Goal: Task Accomplishment & Management: Manage account settings

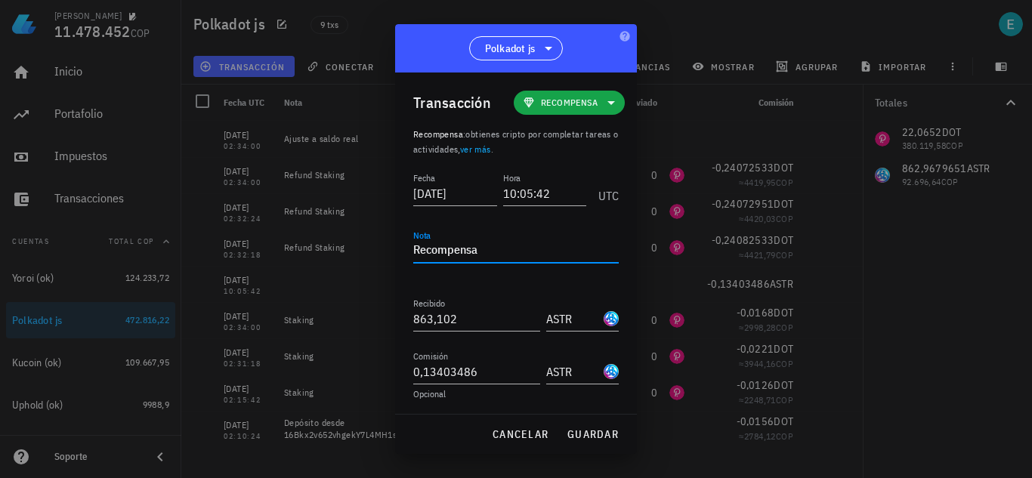
click at [260, 255] on div "[PERSON_NAME] 11.478.452 COP Inicio [GEOGRAPHIC_DATA] Impuestos [GEOGRAPHIC_DAT…" at bounding box center [516, 239] width 1032 height 478
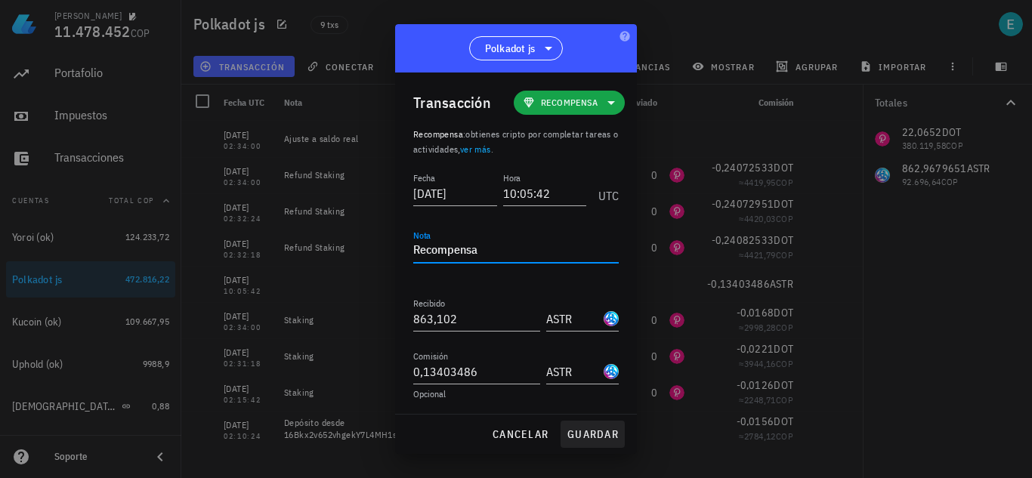
type textarea "Recompensa"
click at [598, 437] on span "guardar" at bounding box center [593, 435] width 52 height 14
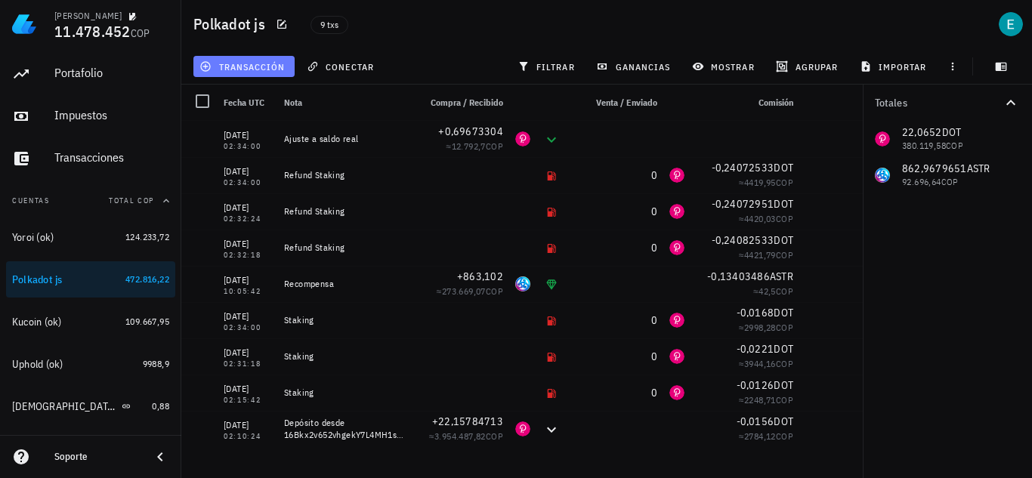
click at [268, 73] on button "transacción" at bounding box center [243, 66] width 101 height 21
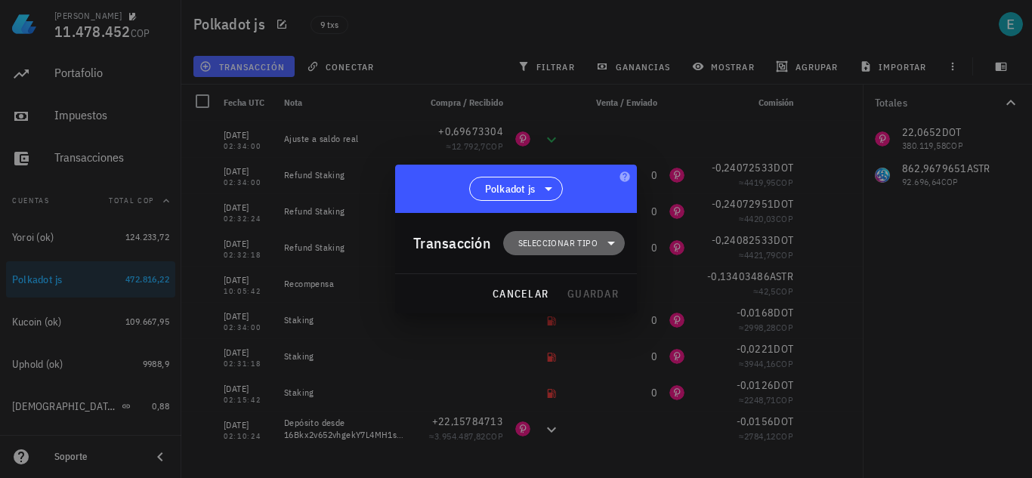
click at [542, 237] on span "Seleccionar tipo" at bounding box center [557, 243] width 79 height 15
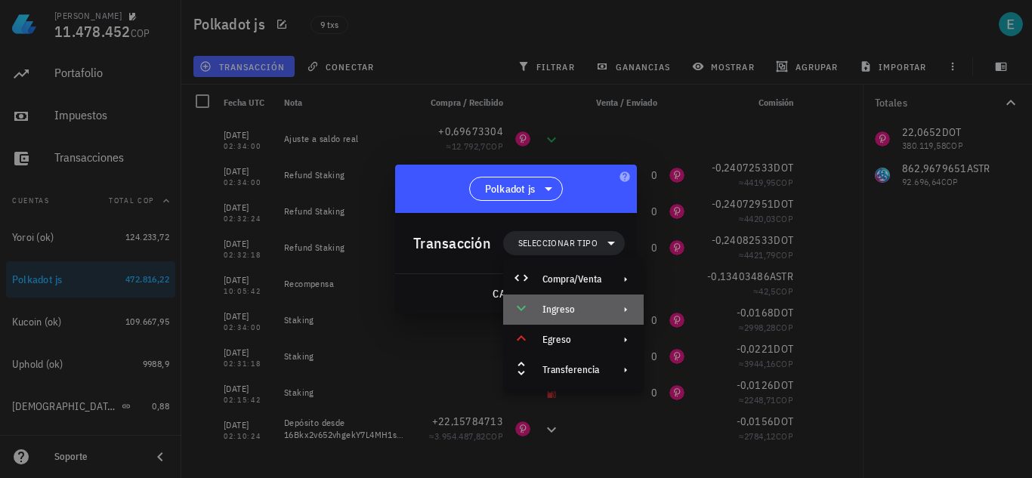
click at [577, 312] on div "Ingreso" at bounding box center [571, 310] width 59 height 12
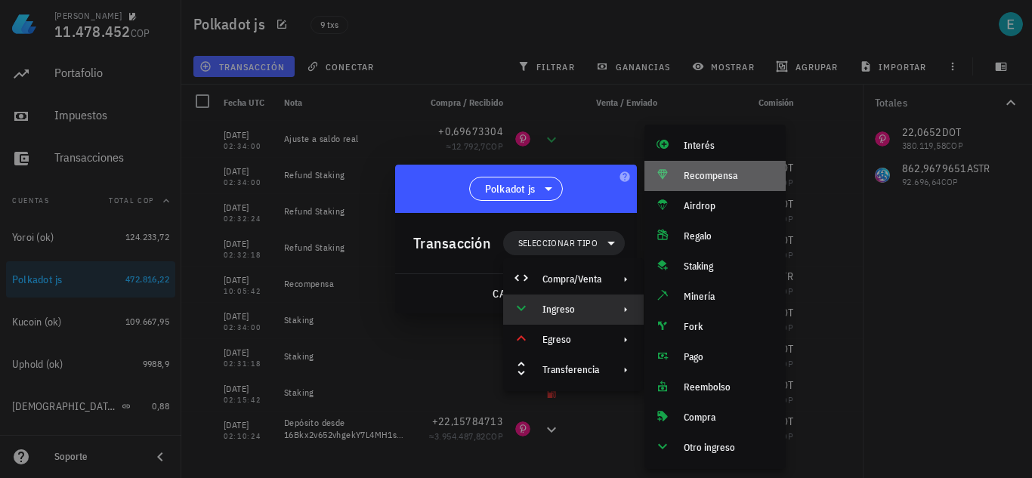
click at [716, 185] on div "Recompensa" at bounding box center [714, 176] width 141 height 30
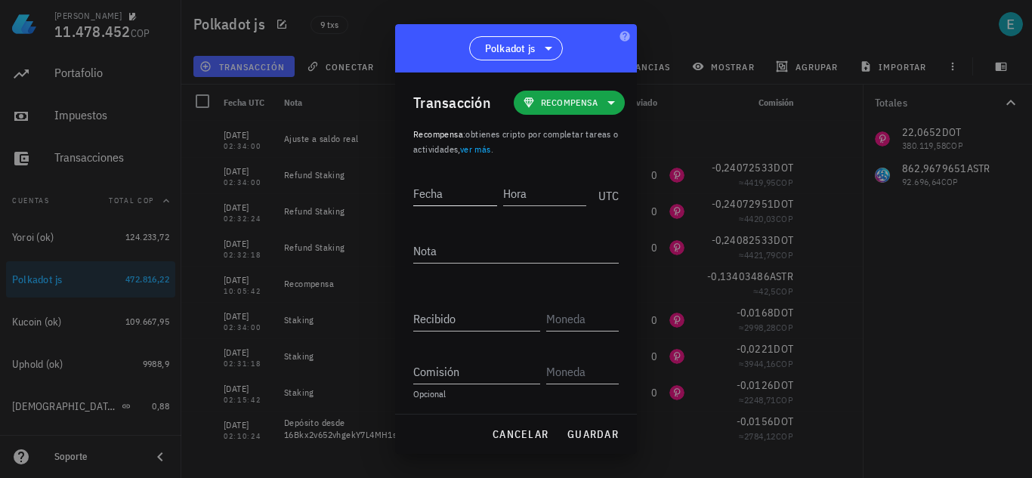
click at [459, 188] on input "Fecha" at bounding box center [455, 193] width 84 height 24
type input "2022-01-16"
type input "12:04:24"
paste textarea "Recompensa"
type textarea "Recompensa"
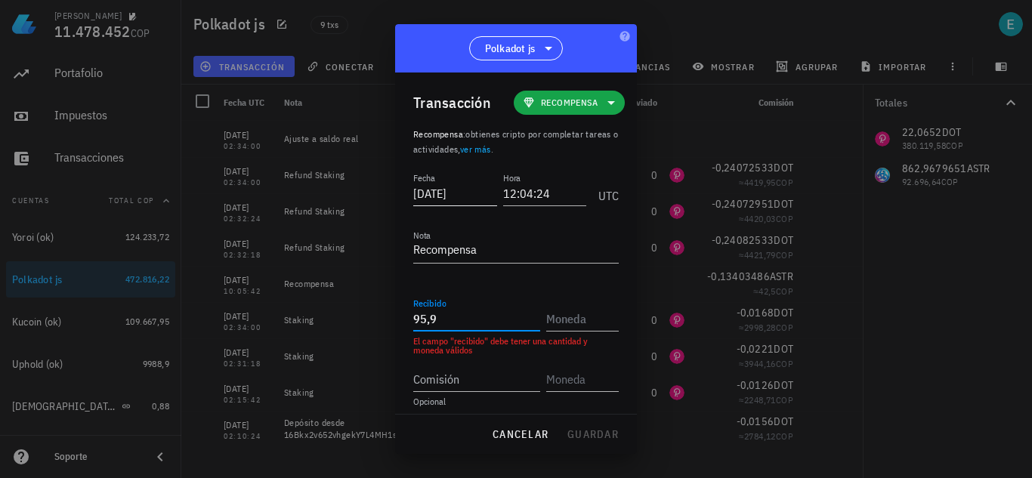
type input "95,9"
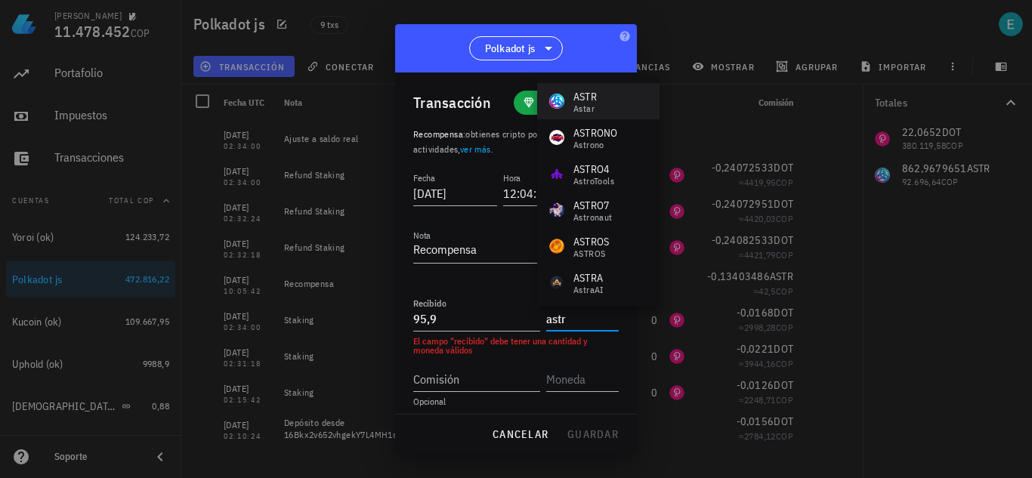
click at [607, 97] on div "ASTR Astar" at bounding box center [598, 101] width 122 height 36
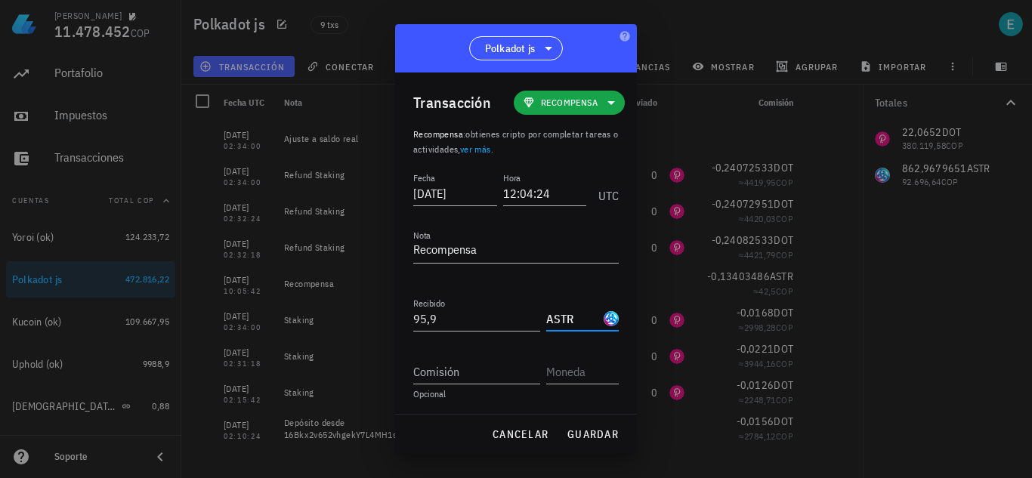
type input "ASTR"
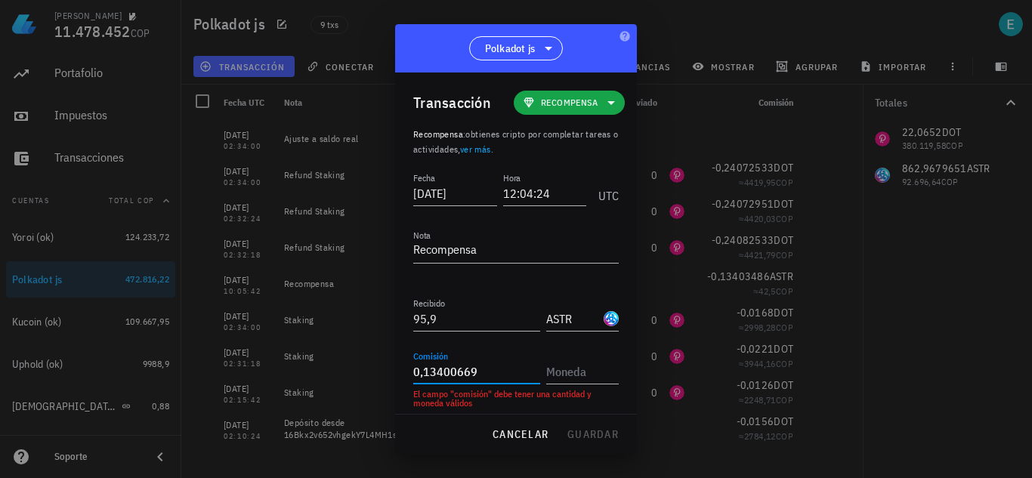
type input "0,13400669"
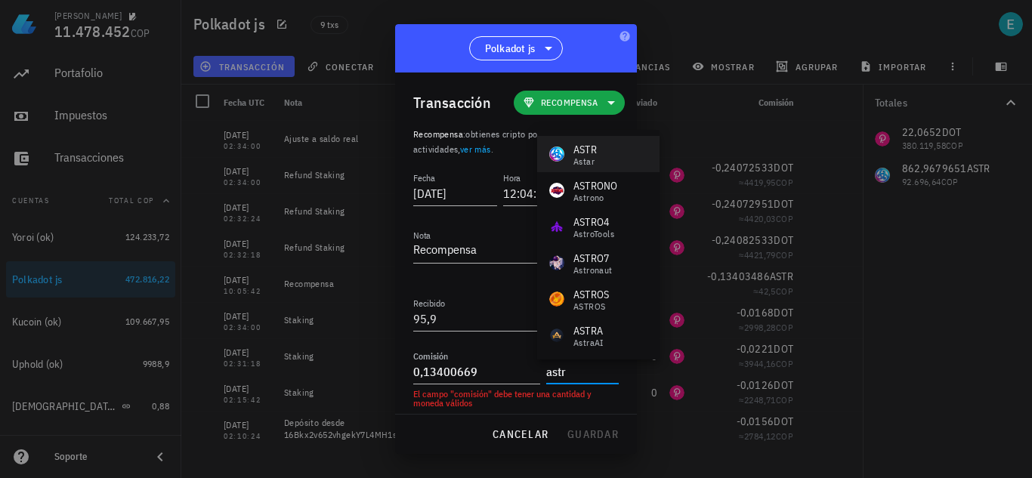
click at [623, 158] on div "ASTR Astar" at bounding box center [598, 154] width 122 height 36
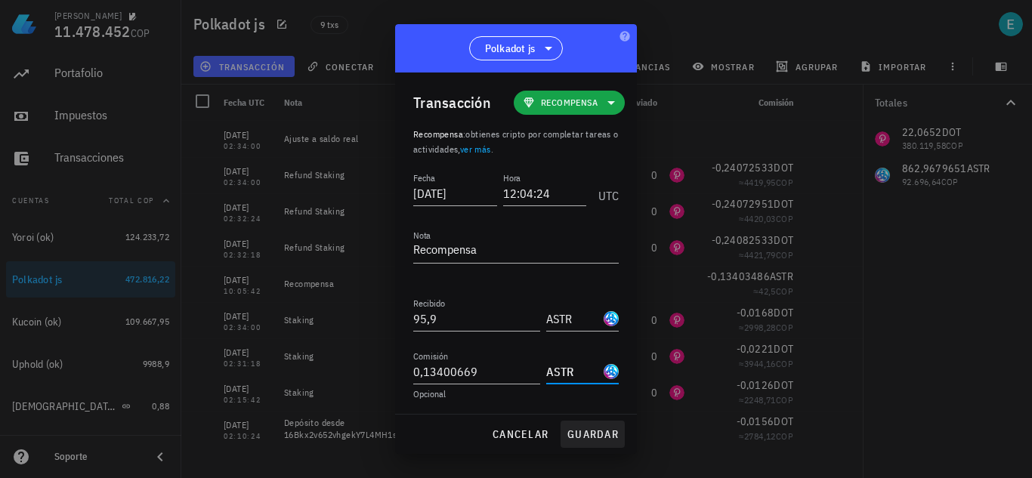
type input "ASTR"
click at [583, 433] on span "guardar" at bounding box center [593, 435] width 52 height 14
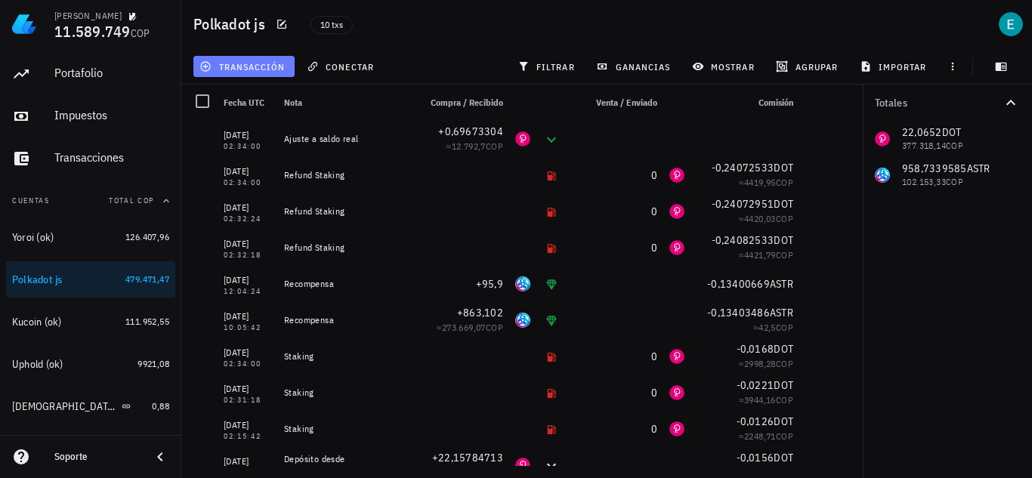
click at [257, 64] on span "transacción" at bounding box center [243, 66] width 82 height 12
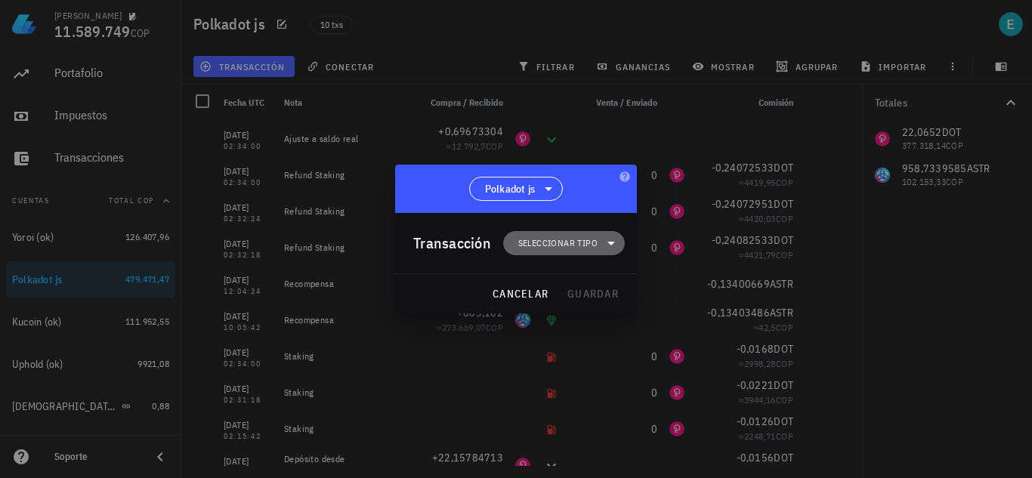
click at [596, 235] on span "Seleccionar tipo" at bounding box center [564, 243] width 104 height 24
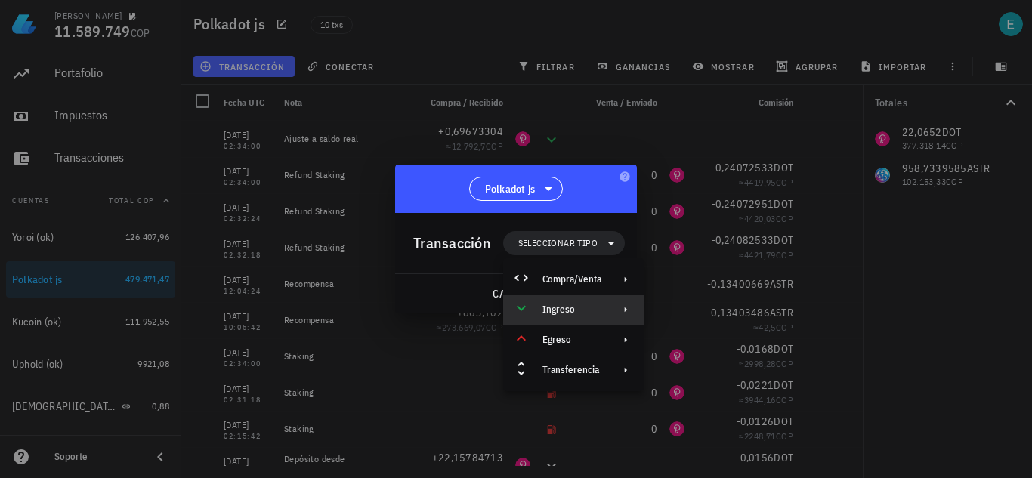
click at [582, 304] on div "Ingreso" at bounding box center [571, 310] width 59 height 12
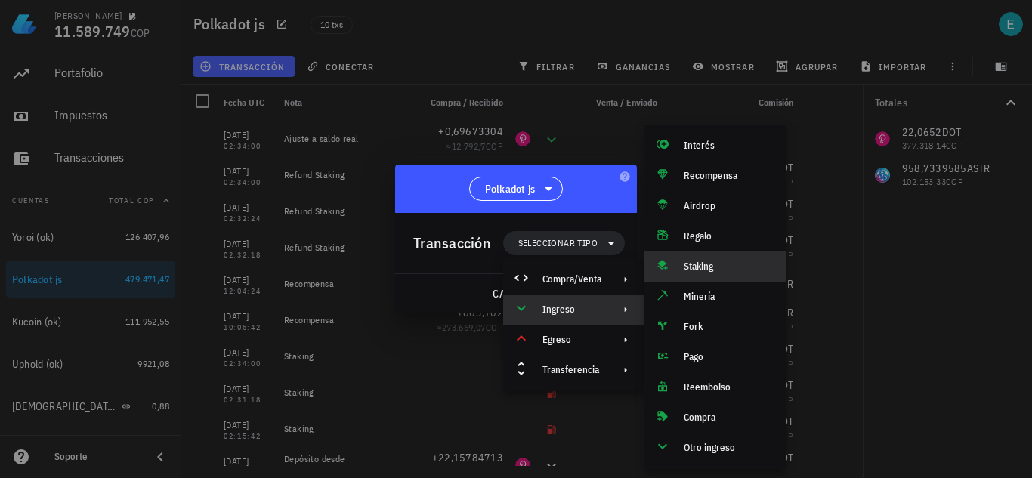
click at [702, 261] on div "Staking" at bounding box center [729, 267] width 90 height 12
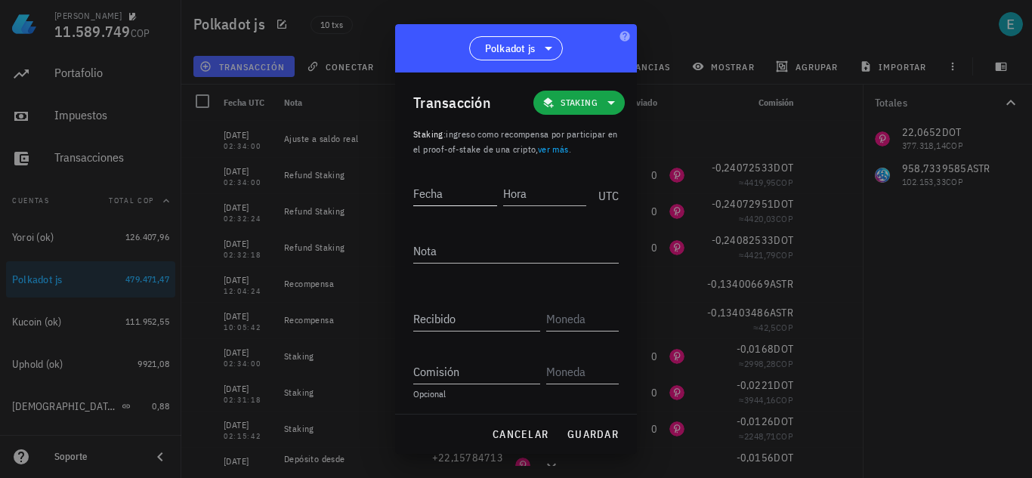
click at [459, 197] on input "Fecha" at bounding box center [455, 193] width 84 height 24
type input "2024-02-11"
type input "09:20:00"
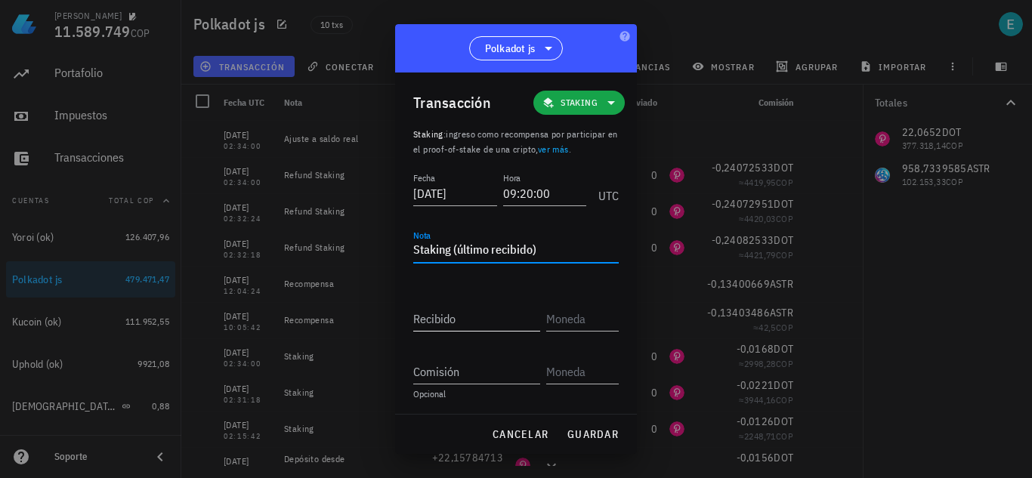
type textarea "Staking (último recibido)"
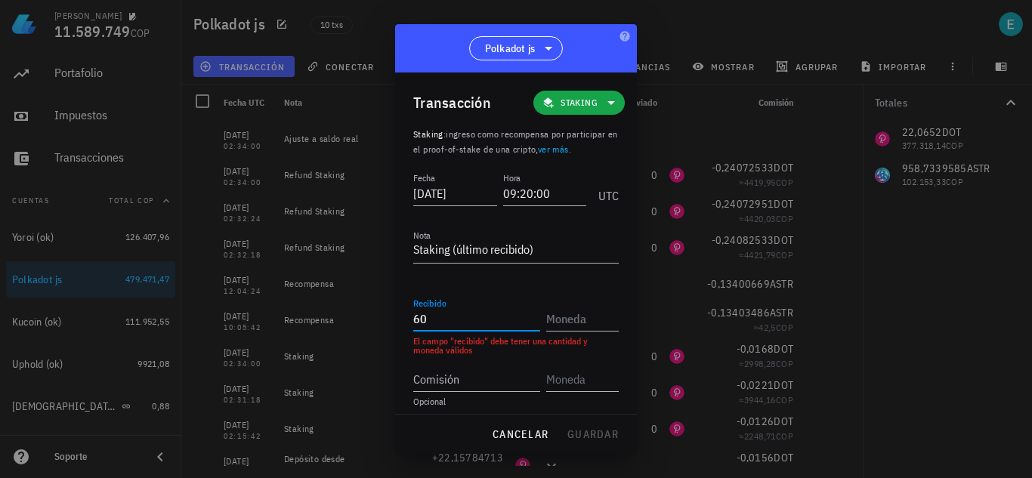
type input "60"
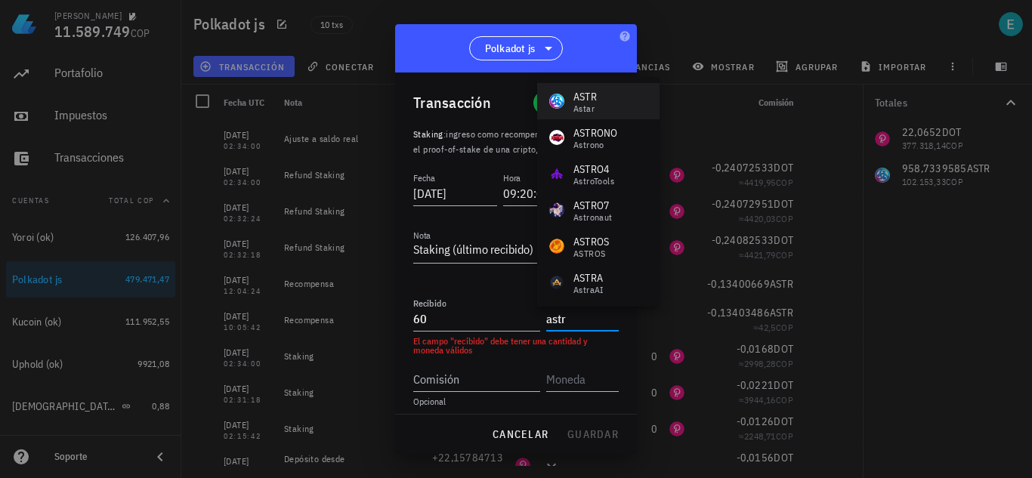
click at [589, 104] on div "Astar" at bounding box center [584, 108] width 23 height 9
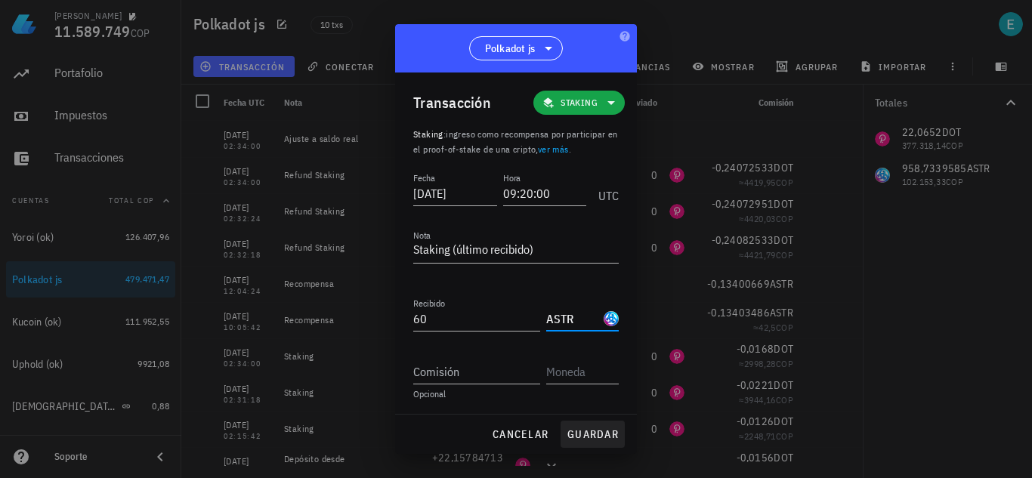
type input "ASTR"
click at [595, 429] on span "guardar" at bounding box center [593, 435] width 52 height 14
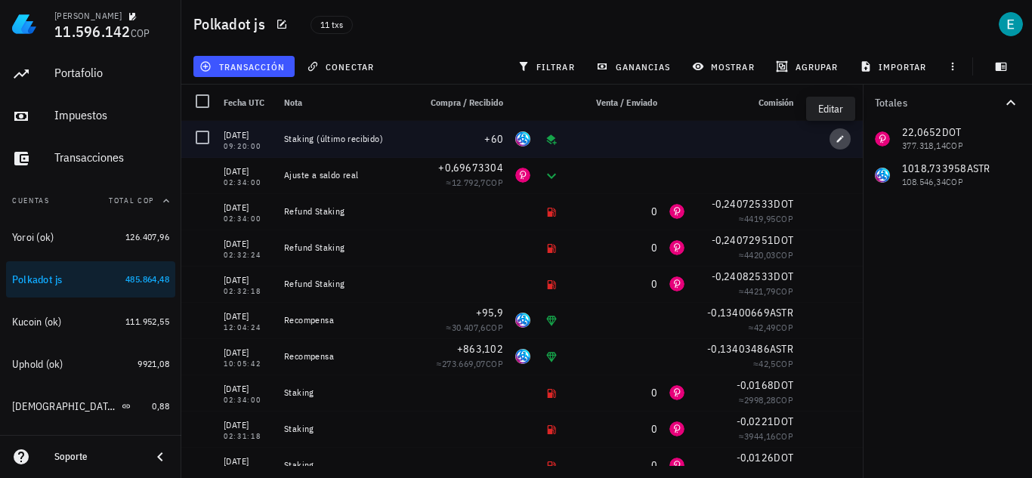
click at [836, 135] on icon "button" at bounding box center [840, 138] width 9 height 9
type input "2024-02-11"
type input "09:20:00"
type textarea "Staking (último recibido)"
type input "60"
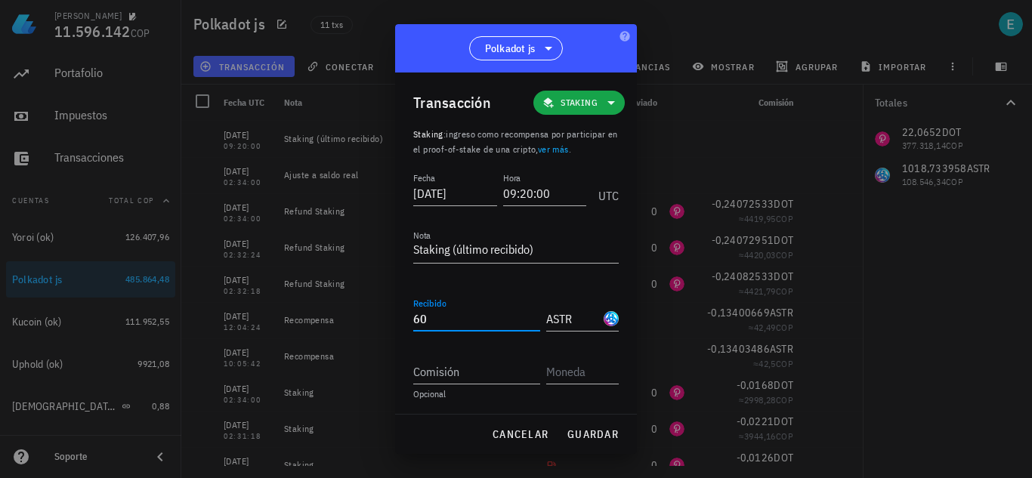
drag, startPoint x: 429, startPoint y: 317, endPoint x: 295, endPoint y: 315, distance: 134.5
click at [295, 315] on div "Ivan Patiño 11.596.142 COP Inicio Portafolio Impuestos Transacciones Cuentas To…" at bounding box center [516, 239] width 1032 height 478
click at [593, 438] on span "guardar" at bounding box center [593, 435] width 52 height 14
type input "60"
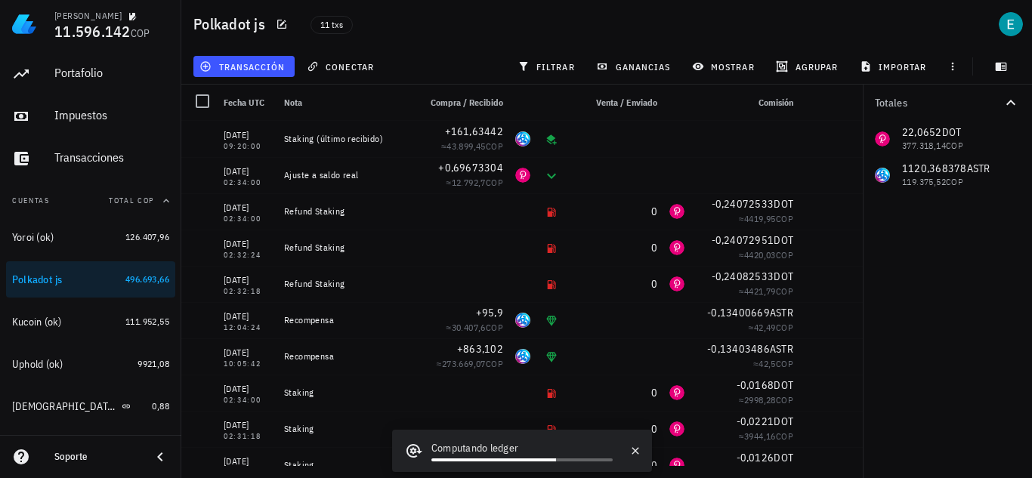
click at [454, 41] on div "11 txs" at bounding box center [491, 24] width 381 height 38
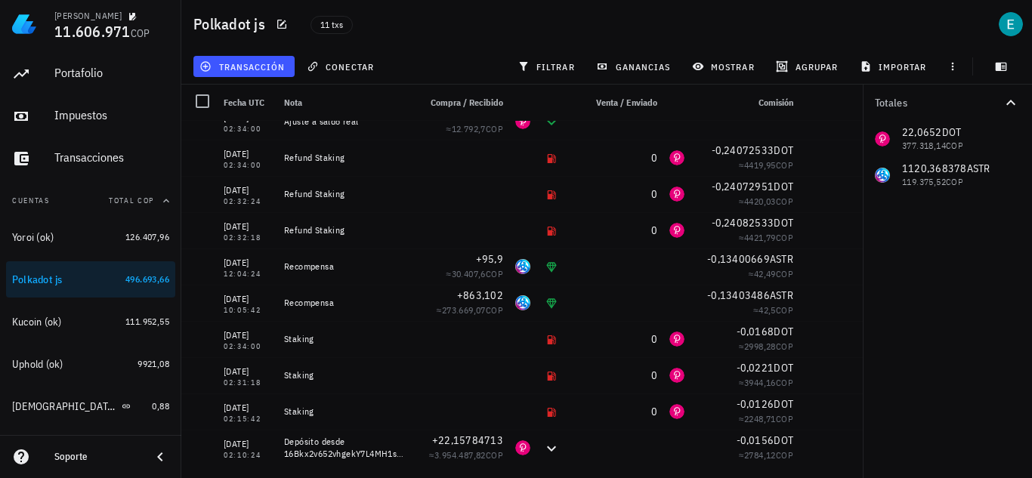
scroll to position [0, 0]
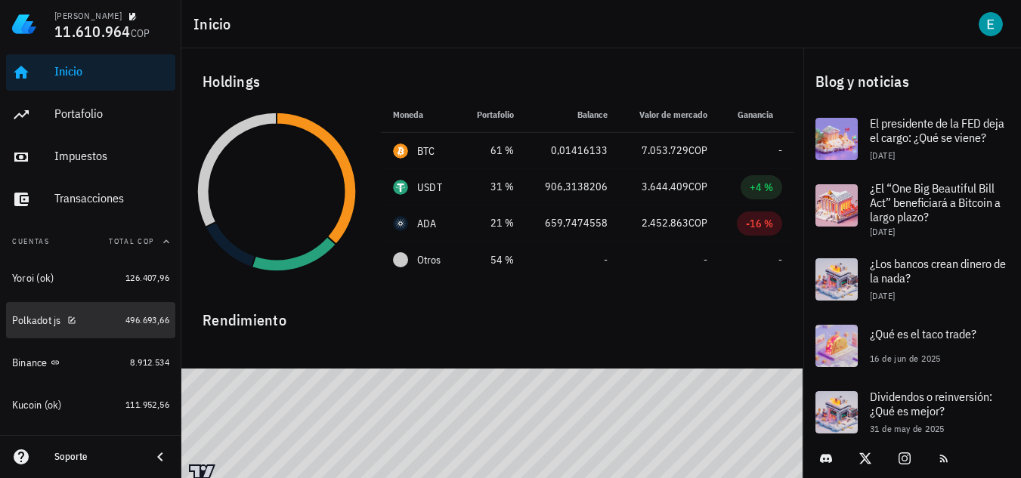
click at [93, 326] on div "Polkadot js" at bounding box center [65, 321] width 107 height 14
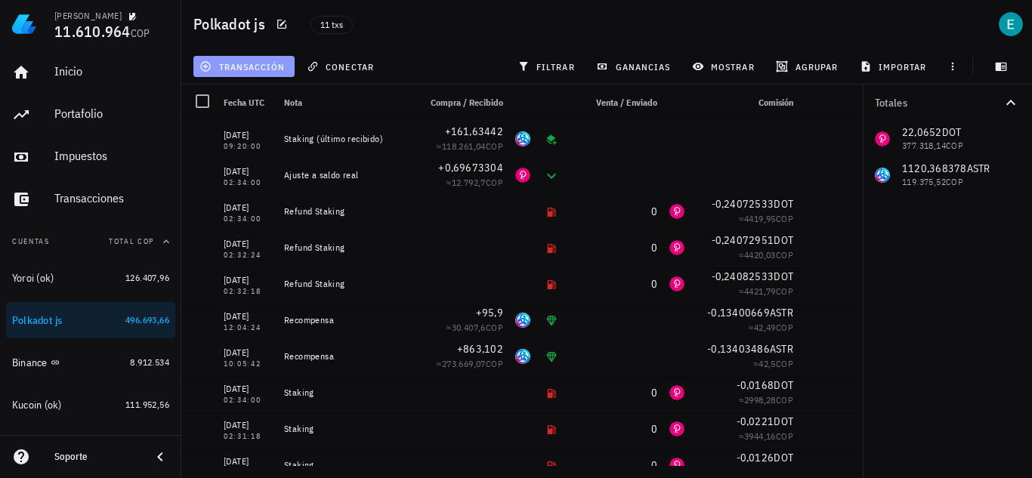
click at [246, 66] on span "transacción" at bounding box center [243, 66] width 82 height 12
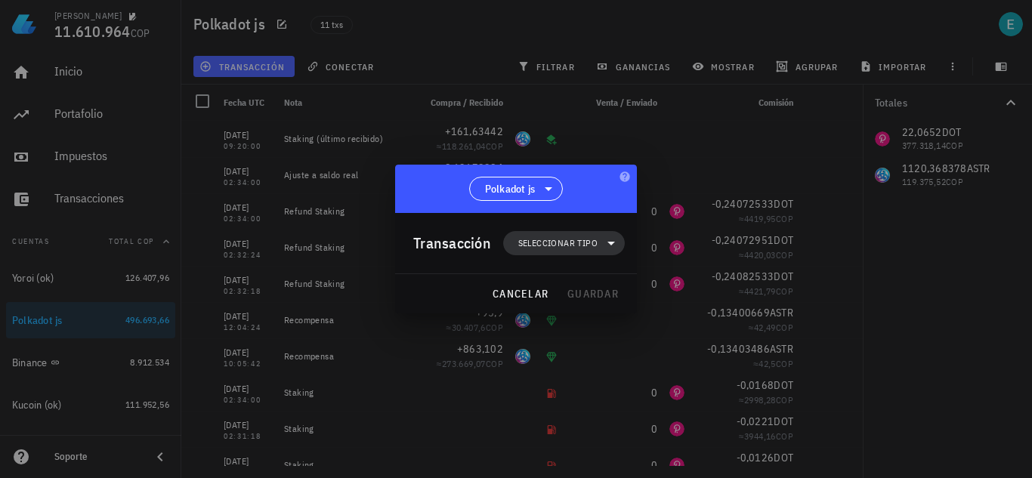
click at [590, 248] on span "Seleccionar tipo" at bounding box center [557, 243] width 79 height 15
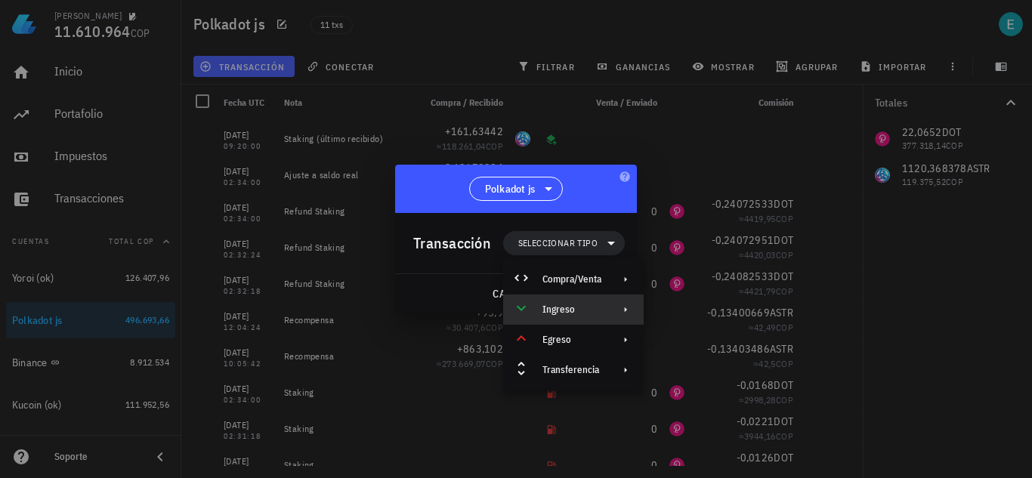
click at [578, 315] on div "Ingreso" at bounding box center [571, 310] width 59 height 12
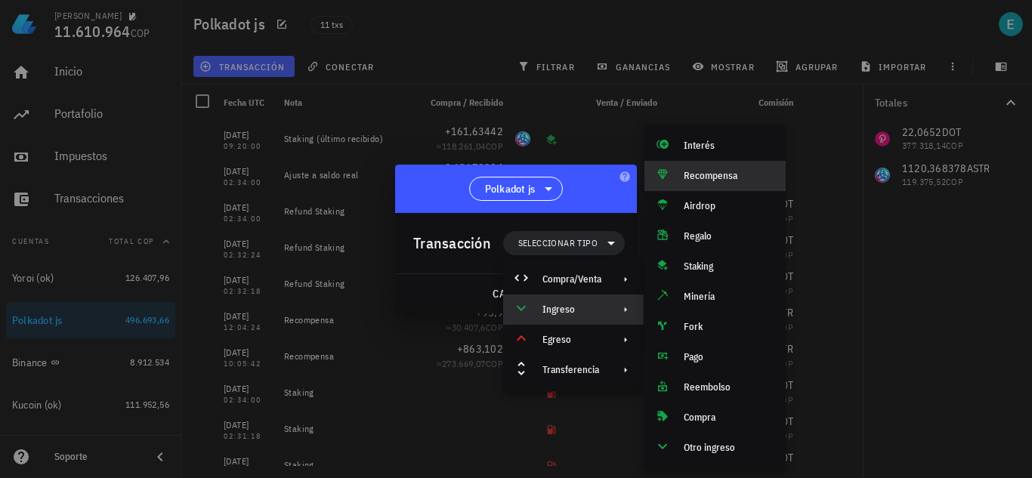
click at [725, 185] on div "Recompensa" at bounding box center [714, 176] width 141 height 30
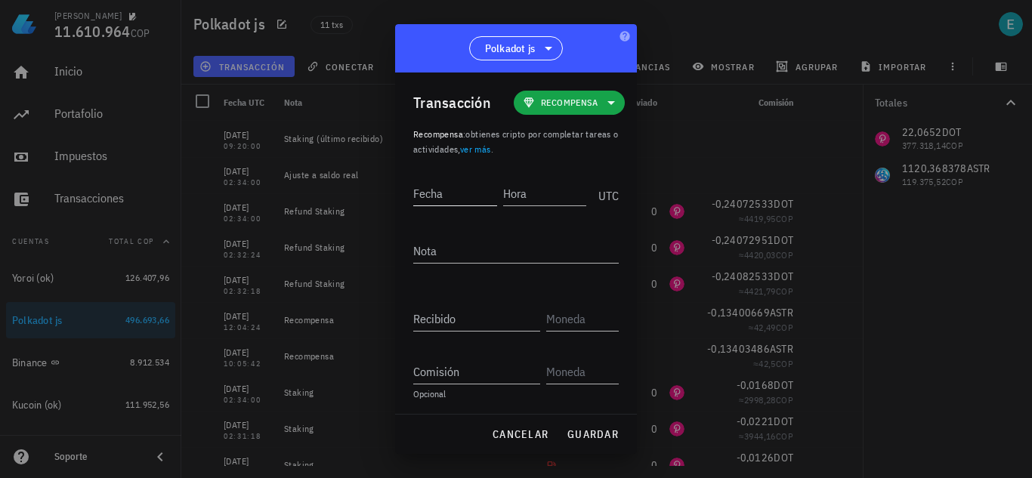
click at [471, 198] on input "Fecha" at bounding box center [455, 193] width 84 height 24
type input "[DATE]"
type input "04:41:36"
type textarea "Recompensa"
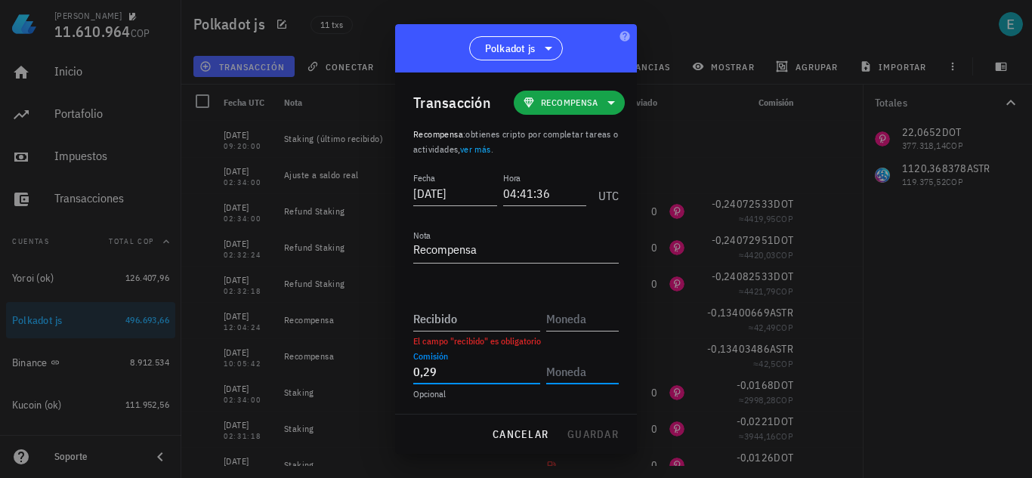
click at [434, 377] on input "0,29" at bounding box center [476, 372] width 127 height 24
type input "0,29315458"
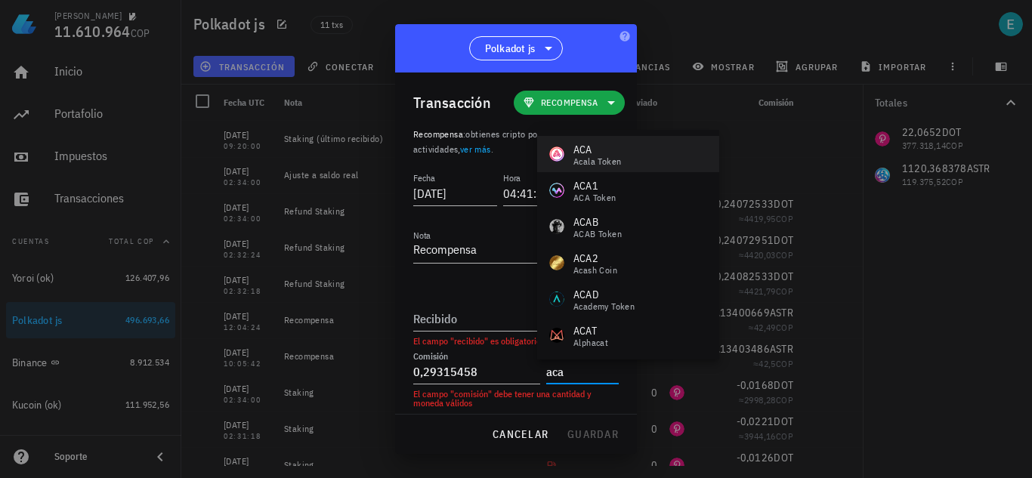
click at [600, 153] on div "ACA" at bounding box center [597, 149] width 48 height 15
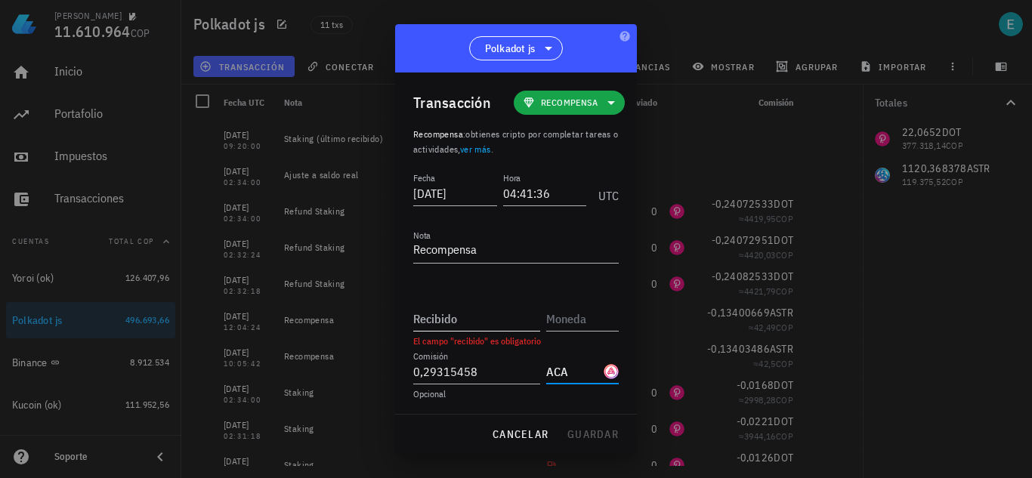
type input "ACA"
click at [477, 322] on input "Recibido" at bounding box center [476, 319] width 127 height 24
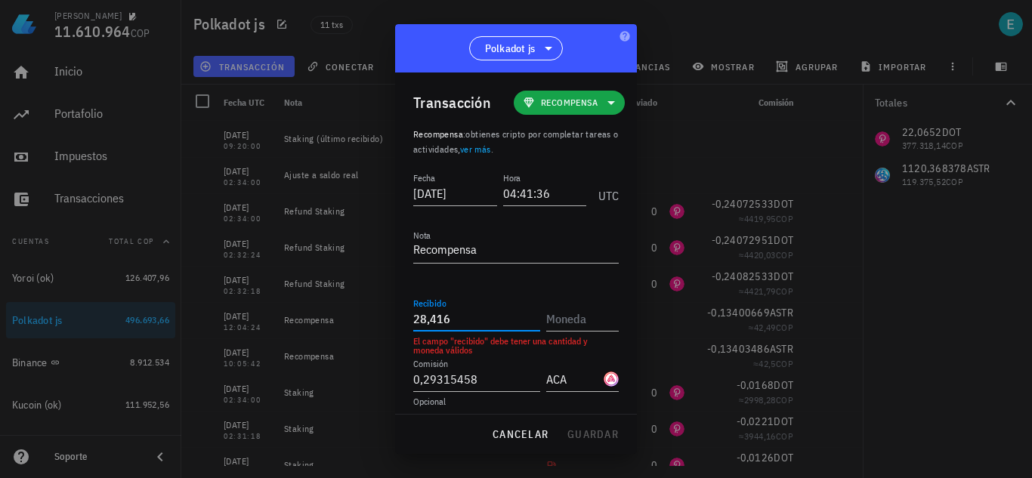
type input "28,416"
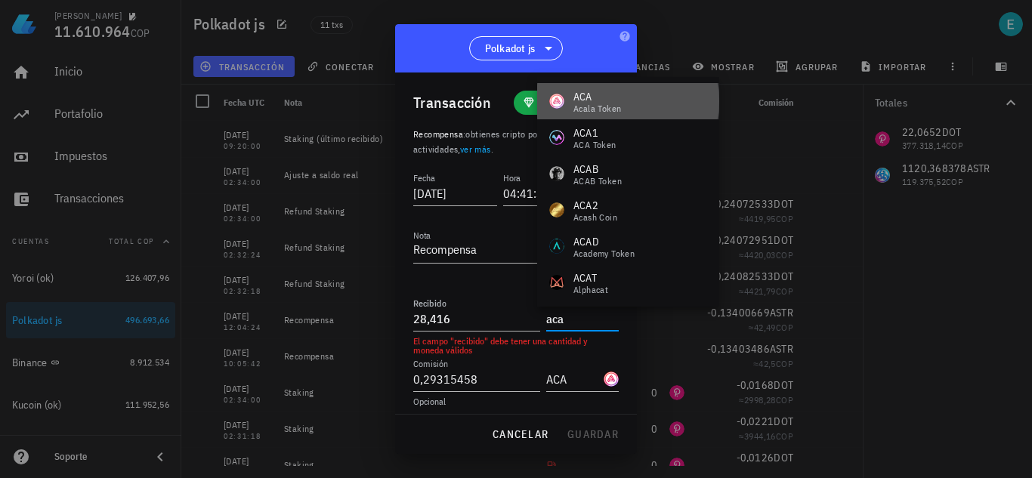
click at [613, 104] on div "Acala Token" at bounding box center [597, 108] width 48 height 9
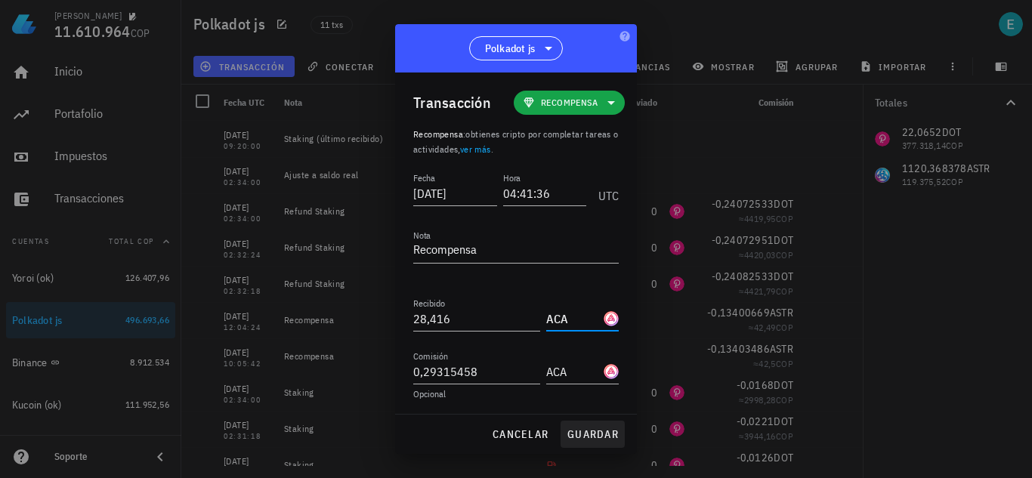
type input "ACA"
click at [595, 429] on span "guardar" at bounding box center [593, 435] width 52 height 14
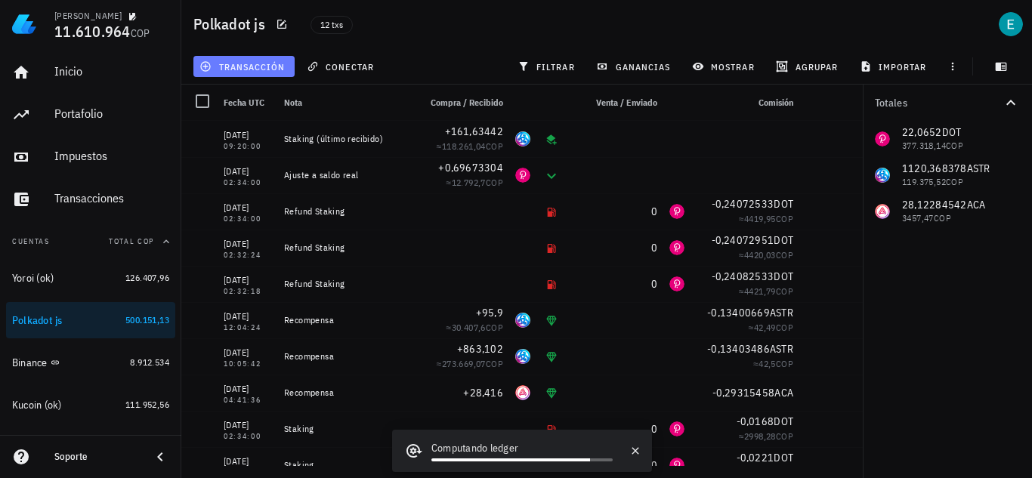
click at [272, 73] on button "transacción" at bounding box center [243, 66] width 101 height 21
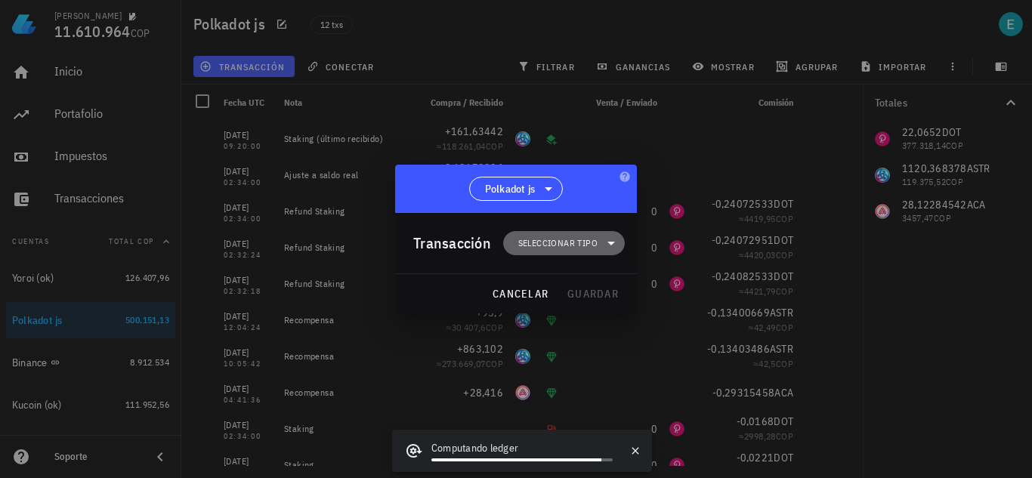
click at [585, 245] on span "Seleccionar tipo" at bounding box center [557, 243] width 79 height 15
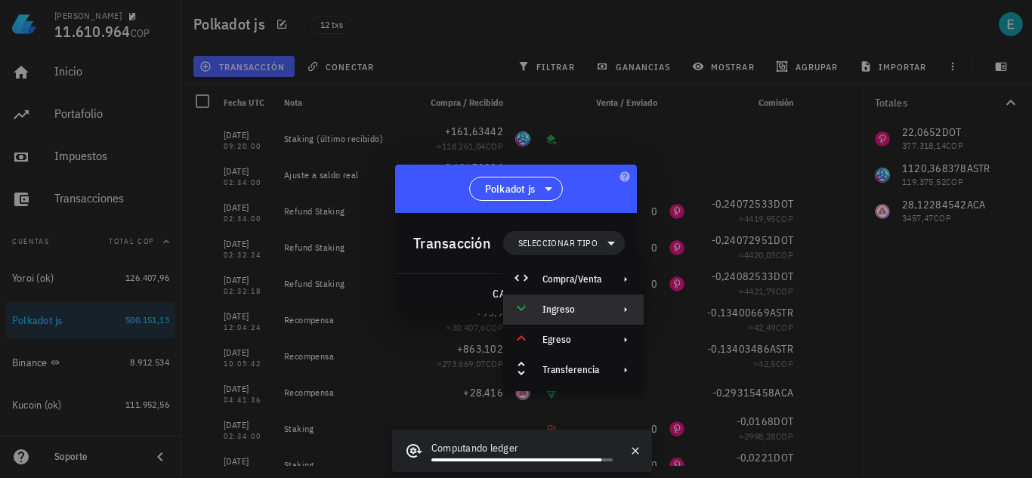
click at [592, 307] on div "Ingreso" at bounding box center [571, 310] width 59 height 12
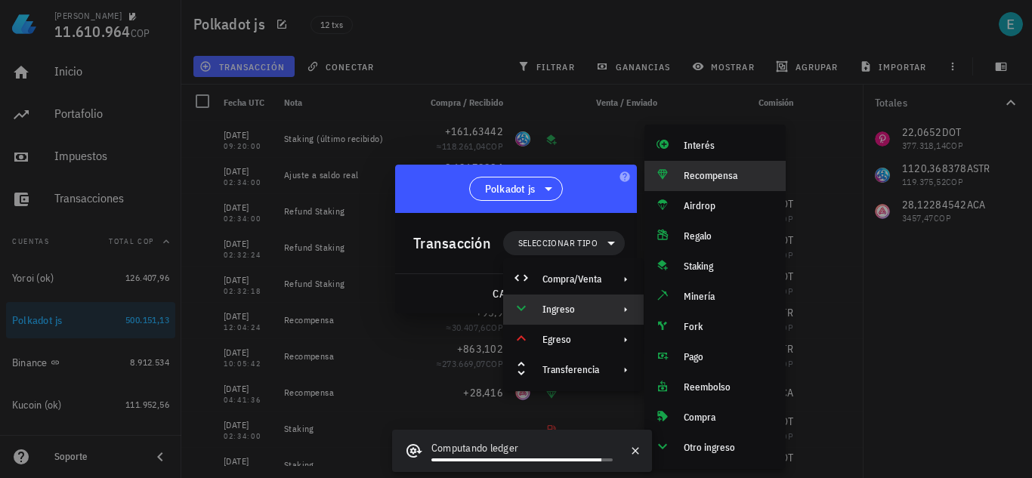
click at [729, 174] on div "Recompensa" at bounding box center [729, 176] width 90 height 12
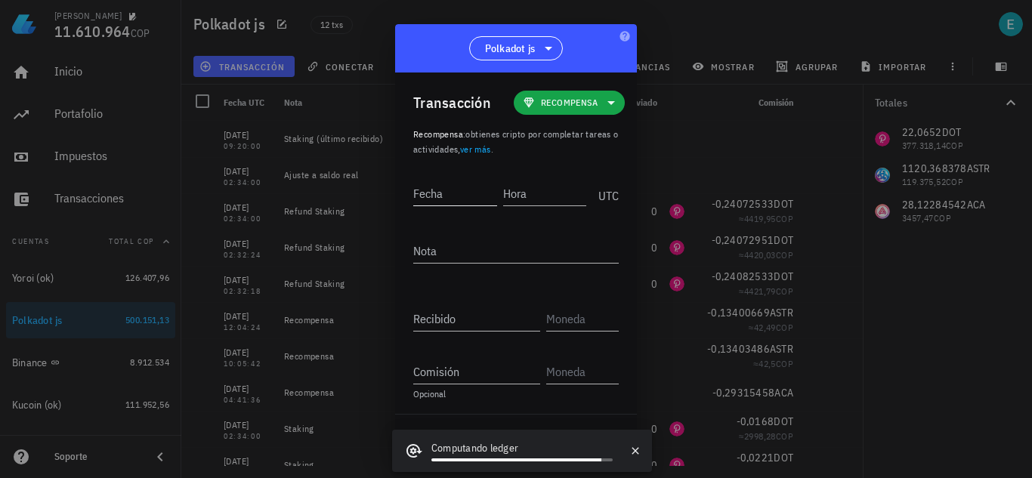
click at [463, 190] on input "Fecha" at bounding box center [455, 193] width 84 height 24
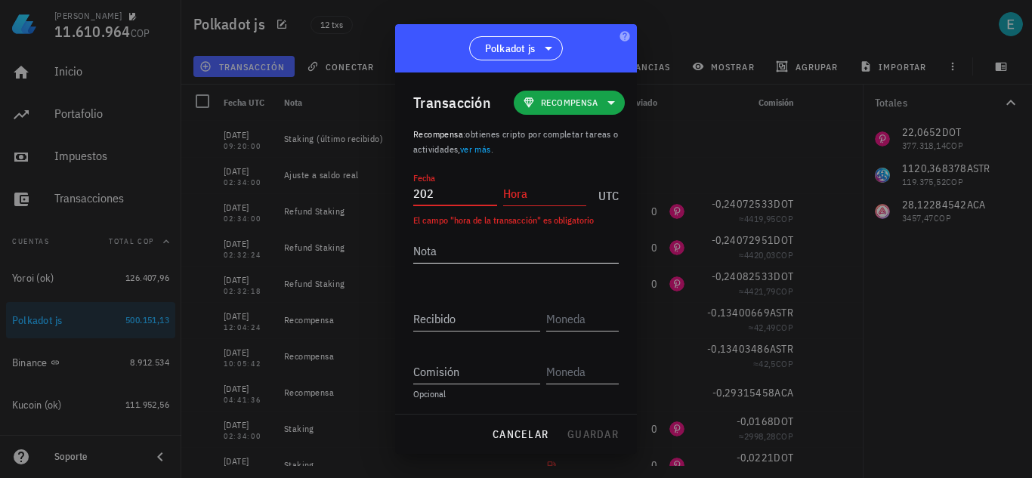
type input "2021-"
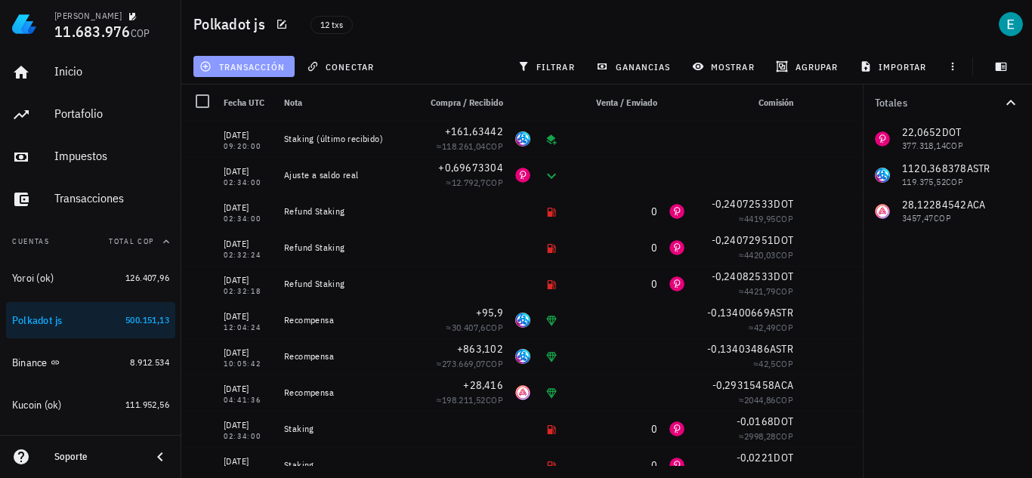
click at [245, 63] on span "transacción" at bounding box center [243, 66] width 82 height 12
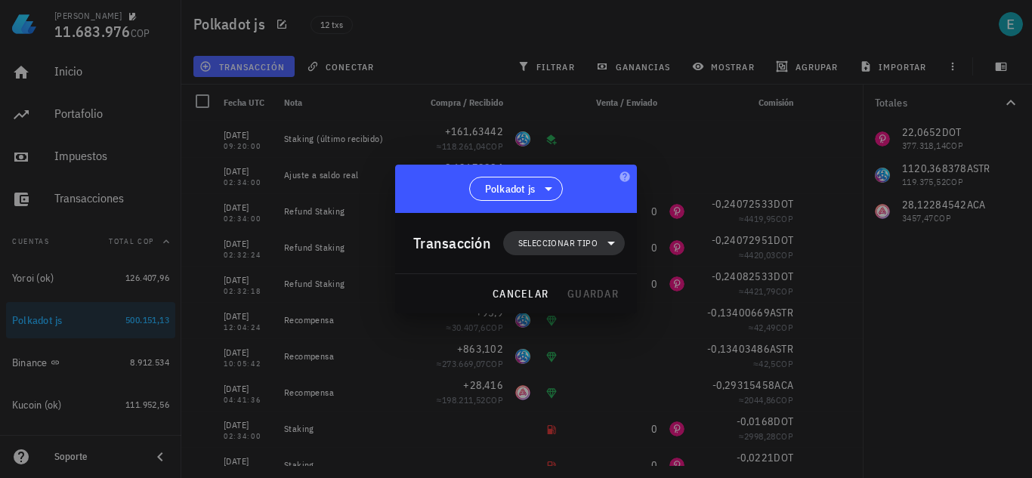
click at [544, 238] on span "Seleccionar tipo" at bounding box center [557, 243] width 79 height 15
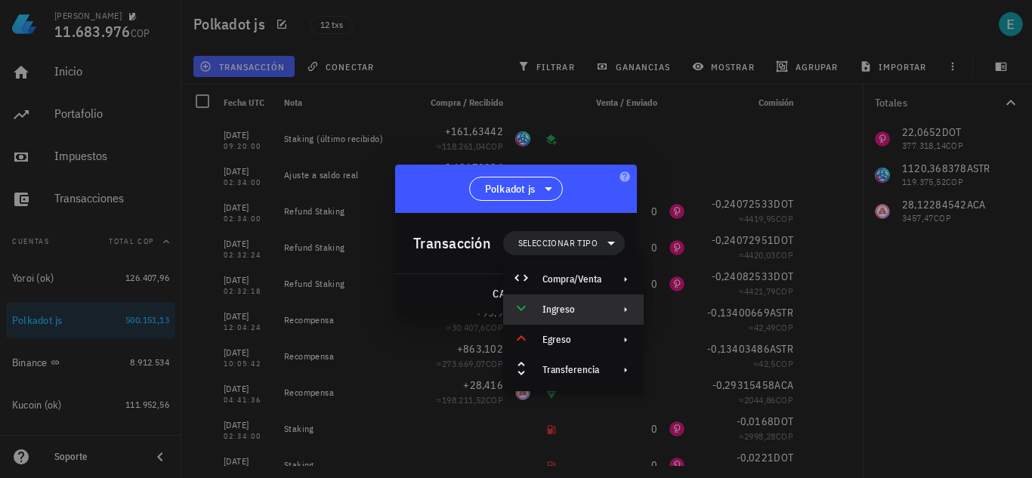
click at [585, 297] on div "Ingreso" at bounding box center [573, 310] width 141 height 30
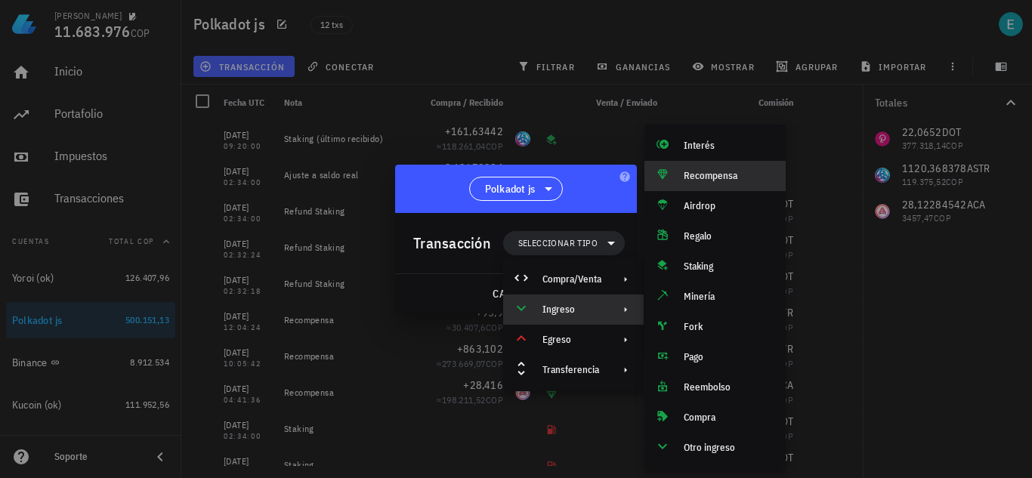
click at [740, 169] on div "Recompensa" at bounding box center [714, 176] width 141 height 30
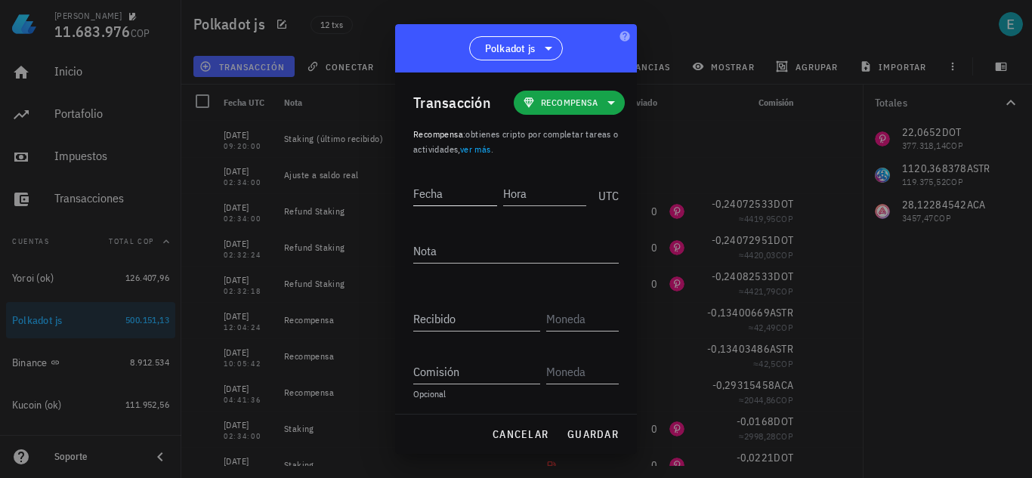
click at [454, 198] on input "Fecha" at bounding box center [455, 193] width 84 height 24
type input "[DATE]"
type input "11:07:12"
paste textarea "Recompensa"
type textarea "Recompensa"
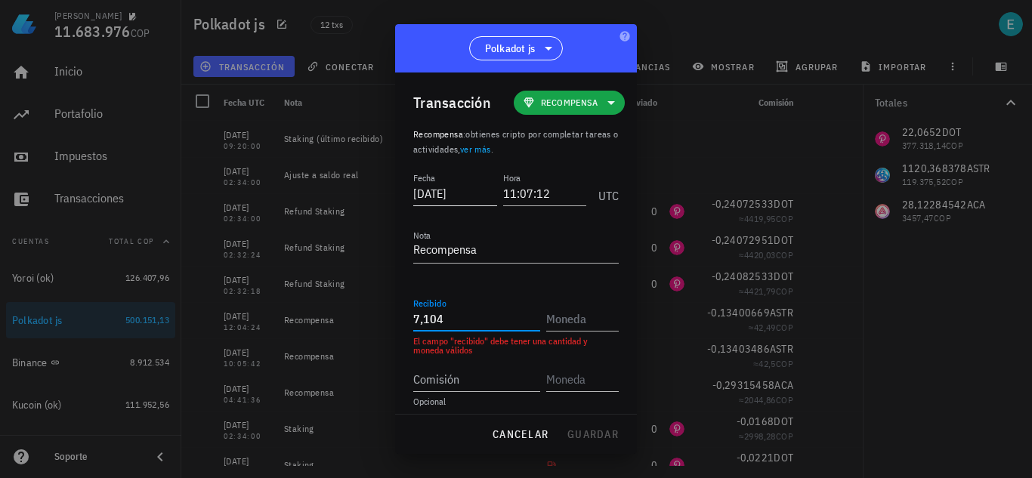
type input "7,104"
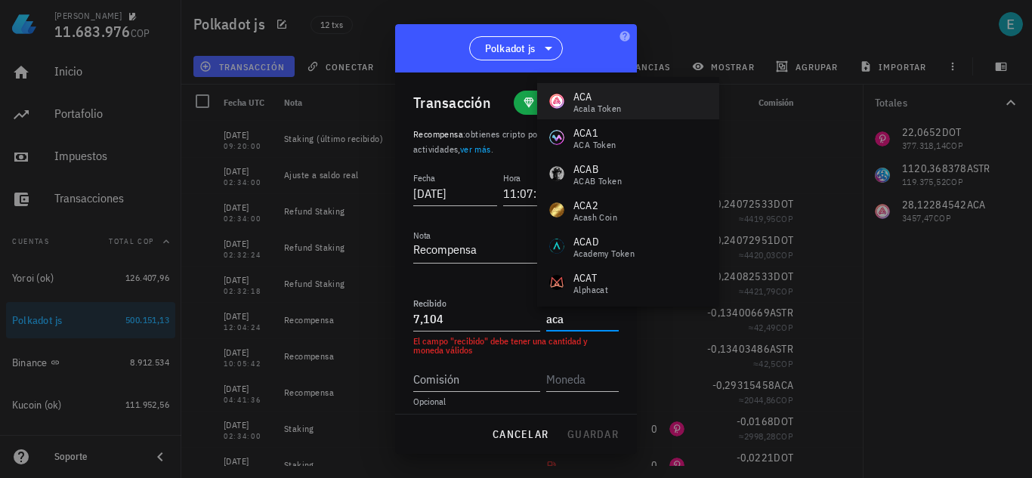
click at [573, 113] on div "ACA Acala Token" at bounding box center [628, 101] width 182 height 36
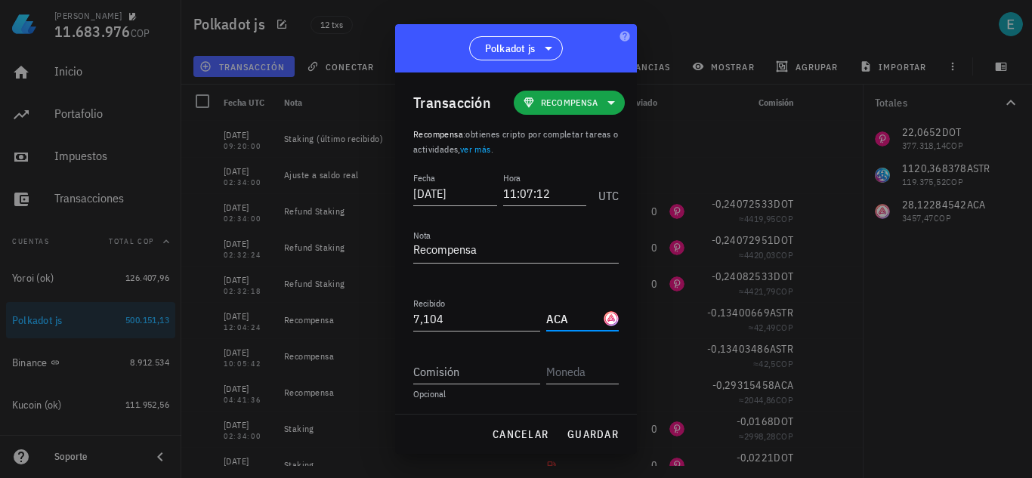
type input "ACA"
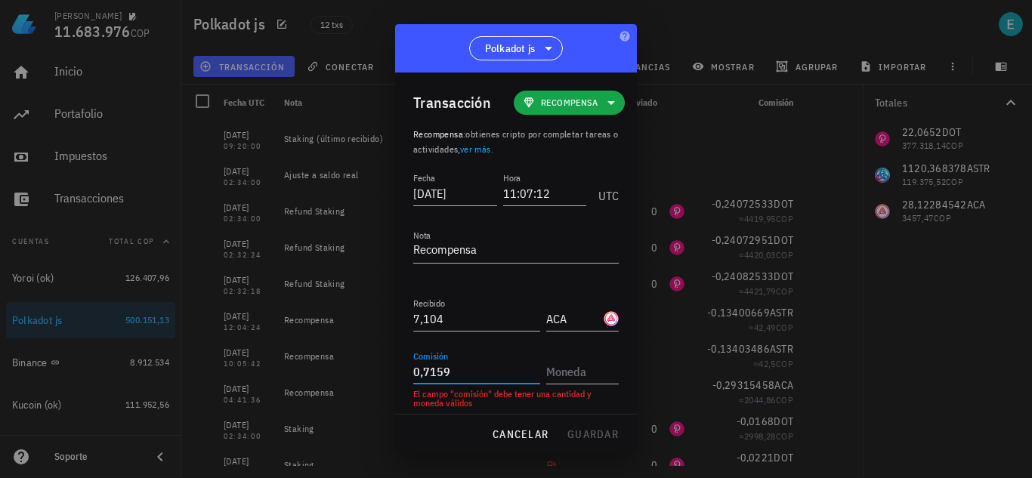
click at [433, 372] on input "0,7159" at bounding box center [476, 372] width 127 height 24
click at [429, 369] on input "0,7159" at bounding box center [476, 372] width 127 height 24
type input "0,70159013"
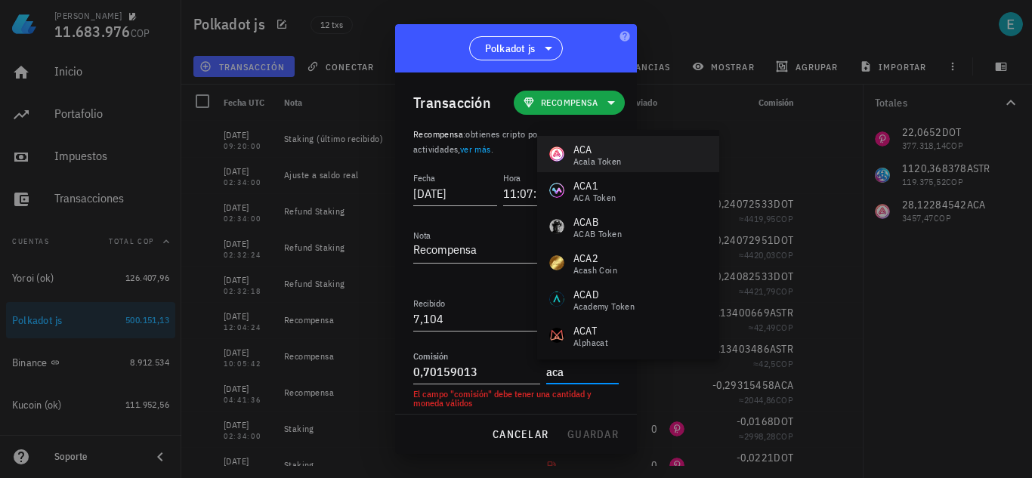
click at [596, 151] on div "ACA" at bounding box center [597, 149] width 48 height 15
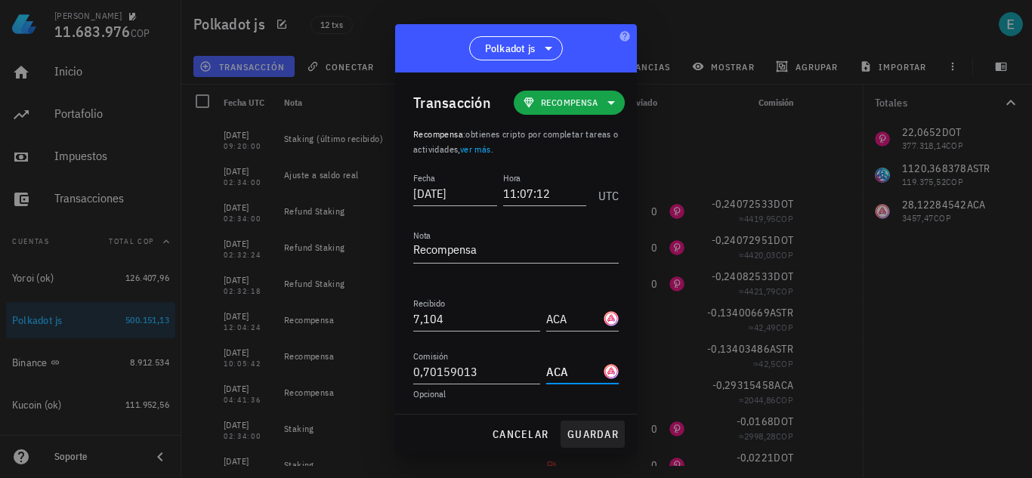
type input "ACA"
click at [598, 440] on span "guardar" at bounding box center [593, 435] width 52 height 14
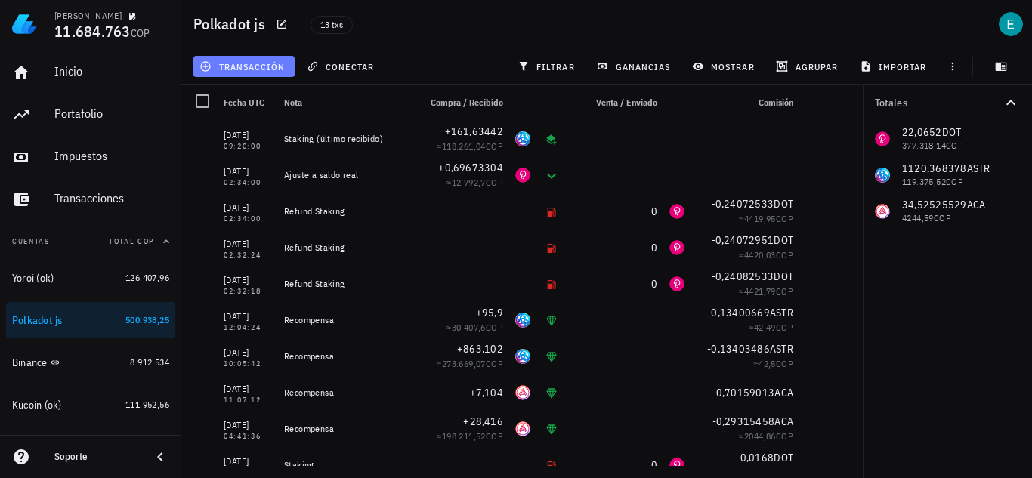
click at [267, 73] on button "transacción" at bounding box center [243, 66] width 101 height 21
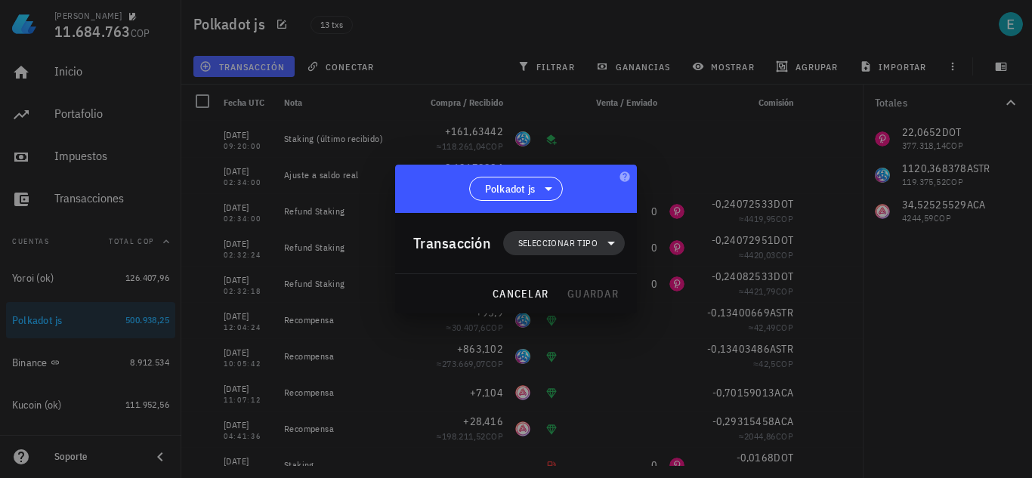
click at [537, 239] on span "Seleccionar tipo" at bounding box center [557, 243] width 79 height 15
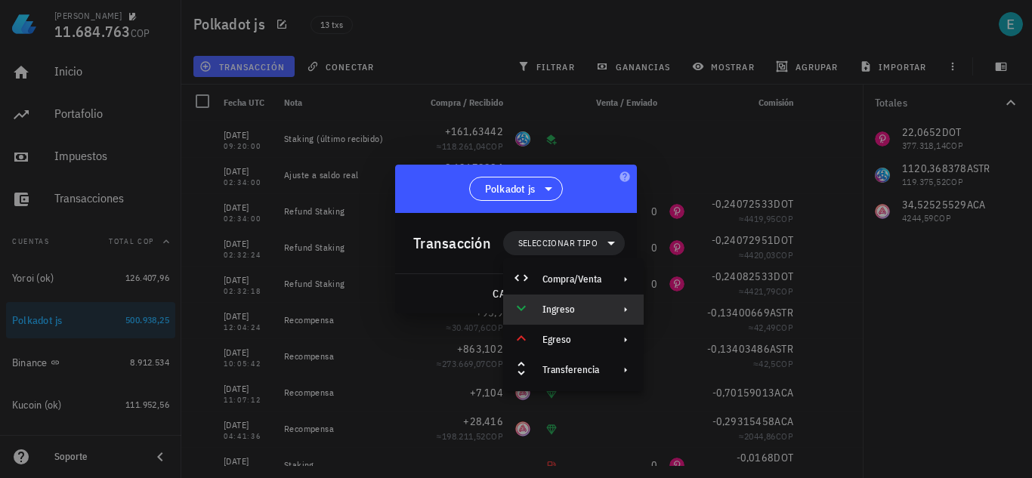
click at [567, 306] on div "Ingreso" at bounding box center [571, 310] width 59 height 12
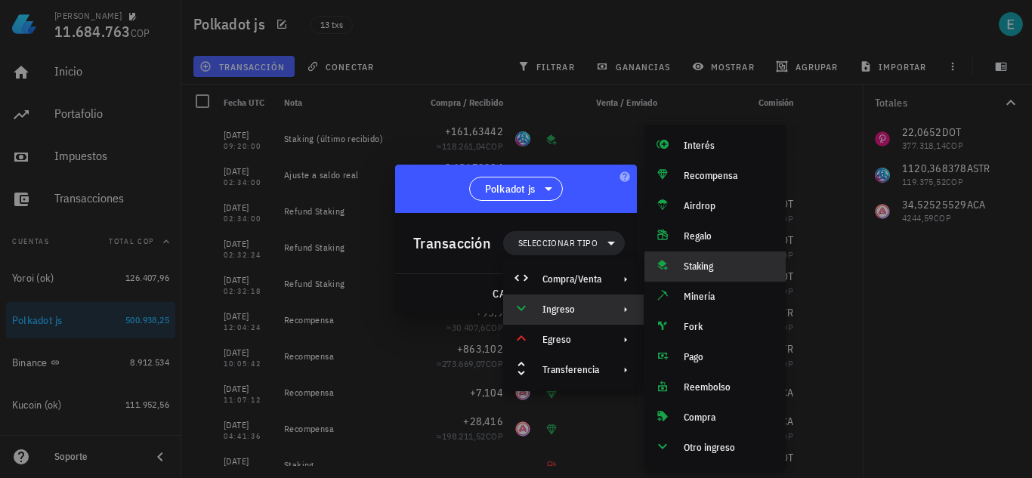
click at [700, 260] on div "Staking" at bounding box center [714, 267] width 141 height 30
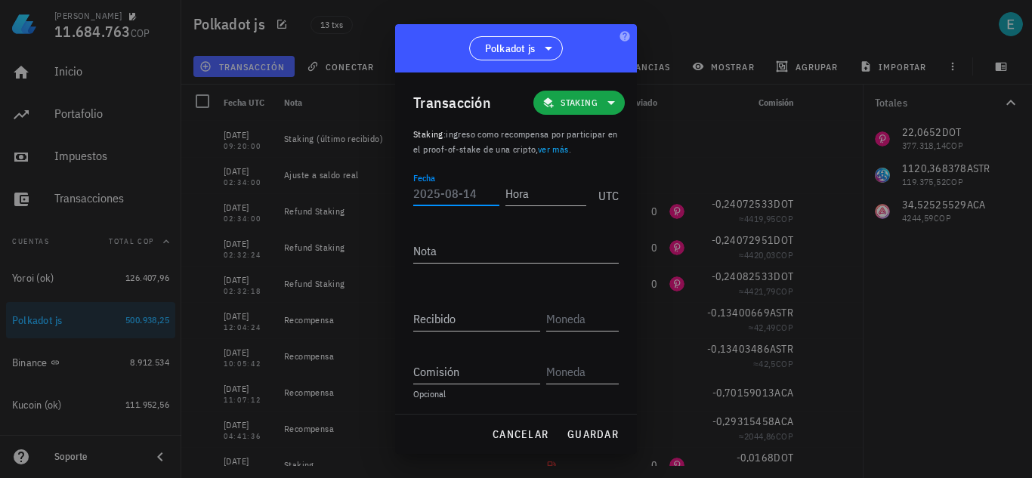
click at [462, 199] on input "Fecha" at bounding box center [456, 193] width 86 height 24
type input "[DATE]"
type input "17:02:48"
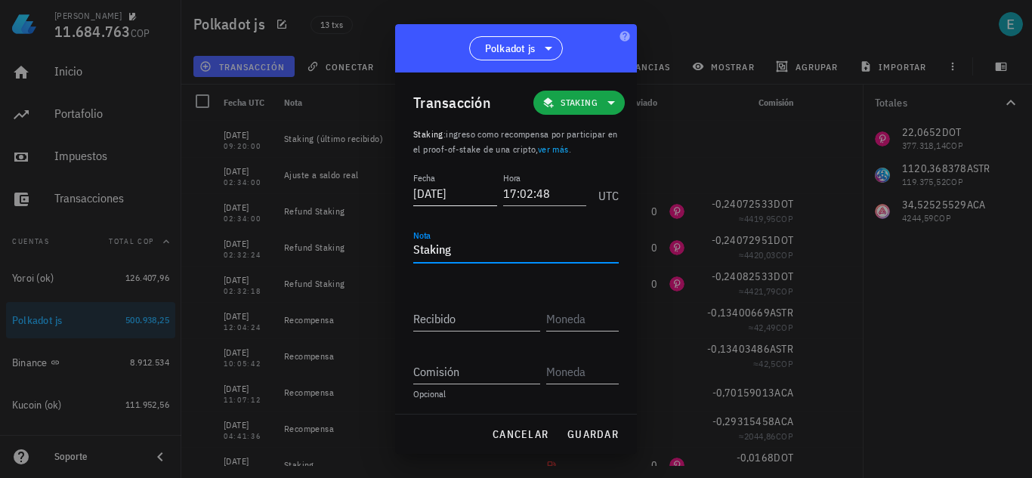
type textarea "Staking"
type input "0,2"
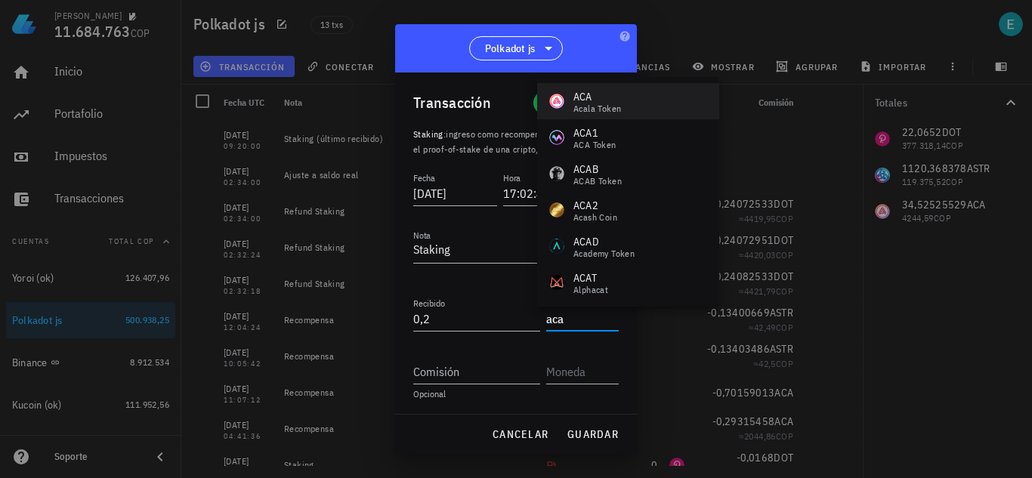
click at [596, 95] on div "ACA" at bounding box center [597, 96] width 48 height 15
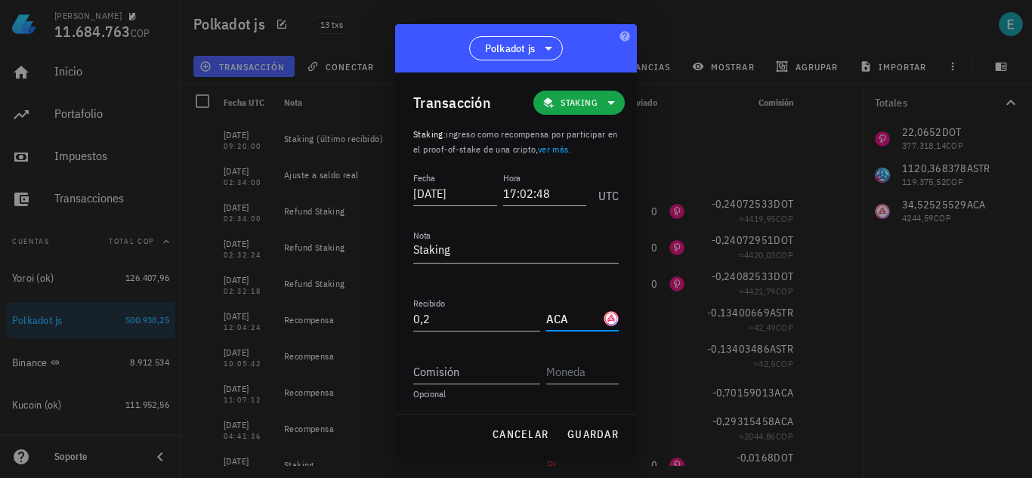
type input "ACA"
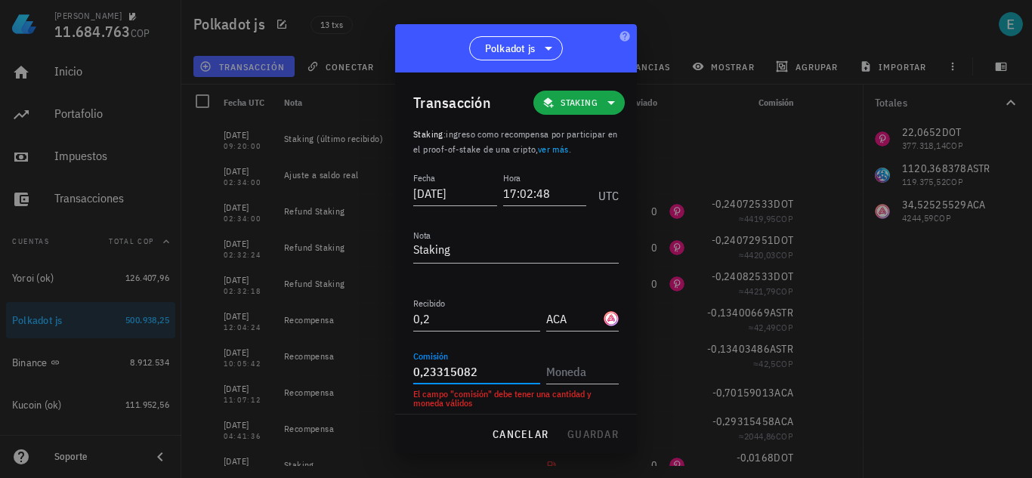
type input "0,23315082"
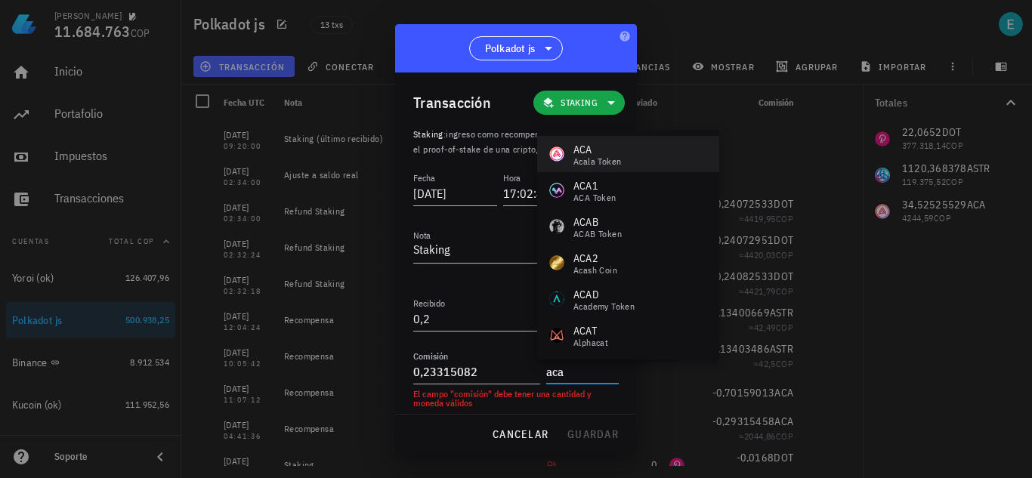
click at [641, 162] on div "ACA Acala Token" at bounding box center [628, 154] width 182 height 36
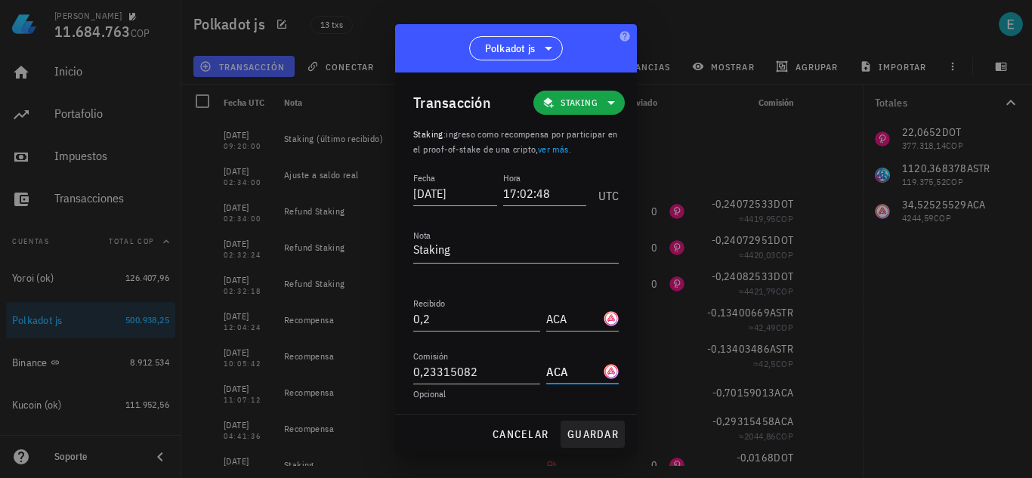
type input "ACA"
click at [603, 436] on span "guardar" at bounding box center [593, 435] width 52 height 14
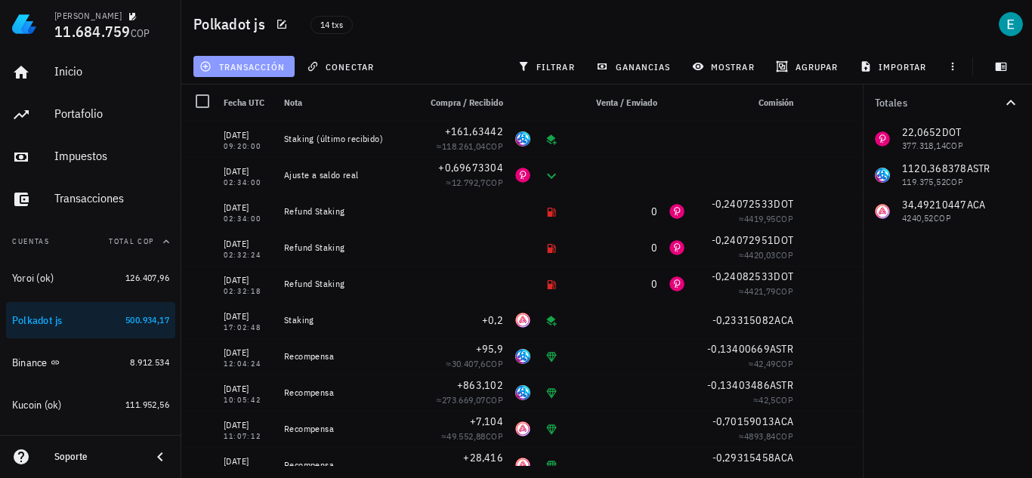
click at [271, 76] on button "transacción" at bounding box center [243, 66] width 101 height 21
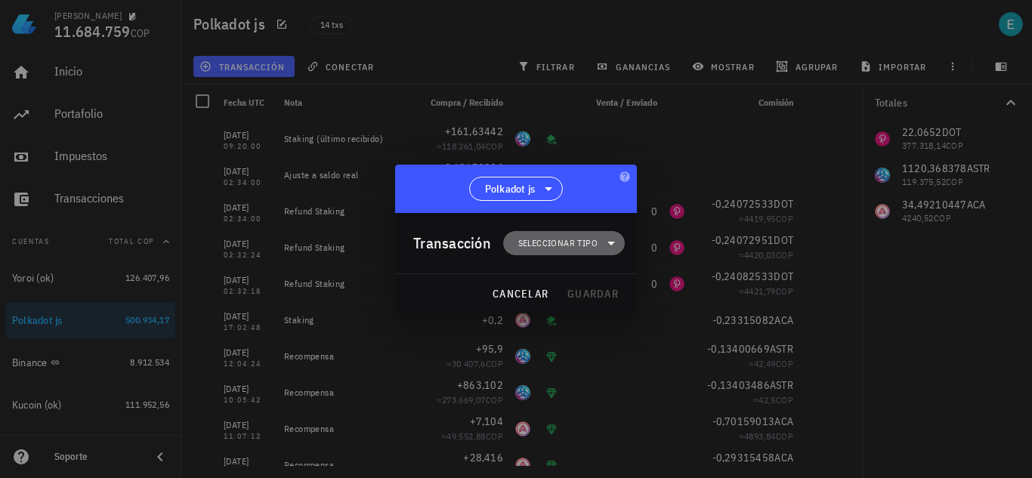
click at [541, 238] on span "Seleccionar tipo" at bounding box center [557, 243] width 79 height 15
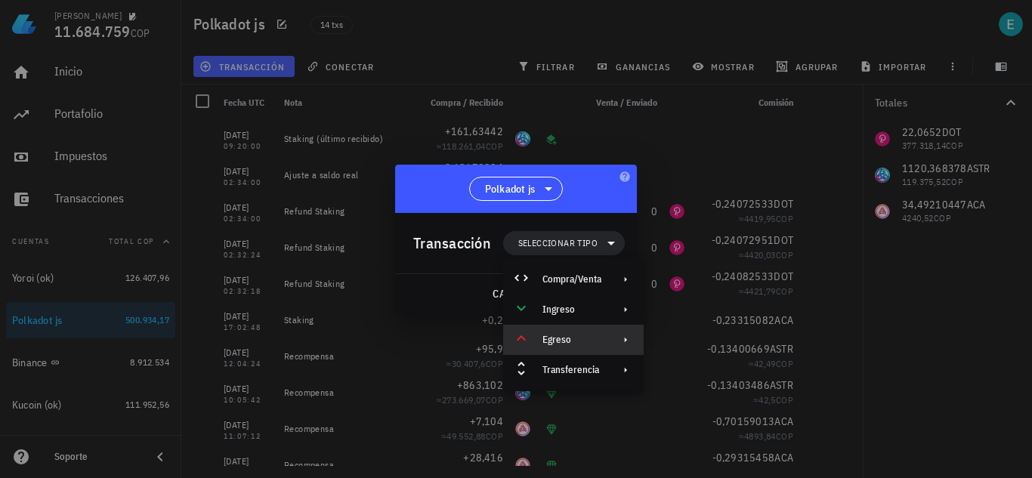
click at [583, 338] on div "Egreso" at bounding box center [571, 340] width 59 height 12
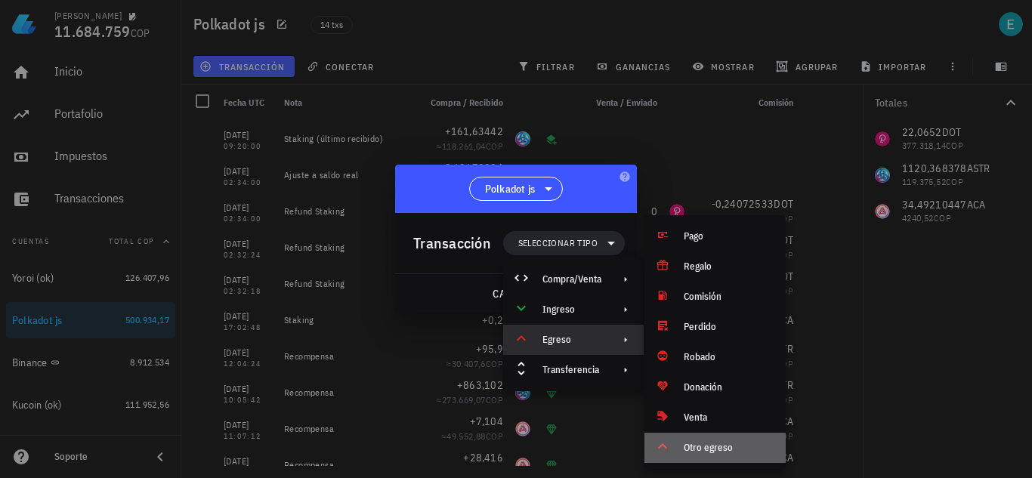
click at [675, 438] on div "Otro egreso" at bounding box center [714, 448] width 141 height 30
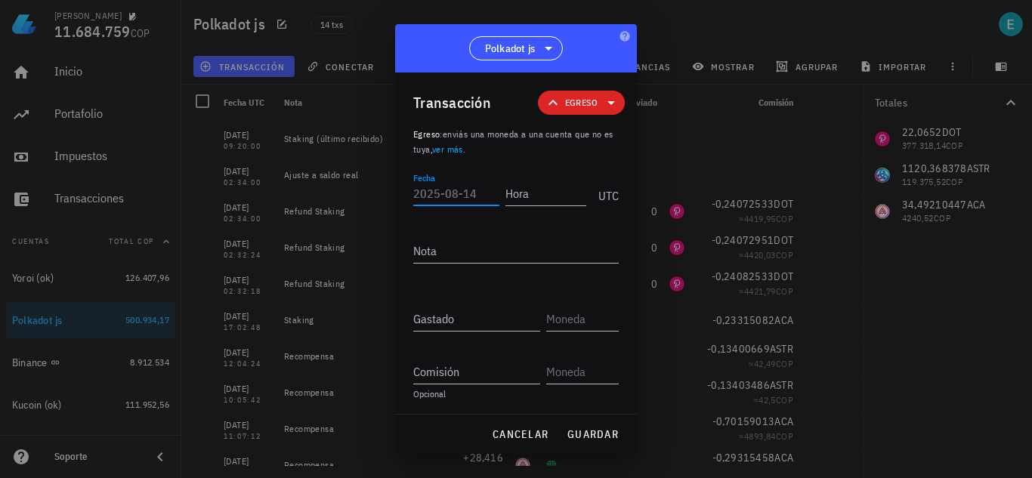
click at [476, 188] on input "Fecha" at bounding box center [456, 193] width 86 height 24
type input "[DATE]"
type input "02:20:24"
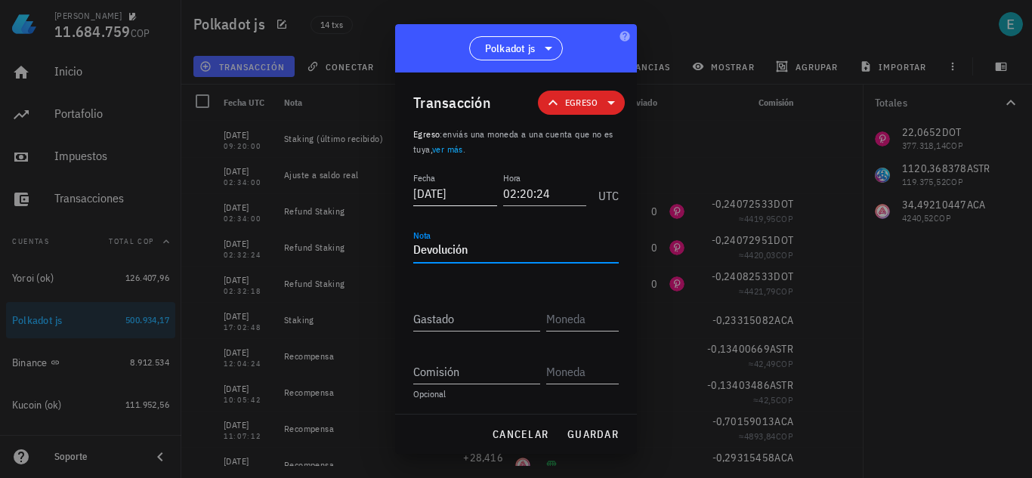
type textarea "Devolución"
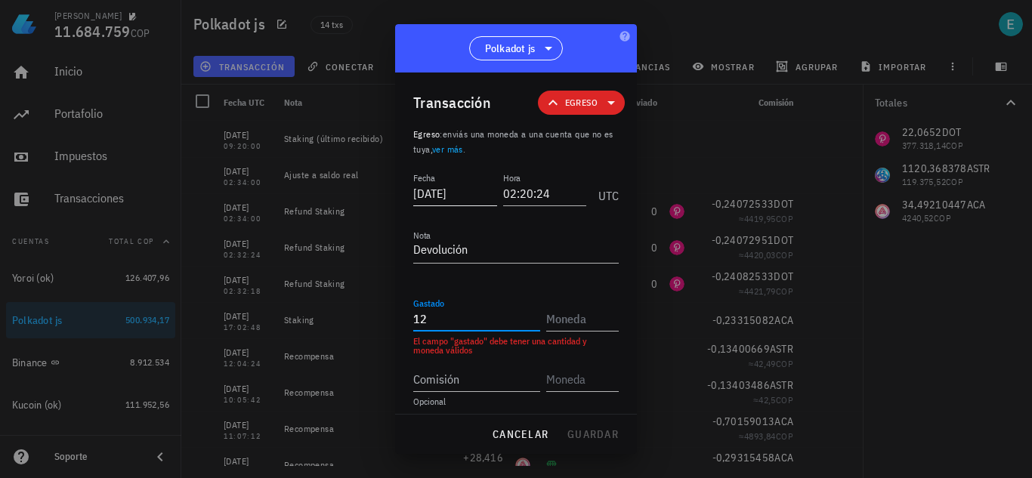
type input "12"
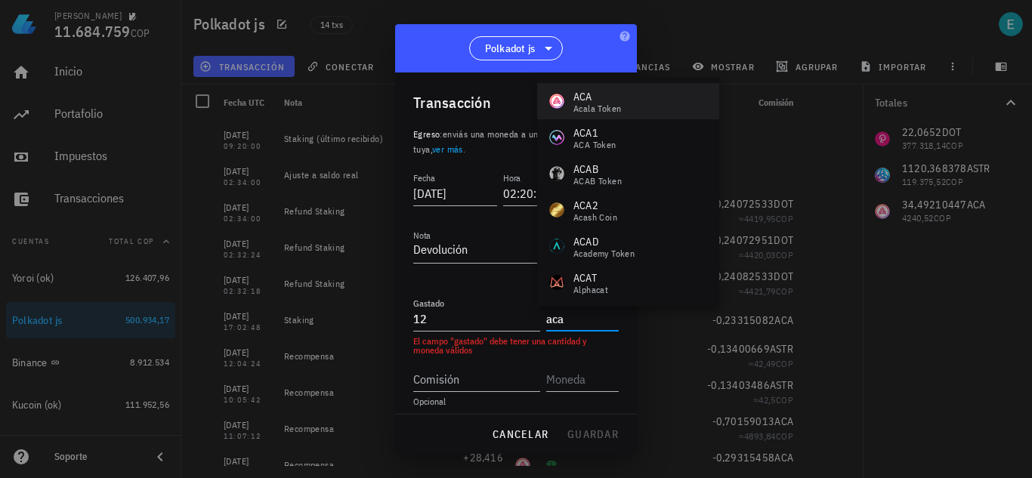
click at [580, 104] on div "Acala Token" at bounding box center [597, 108] width 48 height 9
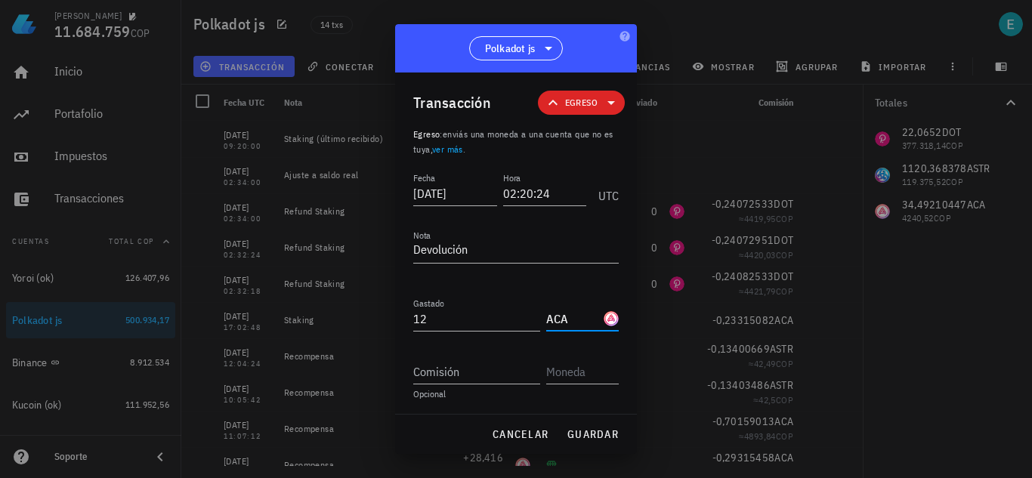
type input "ACA"
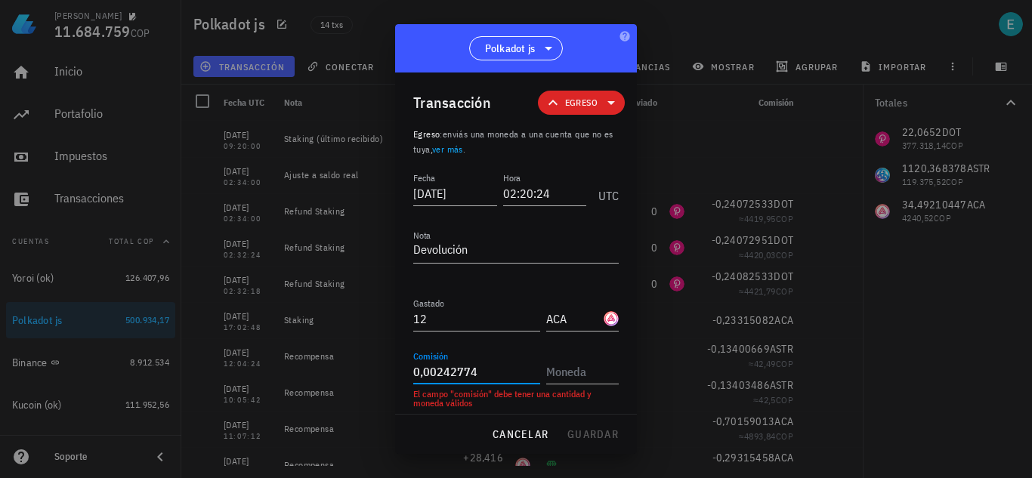
type input "0,00242774"
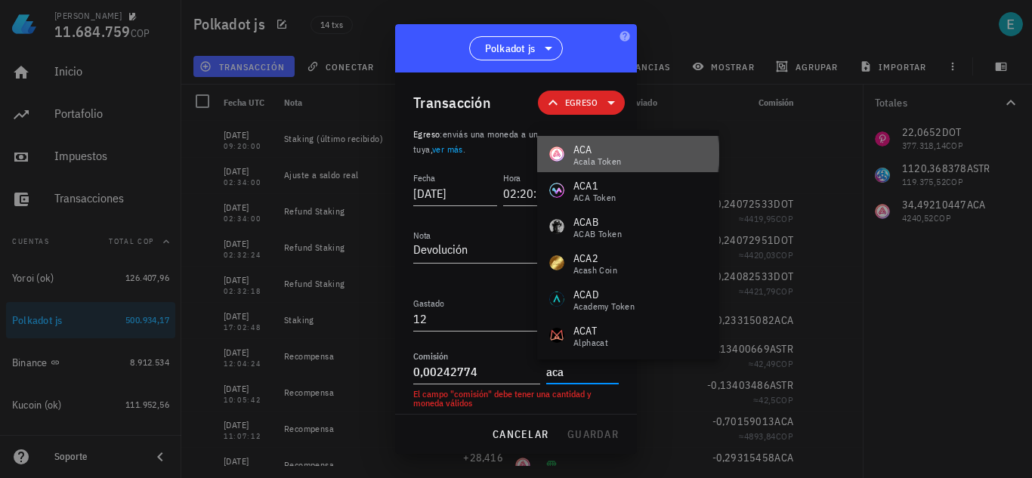
click at [663, 160] on div "ACA Acala Token" at bounding box center [628, 154] width 182 height 36
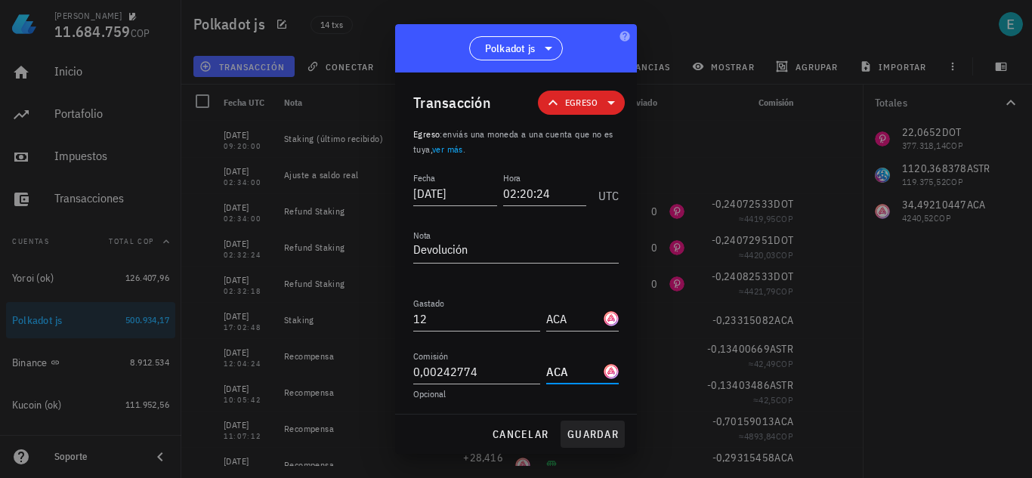
type input "ACA"
click at [610, 441] on span "guardar" at bounding box center [593, 435] width 52 height 14
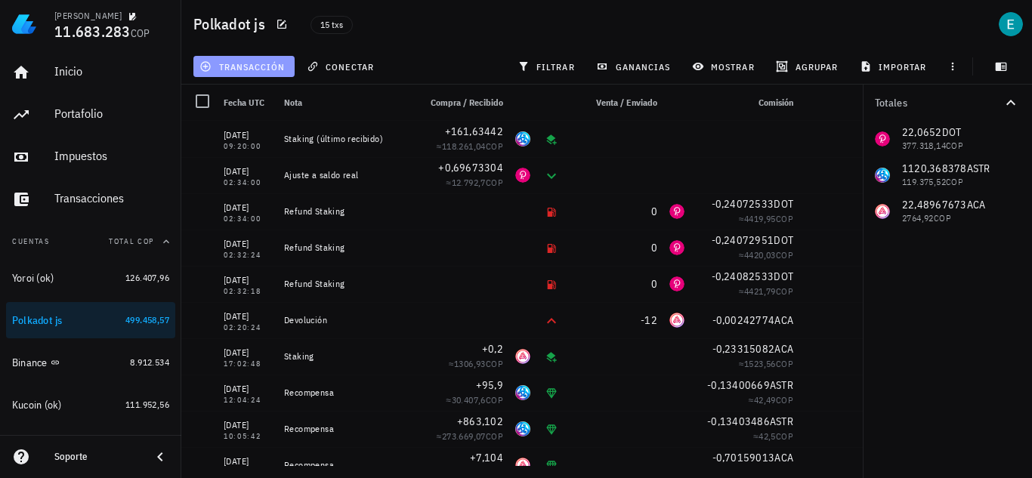
click at [248, 70] on span "transacción" at bounding box center [243, 66] width 82 height 12
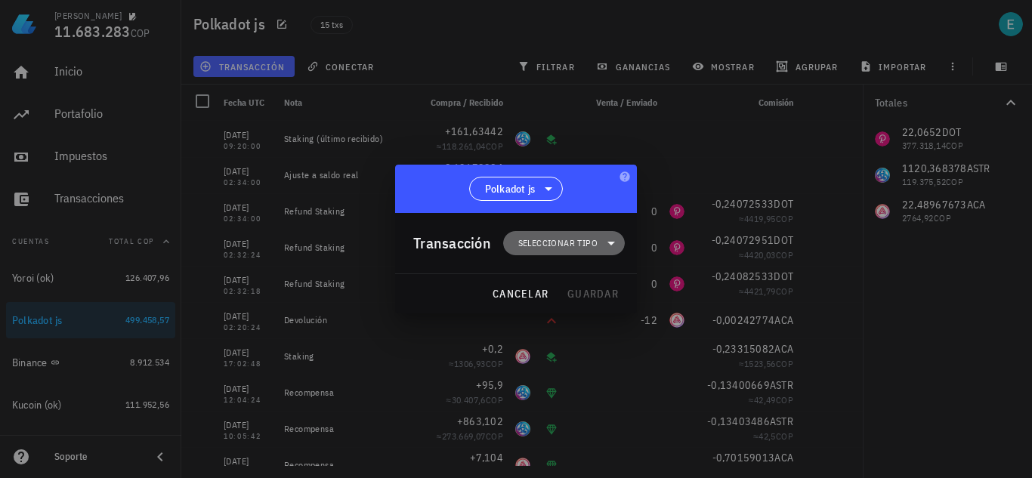
click at [585, 248] on span "Seleccionar tipo" at bounding box center [557, 243] width 79 height 15
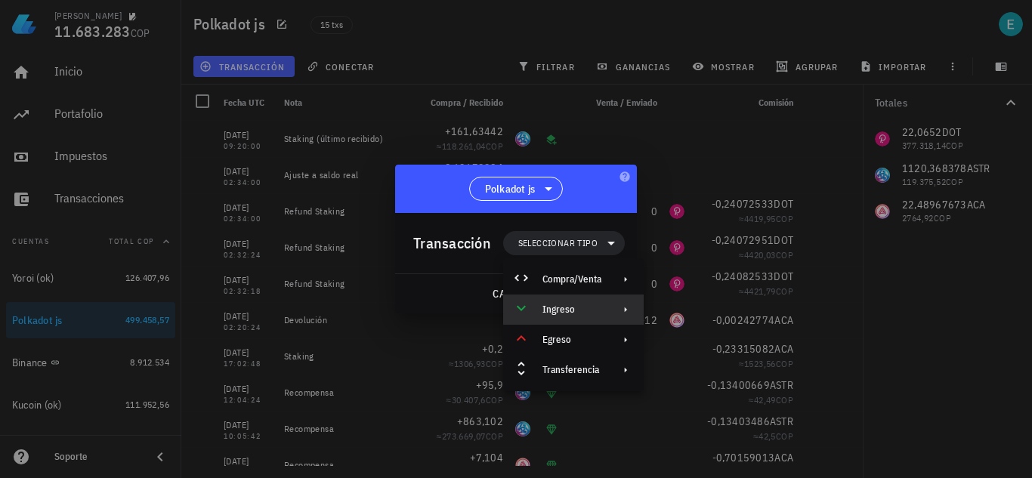
click at [577, 302] on div "Ingreso" at bounding box center [573, 310] width 141 height 30
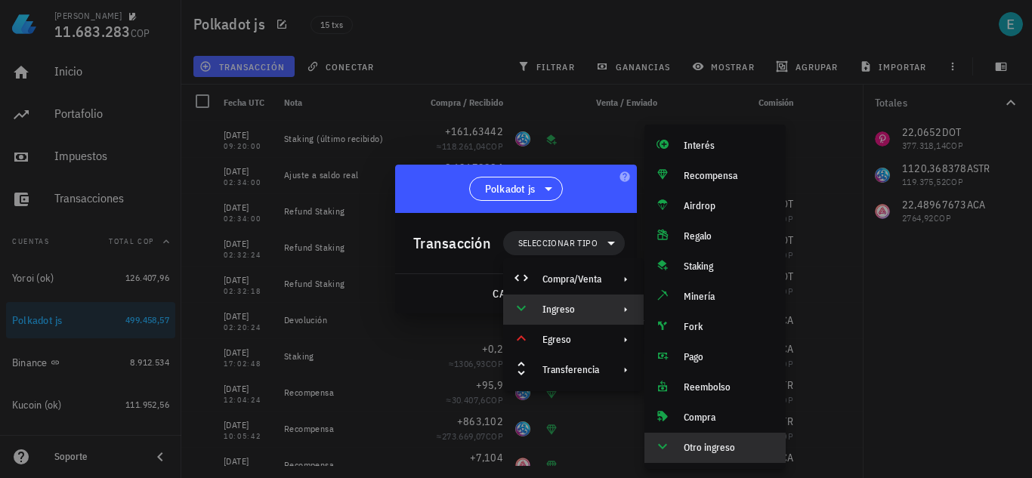
click at [705, 451] on div "Otro ingreso" at bounding box center [729, 448] width 90 height 12
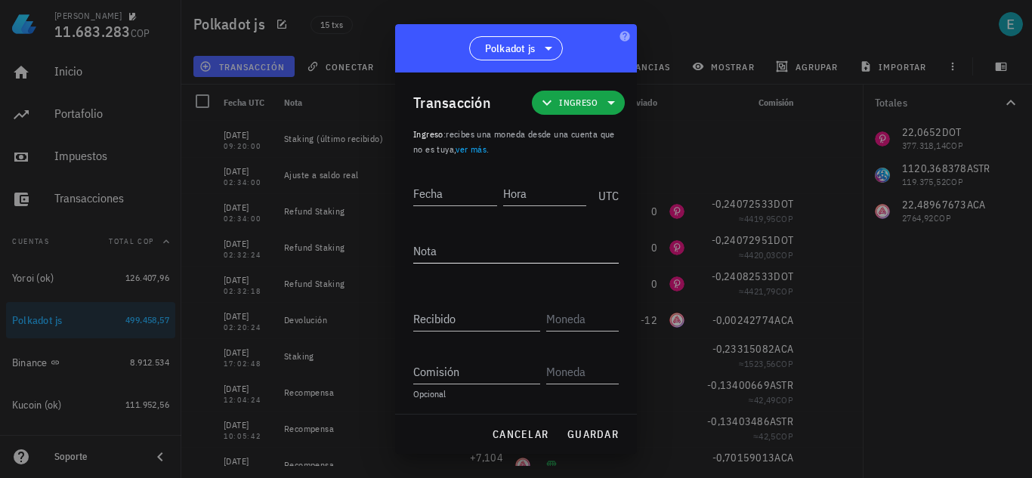
click at [437, 245] on textarea "Nota" at bounding box center [515, 251] width 205 height 24
type textarea "Ajuste a saldo real"
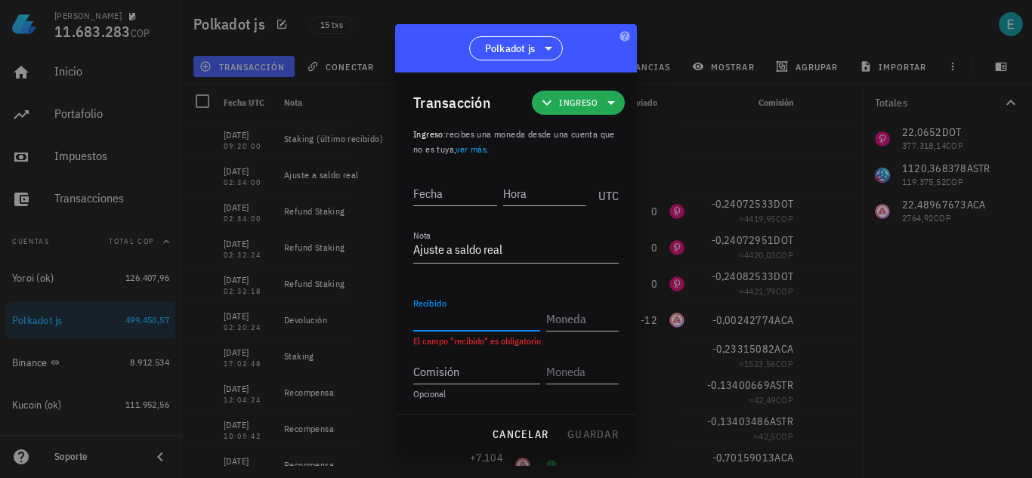
click at [594, 112] on span "Ingreso" at bounding box center [578, 103] width 75 height 24
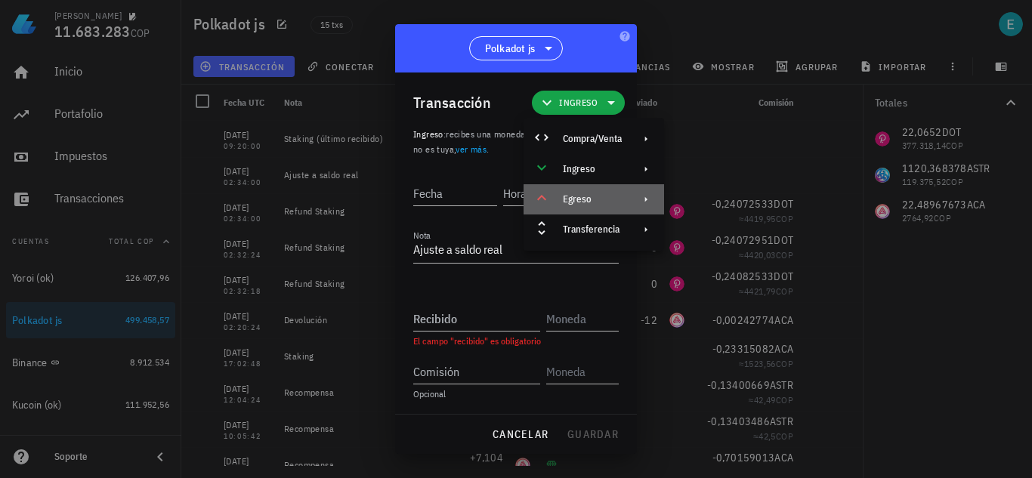
click at [604, 190] on div "Egreso" at bounding box center [594, 199] width 141 height 30
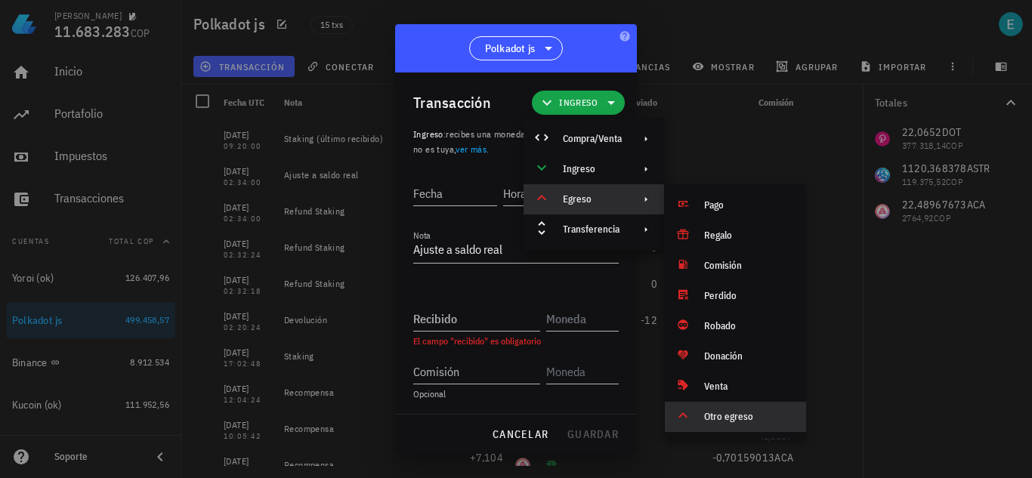
click at [728, 418] on div "Otro egreso" at bounding box center [749, 417] width 90 height 12
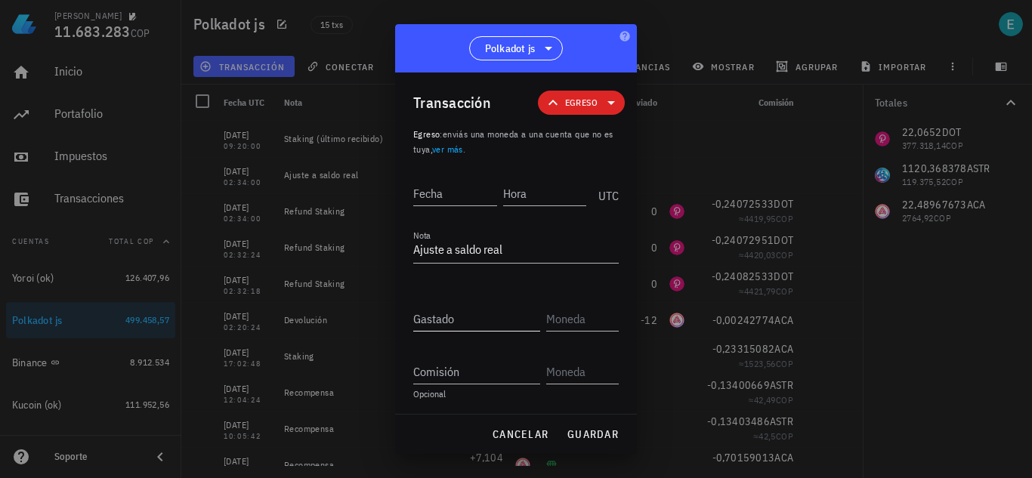
click at [497, 317] on input "Gastado" at bounding box center [476, 319] width 127 height 24
click at [446, 332] on div "Gastado 1 El campo "gastado" debe tener una cantidad y moneda válidos" at bounding box center [515, 325] width 205 height 60
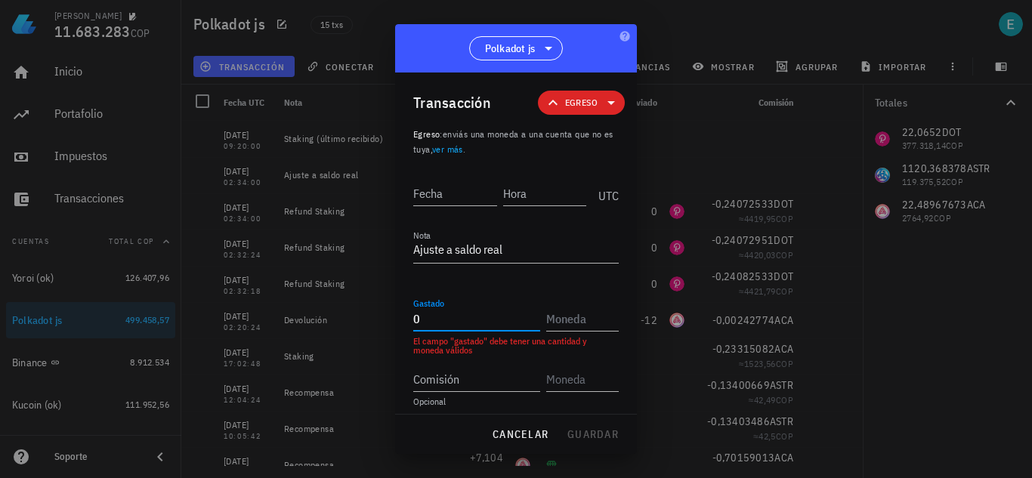
drag, startPoint x: 440, startPoint y: 323, endPoint x: 307, endPoint y: 310, distance: 132.8
click at [307, 310] on div "[PERSON_NAME] 11.683.283 COP Inicio [GEOGRAPHIC_DATA] Impuestos [GEOGRAPHIC_DAT…" at bounding box center [516, 239] width 1032 height 478
click at [482, 324] on input "1,224723" at bounding box center [476, 319] width 127 height 24
type input "1,22472327"
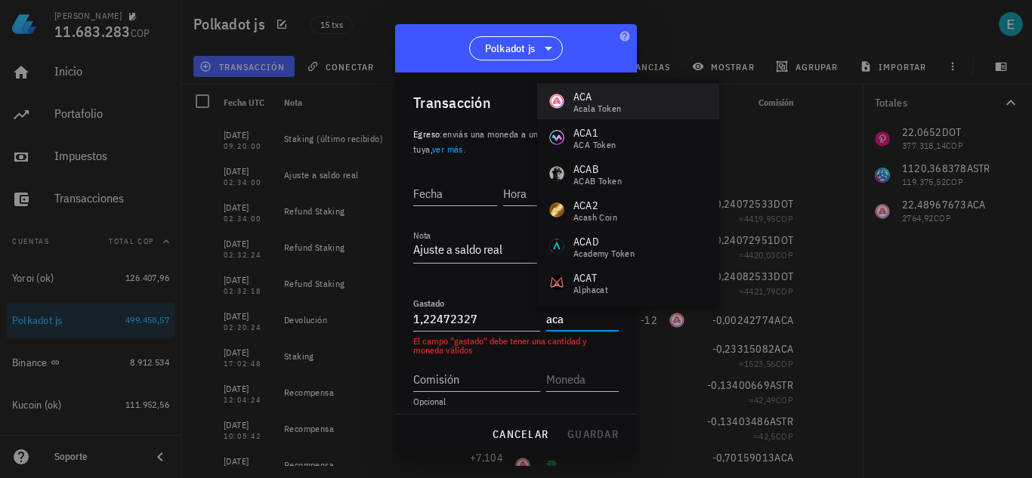
click at [632, 90] on div "ACA Acala Token" at bounding box center [628, 101] width 182 height 36
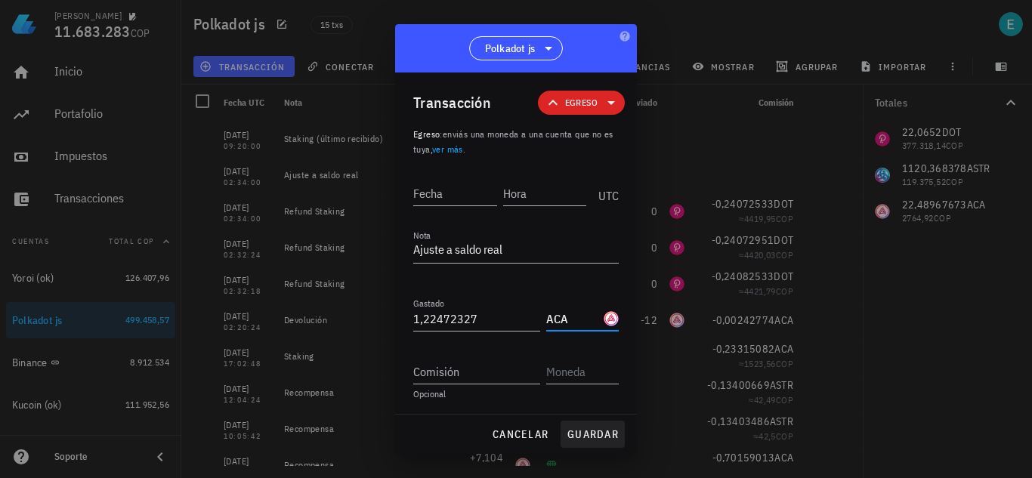
type input "ACA"
click at [599, 441] on span "guardar" at bounding box center [593, 435] width 52 height 14
click at [462, 198] on input "Fecha" at bounding box center [455, 193] width 84 height 24
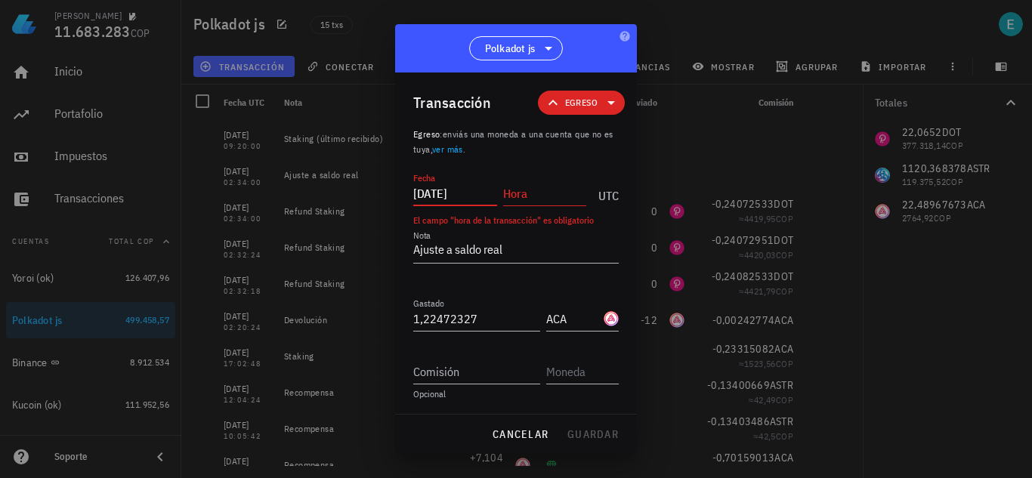
type input "[DATE]"
type input "2"
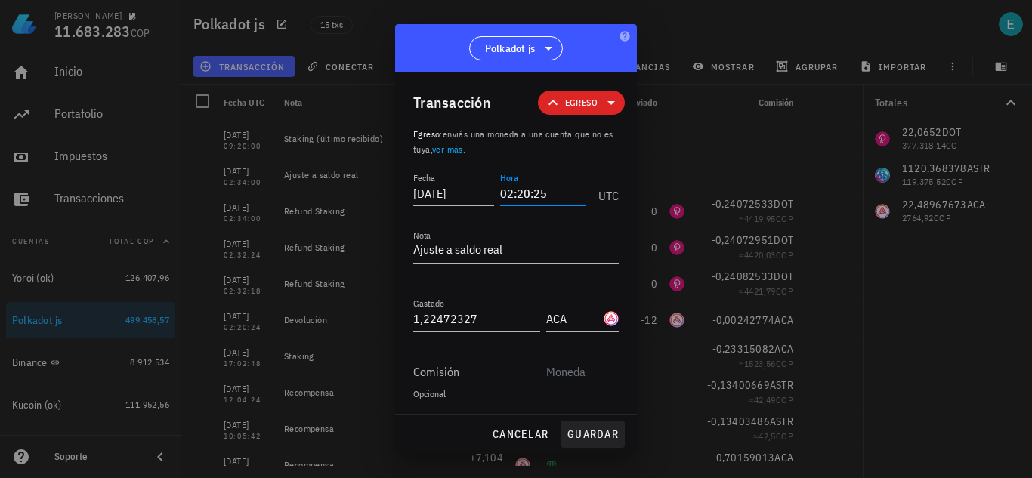
type input "02:20:25"
click at [595, 422] on button "guardar" at bounding box center [593, 434] width 64 height 27
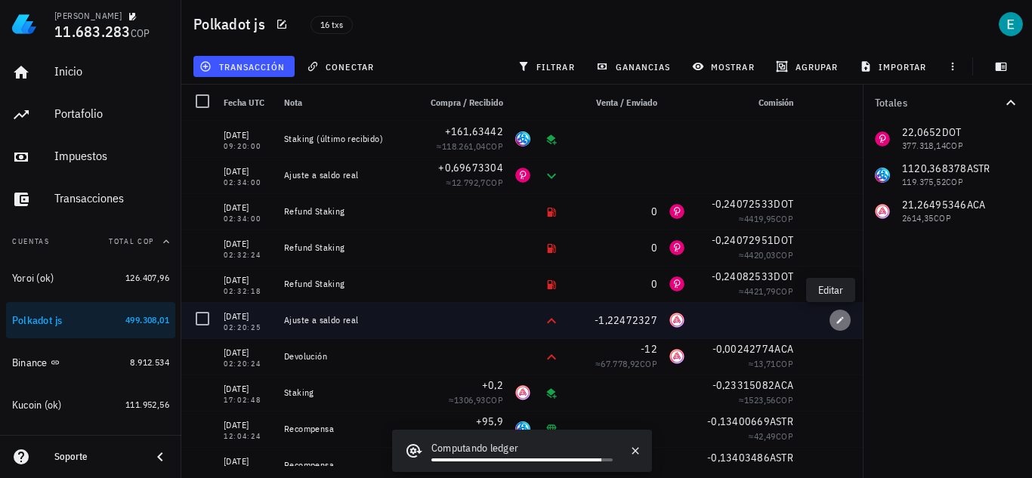
click at [837, 320] on icon "button" at bounding box center [840, 320] width 7 height 7
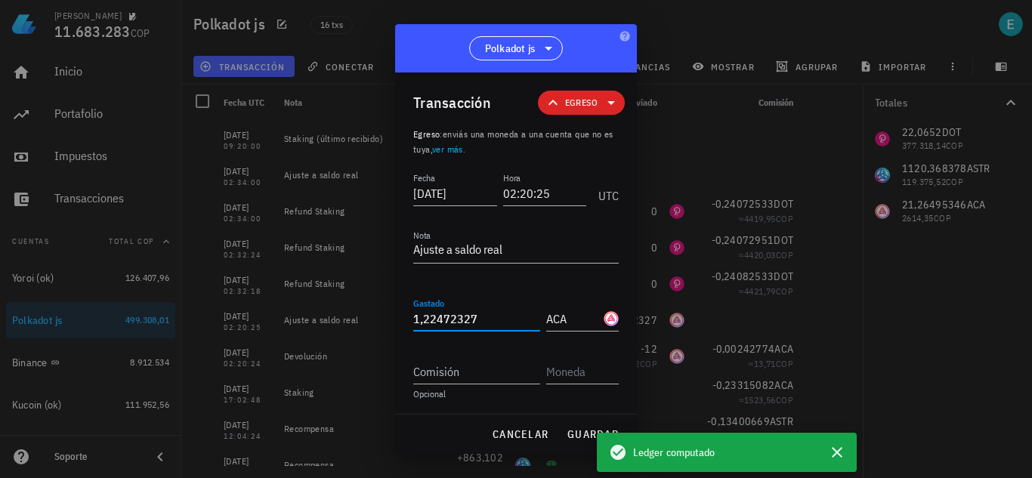
drag, startPoint x: 519, startPoint y: 320, endPoint x: 209, endPoint y: 329, distance: 310.6
click at [209, 329] on div "[PERSON_NAME] 11.683.283 COP Inicio [GEOGRAPHIC_DATA] Impuestos [GEOGRAPHIC_DAT…" at bounding box center [516, 239] width 1032 height 478
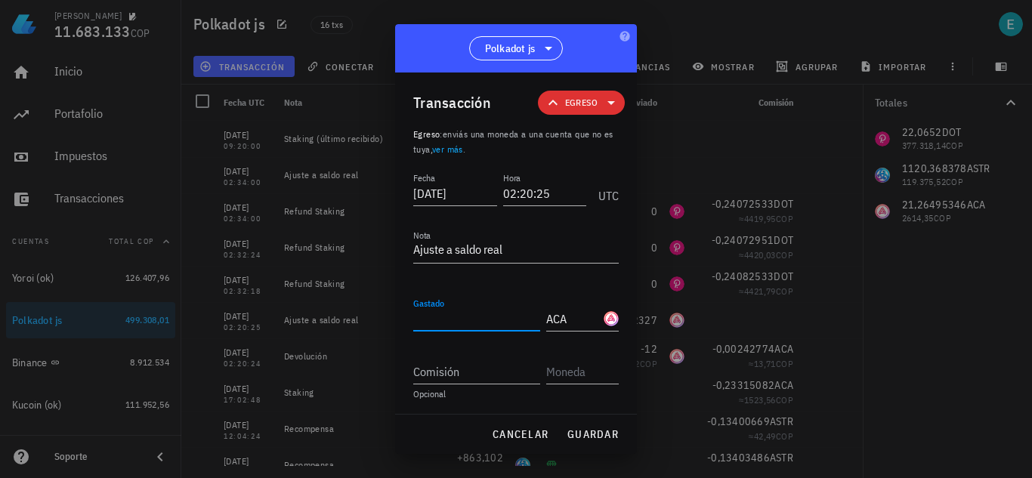
click at [576, 96] on span "Egreso" at bounding box center [581, 102] width 32 height 15
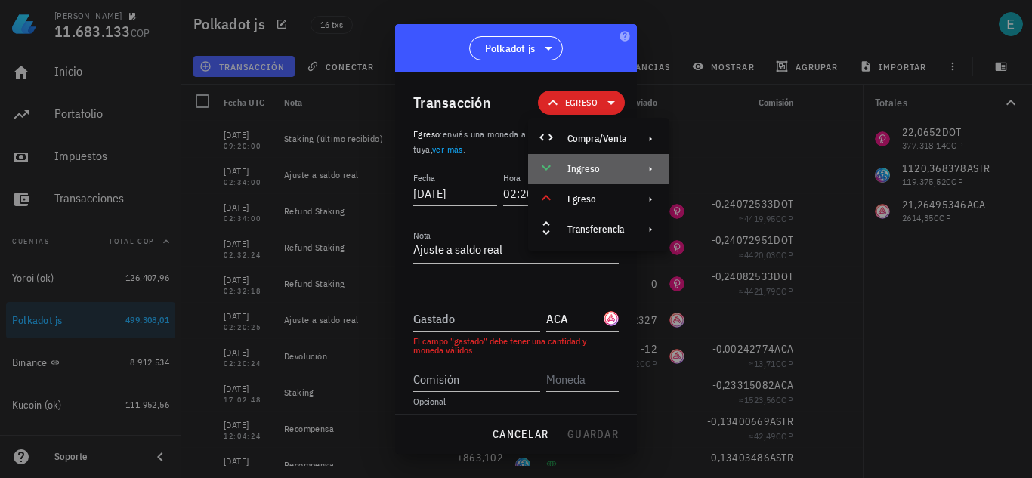
click at [611, 165] on div "Ingreso" at bounding box center [596, 169] width 59 height 12
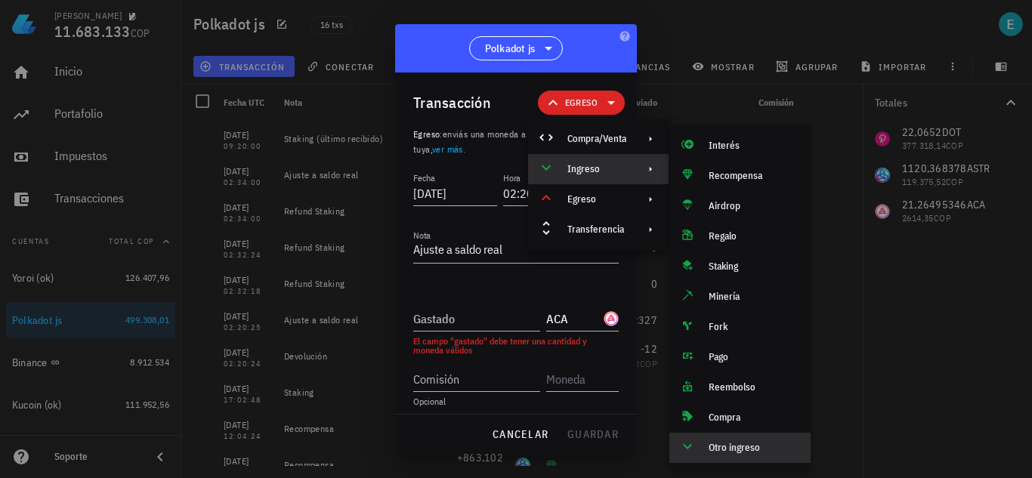
click at [713, 446] on div "Otro ingreso" at bounding box center [754, 448] width 90 height 12
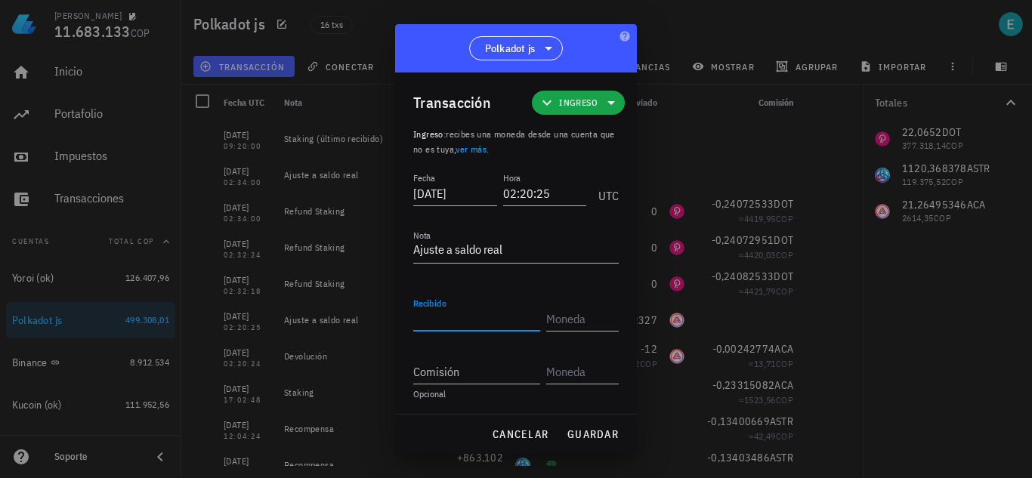
click at [496, 323] on input "Recibido" at bounding box center [476, 319] width 127 height 24
paste input "1,22472327"
type input "1,22472327"
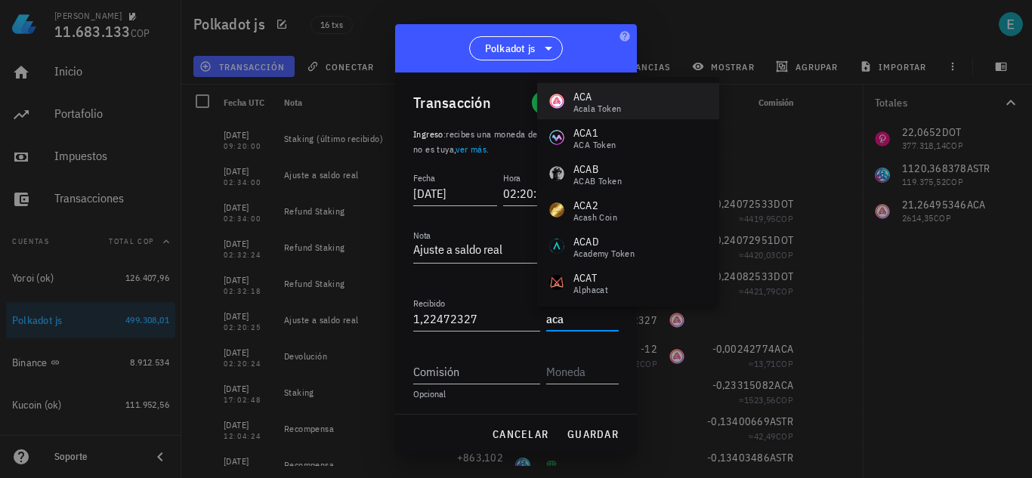
click at [591, 107] on div "Acala Token" at bounding box center [597, 108] width 48 height 9
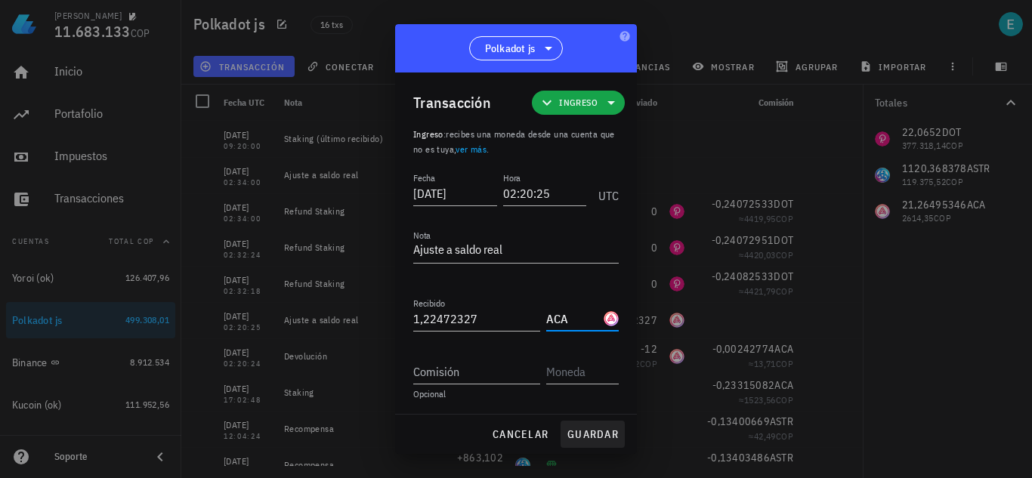
type input "ACA"
click at [599, 426] on button "guardar" at bounding box center [593, 434] width 64 height 27
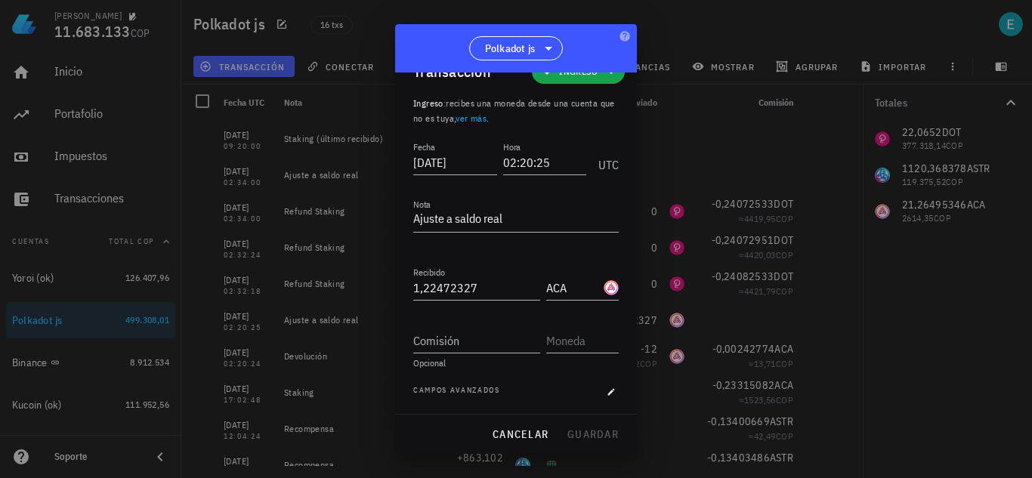
click at [596, 434] on div "cancelar guardar" at bounding box center [516, 434] width 242 height 39
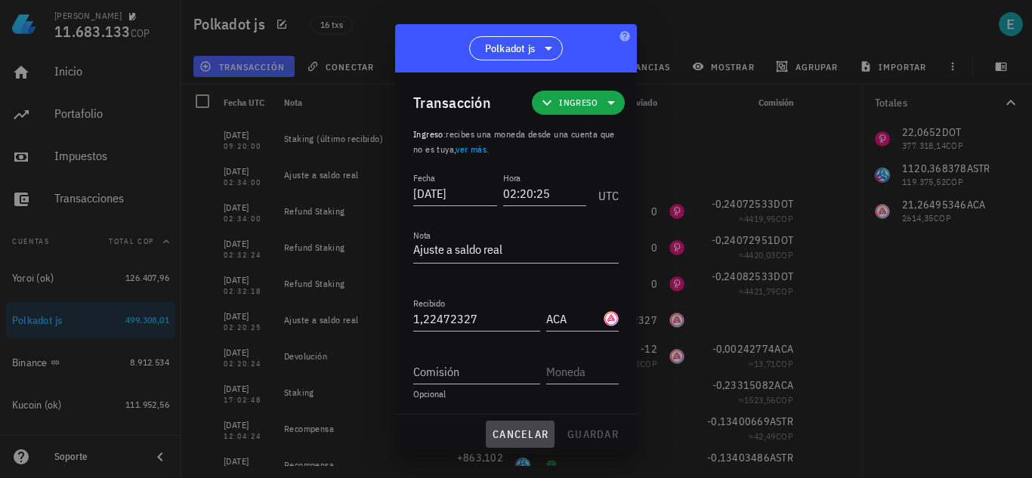
click at [540, 436] on span "cancelar" at bounding box center [520, 435] width 57 height 14
type input "1,22472327"
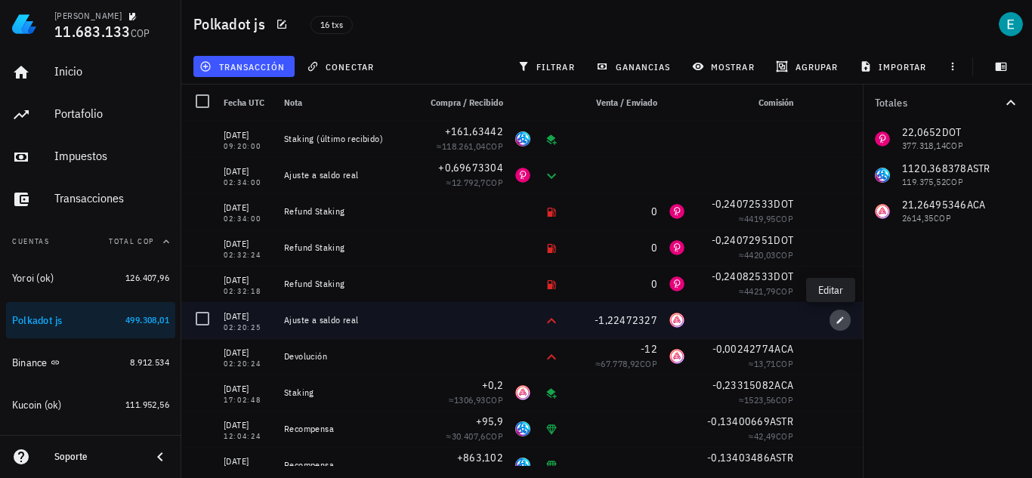
click at [836, 318] on icon "button" at bounding box center [840, 320] width 9 height 9
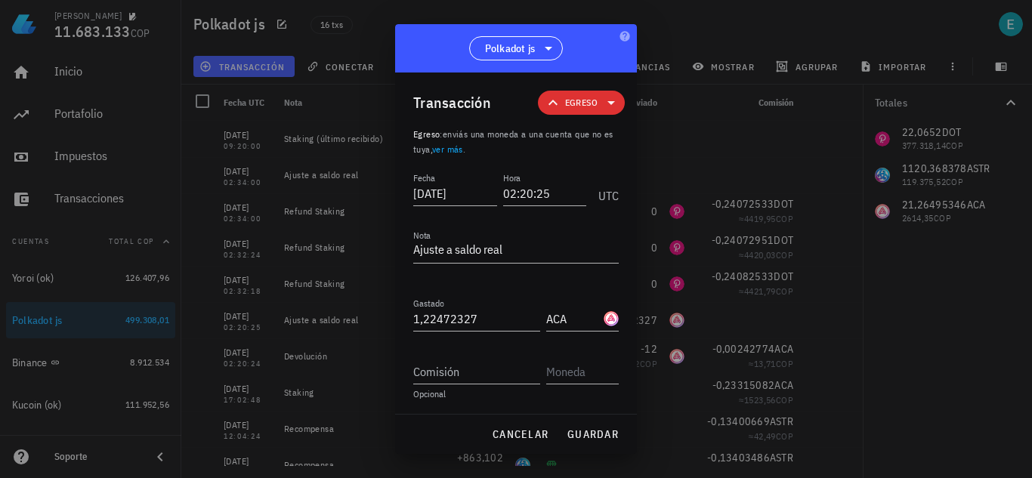
click at [602, 96] on icon at bounding box center [611, 103] width 18 height 18
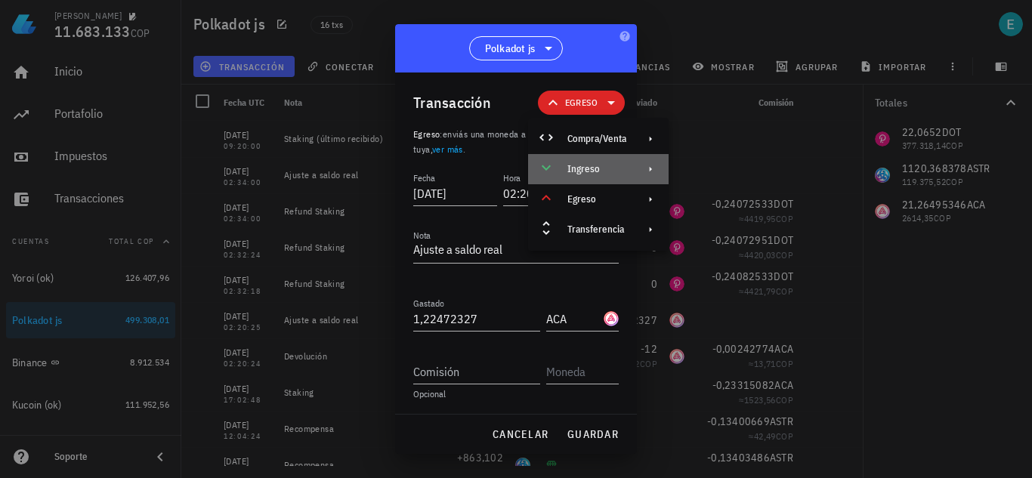
click at [586, 178] on div "Ingreso" at bounding box center [598, 169] width 141 height 30
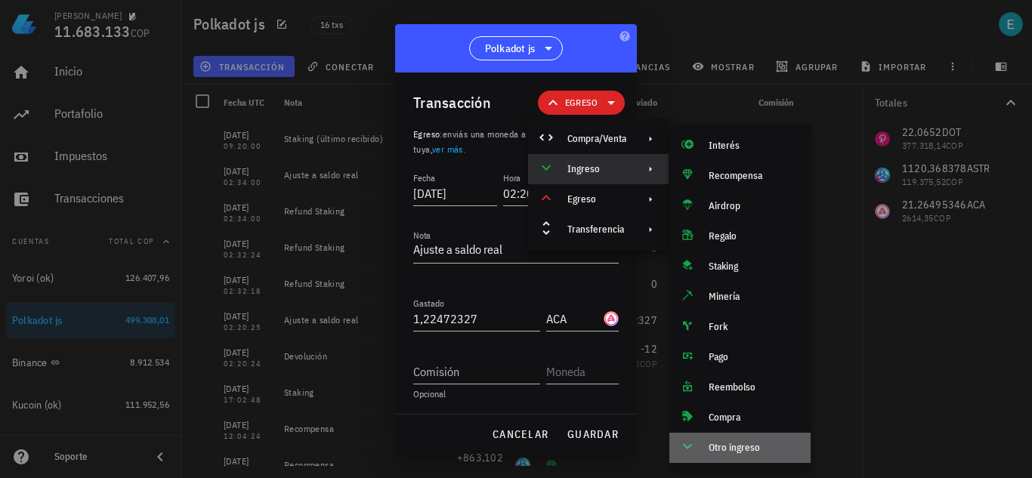
click at [737, 434] on div "Otro ingreso" at bounding box center [739, 448] width 141 height 30
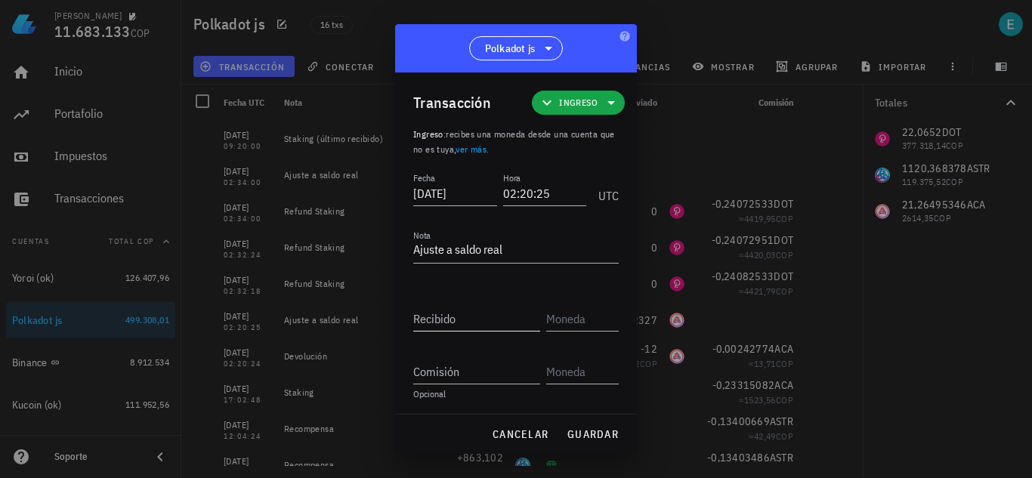
click at [489, 323] on input "Recibido" at bounding box center [476, 319] width 127 height 24
paste input "1,22472327"
type input "1,22472327"
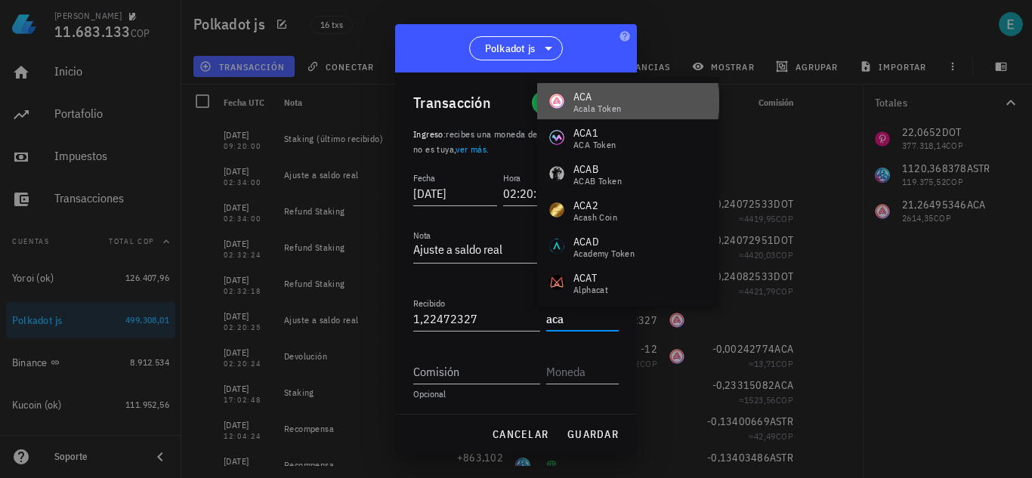
click at [622, 110] on div "ACA Acala Token" at bounding box center [628, 101] width 182 height 36
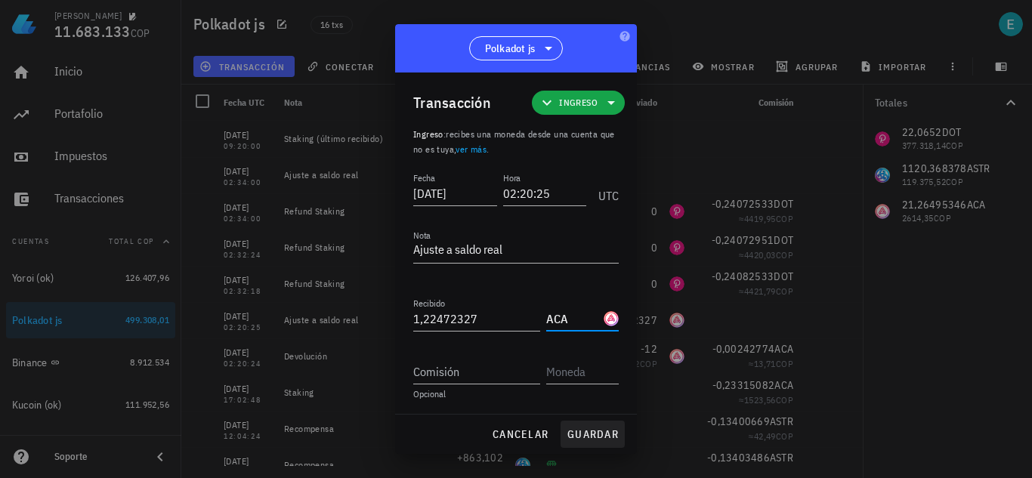
type input "ACA"
click at [596, 428] on span "guardar" at bounding box center [593, 435] width 52 height 14
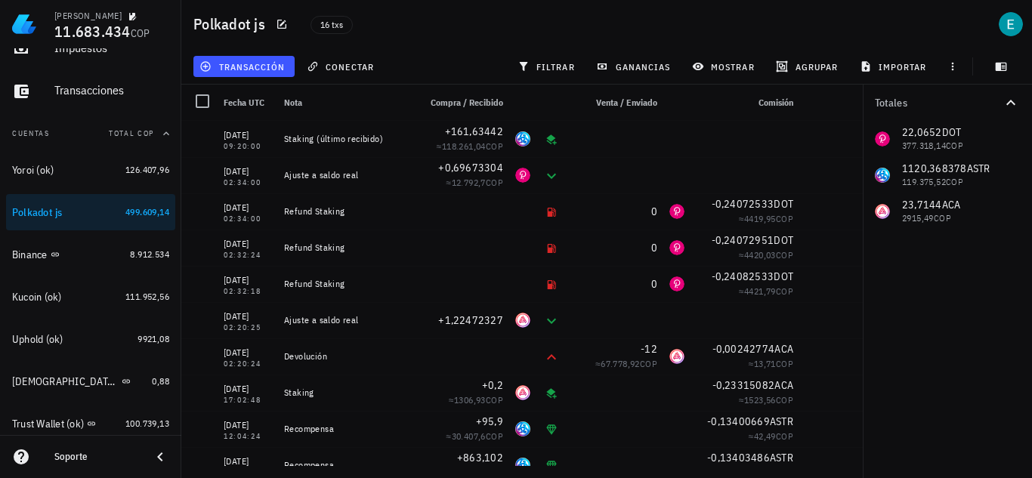
scroll to position [130, 0]
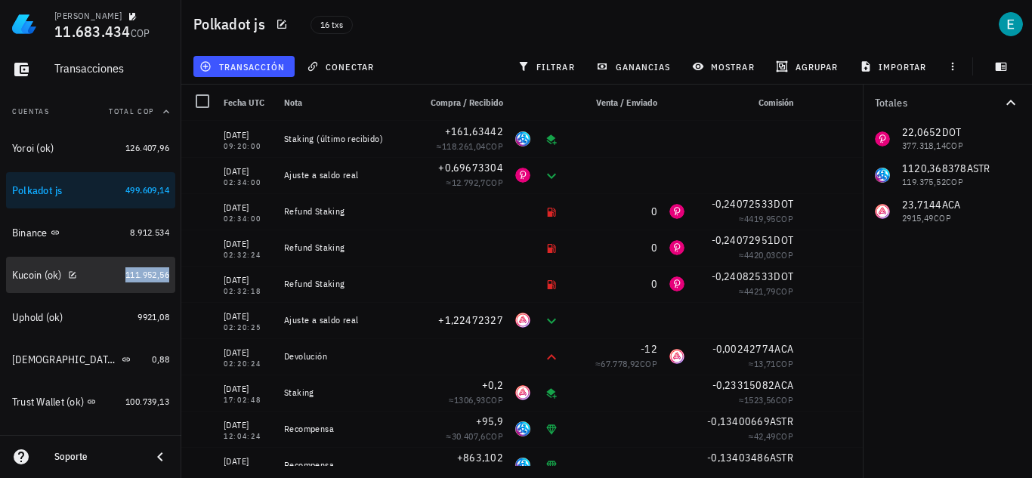
click at [125, 274] on span "111.952,56" at bounding box center [147, 274] width 44 height 11
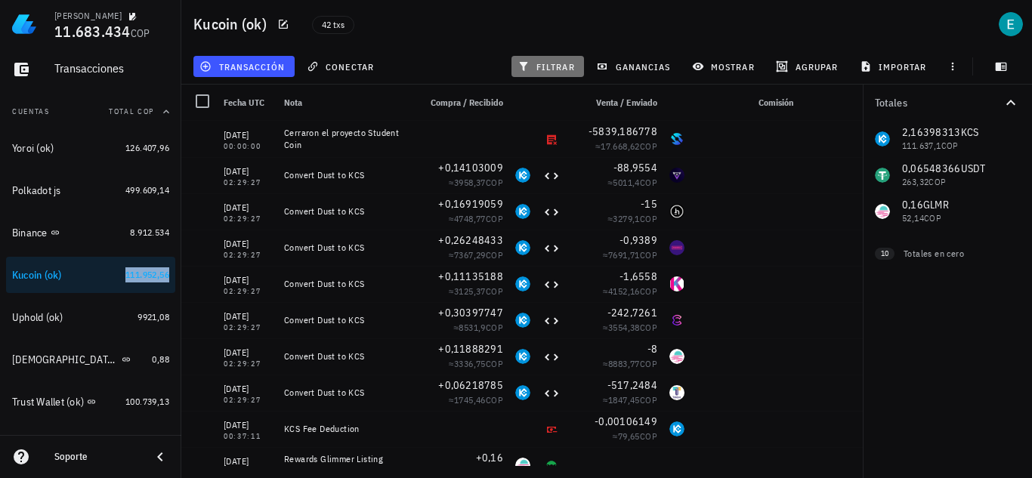
click at [564, 64] on span "filtrar" at bounding box center [548, 66] width 54 height 12
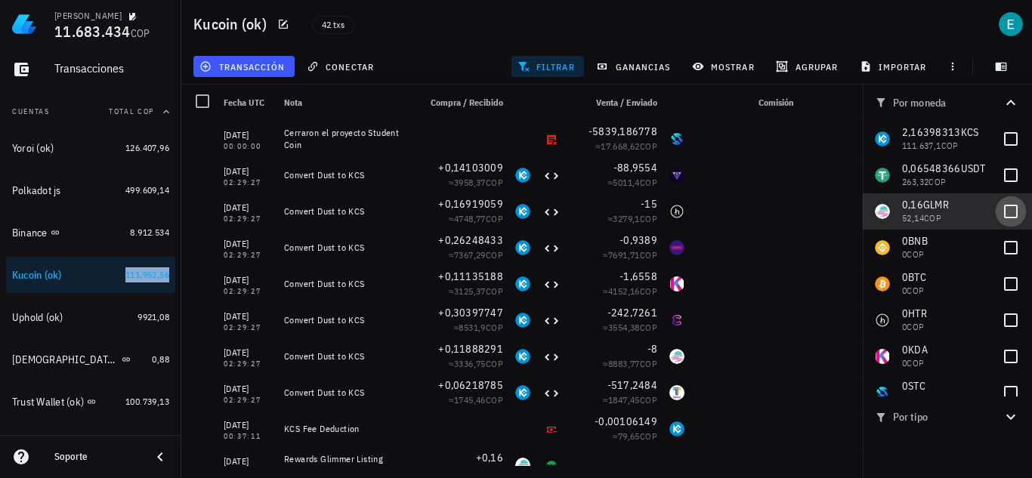
click at [998, 217] on div at bounding box center [1011, 212] width 26 height 26
checkbox input "true"
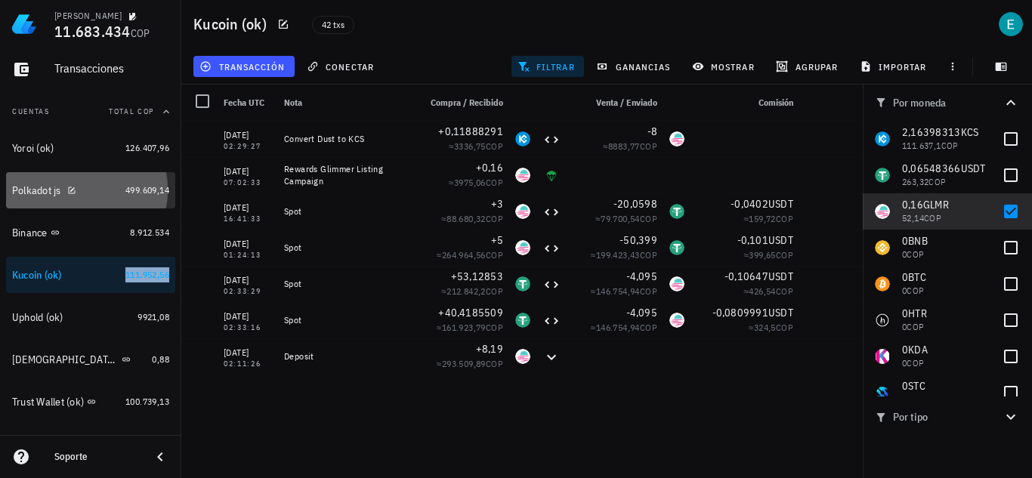
click at [95, 196] on div "Polkadot js" at bounding box center [65, 191] width 107 height 14
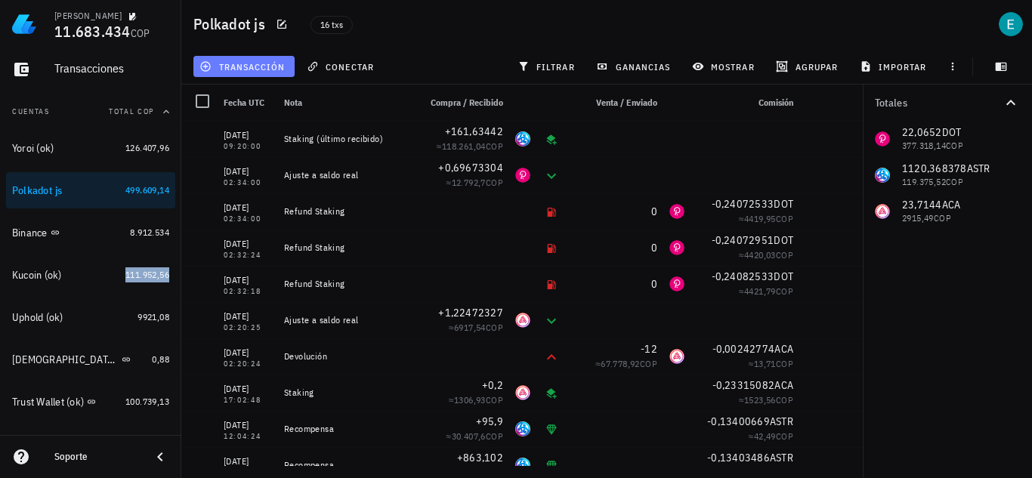
click at [227, 70] on span "transacción" at bounding box center [243, 66] width 82 height 12
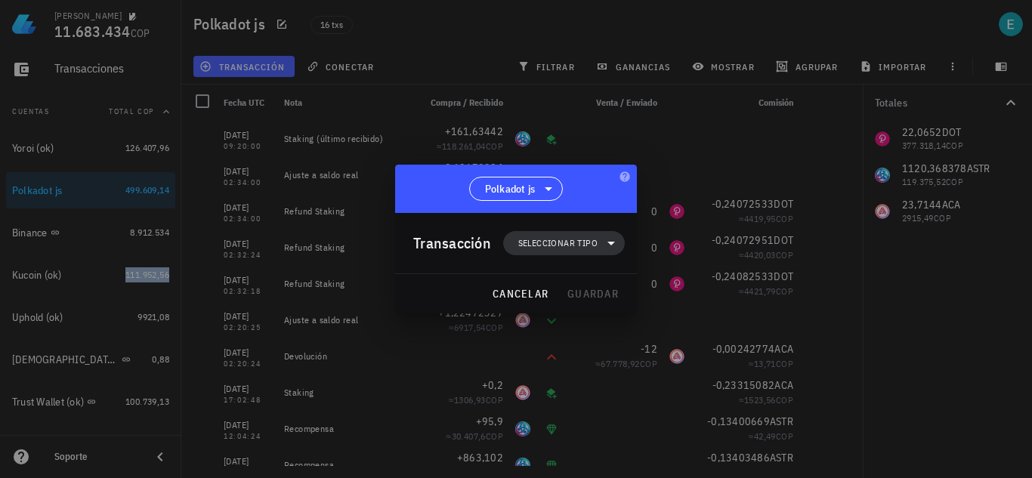
click at [581, 242] on span "Seleccionar tipo" at bounding box center [557, 243] width 79 height 15
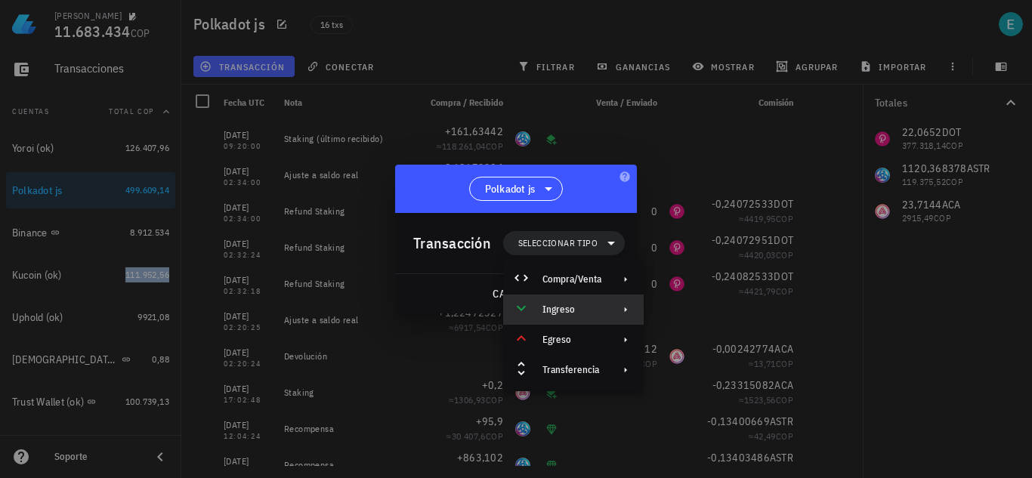
click at [581, 311] on div "Ingreso" at bounding box center [571, 310] width 59 height 12
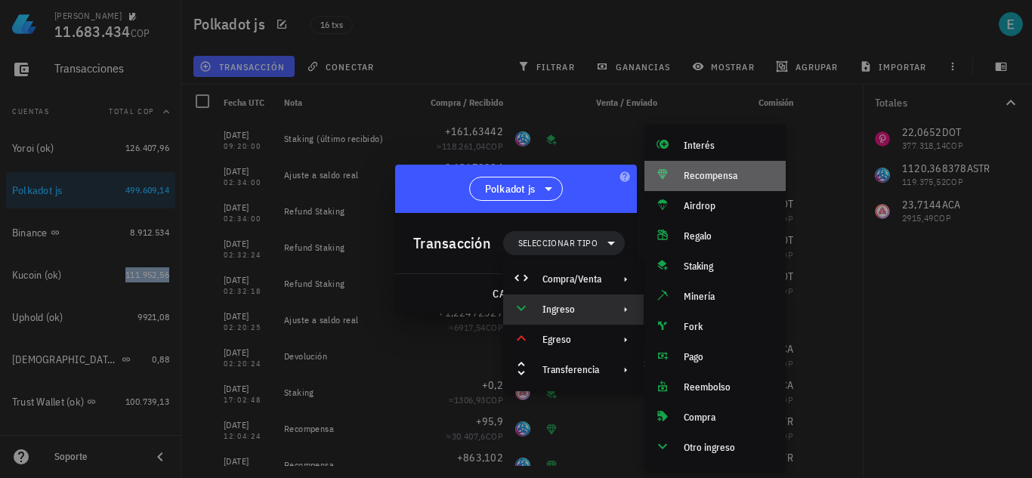
click at [727, 175] on div "Recompensa" at bounding box center [729, 176] width 90 height 12
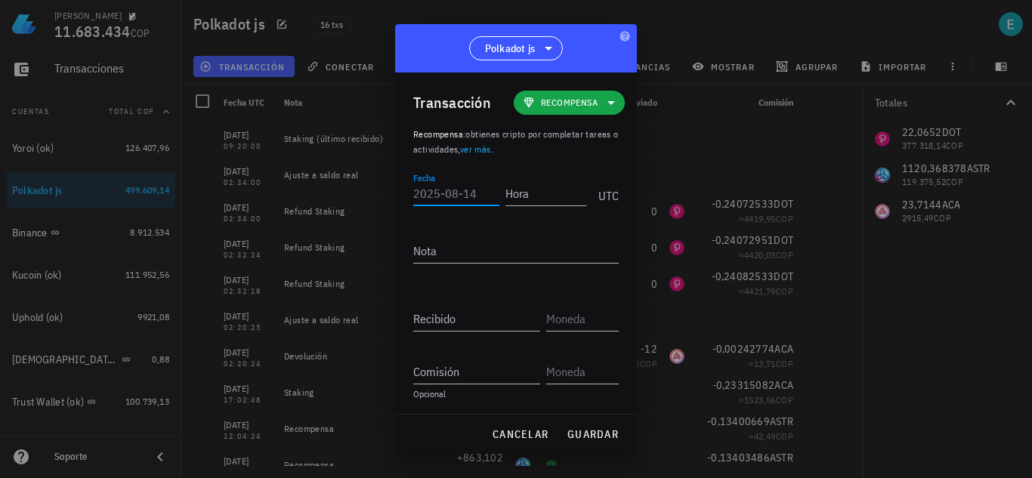
click at [441, 189] on input "Fecha" at bounding box center [456, 193] width 86 height 24
type input "[DATE]"
type input "02:00:00"
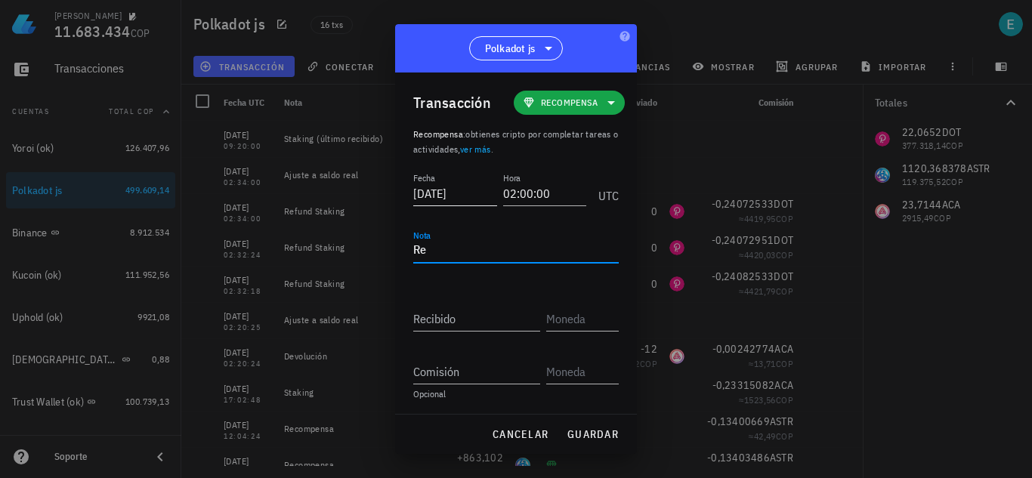
paste textarea "c"
type textarea "Recompensa"
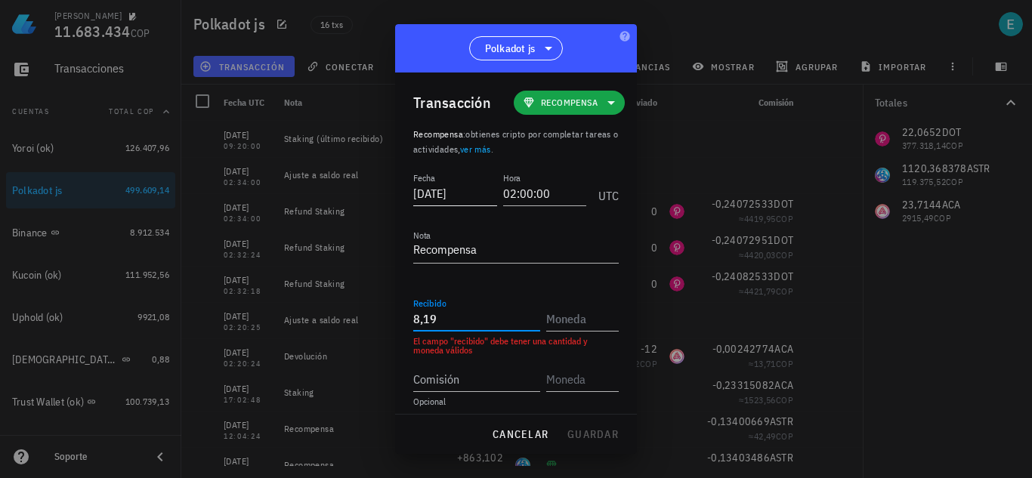
type input "8,19"
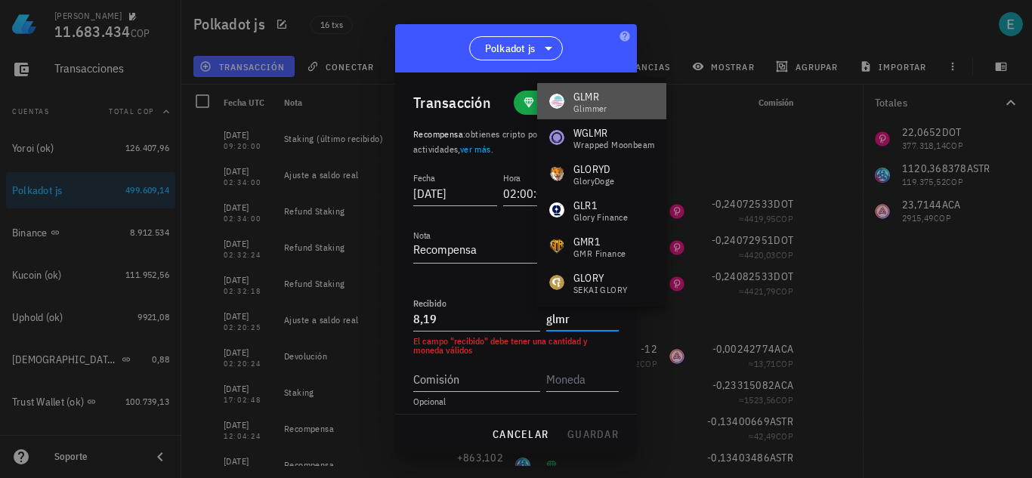
click at [626, 108] on div "GLMR Glimmer" at bounding box center [601, 101] width 129 height 36
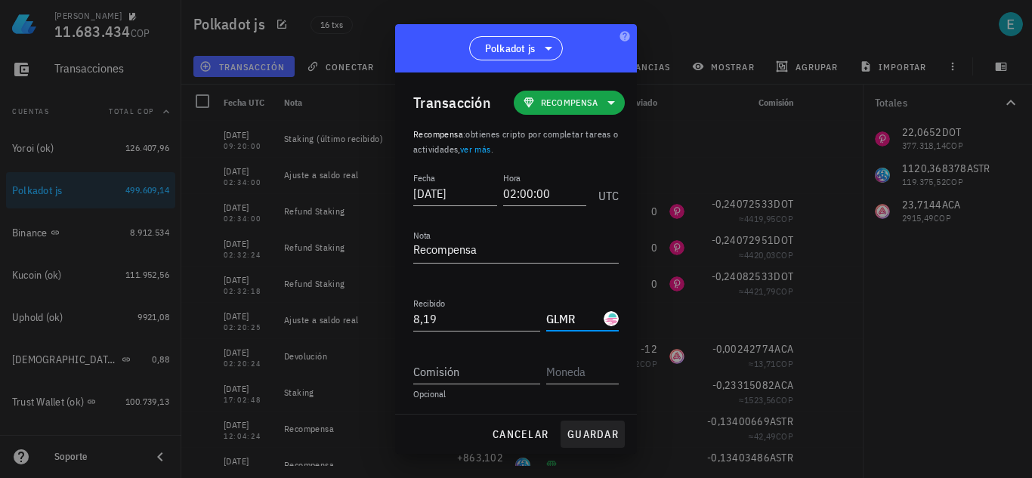
type input "GLMR"
click at [591, 437] on span "guardar" at bounding box center [593, 435] width 52 height 14
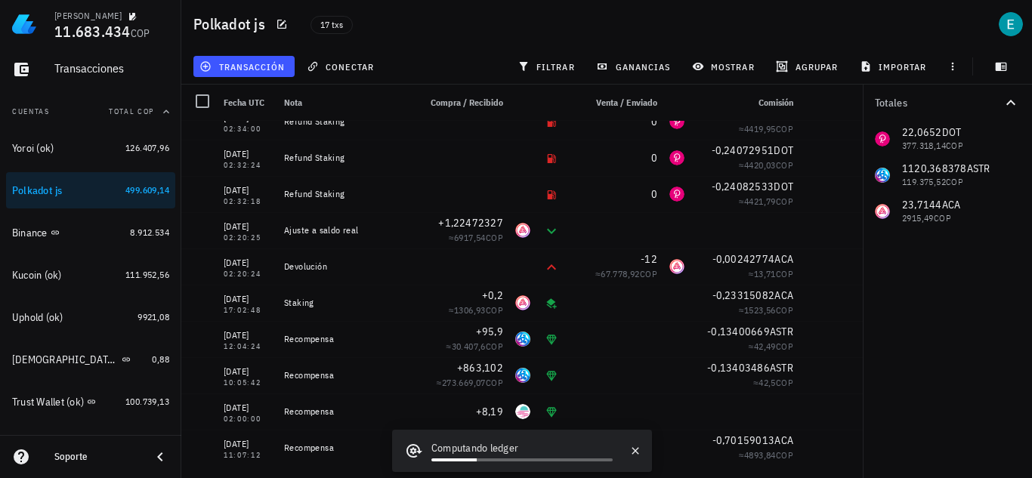
scroll to position [91, 0]
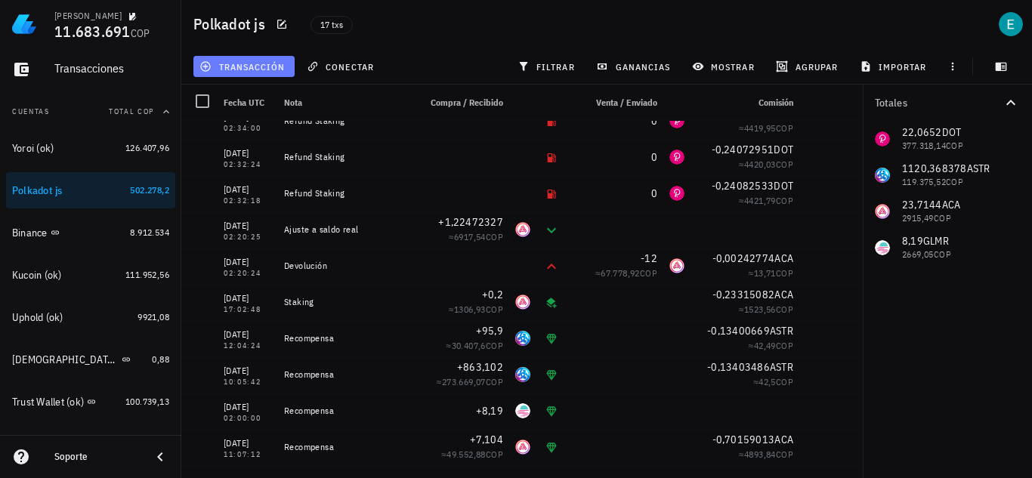
click at [276, 65] on span "transacción" at bounding box center [243, 66] width 82 height 12
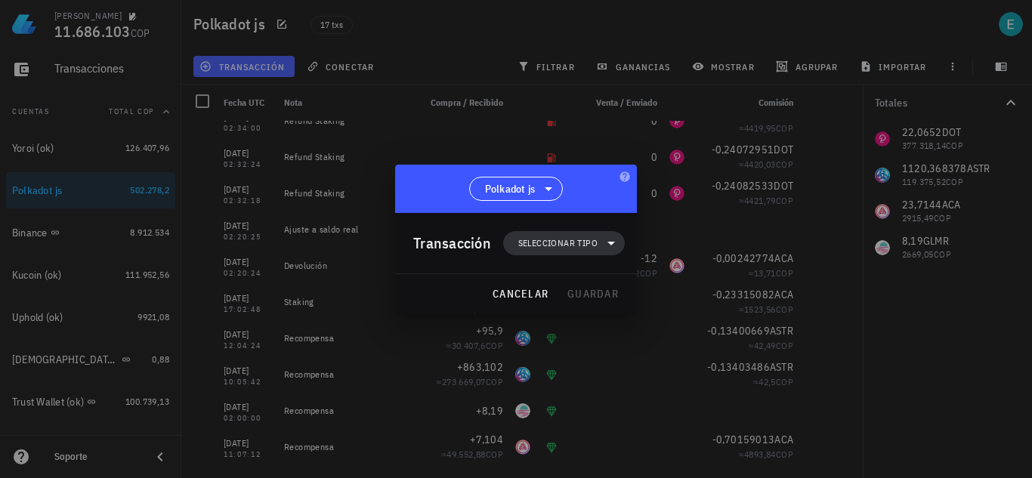
click at [602, 244] on icon at bounding box center [611, 243] width 18 height 18
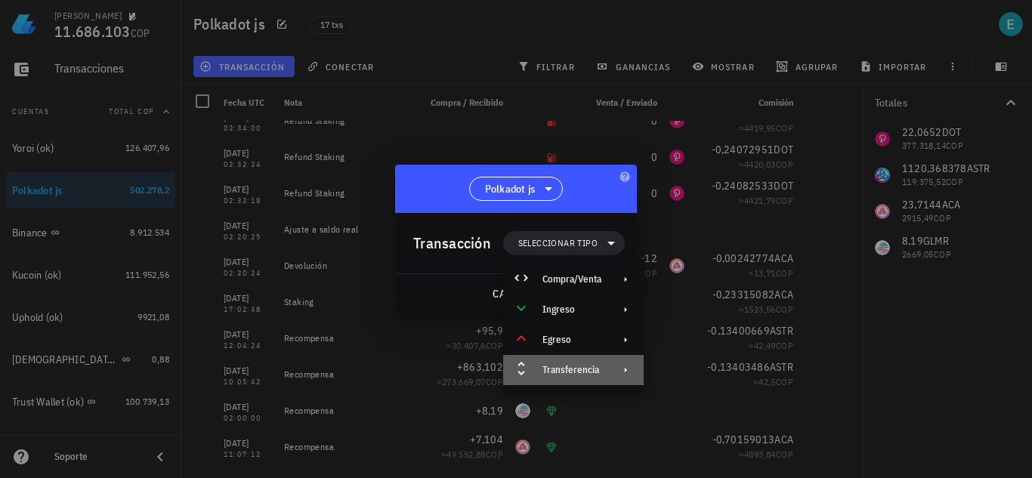
click at [588, 369] on div "Transferencia" at bounding box center [571, 370] width 59 height 12
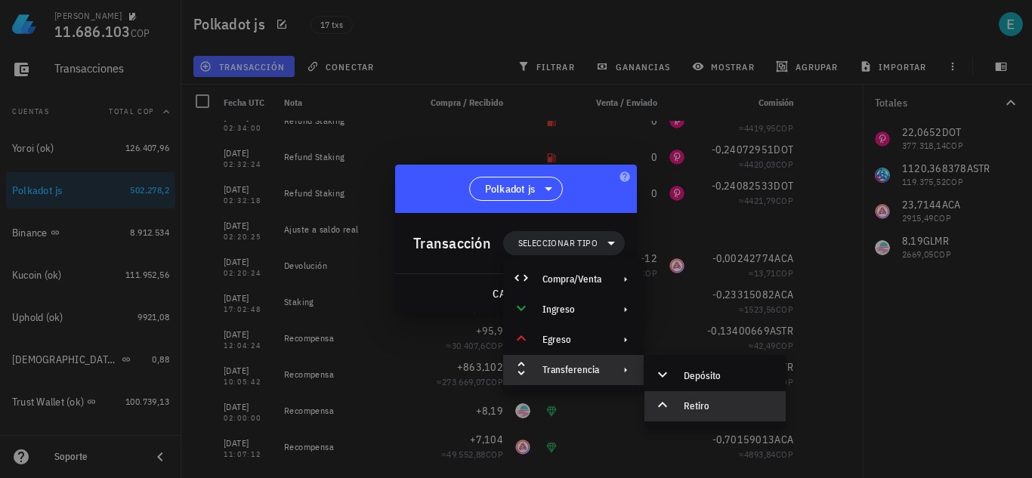
click at [693, 406] on div "Retiro" at bounding box center [729, 406] width 90 height 12
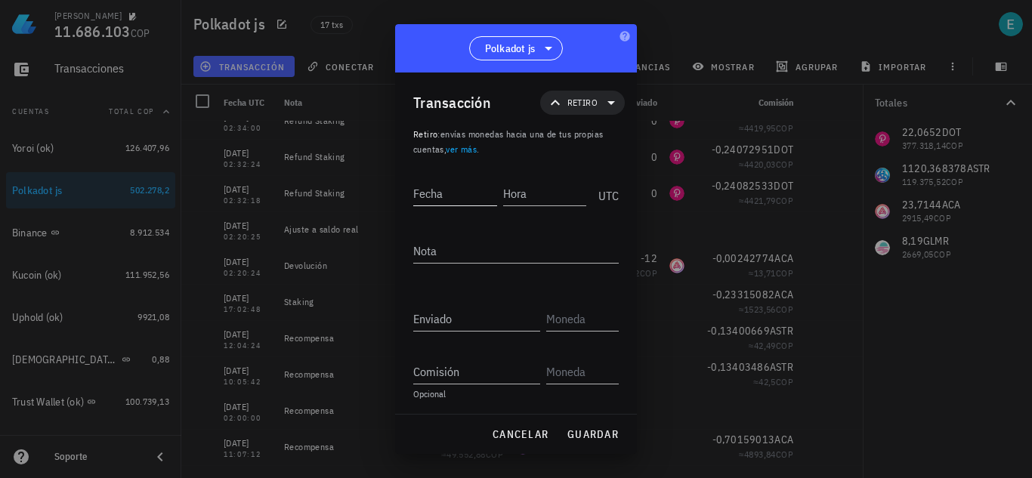
click at [449, 192] on input "Fecha" at bounding box center [455, 193] width 84 height 24
type input "[DATE]"
type input "02:10:00"
type textarea "Envío a Kucoin"
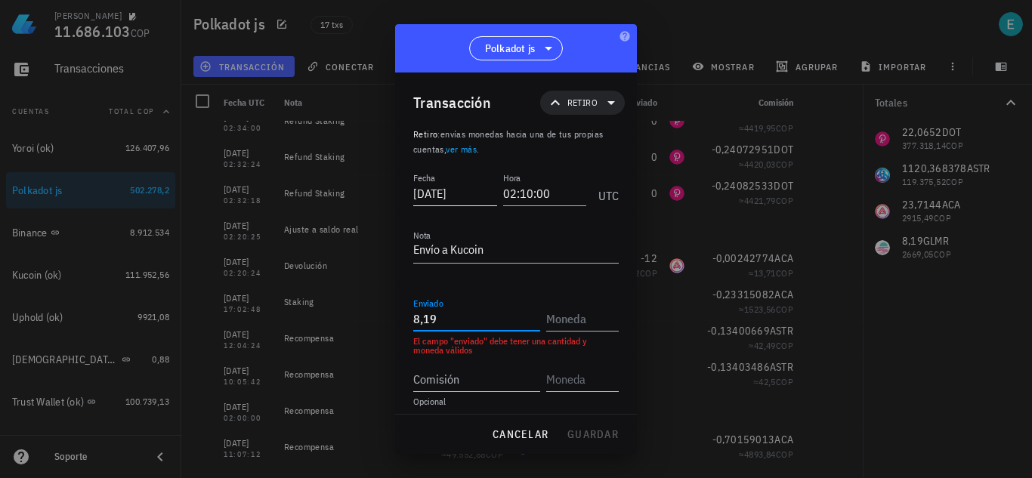
type input "8,19"
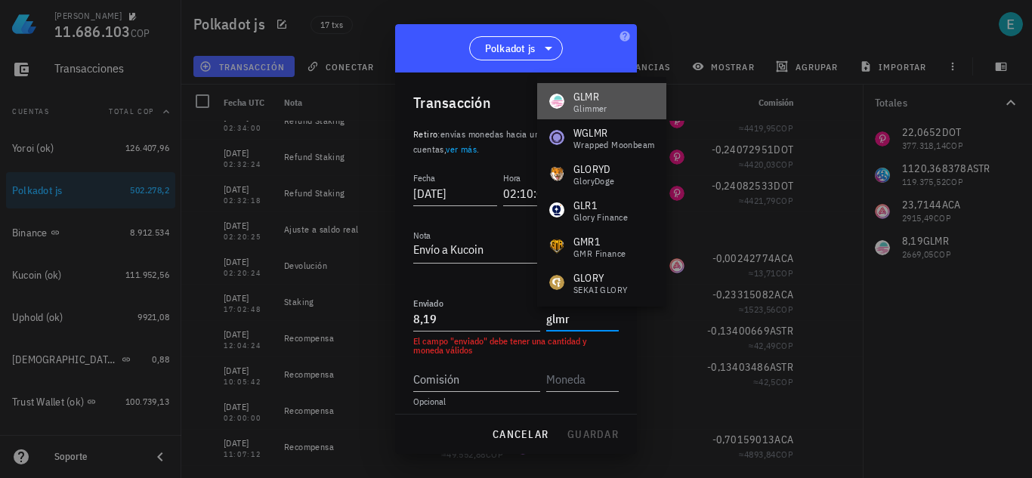
click at [604, 104] on div "Glimmer" at bounding box center [590, 108] width 34 height 9
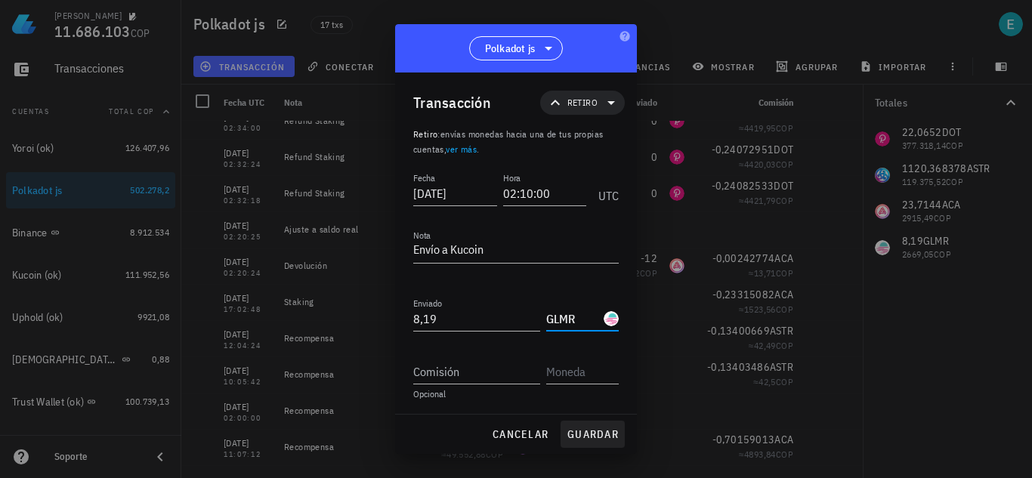
type input "GLMR"
click at [598, 428] on span "guardar" at bounding box center [593, 435] width 52 height 14
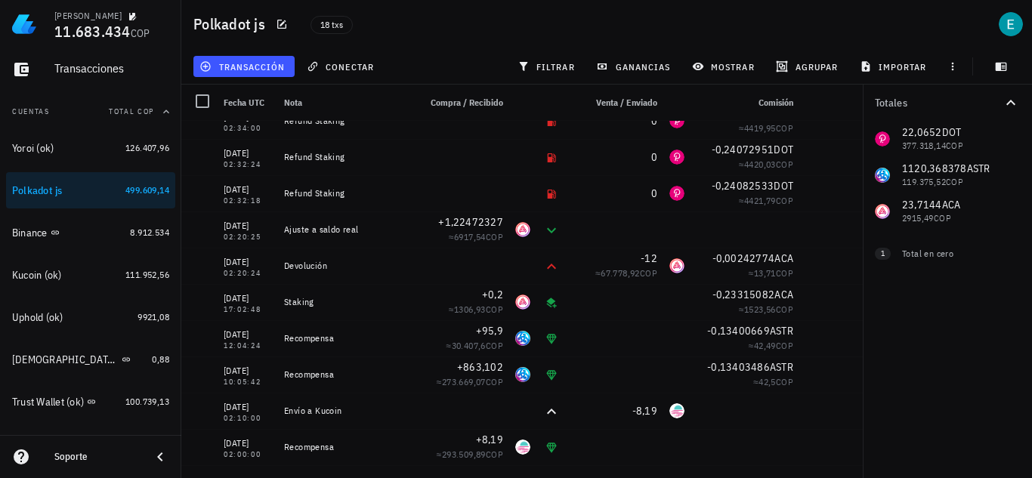
scroll to position [0, 0]
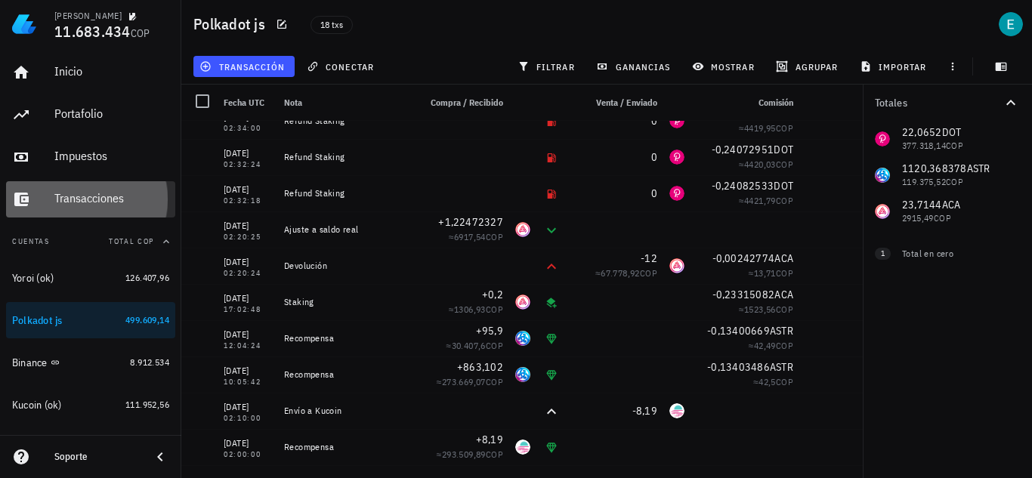
click at [95, 204] on div "Transacciones" at bounding box center [111, 198] width 115 height 14
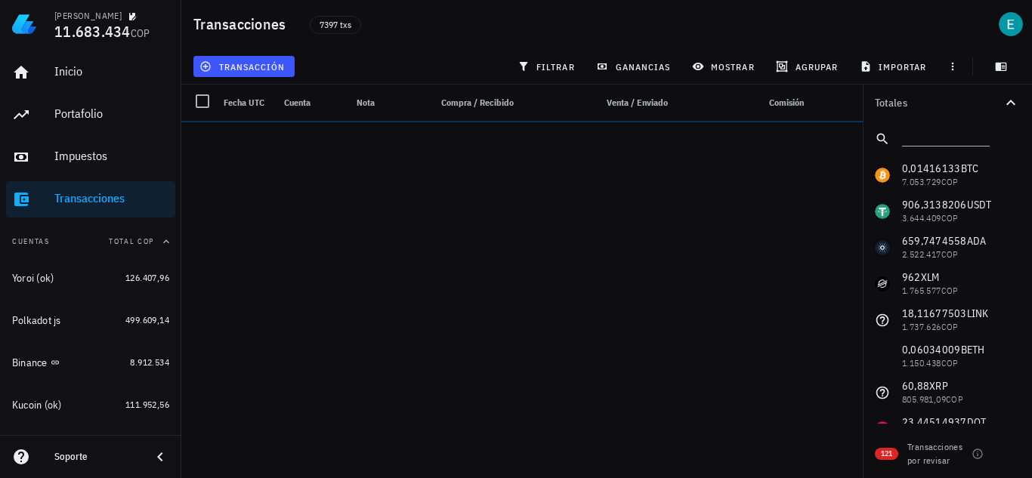
click at [468, 314] on div "[PERSON_NAME] 11.683.434 COP Inicio [GEOGRAPHIC_DATA] Impuestos [GEOGRAPHIC_DAT…" at bounding box center [516, 239] width 1032 height 478
click at [560, 65] on span "filtrar" at bounding box center [548, 66] width 54 height 12
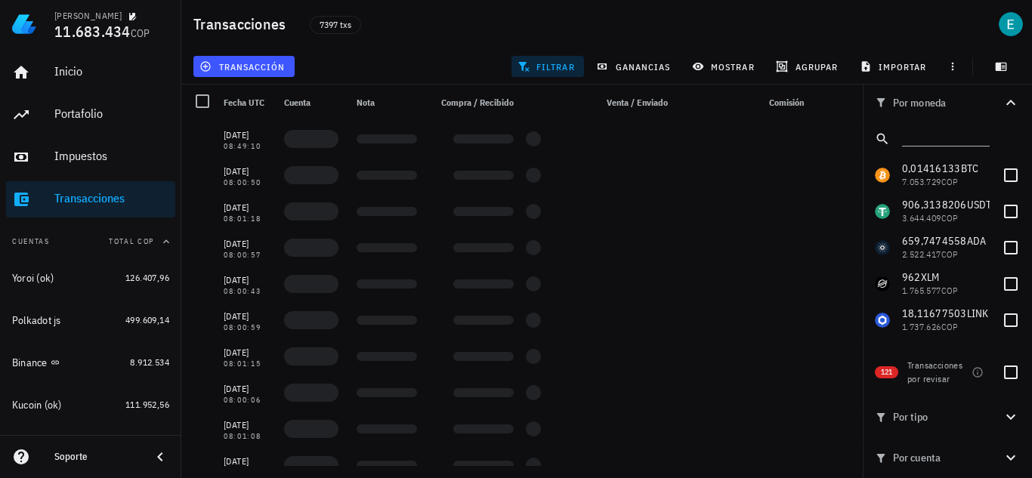
click at [1013, 457] on icon "button" at bounding box center [1010, 458] width 9 height 5
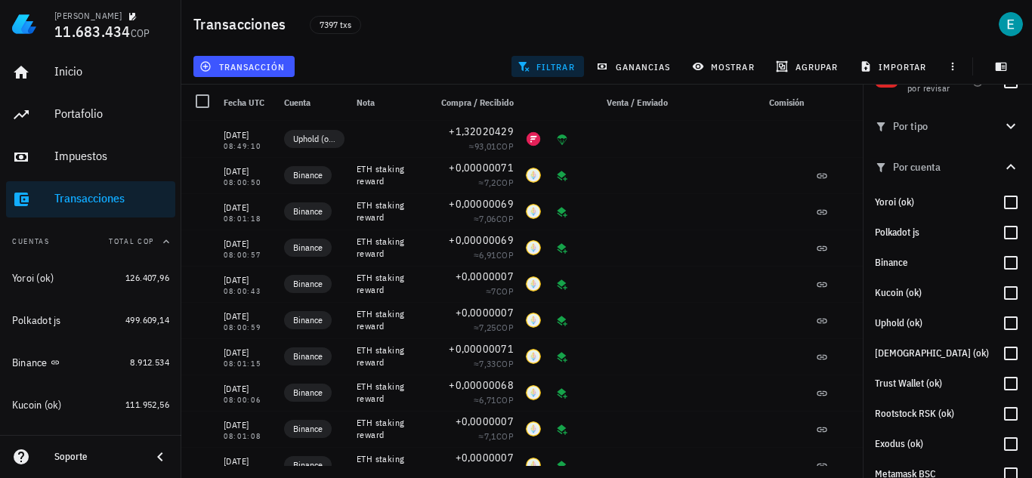
scroll to position [289, 0]
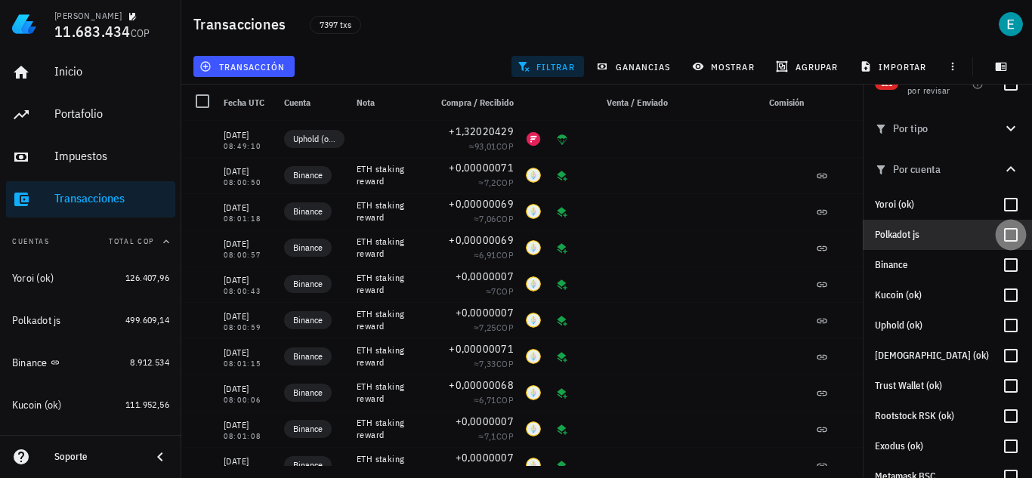
click at [1002, 241] on div at bounding box center [1011, 235] width 26 height 26
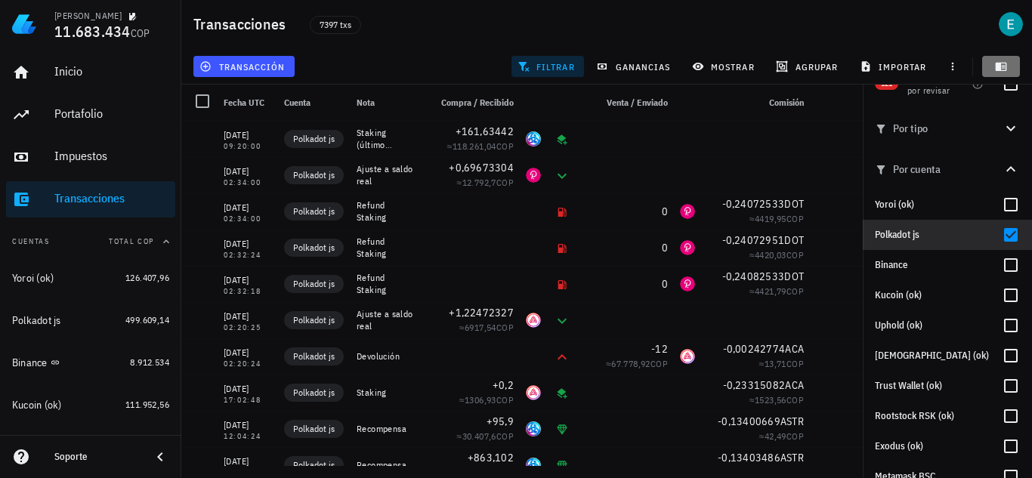
click at [1001, 69] on icon "button" at bounding box center [1001, 67] width 11 height 8
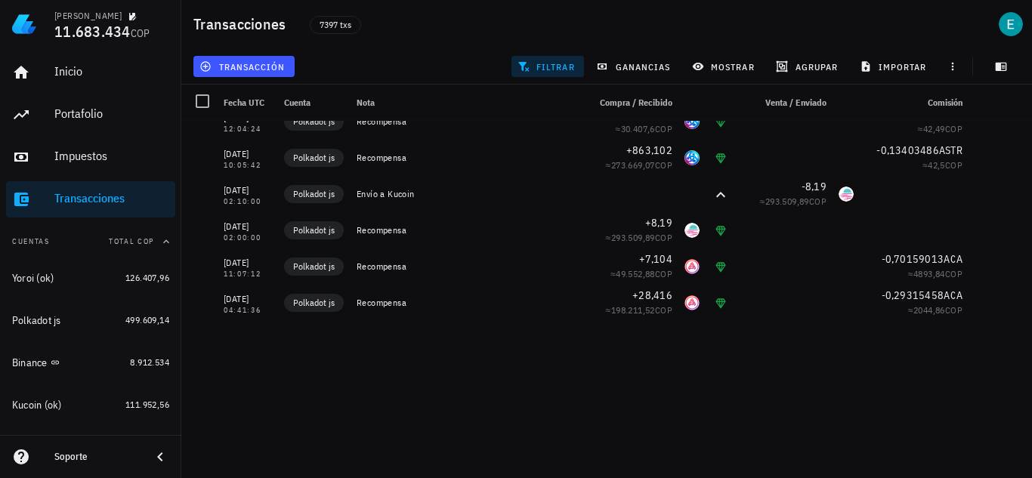
scroll to position [0, 0]
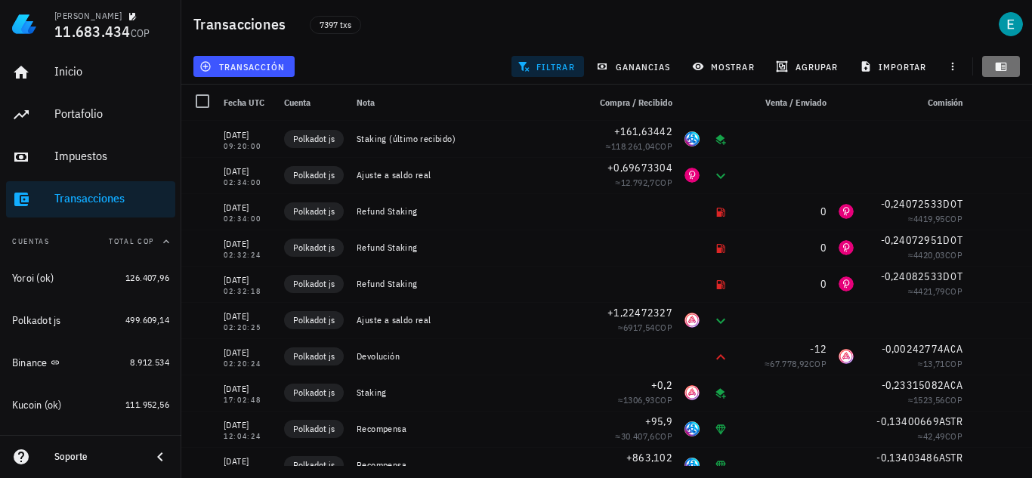
click at [1000, 72] on icon "button" at bounding box center [1001, 66] width 12 height 12
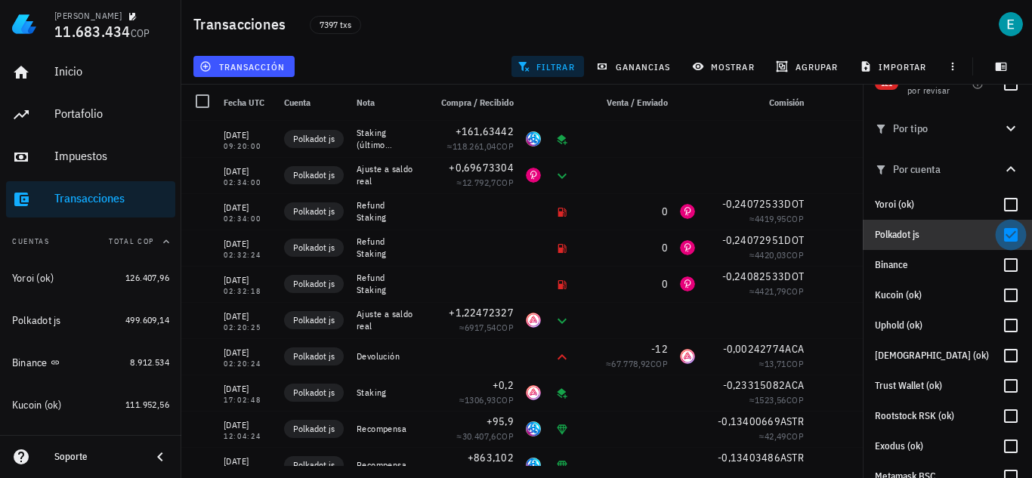
click at [1000, 231] on div at bounding box center [1011, 235] width 26 height 26
checkbox input "false"
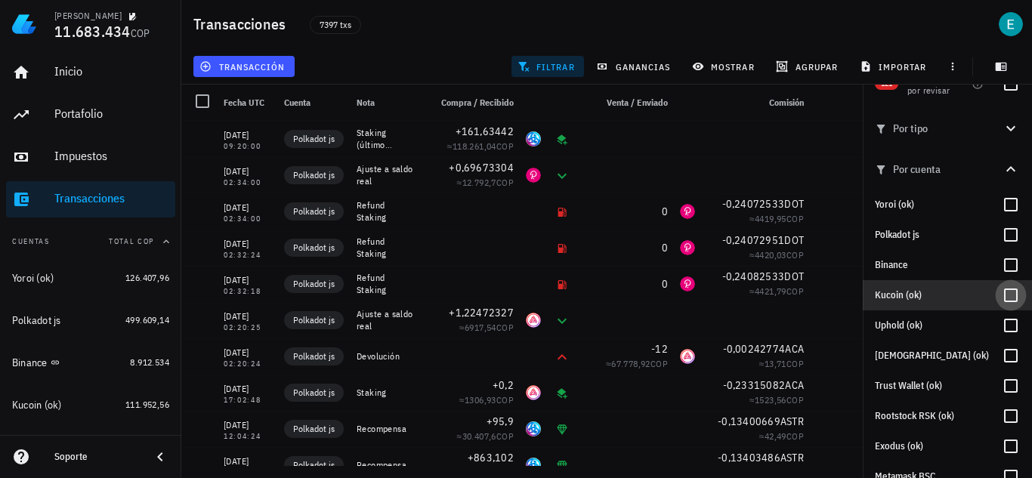
click at [998, 304] on div at bounding box center [1011, 296] width 26 height 26
checkbox input "true"
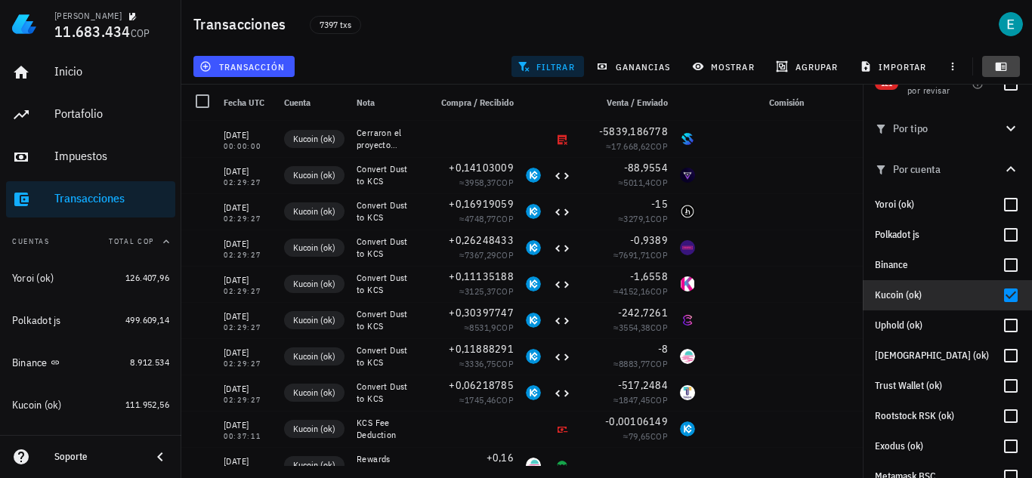
click at [1004, 69] on icon "button" at bounding box center [1001, 66] width 12 height 12
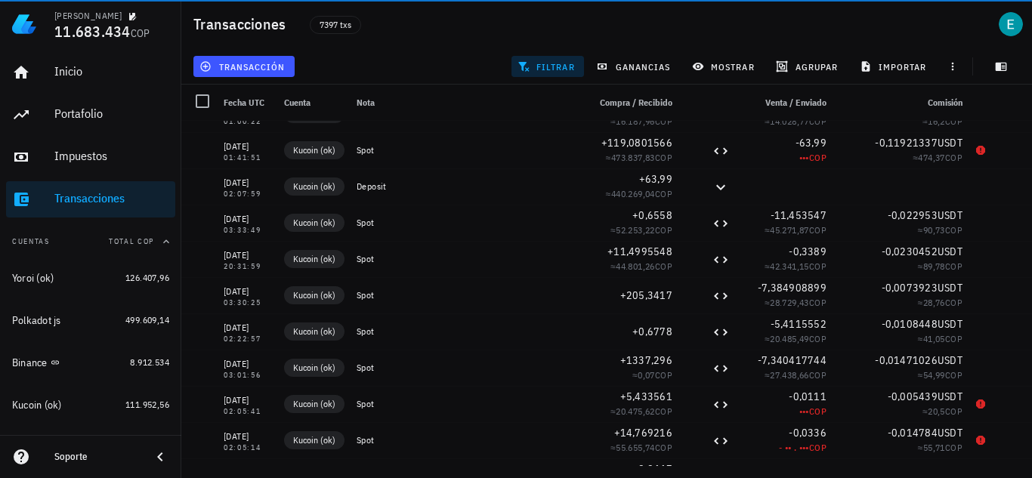
scroll to position [1178, 0]
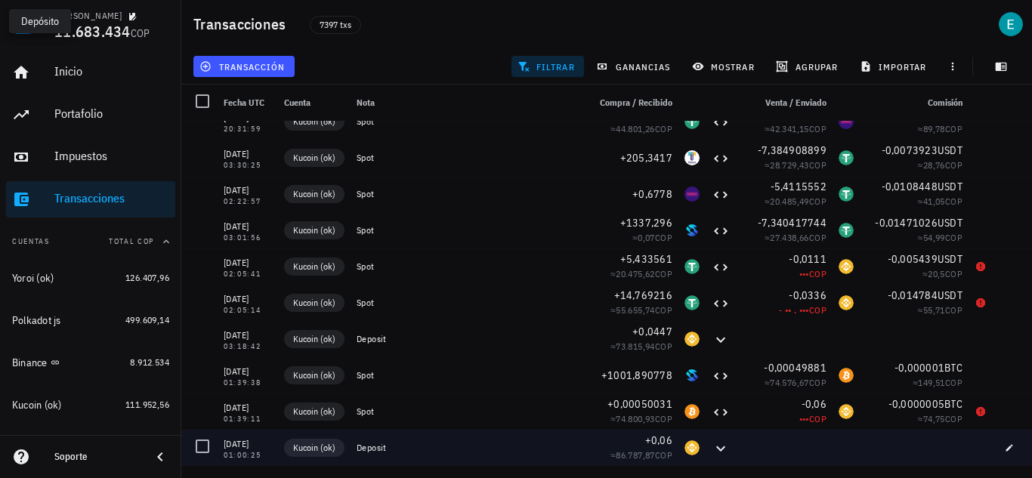
click at [715, 450] on icon at bounding box center [721, 449] width 18 height 18
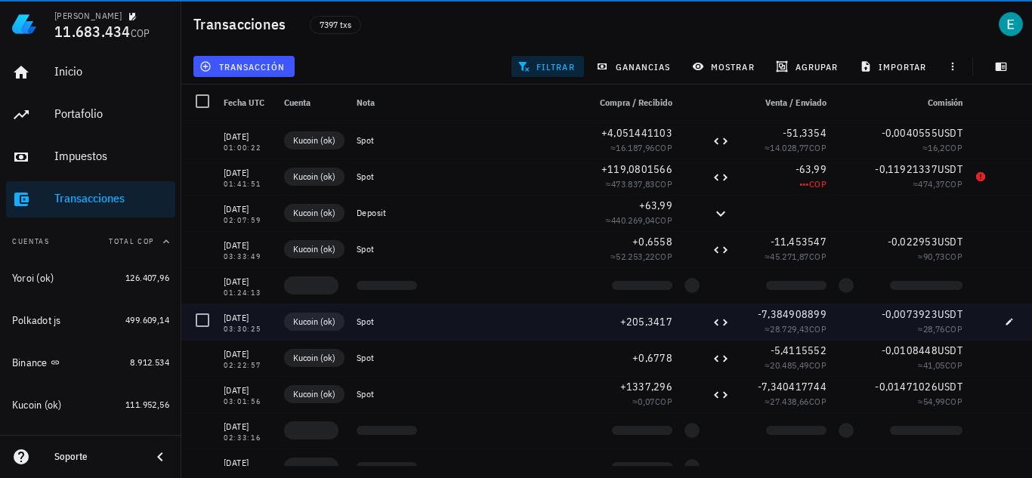
scroll to position [1012, 0]
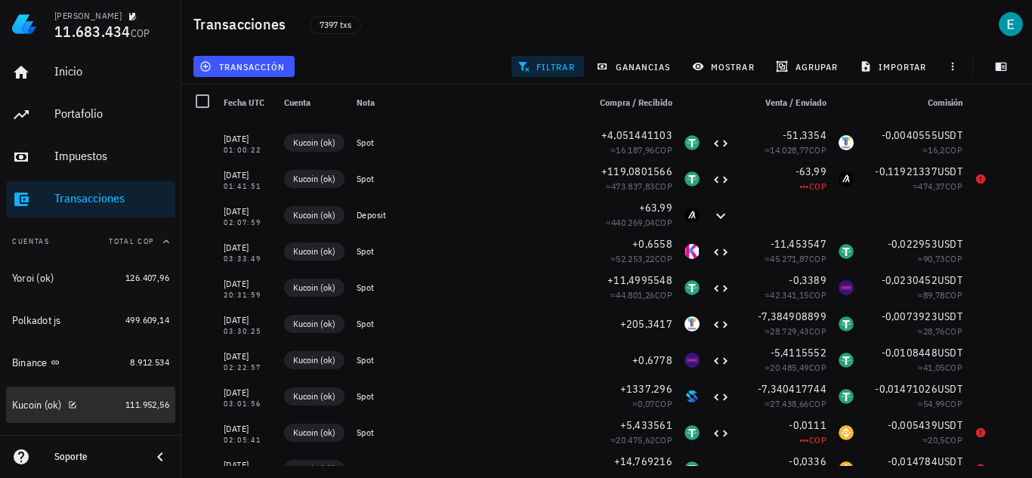
click at [95, 404] on div "Kucoin (ok)" at bounding box center [65, 405] width 107 height 14
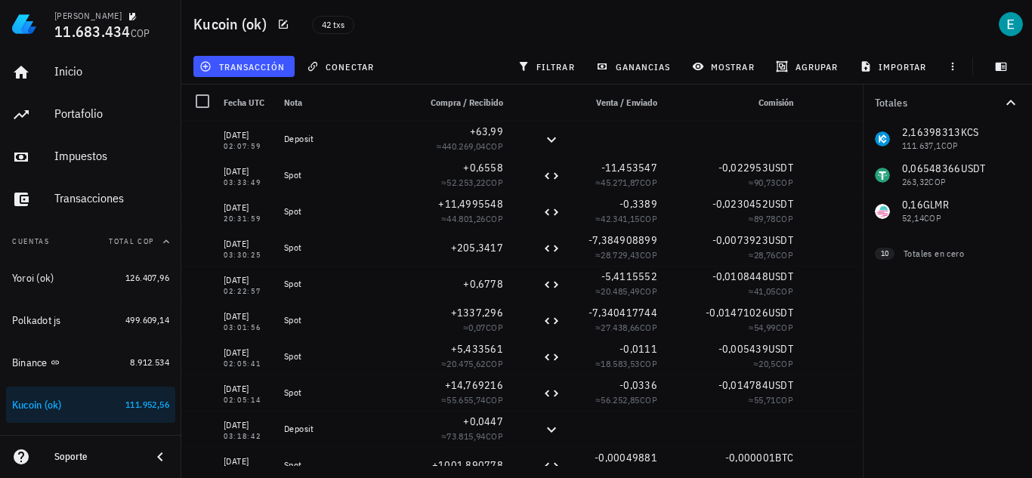
scroll to position [1178, 0]
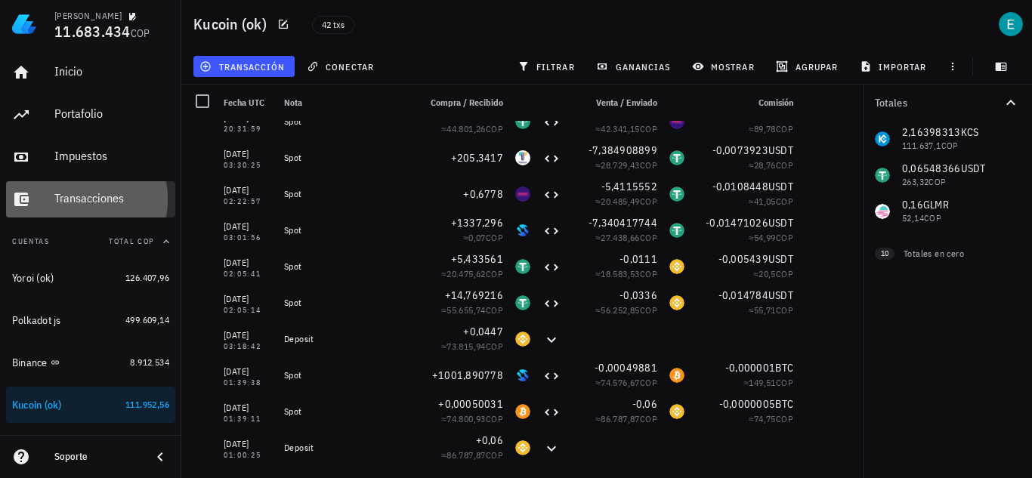
click at [94, 200] on div "Transacciones" at bounding box center [111, 198] width 115 height 14
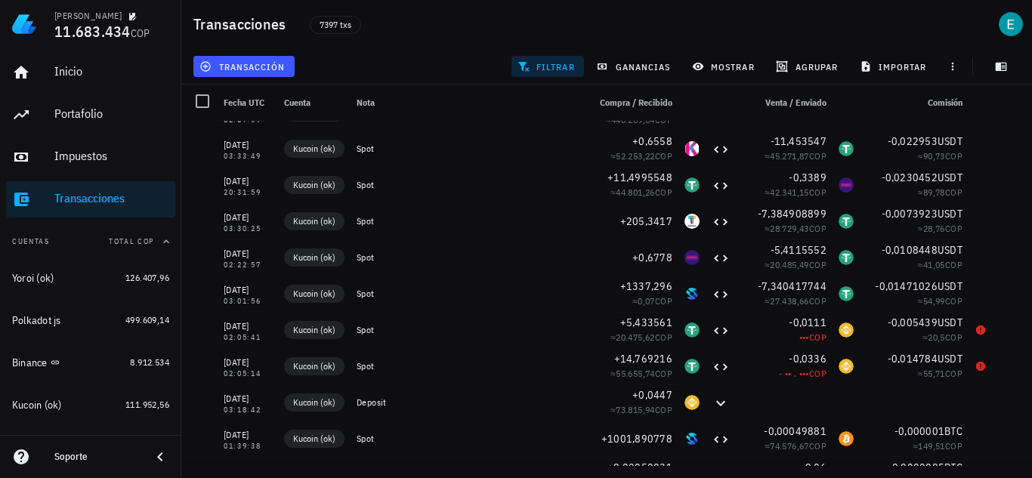
scroll to position [1178, 0]
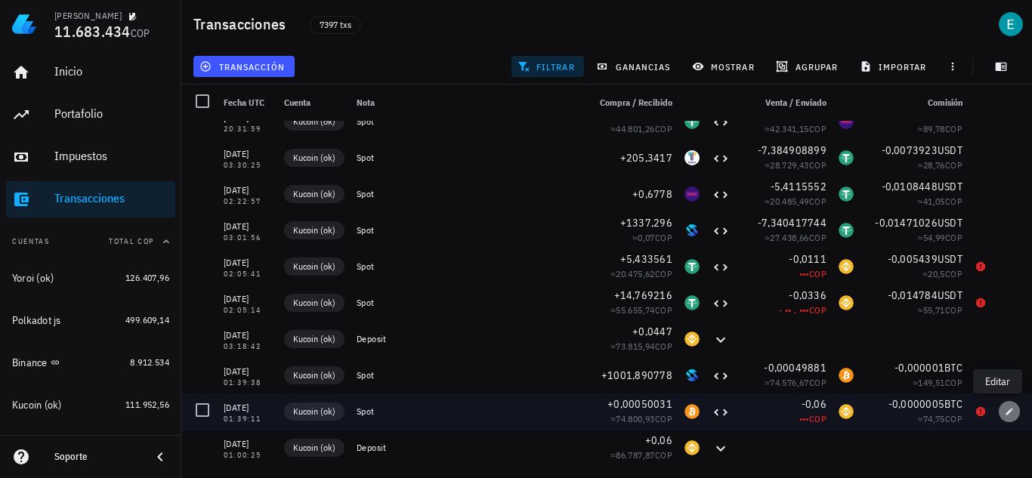
click at [1005, 415] on icon "button" at bounding box center [1009, 411] width 9 height 9
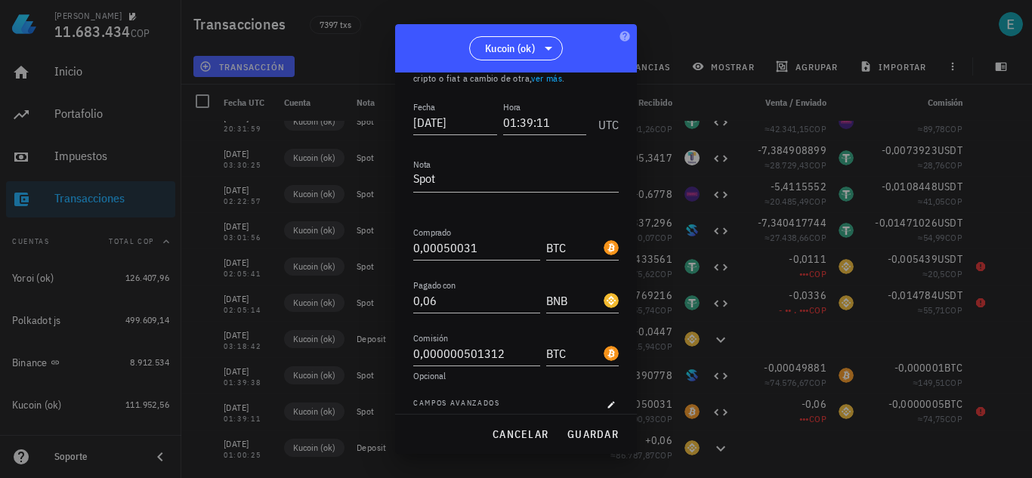
scroll to position [84, 0]
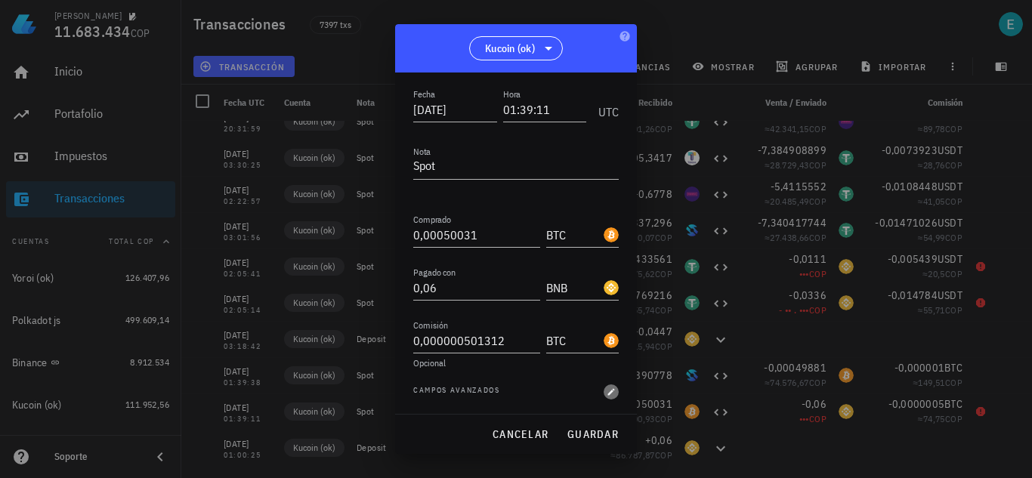
click at [607, 393] on icon "button" at bounding box center [611, 392] width 9 height 9
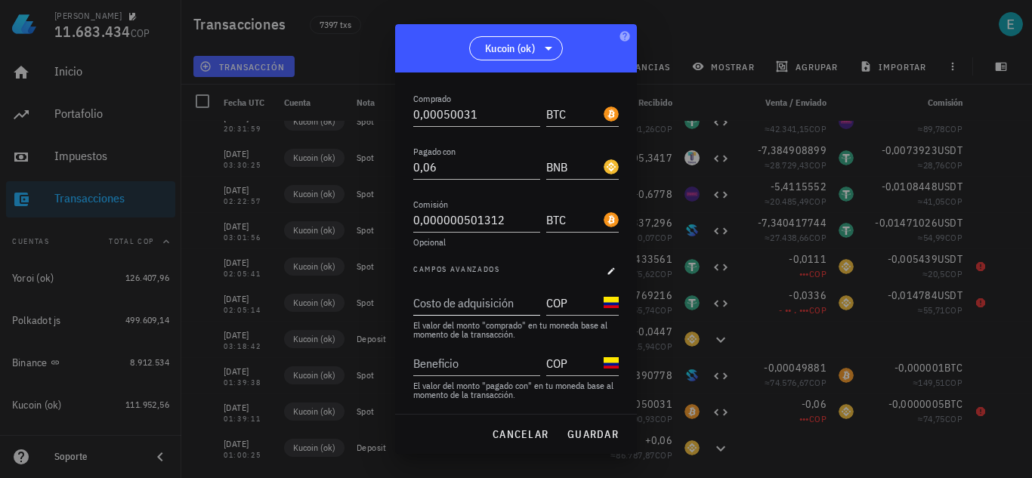
click at [471, 306] on input "Costo de adquisición" at bounding box center [475, 303] width 124 height 24
type input "86.787,87"
click at [607, 435] on span "guardar" at bounding box center [593, 435] width 52 height 14
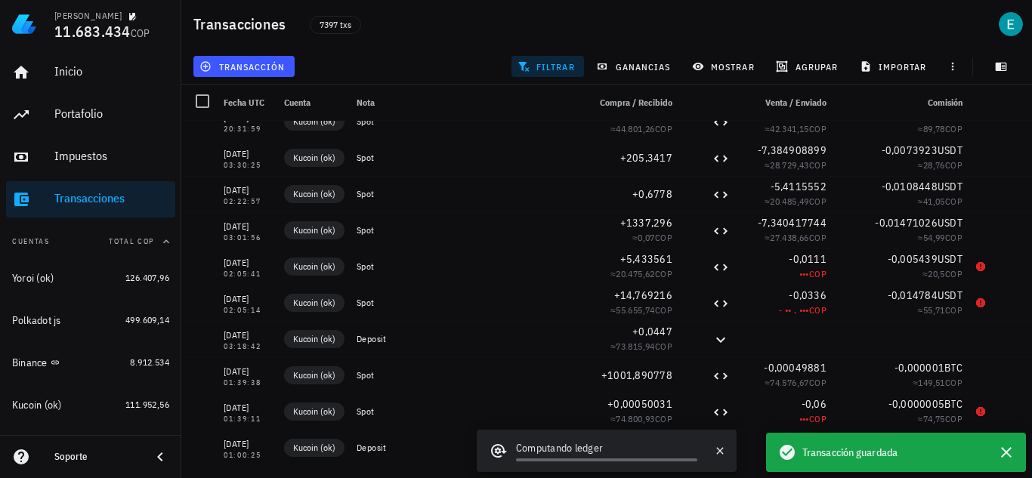
scroll to position [0, 0]
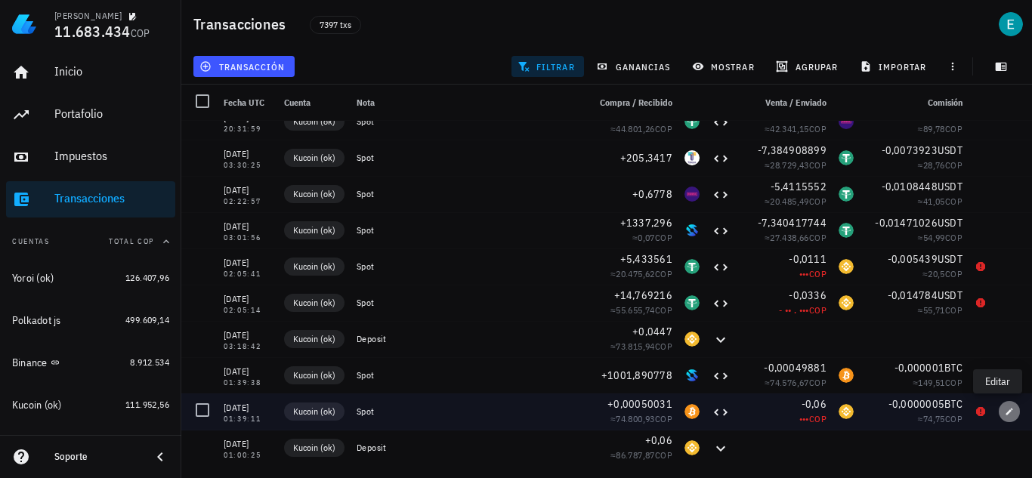
click at [1005, 412] on icon "button" at bounding box center [1009, 411] width 9 height 9
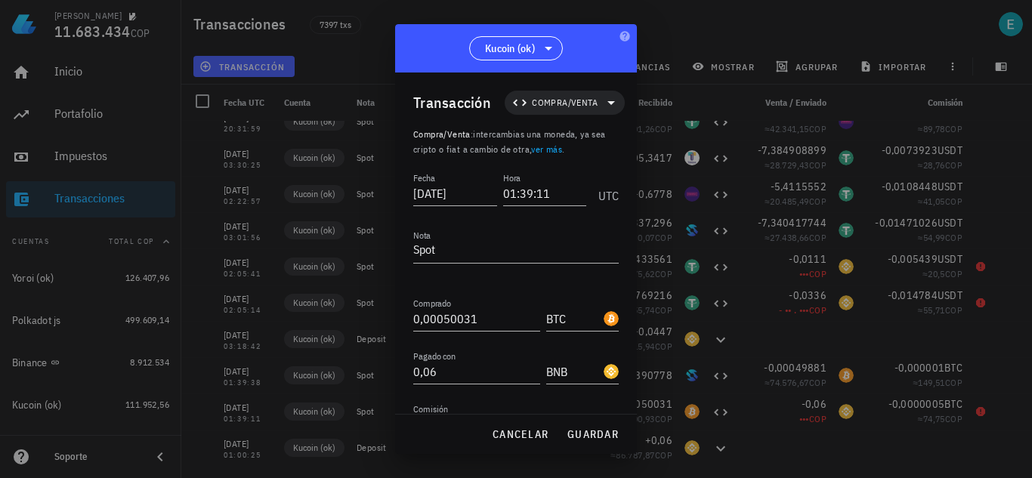
click at [607, 471] on icon "button" at bounding box center [611, 475] width 9 height 9
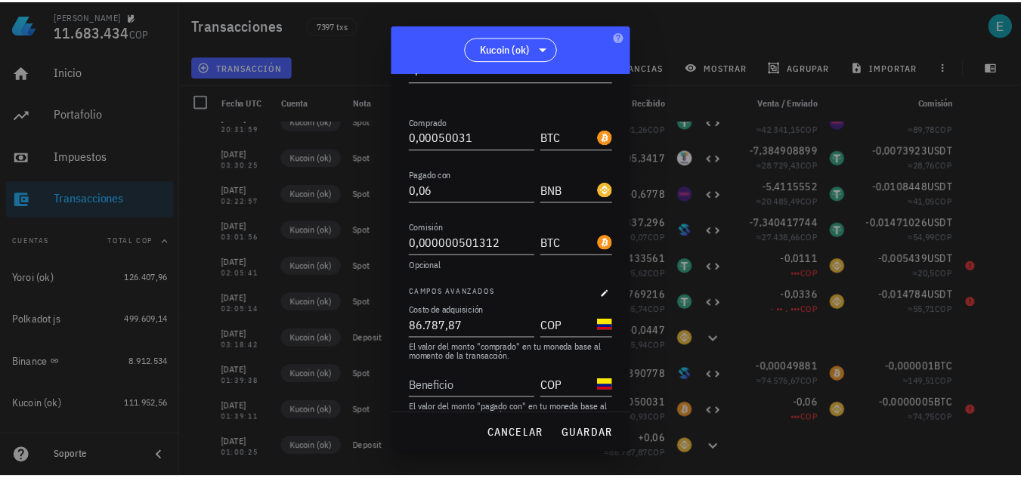
scroll to position [205, 0]
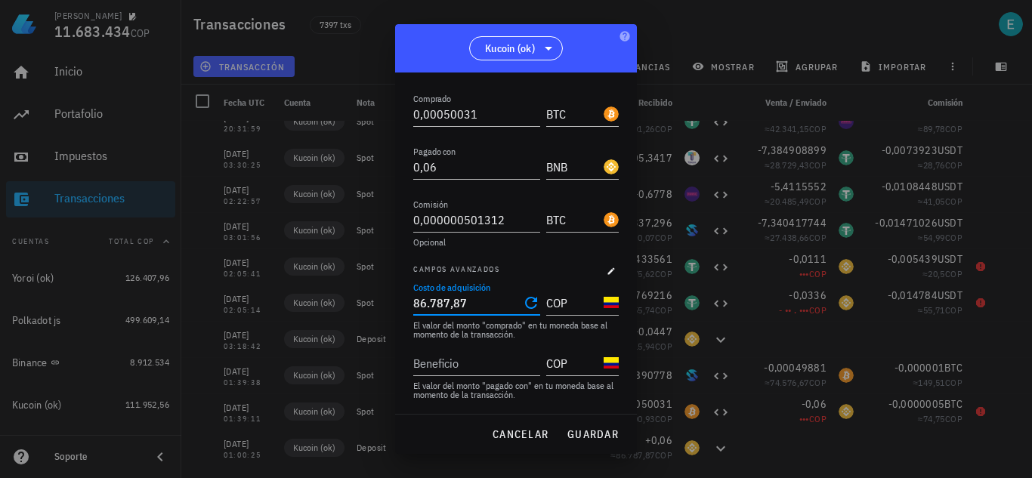
type input "86787,87"
drag, startPoint x: 487, startPoint y: 309, endPoint x: 368, endPoint y: 306, distance: 118.6
click at [368, 306] on div "[PERSON_NAME] 11.683.434 COP Inicio [GEOGRAPHIC_DATA] Impuestos [GEOGRAPHIC_DAT…" at bounding box center [516, 239] width 1032 height 478
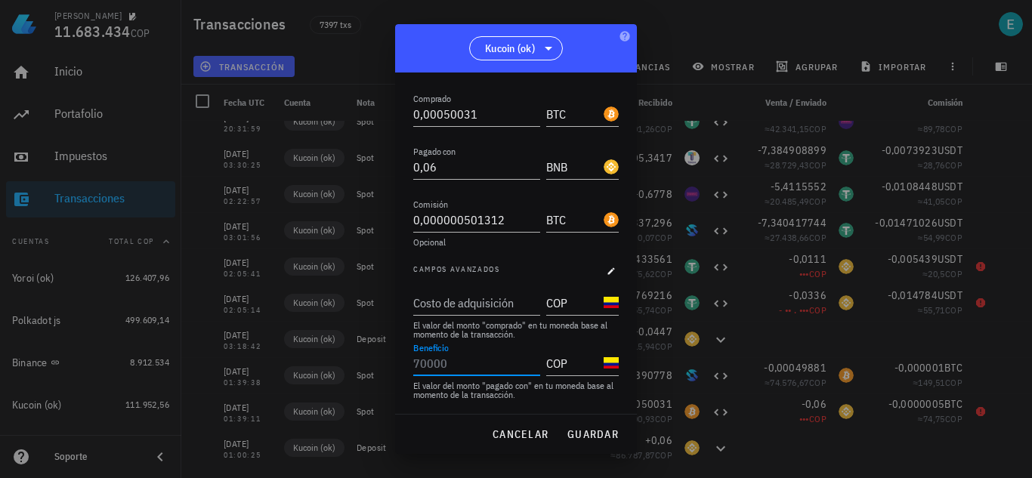
click at [438, 357] on input "Beneficio" at bounding box center [475, 363] width 124 height 24
paste input "86787,87"
type input "86.787,87"
click at [585, 428] on span "guardar" at bounding box center [593, 435] width 52 height 14
type input "86.787,87"
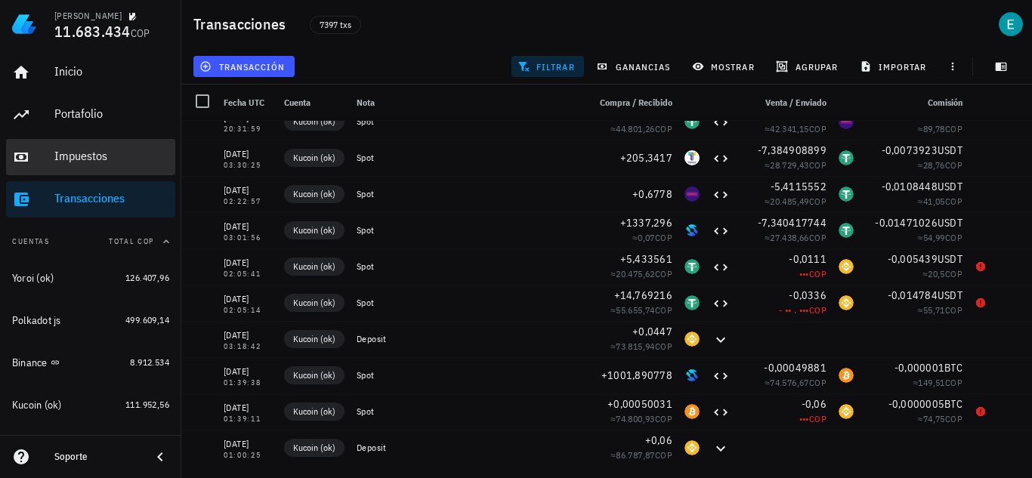
click at [102, 167] on div "Impuestos" at bounding box center [111, 157] width 115 height 34
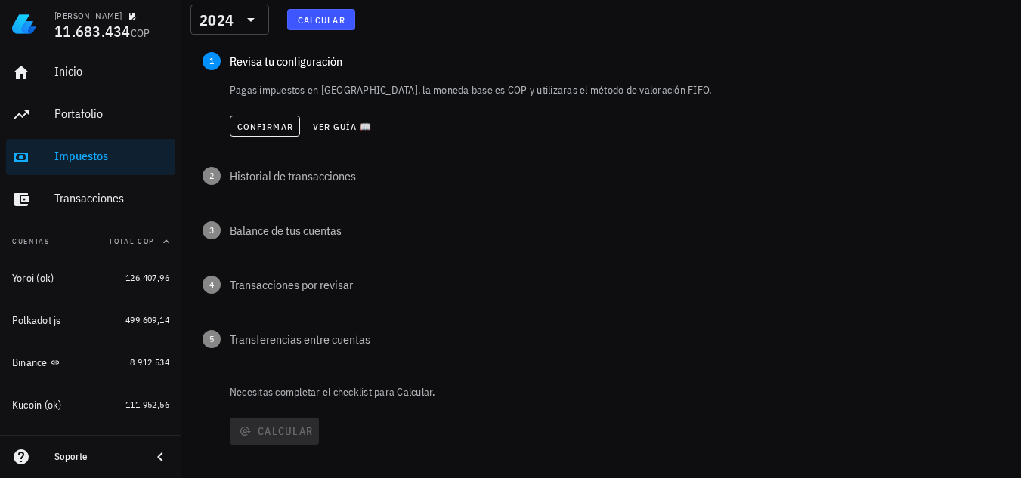
scroll to position [193, 0]
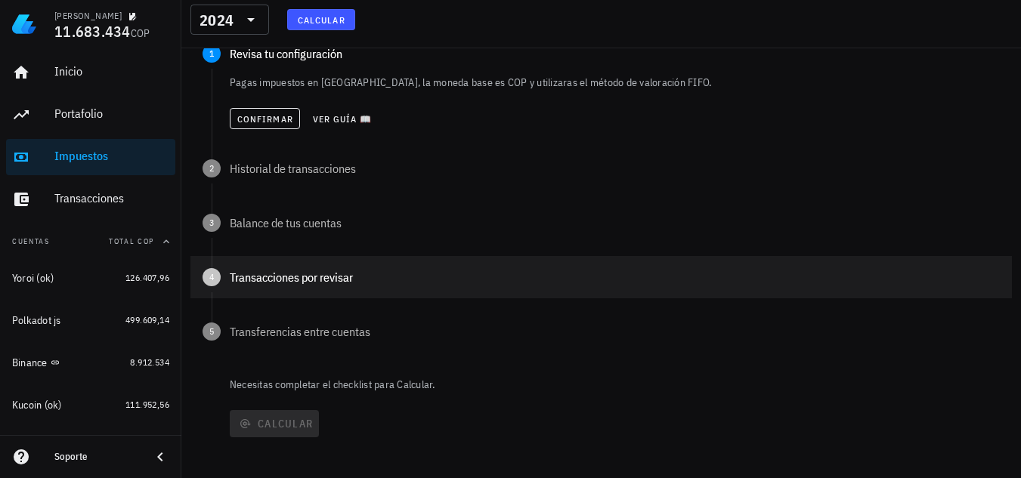
click at [341, 283] on div "Transacciones por revisar" at bounding box center [615, 277] width 770 height 12
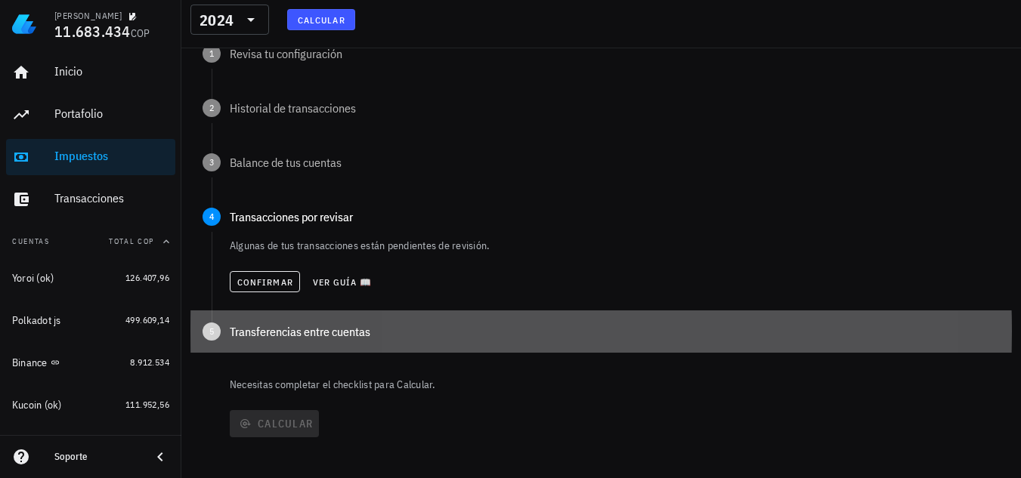
click at [359, 335] on div "Transferencias entre cuentas" at bounding box center [615, 332] width 770 height 12
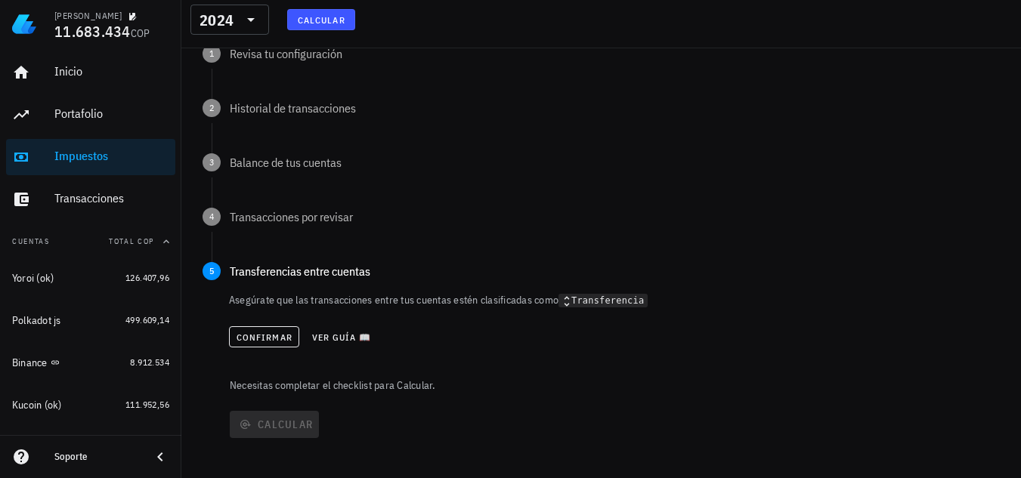
click at [334, 26] on button "Calcular" at bounding box center [321, 19] width 68 height 21
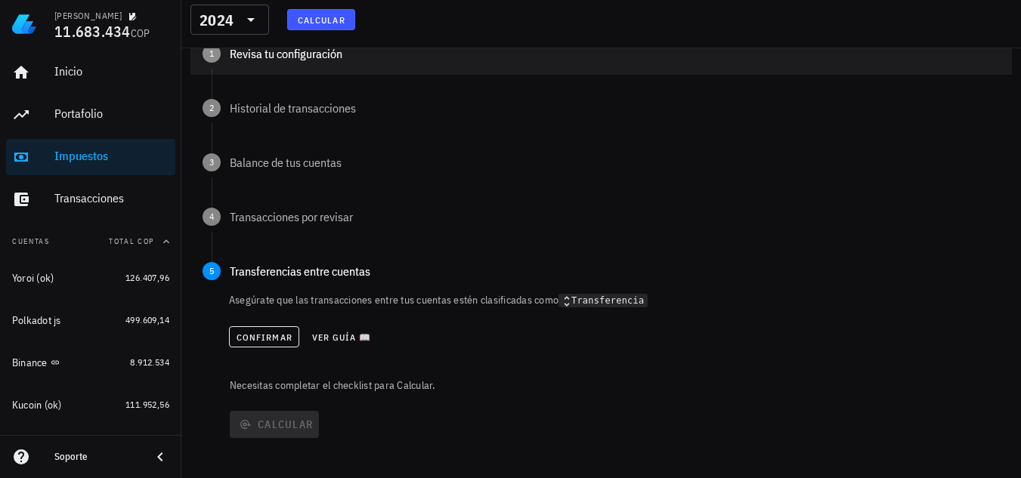
click at [332, 62] on div "1 Revisa tu configuración" at bounding box center [600, 53] width 821 height 42
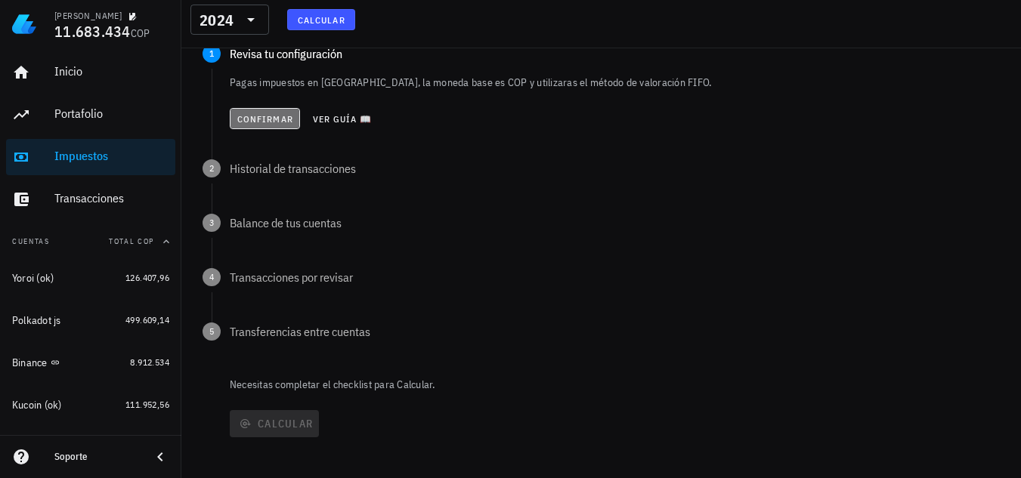
click at [271, 119] on span "Confirmar" at bounding box center [264, 118] width 57 height 11
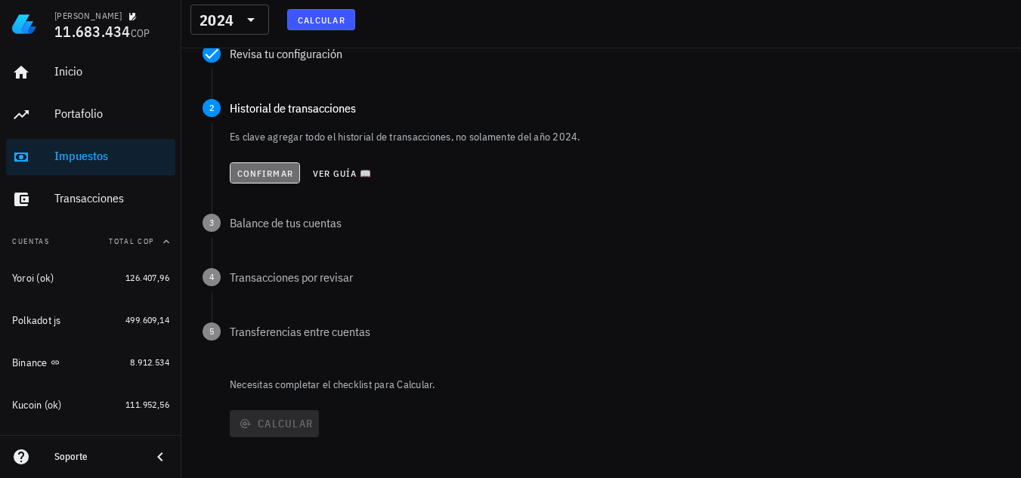
click at [284, 164] on button "Confirmar" at bounding box center [265, 172] width 70 height 21
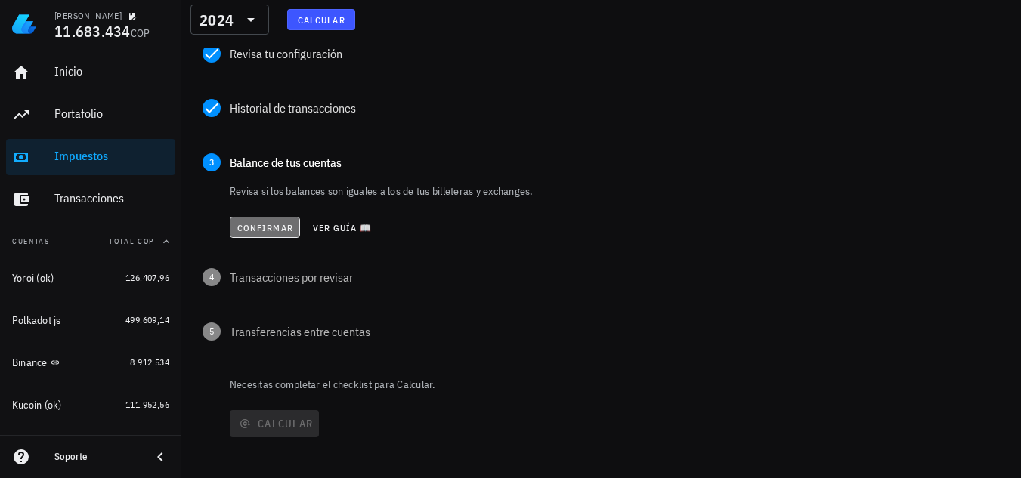
click at [275, 232] on span "Confirmar" at bounding box center [264, 227] width 57 height 11
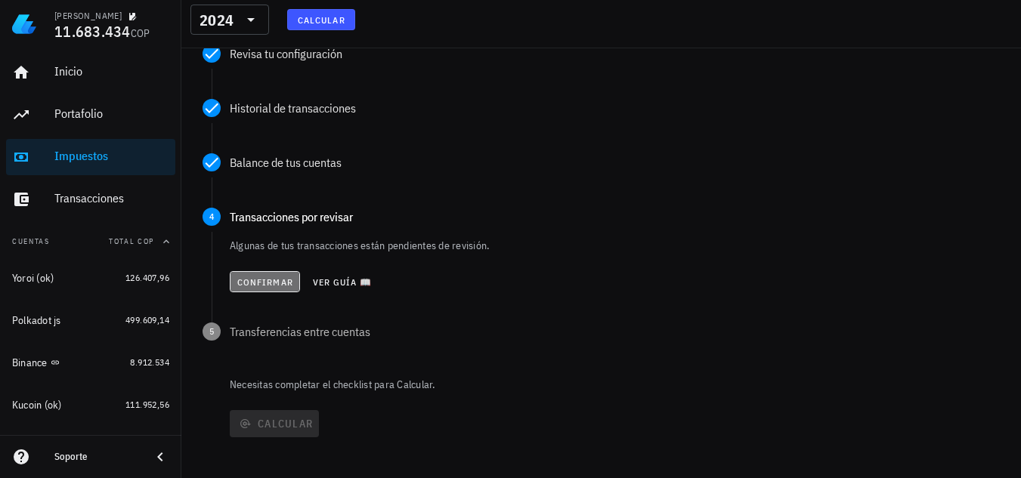
click at [283, 280] on span "Confirmar" at bounding box center [264, 282] width 57 height 11
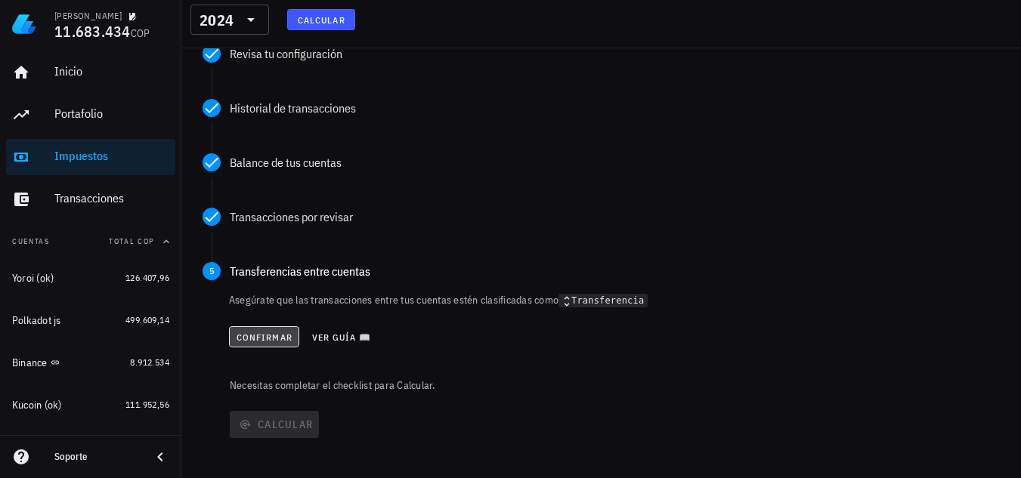
click at [269, 338] on span "Confirmar" at bounding box center [264, 337] width 57 height 11
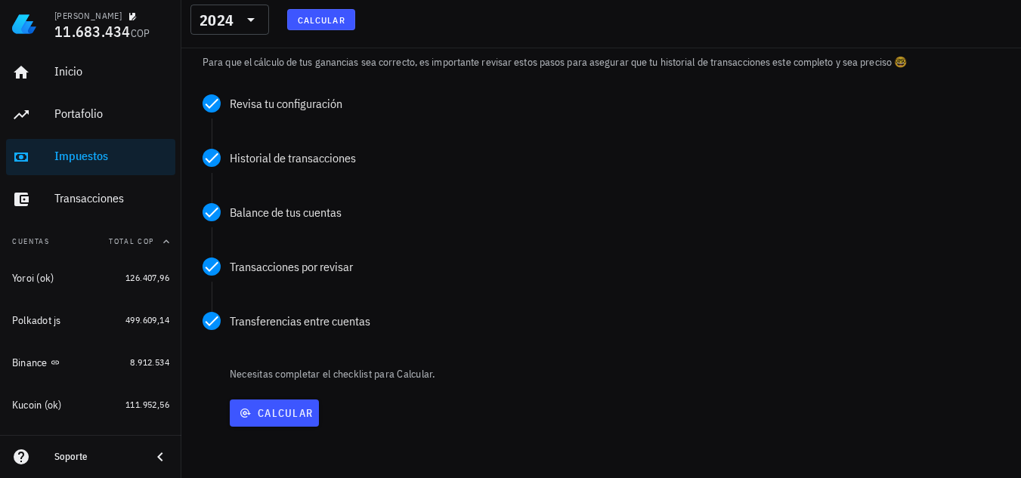
scroll to position [143, 0]
click at [295, 419] on span "Calcular" at bounding box center [274, 413] width 77 height 14
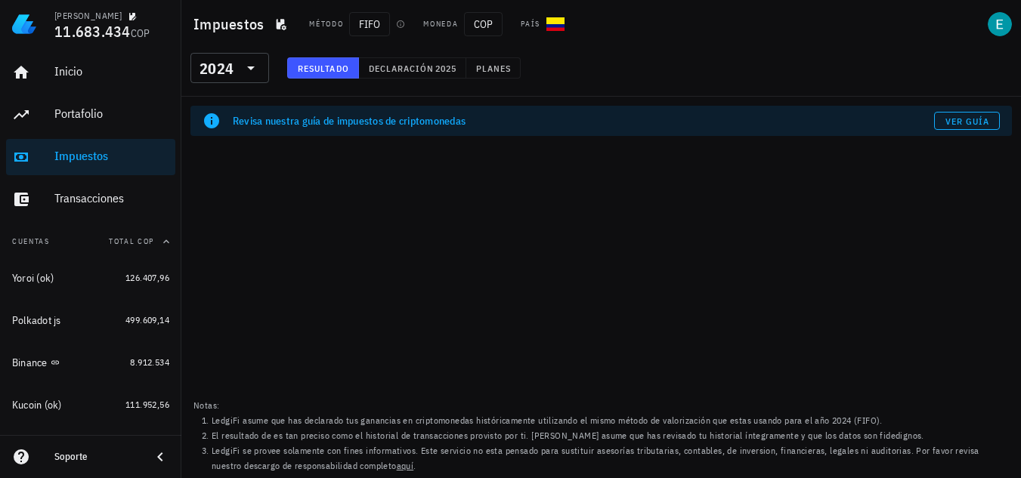
scroll to position [0, 0]
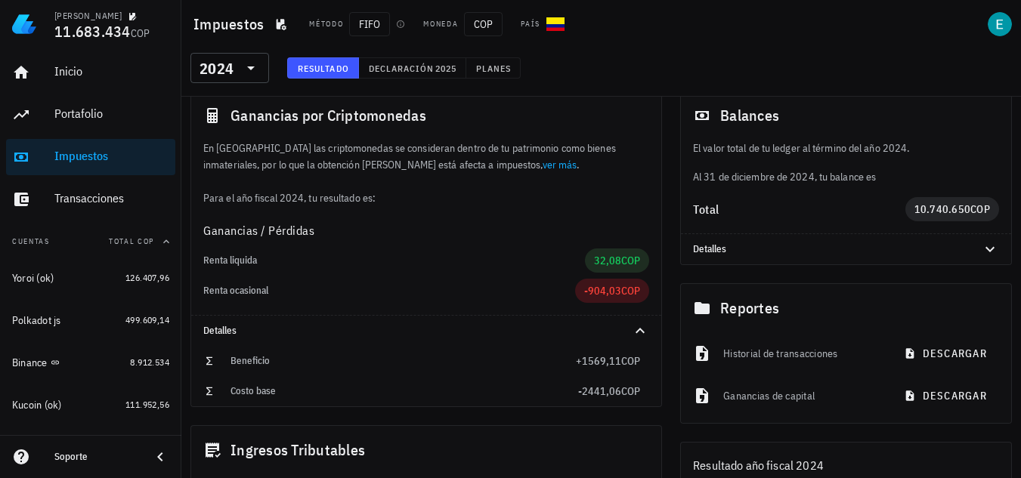
scroll to position [57, 0]
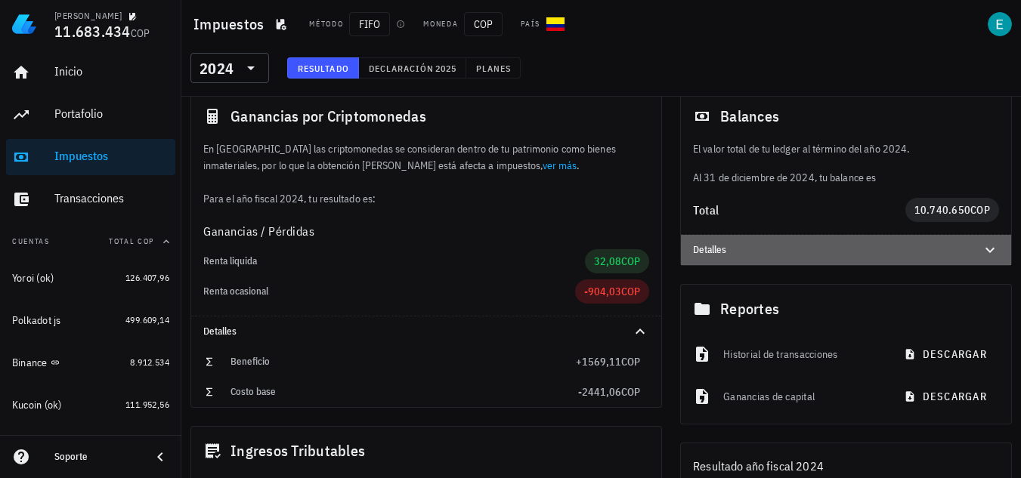
click at [996, 255] on icon at bounding box center [990, 250] width 18 height 18
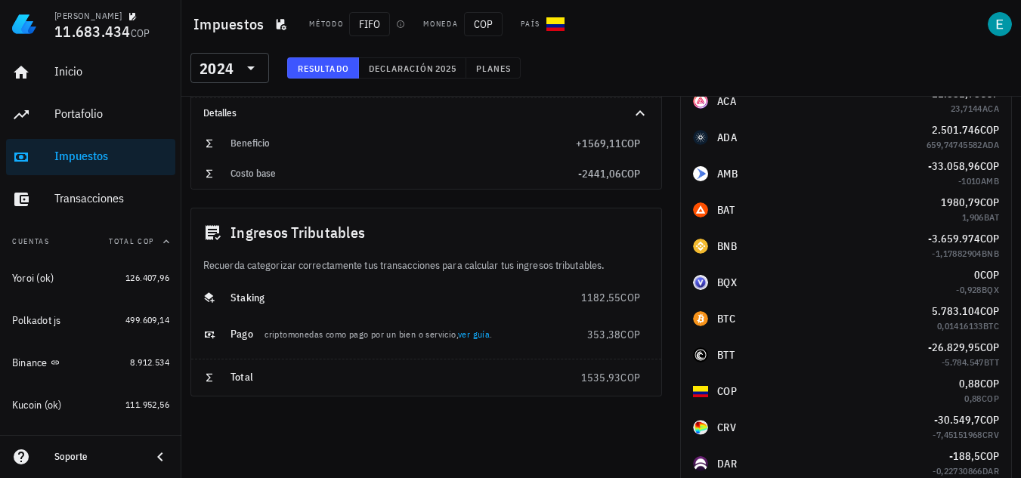
scroll to position [141, 0]
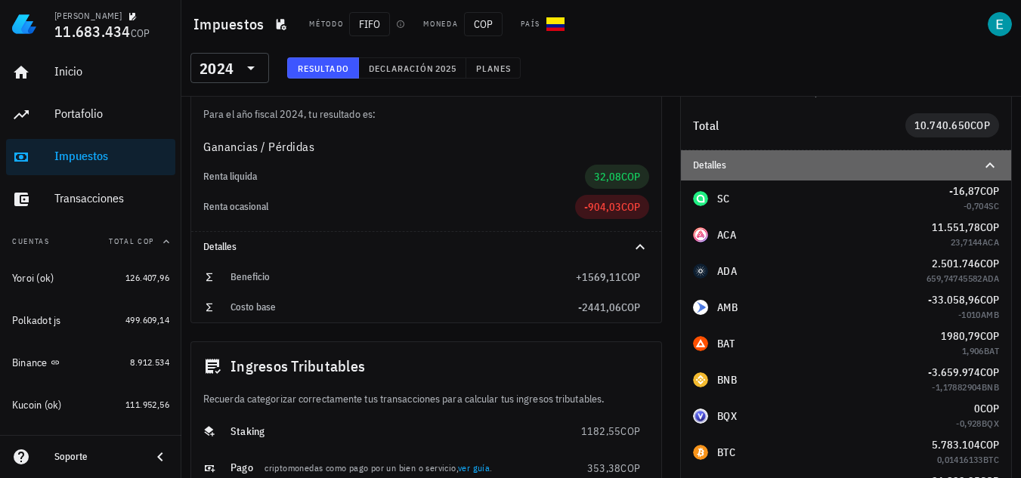
click at [993, 166] on icon at bounding box center [989, 164] width 9 height 5
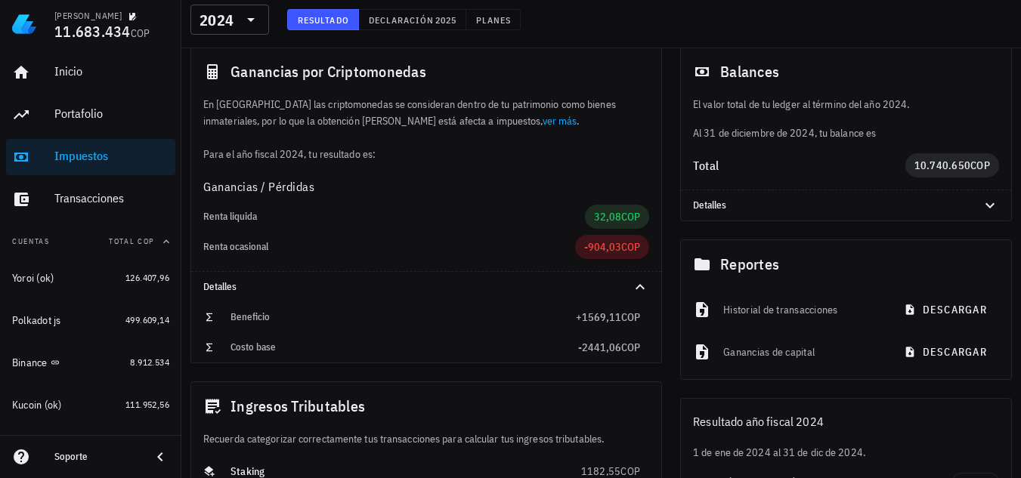
scroll to position [171, 0]
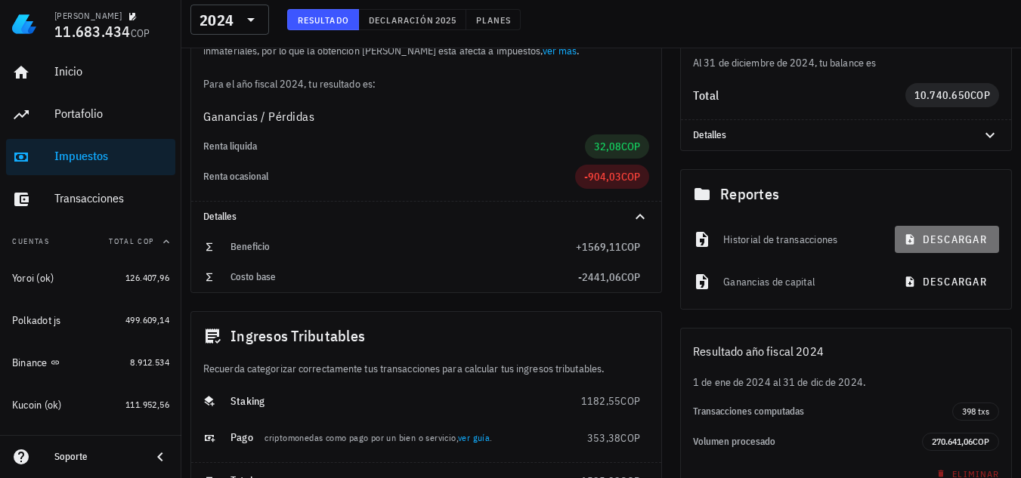
click at [937, 244] on span "descargar" at bounding box center [947, 240] width 80 height 14
click at [940, 282] on span "descargar" at bounding box center [947, 282] width 80 height 14
click at [933, 272] on button "descargar" at bounding box center [946, 281] width 104 height 27
click at [422, 26] on button "Declaración 2025" at bounding box center [412, 19] width 107 height 21
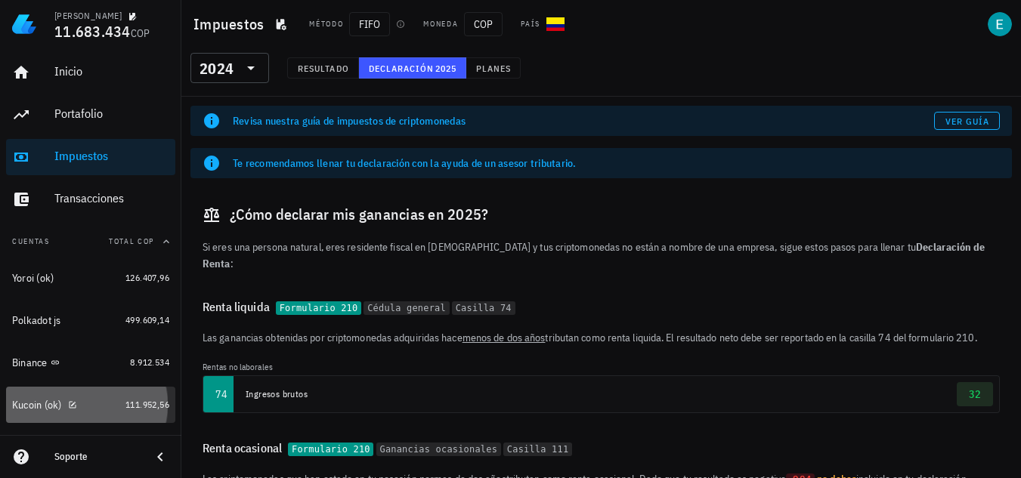
click at [83, 403] on div "Kucoin (ok)" at bounding box center [65, 405] width 107 height 14
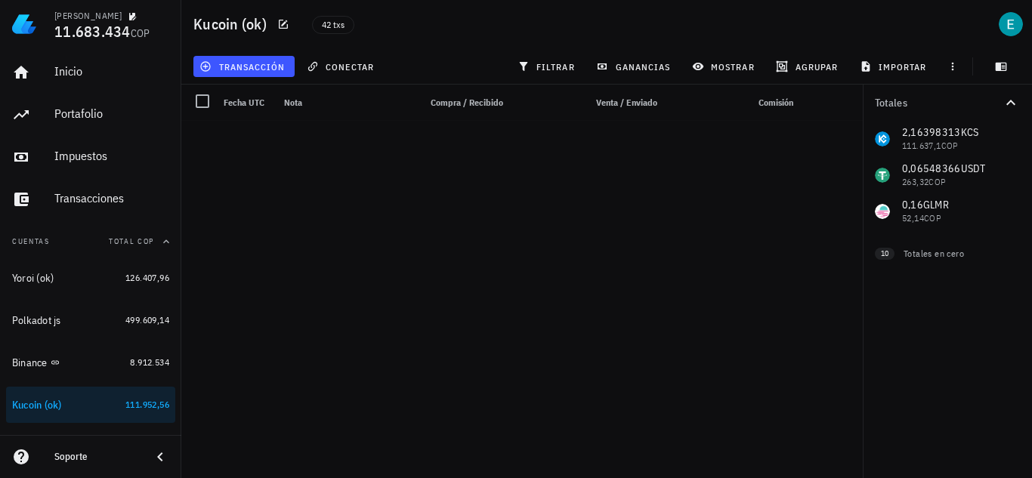
scroll to position [1178, 0]
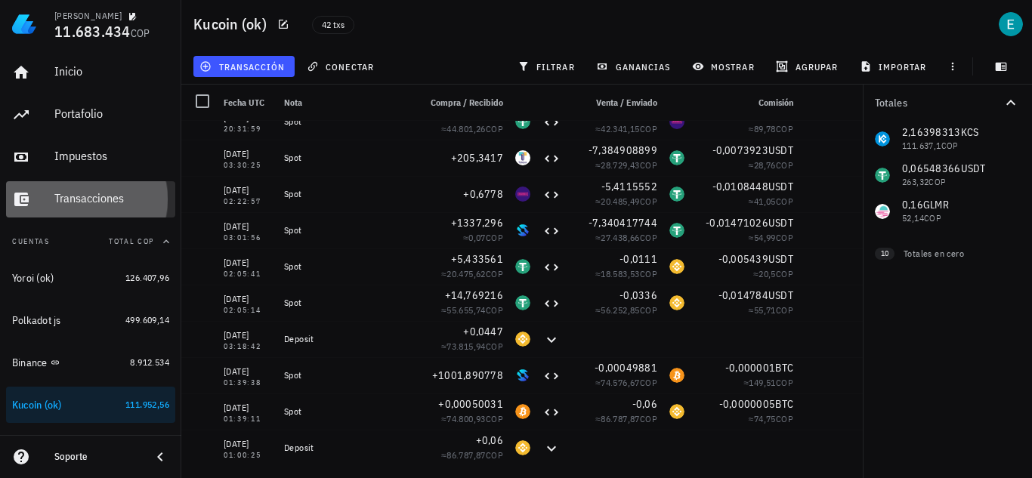
click at [101, 192] on div "Transacciones" at bounding box center [111, 198] width 115 height 14
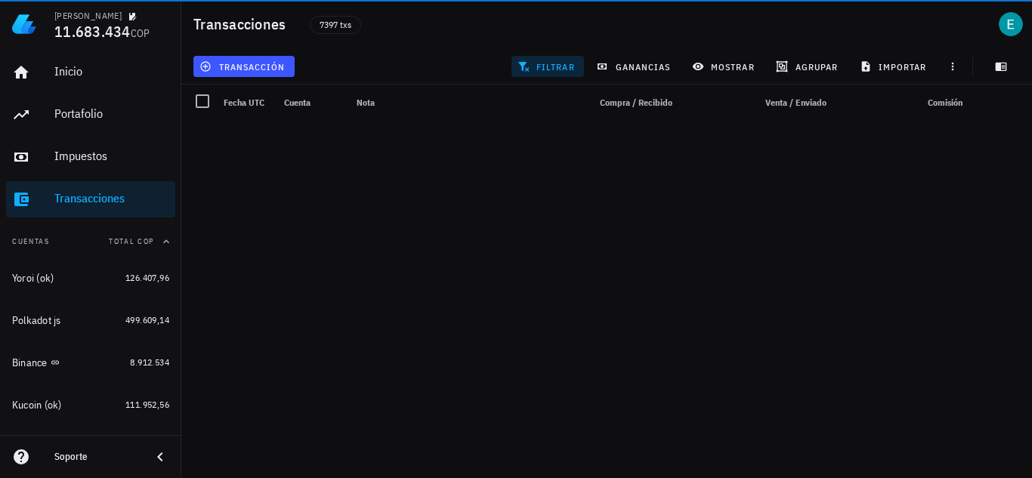
scroll to position [1178, 0]
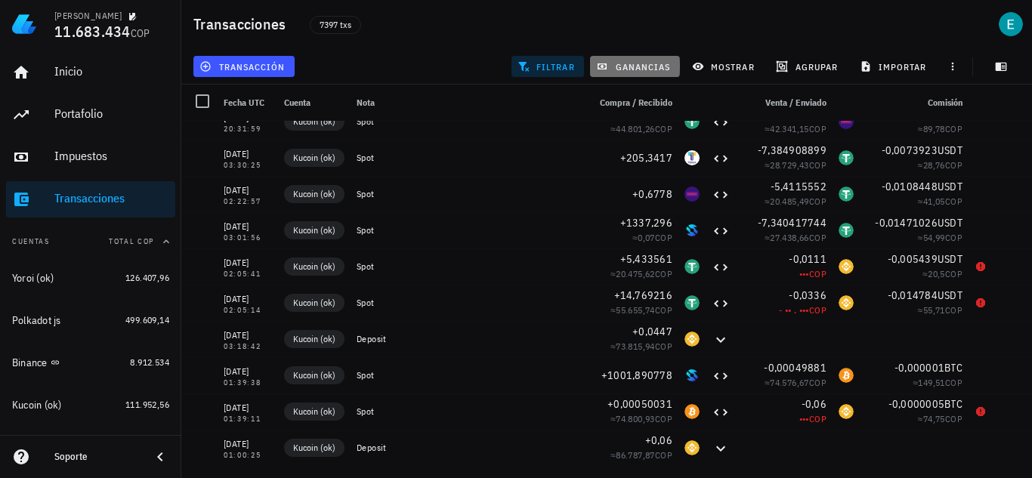
click at [650, 63] on span "ganancias" at bounding box center [634, 66] width 71 height 12
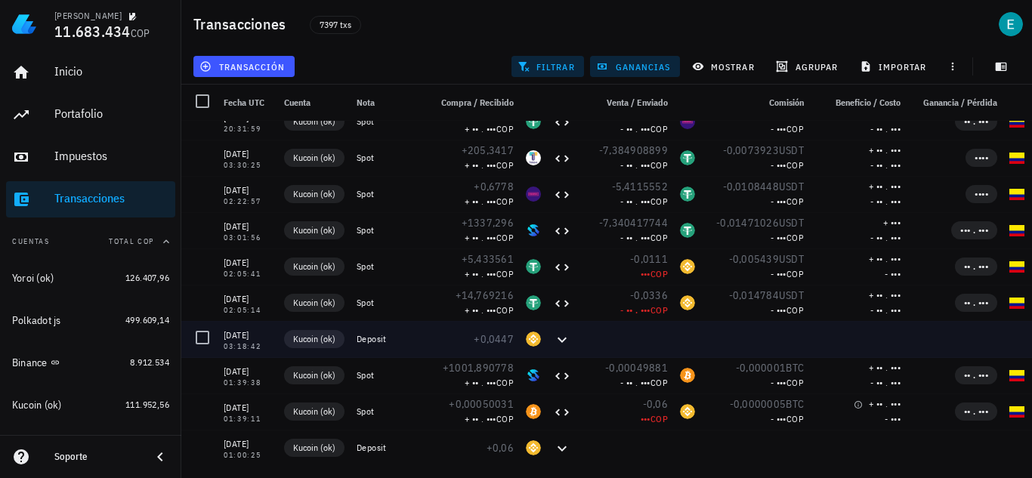
click at [953, 321] on div at bounding box center [955, 339] width 97 height 36
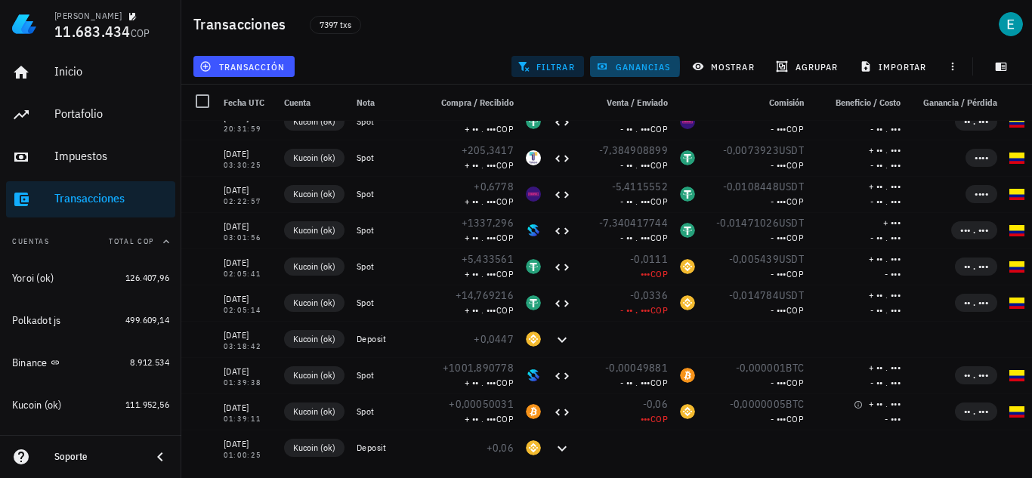
click at [638, 58] on button "ganancias" at bounding box center [635, 66] width 90 height 21
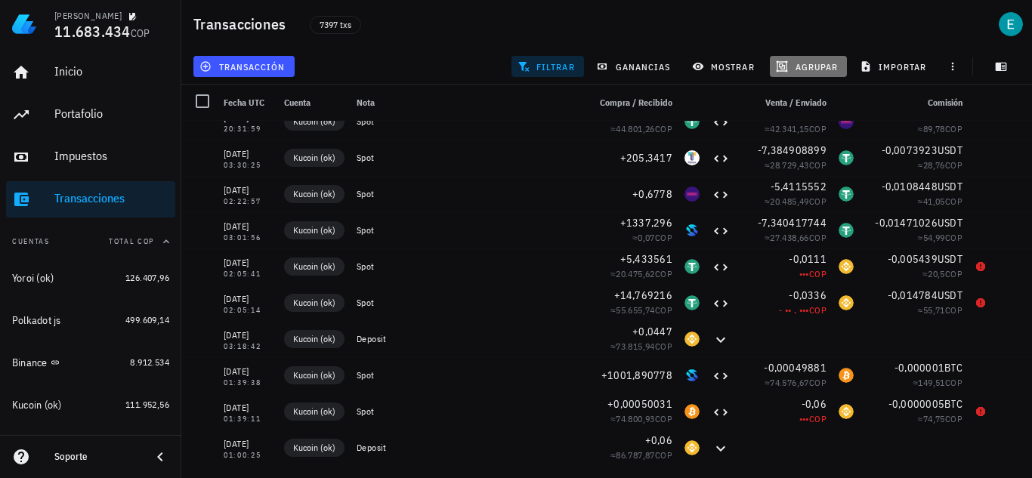
click at [811, 70] on span "agrupar" at bounding box center [808, 66] width 59 height 12
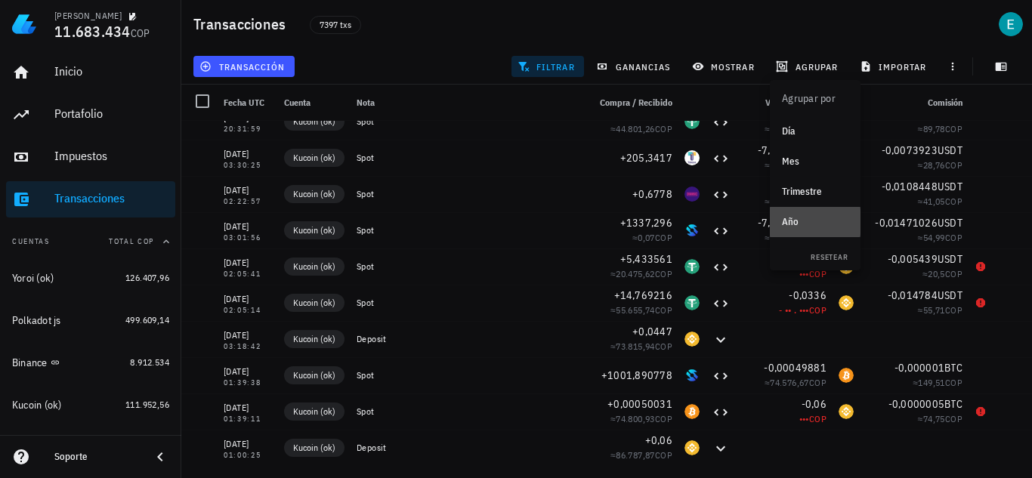
click at [799, 221] on div "Año" at bounding box center [815, 222] width 66 height 12
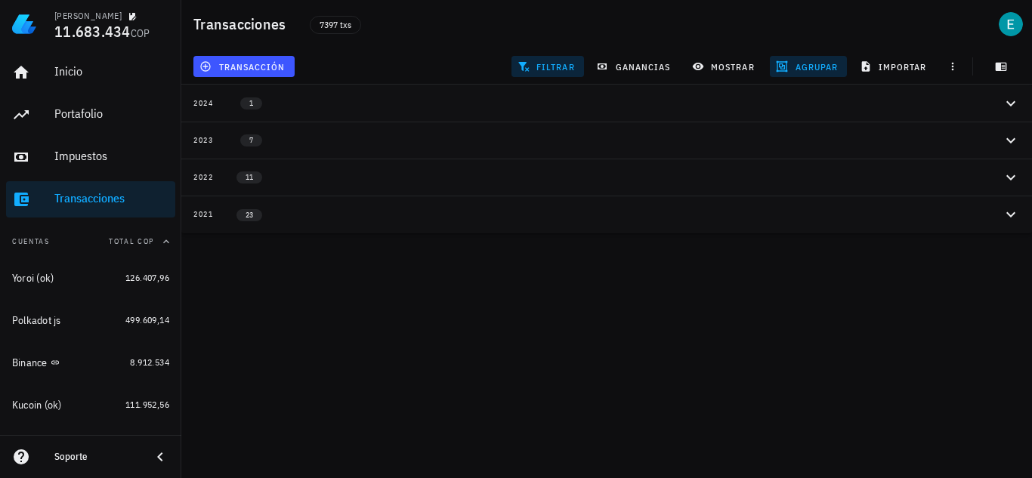
click at [1009, 100] on icon "button" at bounding box center [1011, 103] width 18 height 18
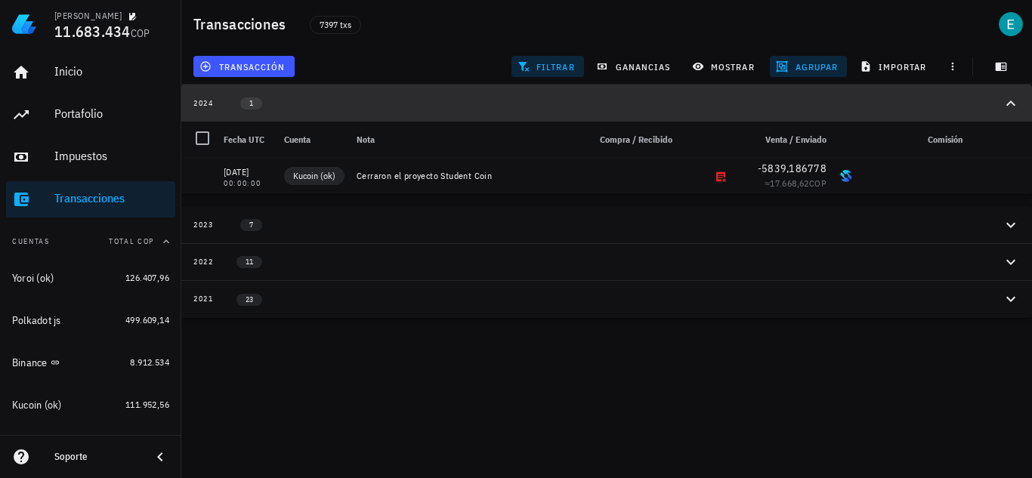
click at [1009, 100] on icon "button" at bounding box center [1011, 103] width 18 height 18
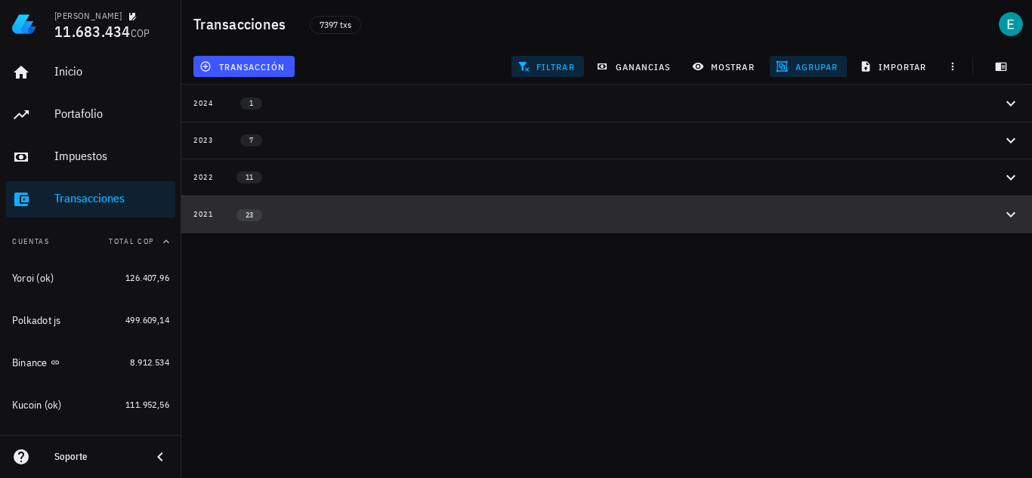
click at [1012, 222] on icon "button" at bounding box center [1011, 214] width 18 height 18
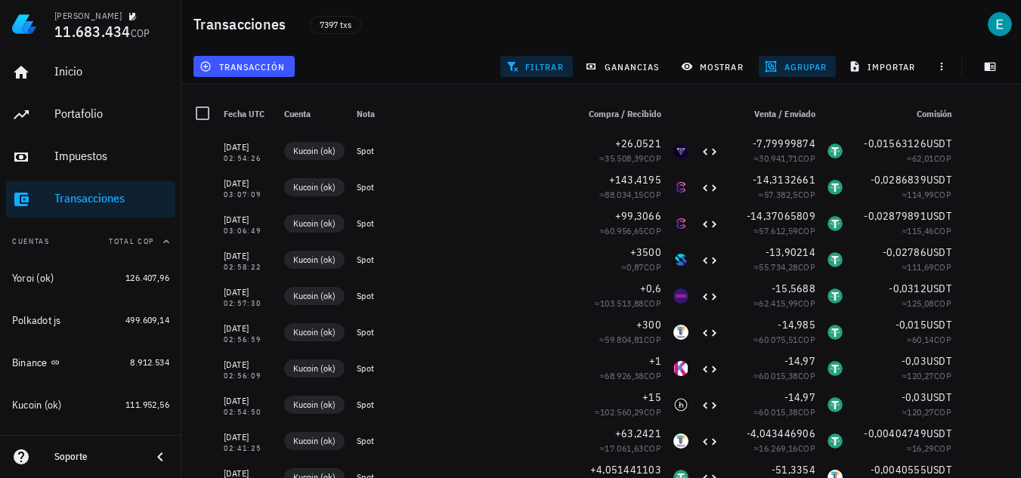
scroll to position [166, 0]
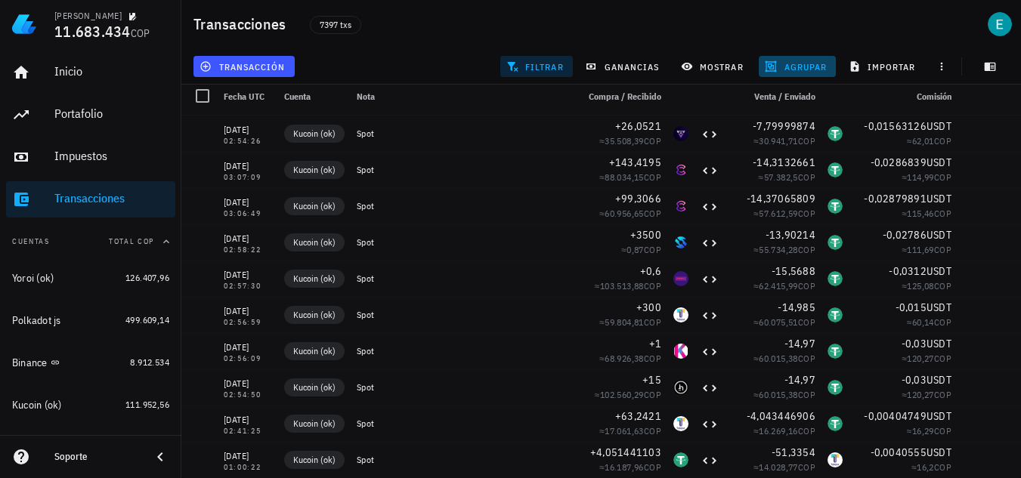
click at [782, 66] on span "agrupar" at bounding box center [797, 66] width 59 height 12
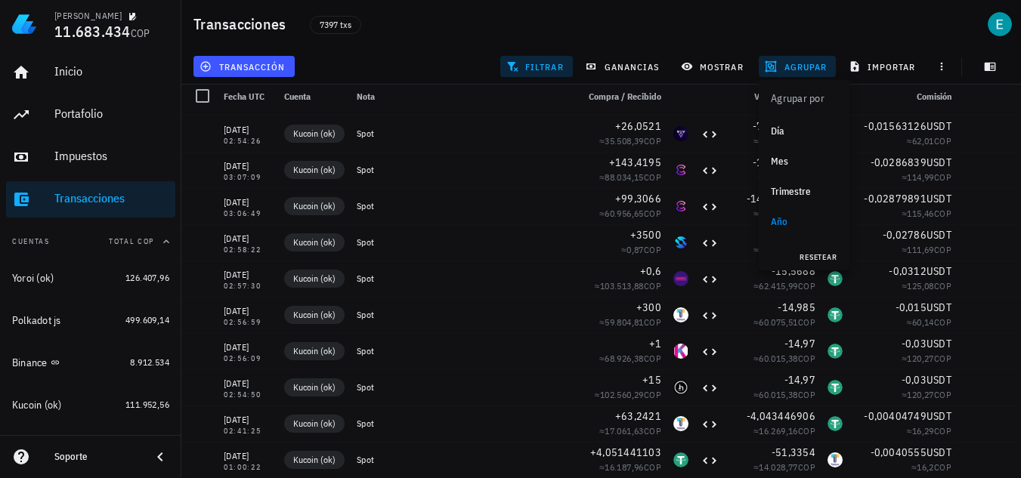
click at [814, 252] on span "resetear" at bounding box center [818, 257] width 39 height 10
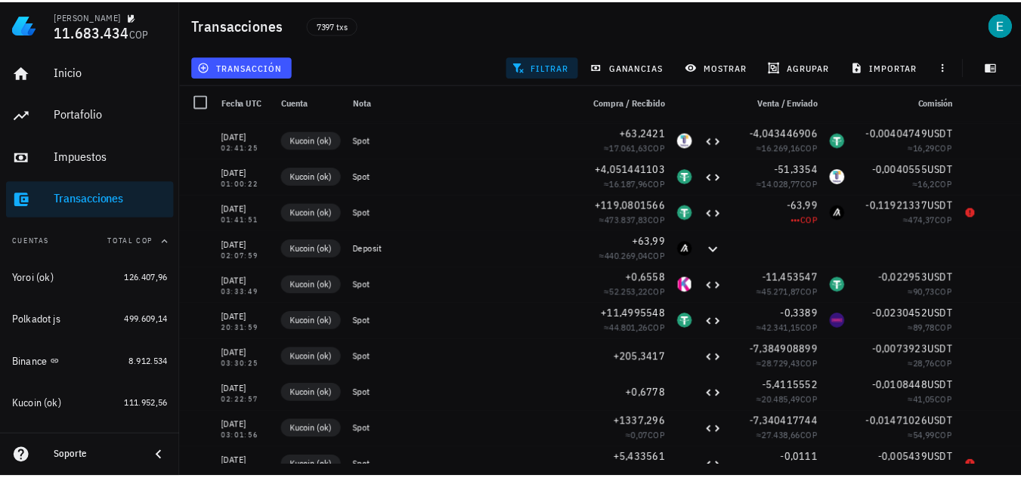
scroll to position [1178, 0]
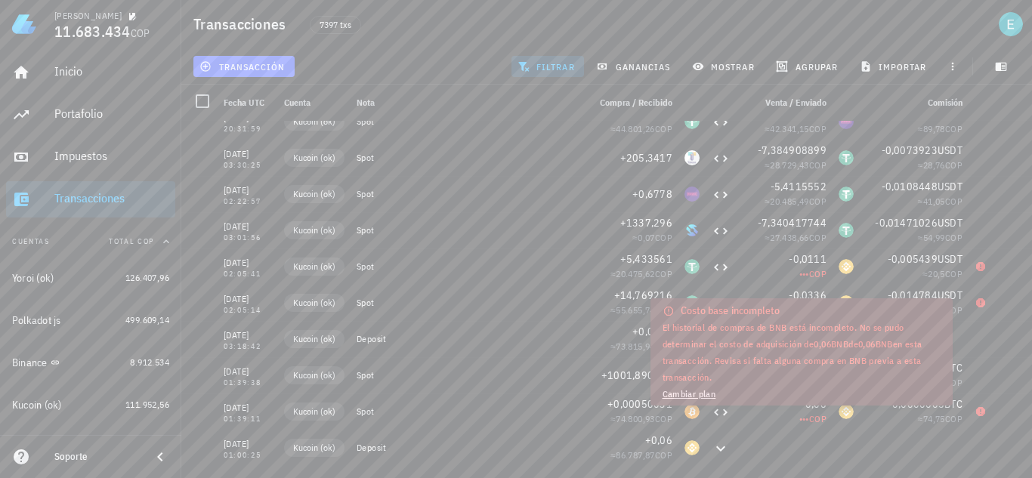
click at [706, 394] on link "Cambiar plan" at bounding box center [690, 393] width 54 height 11
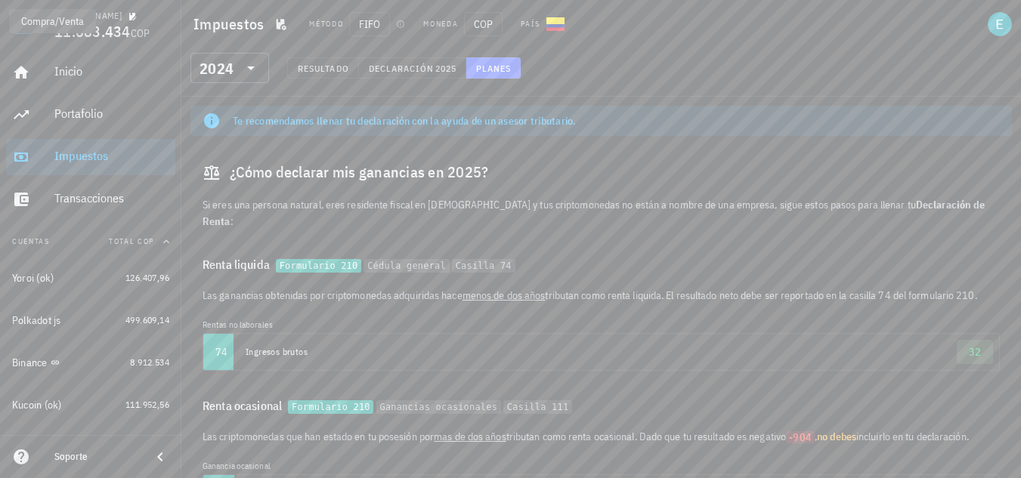
click at [253, 26] on h1 "Impuestos" at bounding box center [231, 24] width 76 height 24
click at [338, 69] on span "Resultado" at bounding box center [323, 68] width 52 height 11
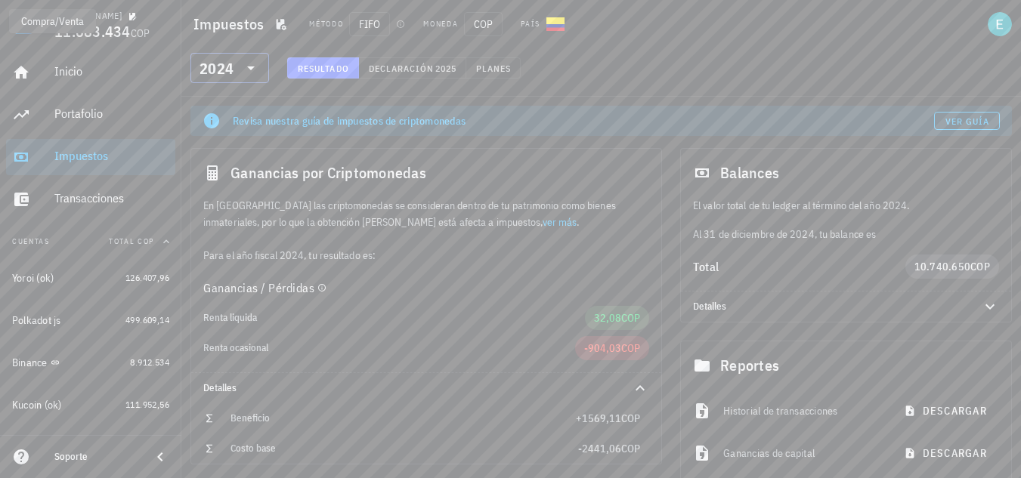
click at [256, 67] on icon at bounding box center [251, 68] width 18 height 18
click at [221, 178] on div "2023" at bounding box center [229, 168] width 54 height 24
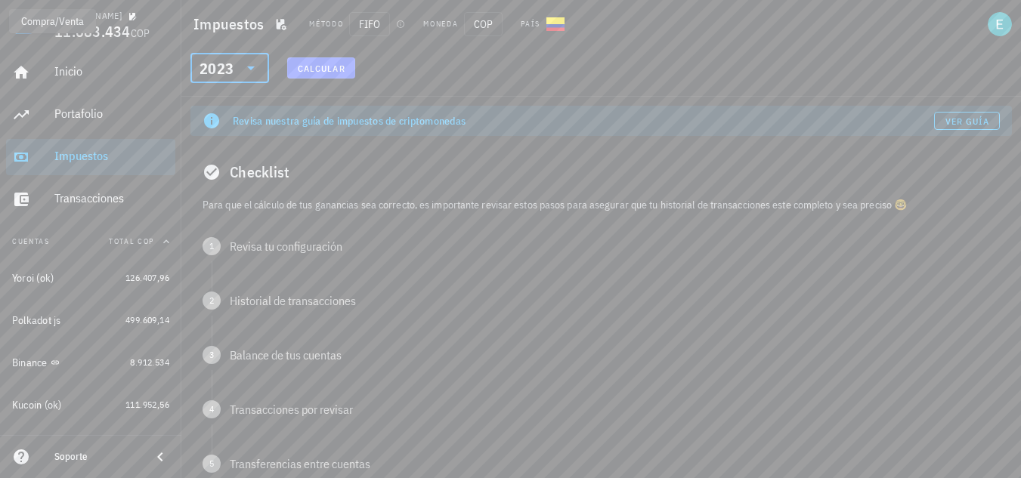
click at [247, 73] on icon at bounding box center [251, 68] width 18 height 18
click at [234, 110] on div "2025" at bounding box center [229, 107] width 54 height 12
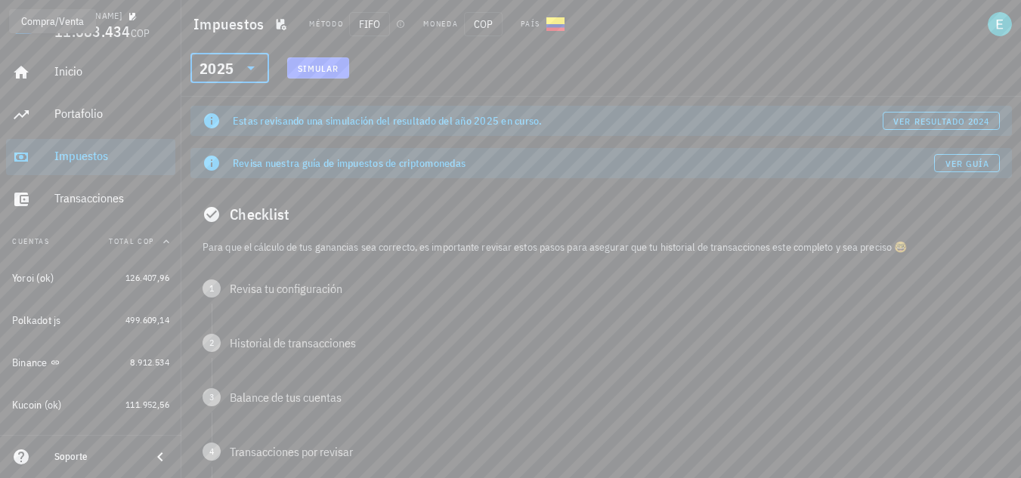
click at [262, 69] on div "​ 2025" at bounding box center [229, 68] width 79 height 30
click at [243, 133] on div "2024" at bounding box center [229, 137] width 54 height 12
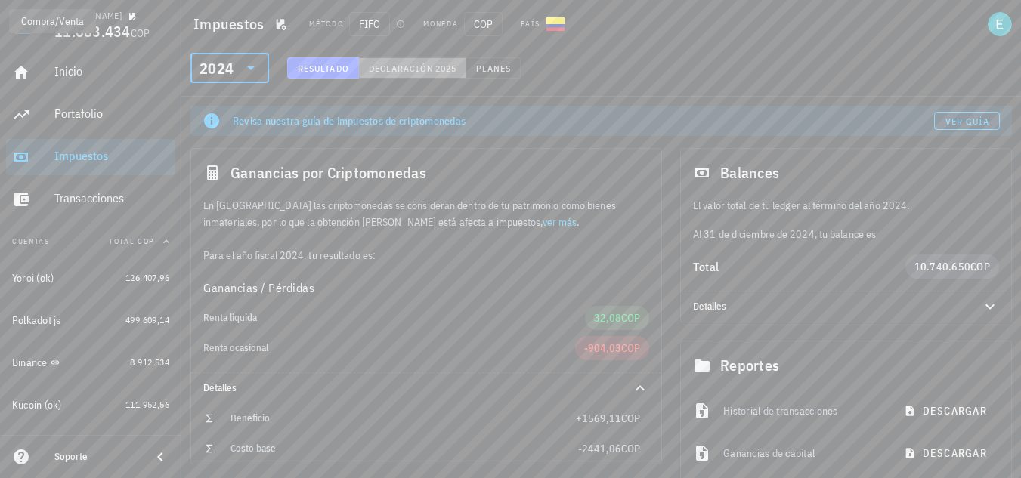
click at [423, 70] on span "Declaración" at bounding box center [401, 68] width 66 height 11
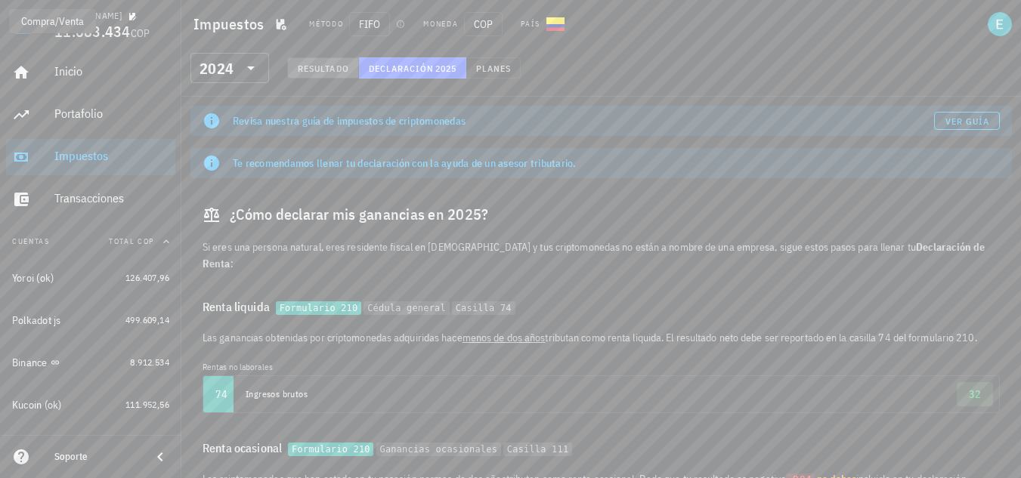
click at [335, 63] on span "Resultado" at bounding box center [323, 68] width 52 height 11
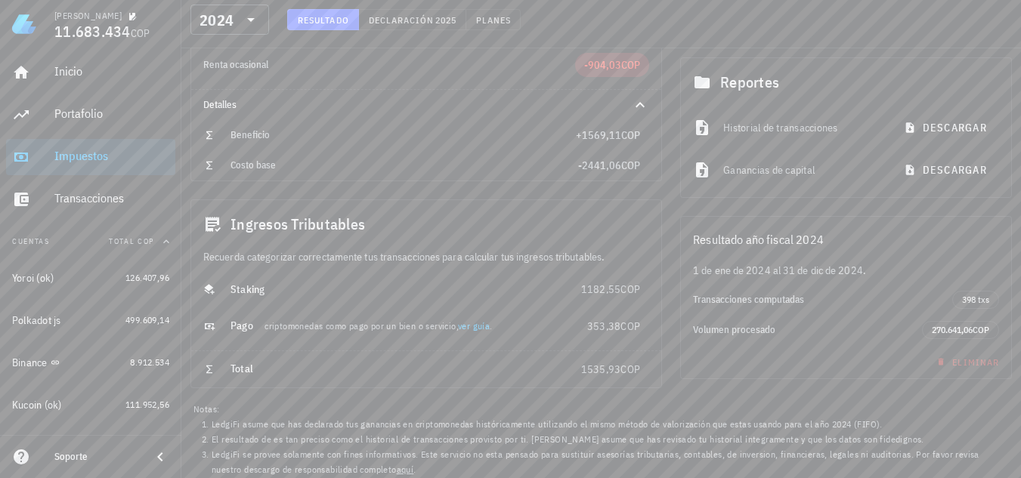
scroll to position [287, 0]
click at [977, 360] on span "Eliminar" at bounding box center [966, 358] width 66 height 11
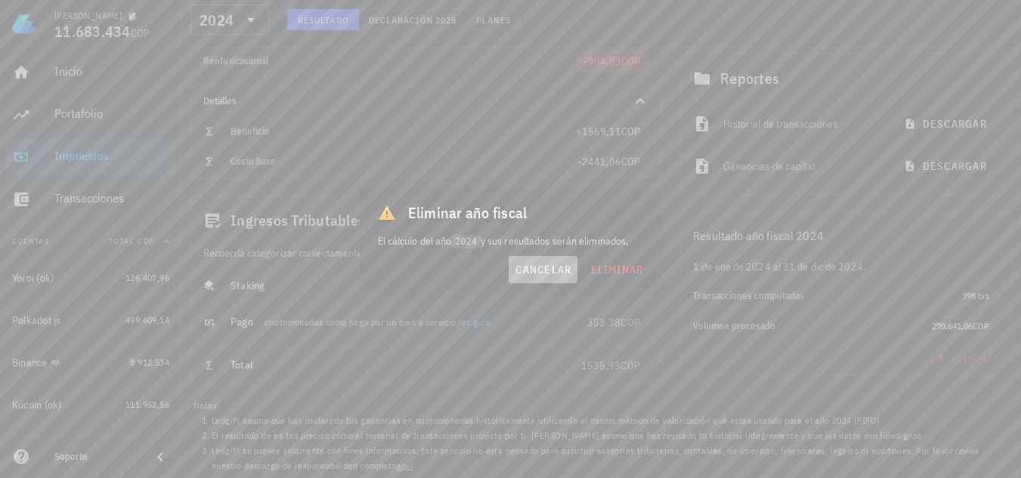
click at [524, 260] on button "cancelar" at bounding box center [542, 269] width 69 height 27
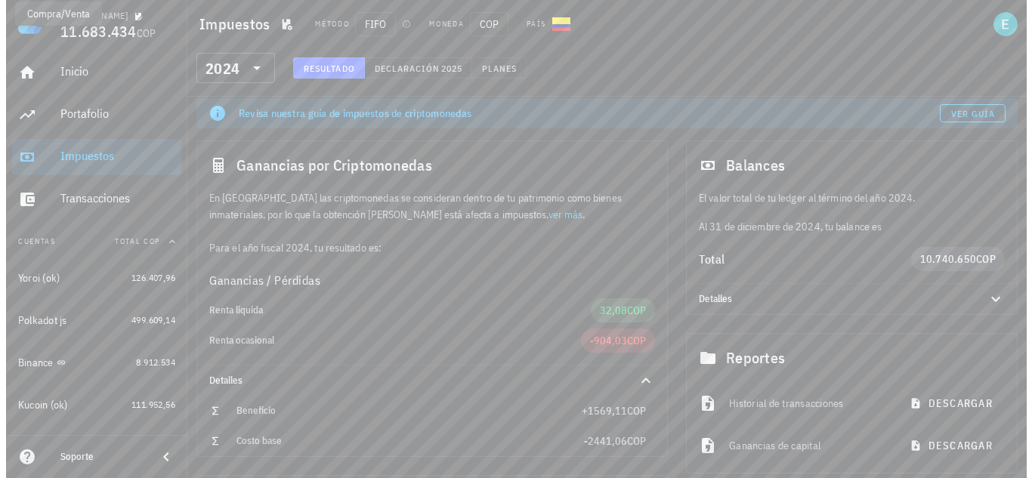
scroll to position [0, 0]
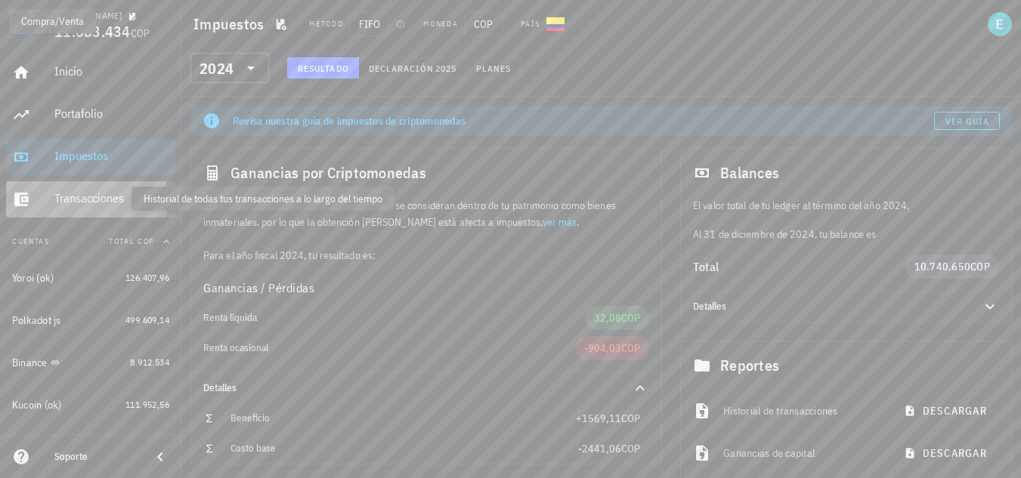
click at [101, 200] on div "Transacciones" at bounding box center [111, 198] width 115 height 14
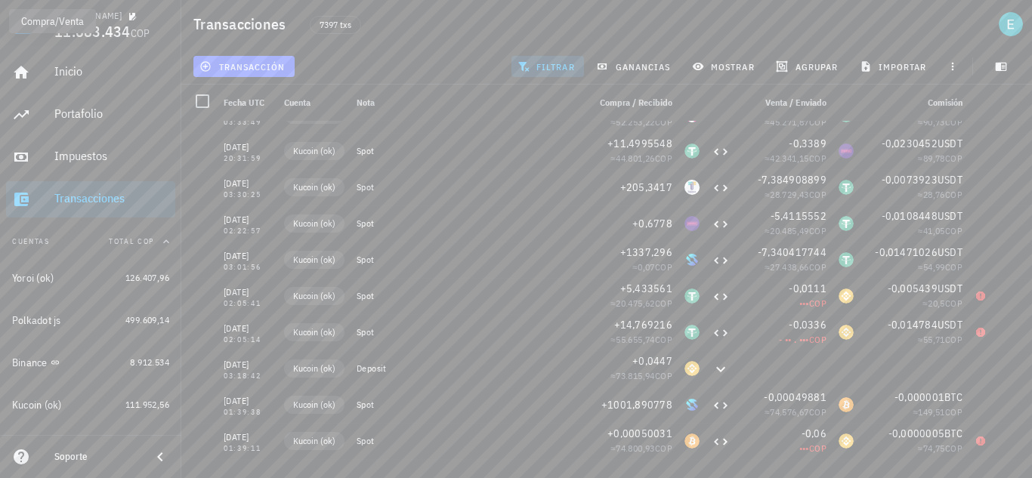
scroll to position [1178, 0]
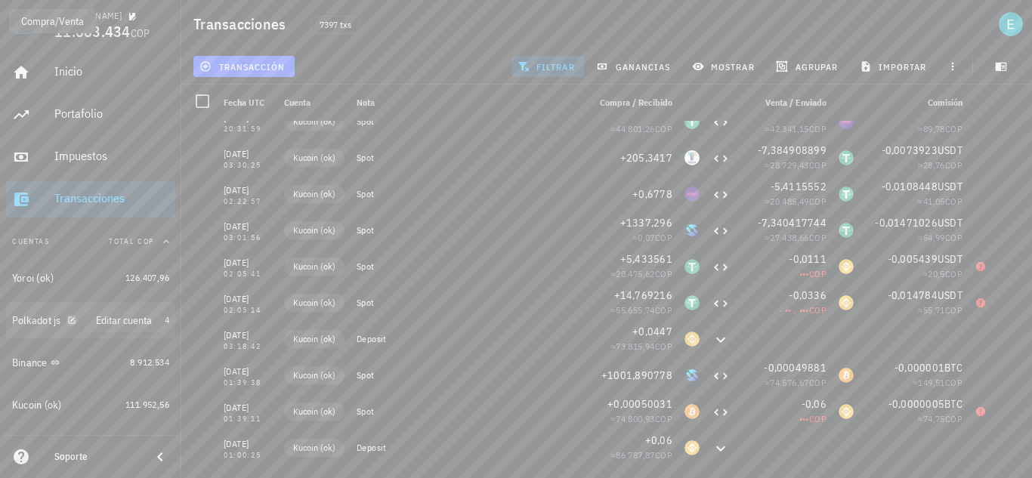
click at [74, 321] on icon "button" at bounding box center [71, 320] width 9 height 9
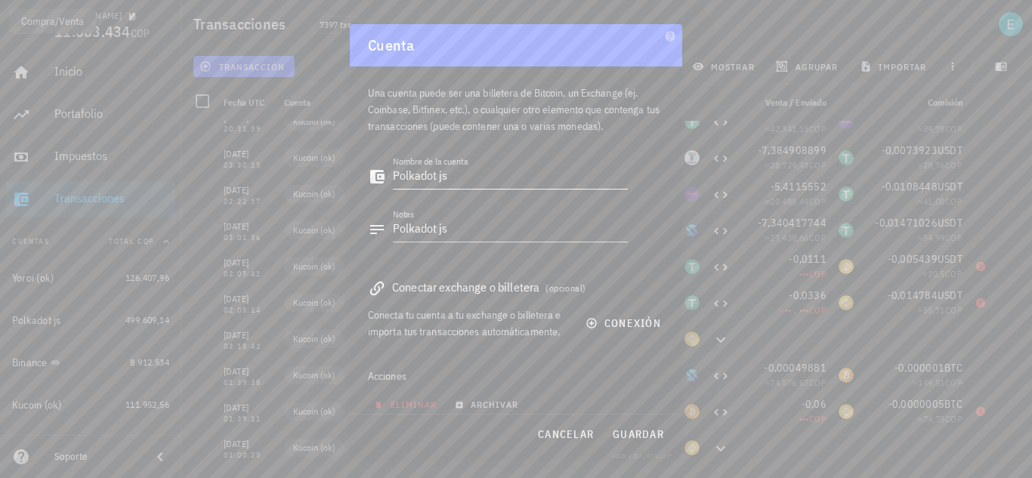
click at [453, 175] on textarea "Polkadot js" at bounding box center [510, 177] width 235 height 24
type textarea "Polkadot js (ok)"
click at [464, 232] on textarea "Polkadot js" at bounding box center [510, 230] width 235 height 24
type textarea "Polkadot js (ok)"
click at [630, 431] on span "guardar" at bounding box center [638, 435] width 52 height 14
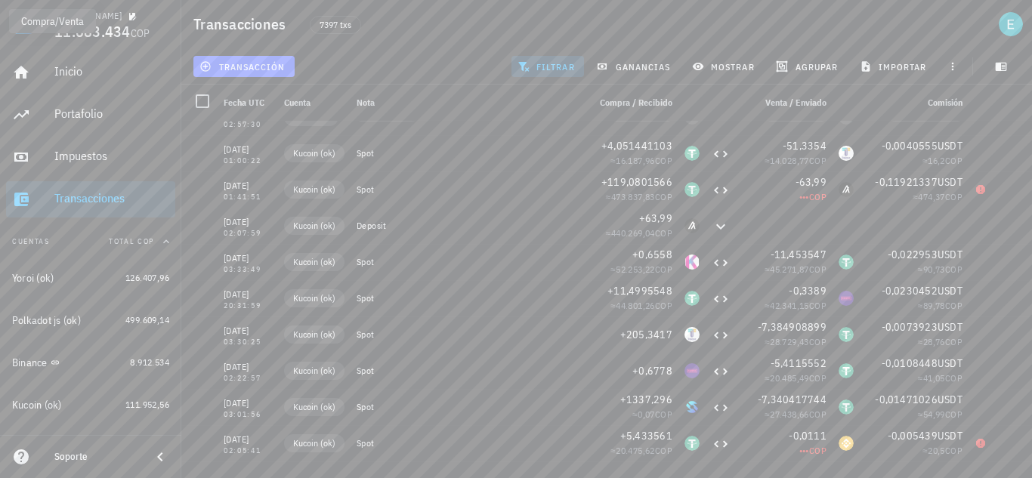
scroll to position [994, 0]
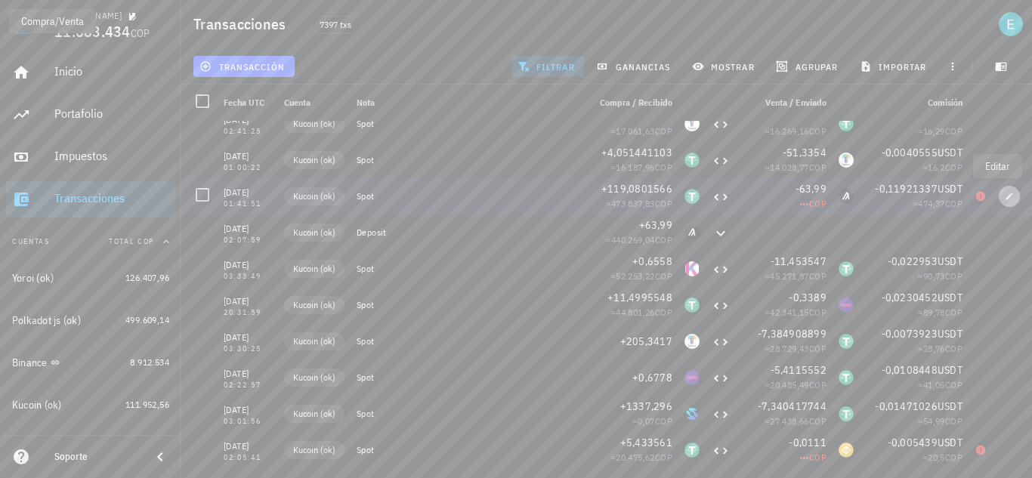
click at [1005, 198] on icon "button" at bounding box center [1009, 196] width 9 height 9
type input "[DATE]"
type input "01:41:51"
type input "119,08015663"
type input "USDT"
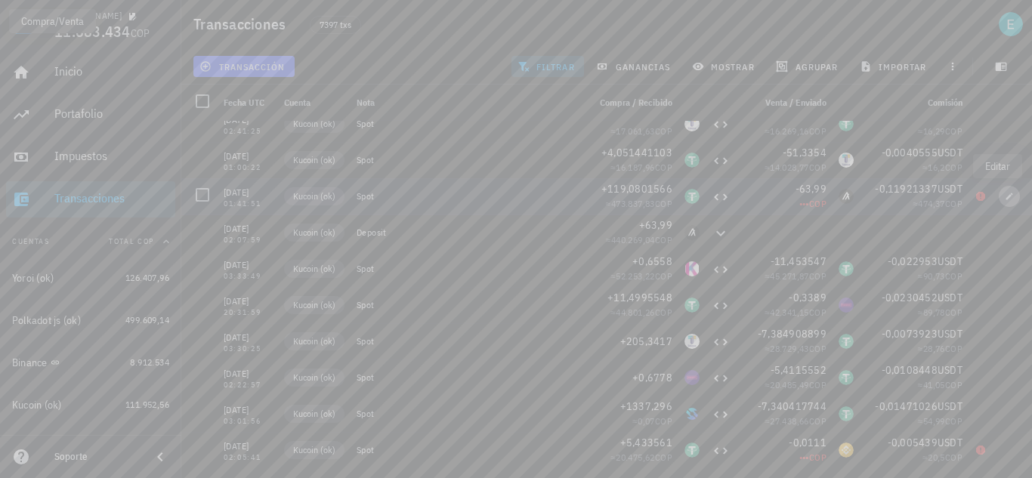
type input "63,99"
type input "ALGO"
type input "0,11921337"
type input "USDT"
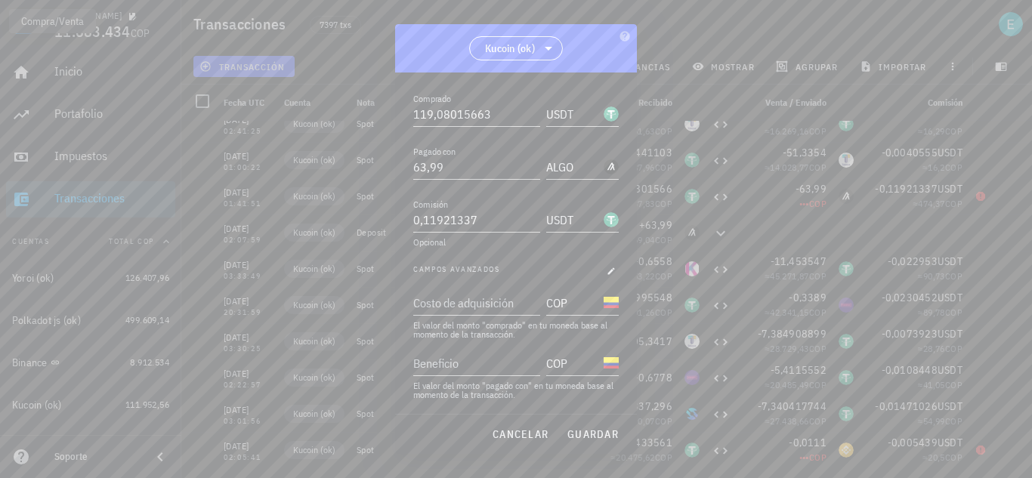
drag, startPoint x: 574, startPoint y: 34, endPoint x: 437, endPoint y: 64, distance: 140.8
click at [437, 64] on div "Kucoin (ok)" at bounding box center [516, 48] width 242 height 48
click at [504, 301] on input "Costo de adquisición" at bounding box center [475, 303] width 124 height 24
type input "440.000"
click at [579, 428] on span "guardar" at bounding box center [593, 435] width 52 height 14
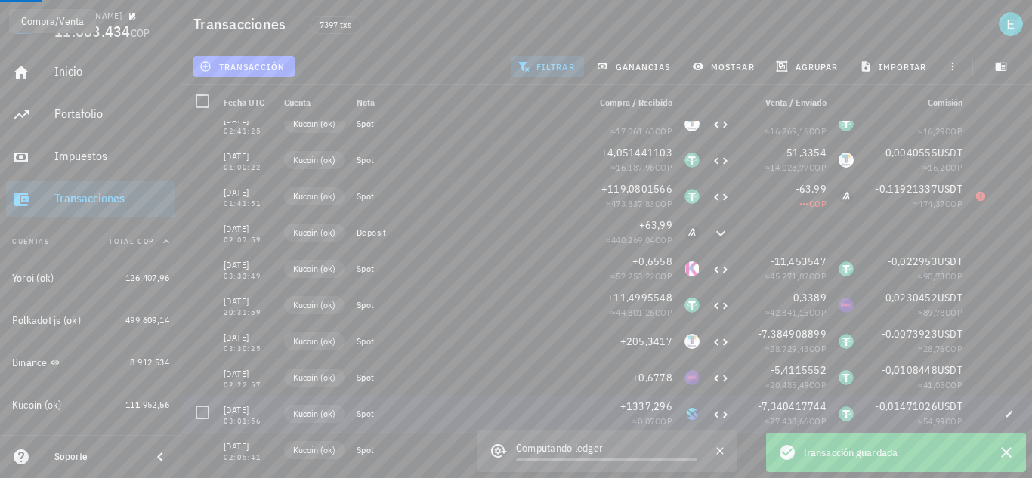
scroll to position [0, 0]
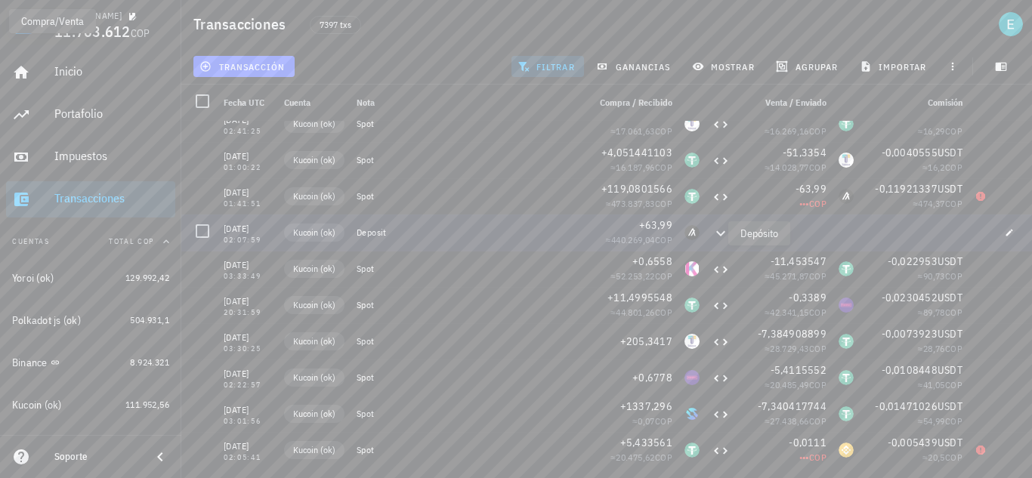
click at [712, 234] on icon at bounding box center [721, 233] width 18 height 18
click at [1005, 197] on icon "button" at bounding box center [1009, 196] width 9 height 9
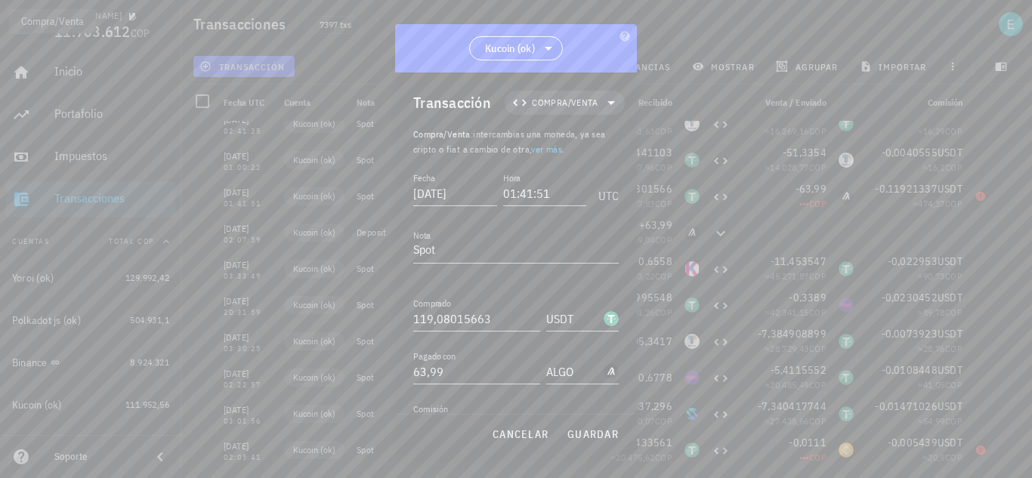
click at [607, 471] on icon "button" at bounding box center [611, 475] width 9 height 9
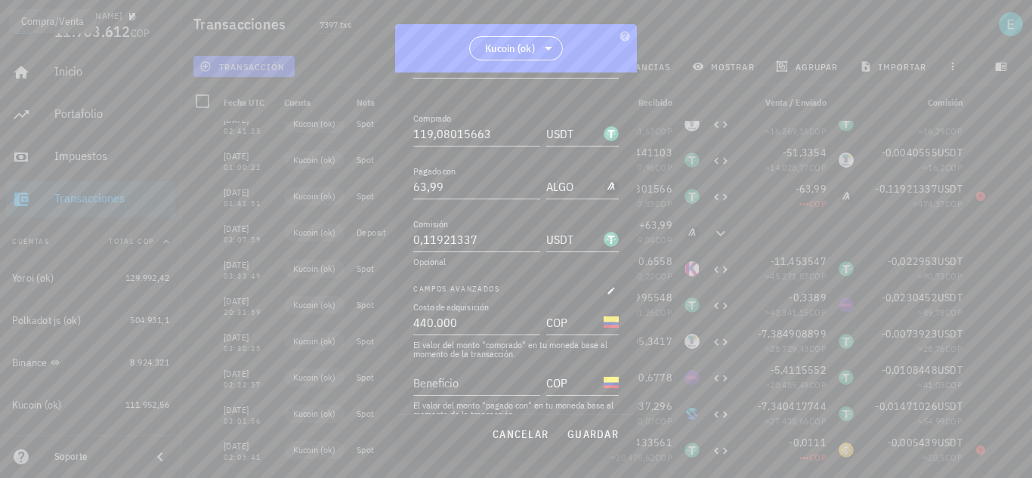
scroll to position [205, 0]
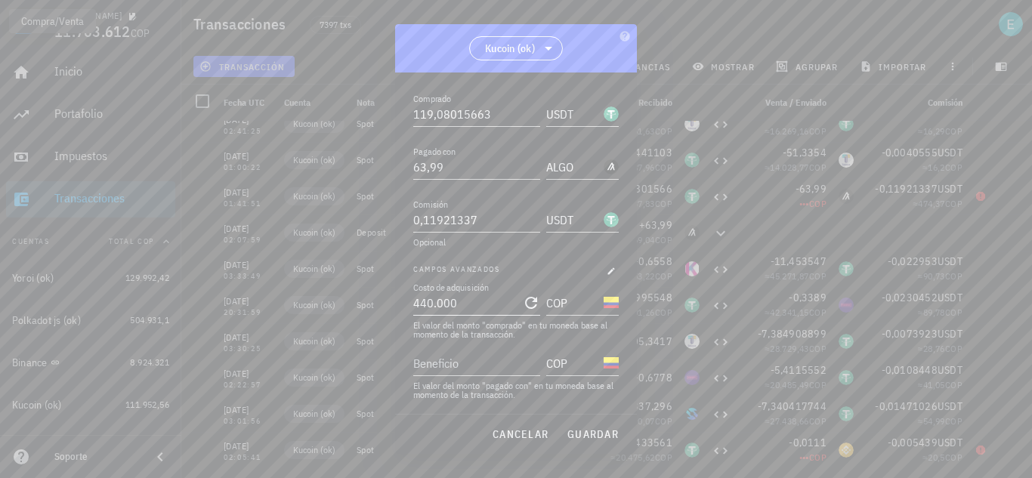
type input "440000"
drag, startPoint x: 462, startPoint y: 310, endPoint x: 370, endPoint y: 311, distance: 92.2
click at [370, 311] on div "[PERSON_NAME] 11.703.612 COP Inicio [GEOGRAPHIC_DATA] Impuestos [GEOGRAPHIC_DAT…" at bounding box center [516, 239] width 1032 height 478
click at [526, 307] on icon "Clear Costo de adquisición" at bounding box center [531, 303] width 18 height 18
click at [592, 431] on span "guardar" at bounding box center [593, 435] width 52 height 14
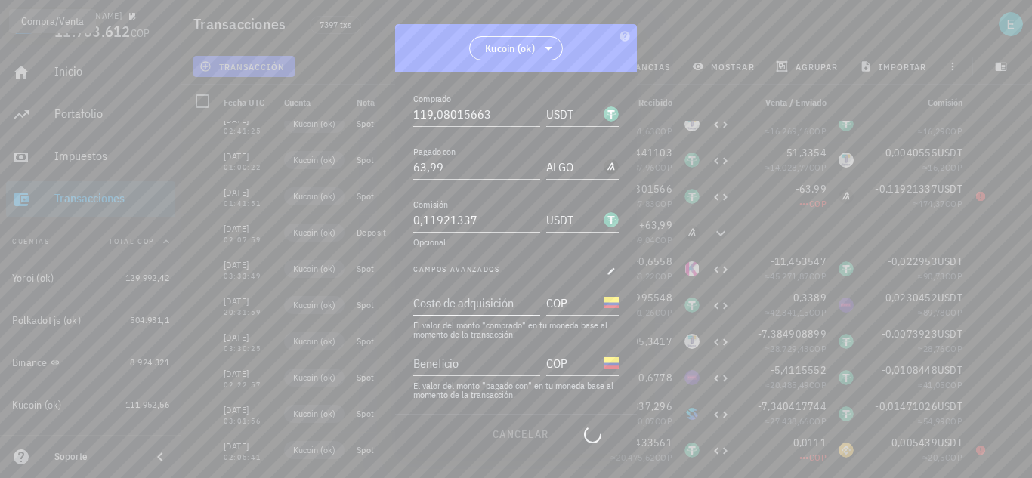
type input "440.000"
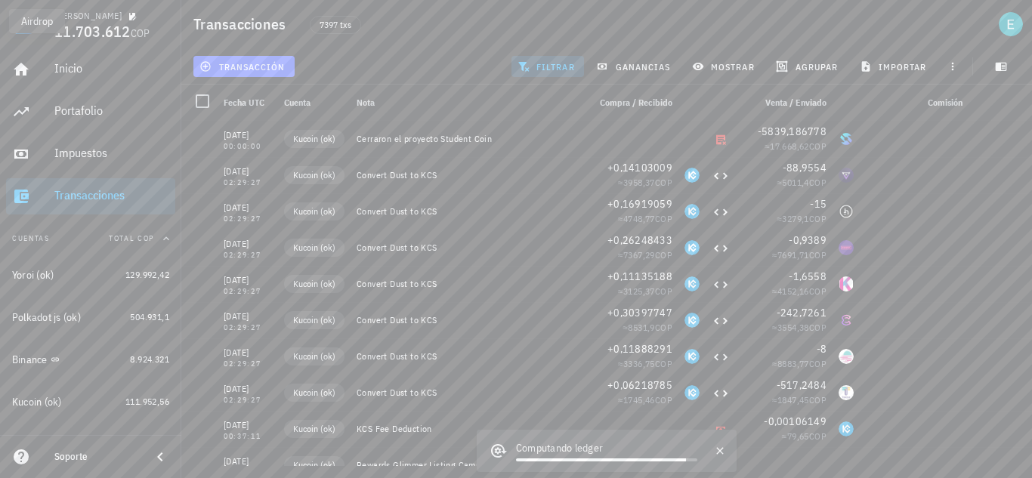
scroll to position [0, 0]
click at [564, 66] on span "filtrar" at bounding box center [548, 66] width 54 height 12
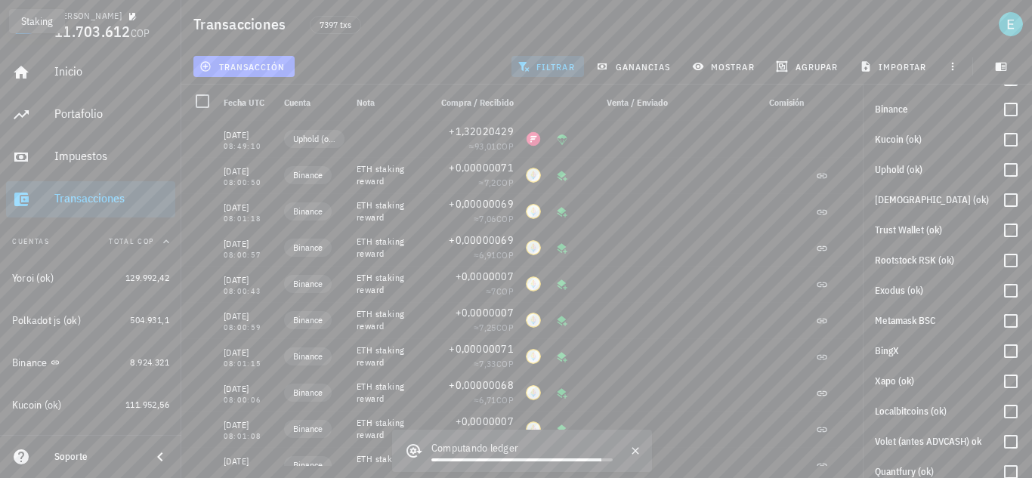
scroll to position [459, 0]
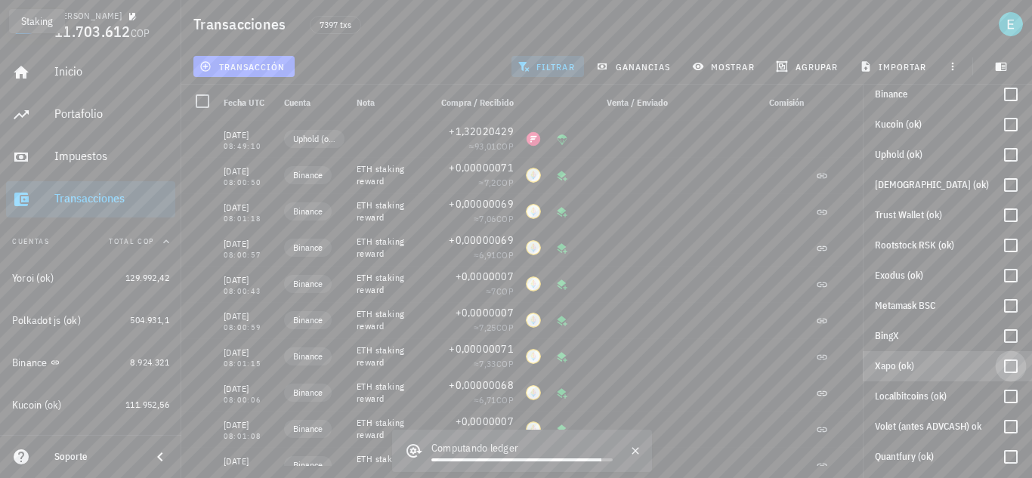
click at [1003, 361] on div at bounding box center [1011, 367] width 26 height 26
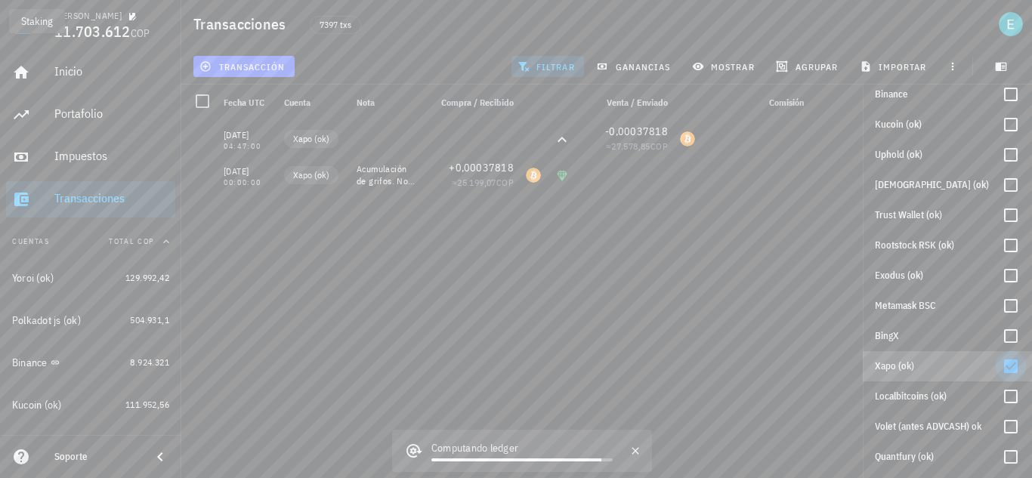
click at [1003, 361] on div at bounding box center [1011, 367] width 26 height 26
checkbox input "false"
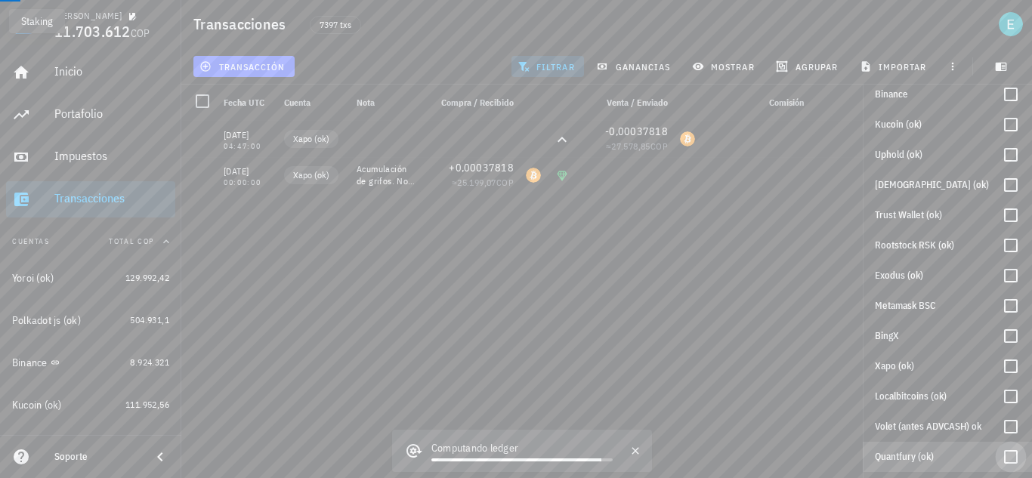
click at [1004, 450] on div at bounding box center [1011, 457] width 26 height 26
checkbox input "true"
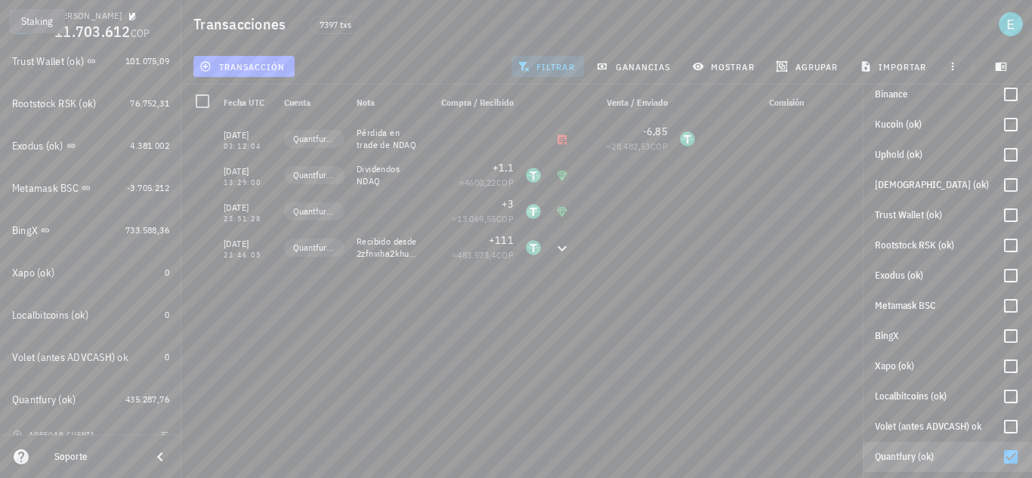
scroll to position [487, 0]
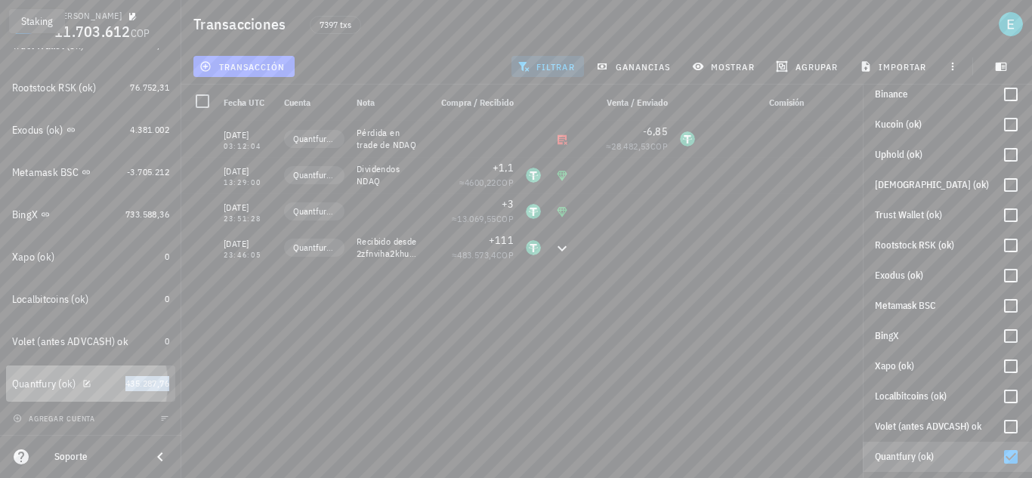
click at [125, 378] on span "435.287,76" at bounding box center [147, 383] width 44 height 11
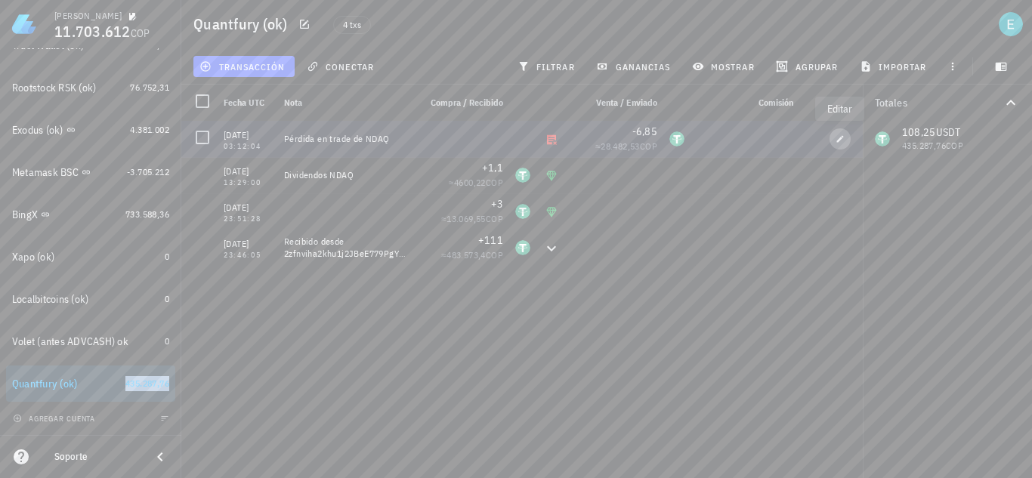
click at [840, 140] on icon "button" at bounding box center [840, 138] width 7 height 7
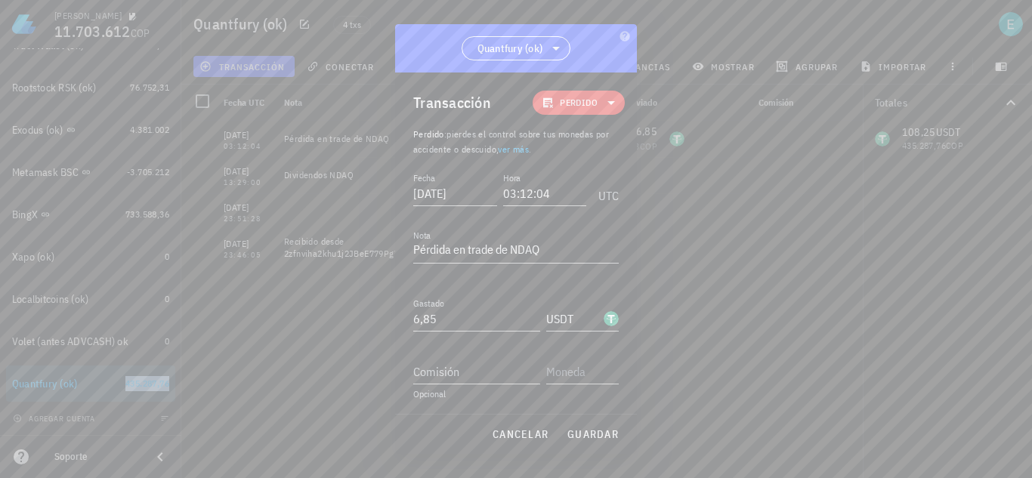
click at [605, 104] on icon at bounding box center [611, 103] width 18 height 18
click at [612, 193] on div "Egreso" at bounding box center [594, 199] width 141 height 30
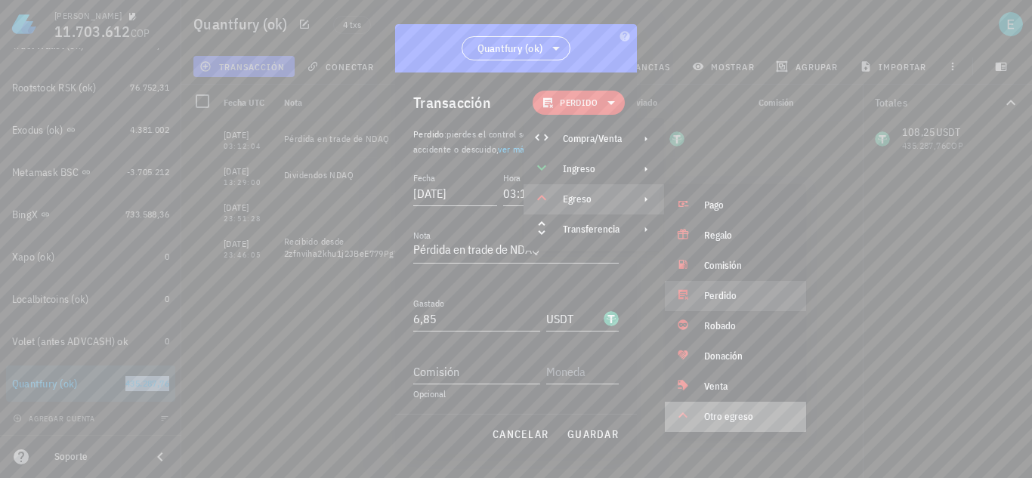
click at [727, 407] on div "Otro egreso" at bounding box center [735, 417] width 141 height 30
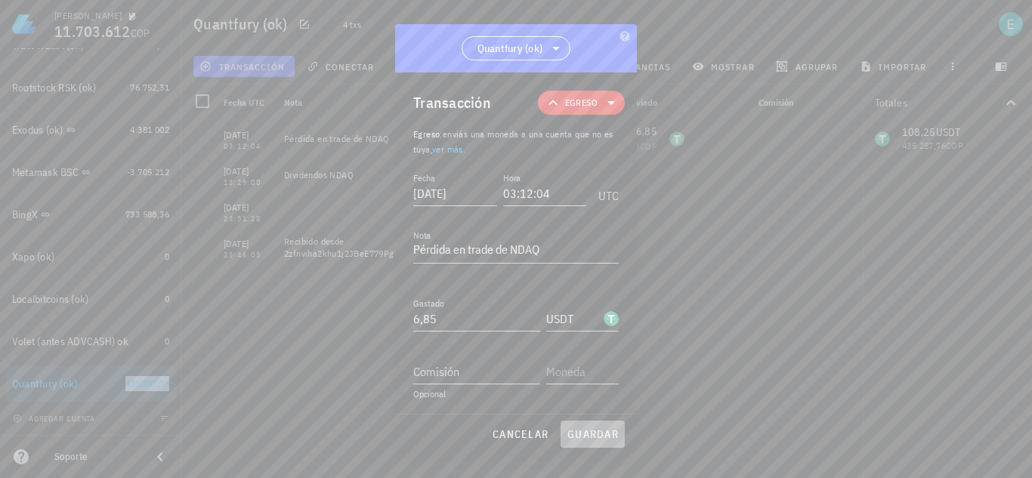
click at [589, 428] on span "guardar" at bounding box center [593, 435] width 52 height 14
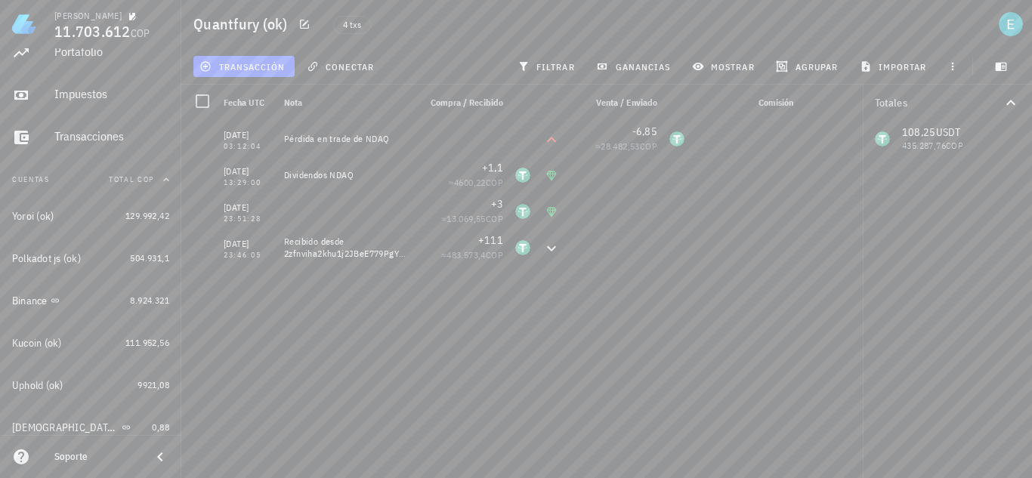
scroll to position [5, 0]
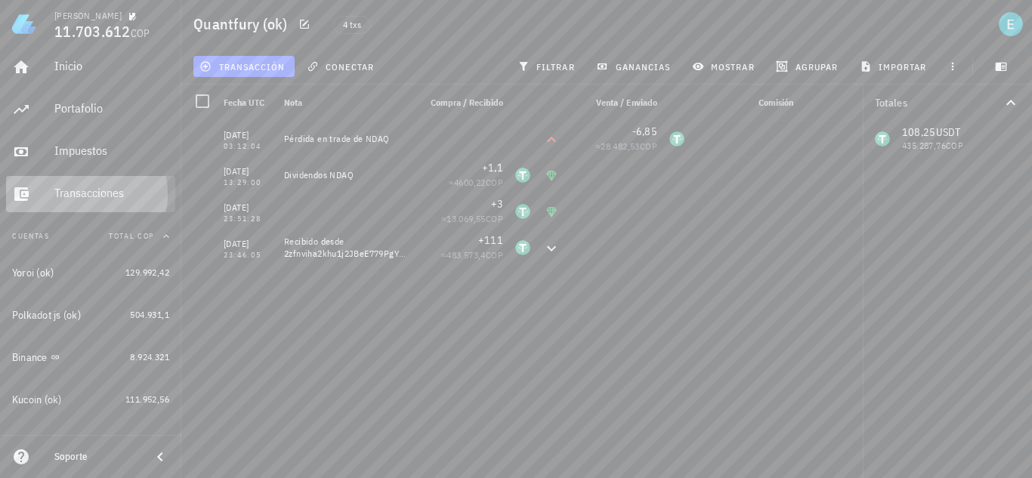
click at [76, 184] on div "Transacciones" at bounding box center [111, 194] width 115 height 34
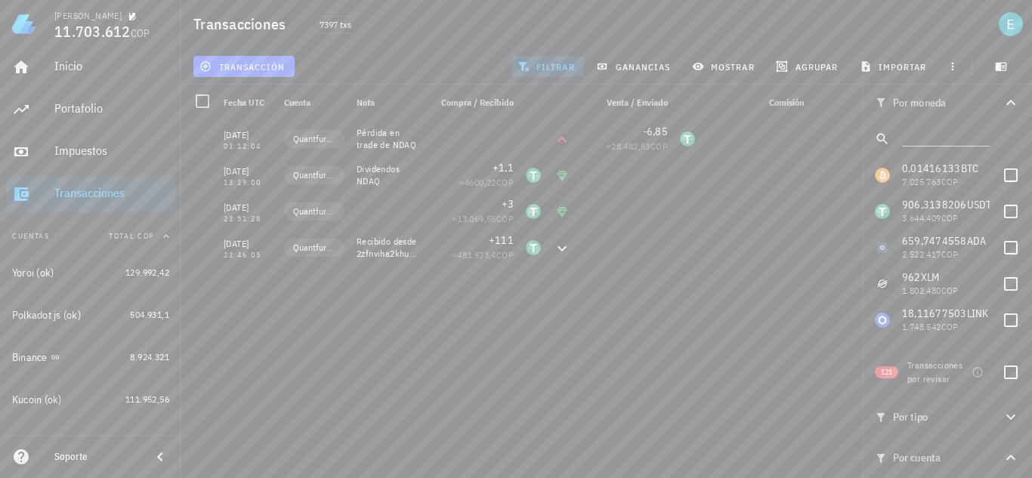
click at [1006, 460] on icon "button" at bounding box center [1010, 457] width 9 height 5
click at [1010, 458] on icon "button" at bounding box center [1011, 458] width 18 height 18
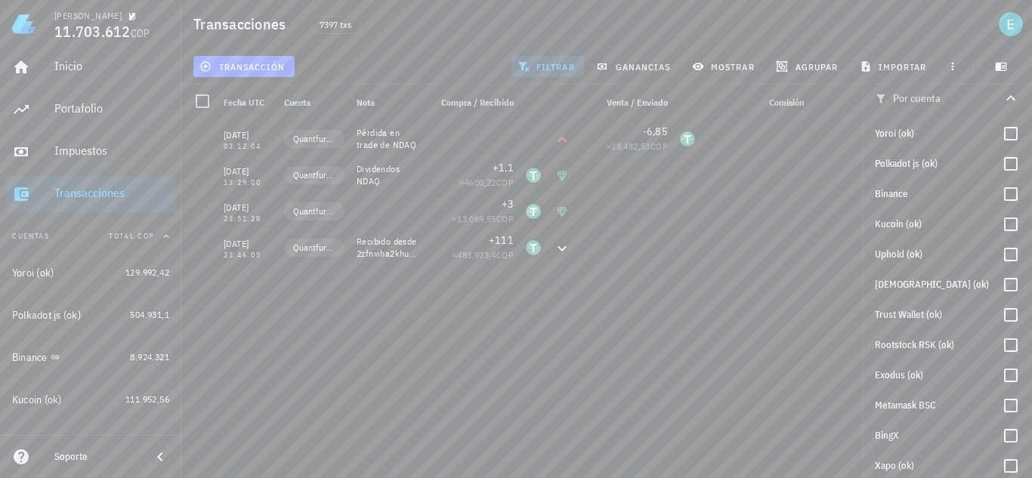
scroll to position [459, 0]
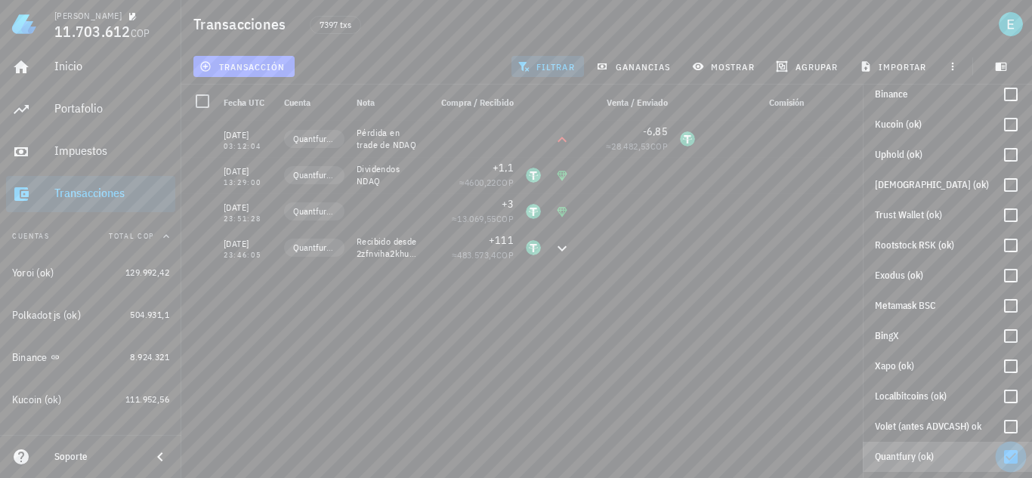
click at [1003, 452] on div at bounding box center [1011, 457] width 26 height 26
checkbox input "false"
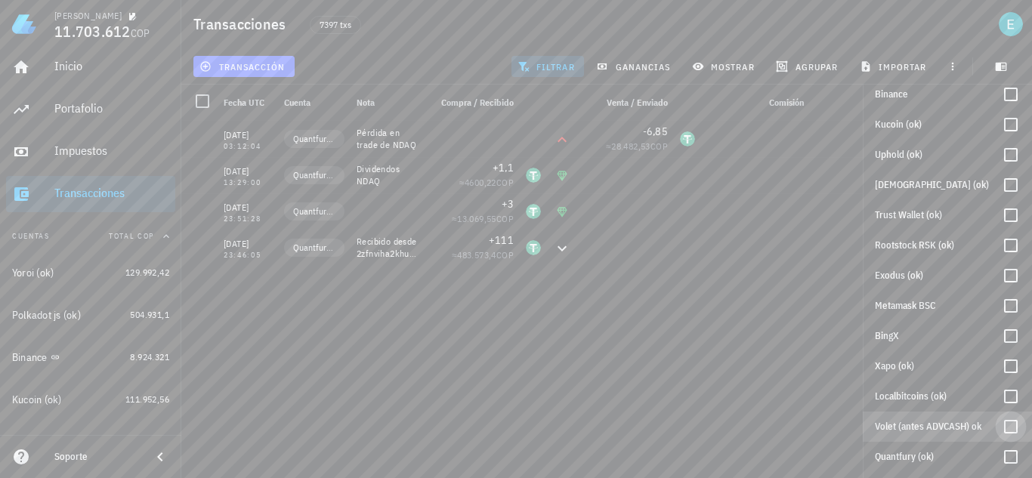
click at [1005, 426] on div at bounding box center [1011, 427] width 26 height 26
checkbox input "true"
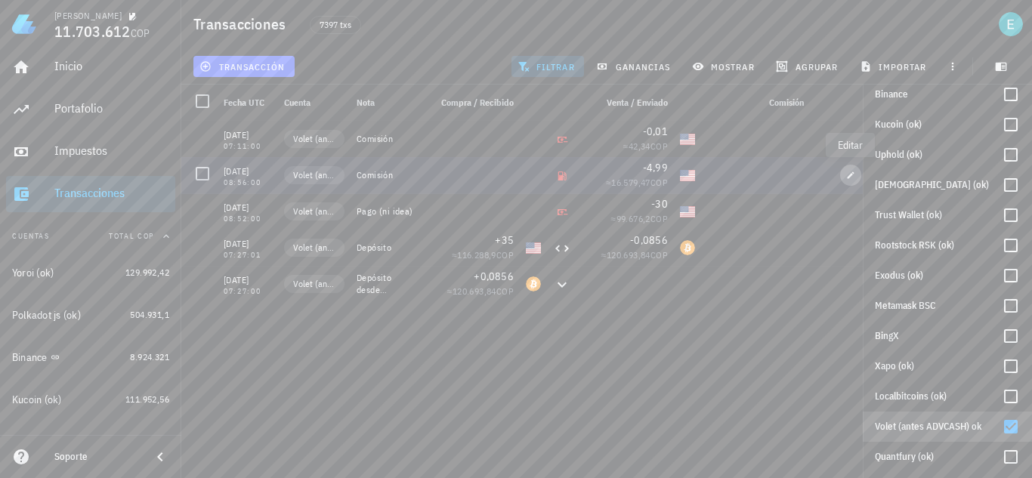
click at [850, 179] on icon "button" at bounding box center [850, 175] width 9 height 9
type input "[DATE]"
type input "08:56:00"
type textarea "Comisión"
type input "4,99"
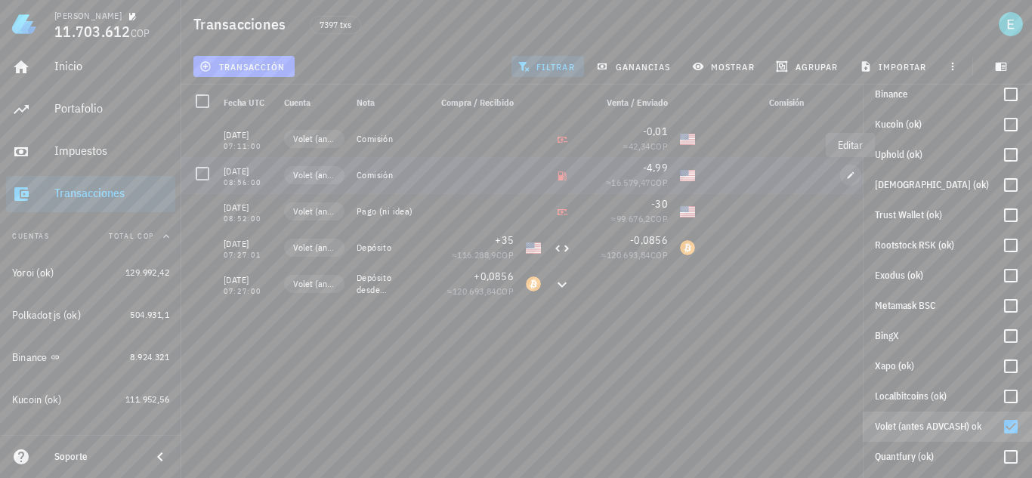
type input "USD"
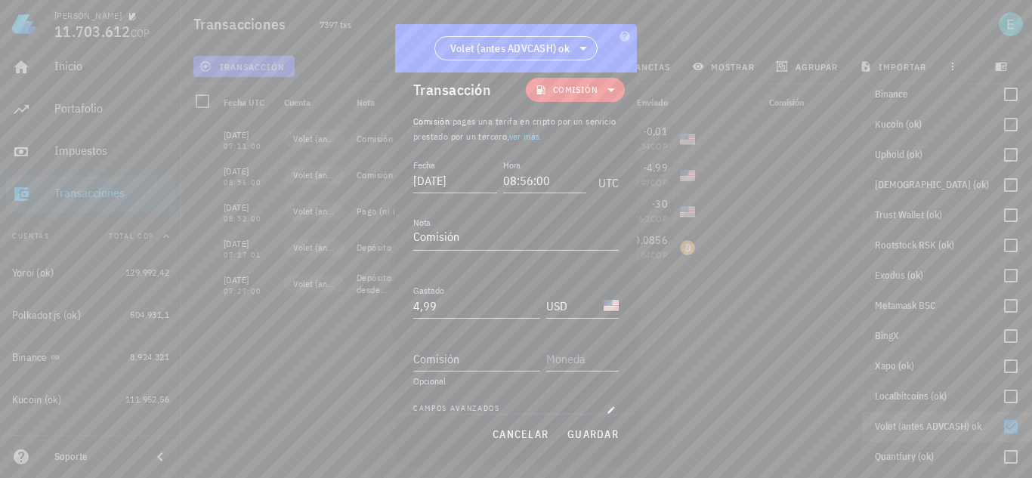
scroll to position [5, 0]
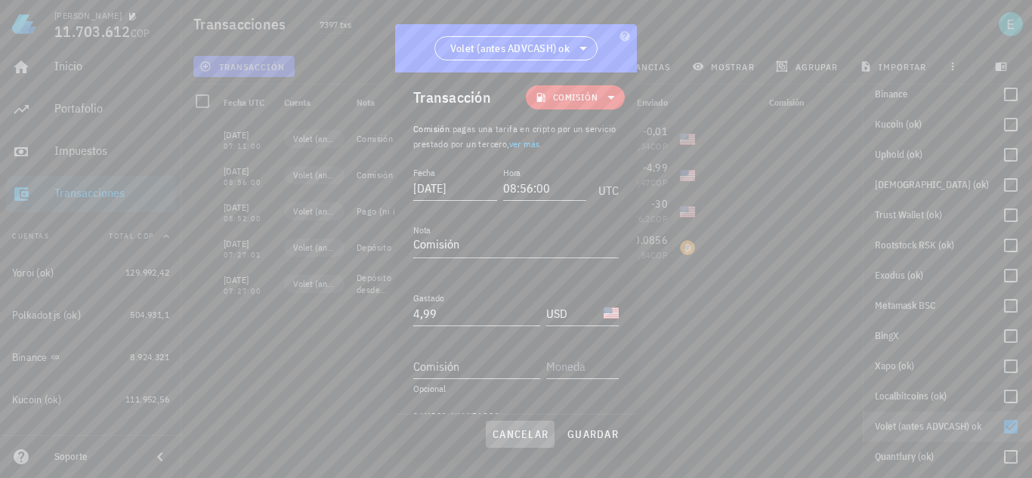
click at [540, 428] on span "cancelar" at bounding box center [520, 435] width 57 height 14
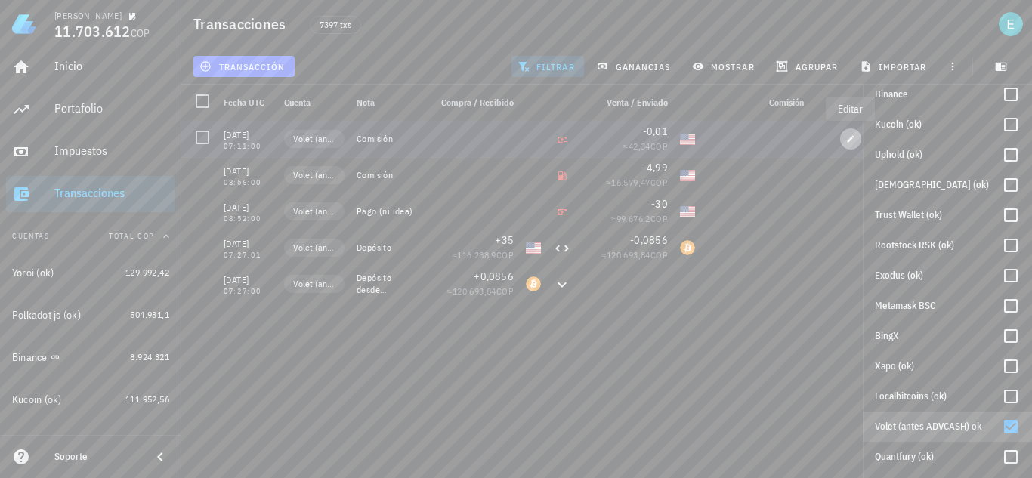
click at [850, 142] on icon "button" at bounding box center [850, 138] width 9 height 9
type input "[DATE]"
type input "07:11:00"
type input "0,01"
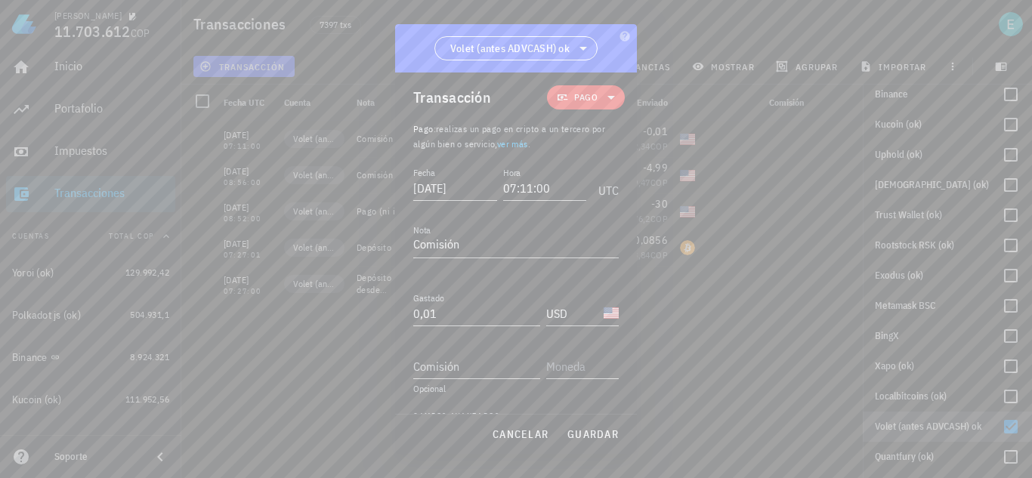
click at [602, 92] on icon at bounding box center [611, 97] width 18 height 18
click at [613, 190] on div "Egreso" at bounding box center [607, 194] width 59 height 12
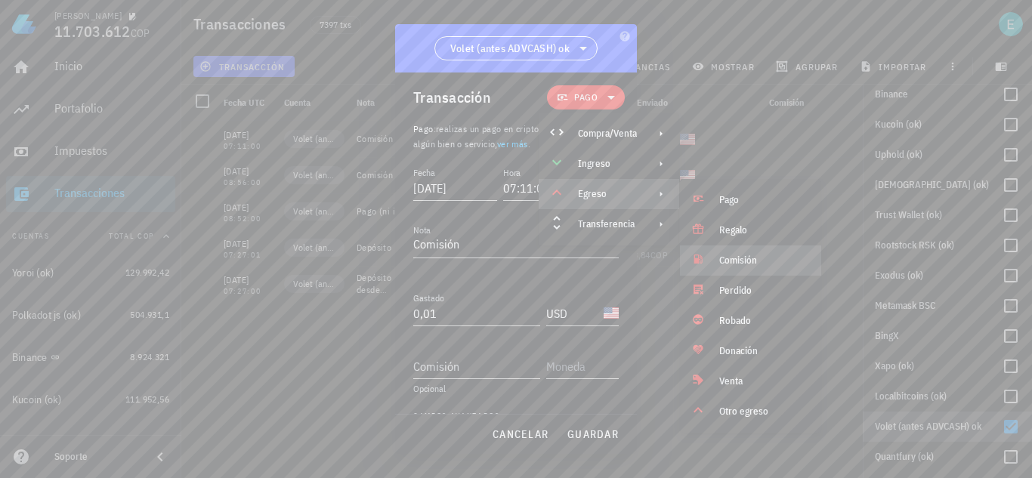
click at [759, 267] on div "Comisión" at bounding box center [750, 261] width 141 height 30
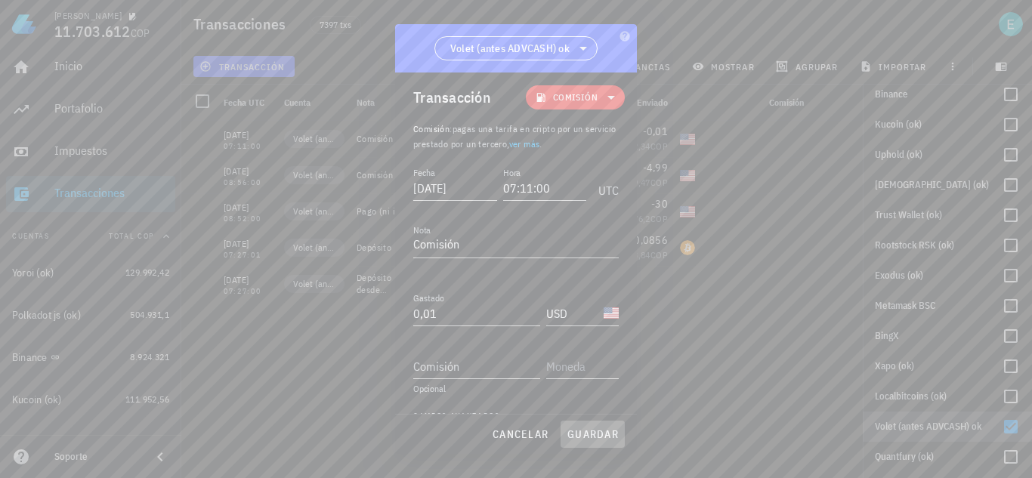
click at [589, 434] on span "guardar" at bounding box center [593, 435] width 52 height 14
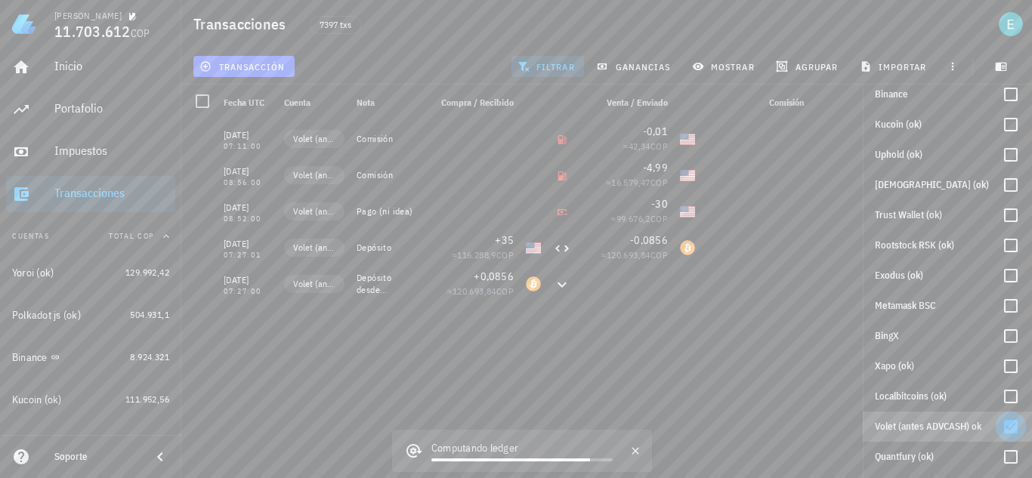
click at [1000, 424] on div at bounding box center [1011, 427] width 26 height 26
checkbox input "false"
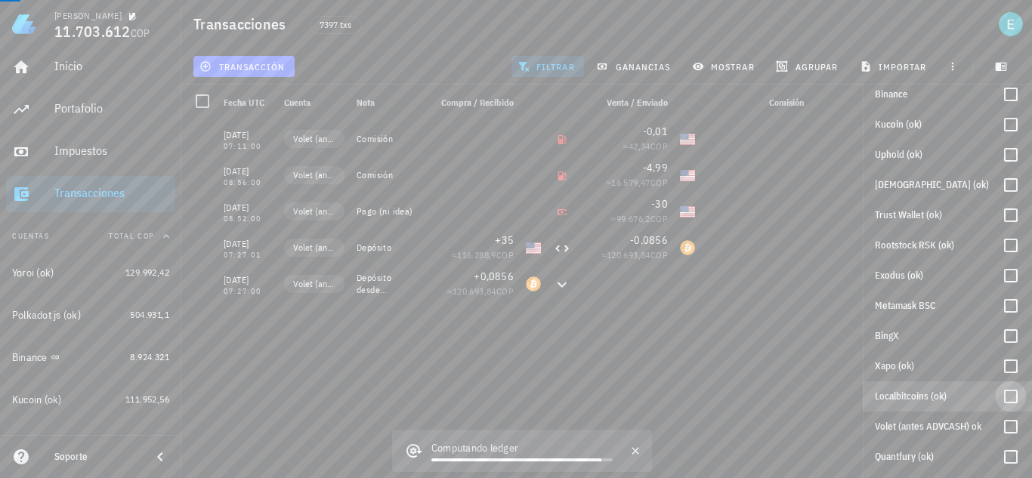
click at [1002, 400] on div at bounding box center [1011, 397] width 26 height 26
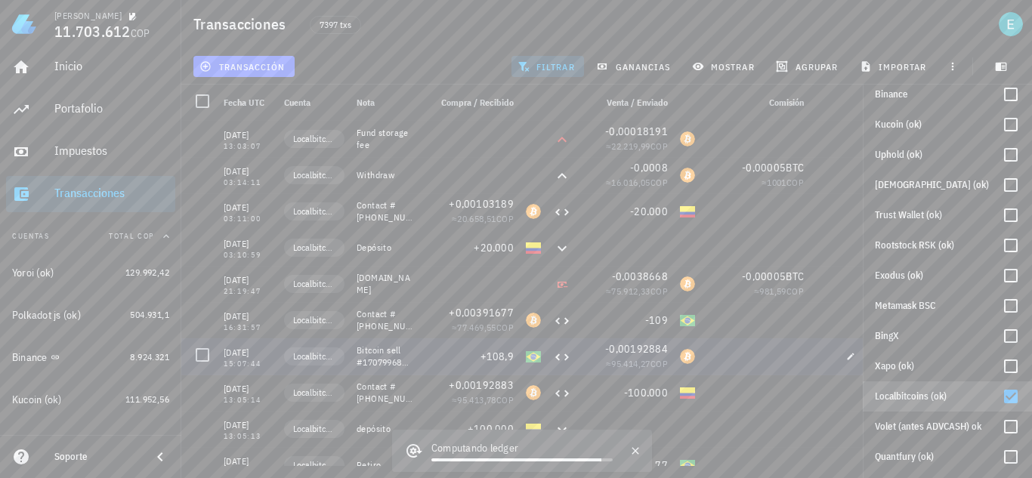
click at [764, 355] on div at bounding box center [755, 356] width 109 height 36
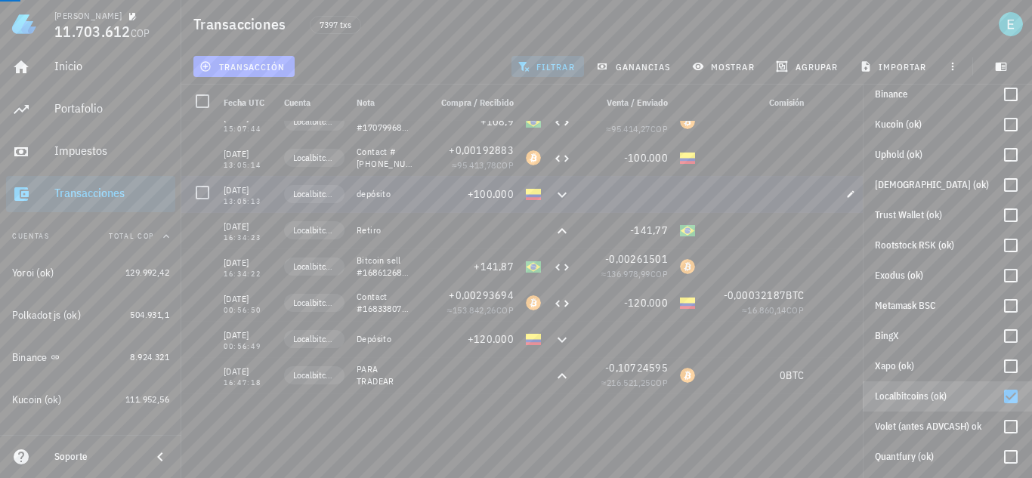
scroll to position [0, 0]
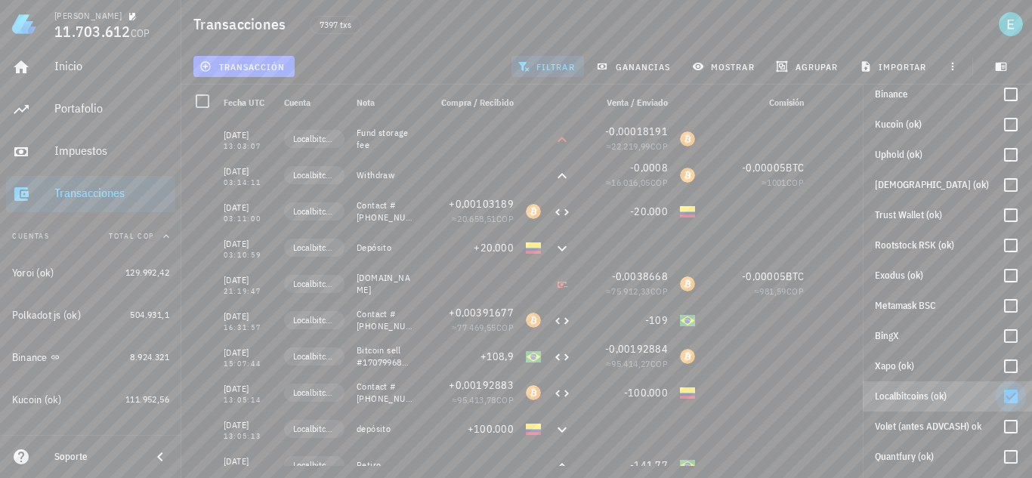
click at [1007, 397] on div at bounding box center [1011, 397] width 26 height 26
checkbox input "false"
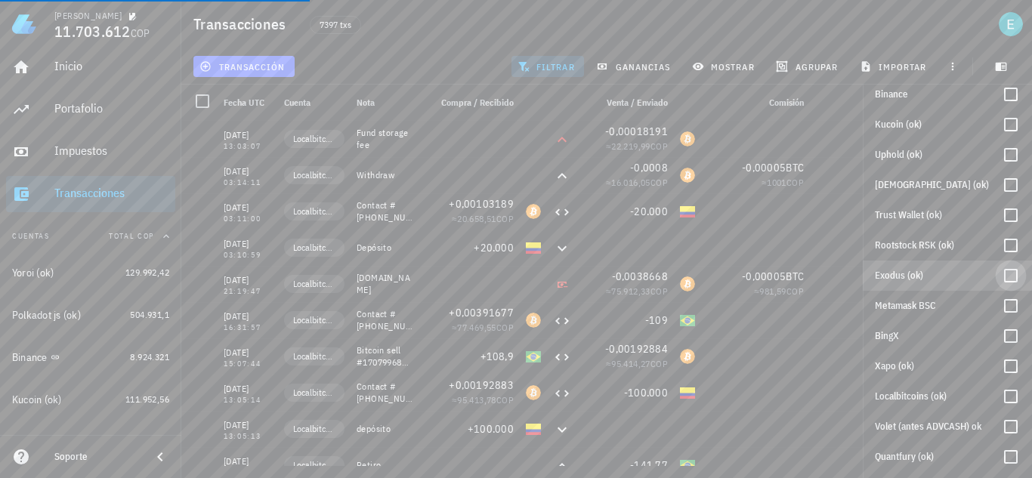
click at [999, 280] on div at bounding box center [1011, 276] width 26 height 26
checkbox input "true"
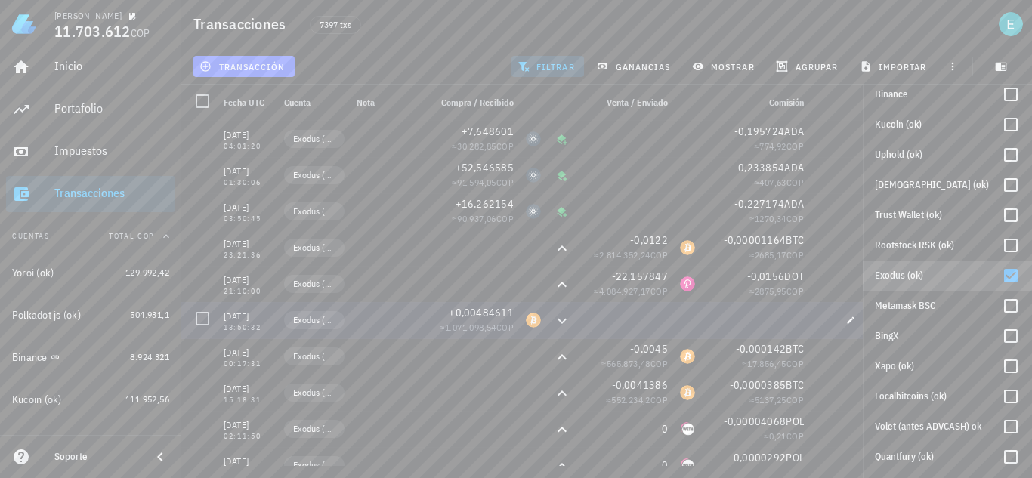
click at [709, 329] on div at bounding box center [755, 320] width 109 height 36
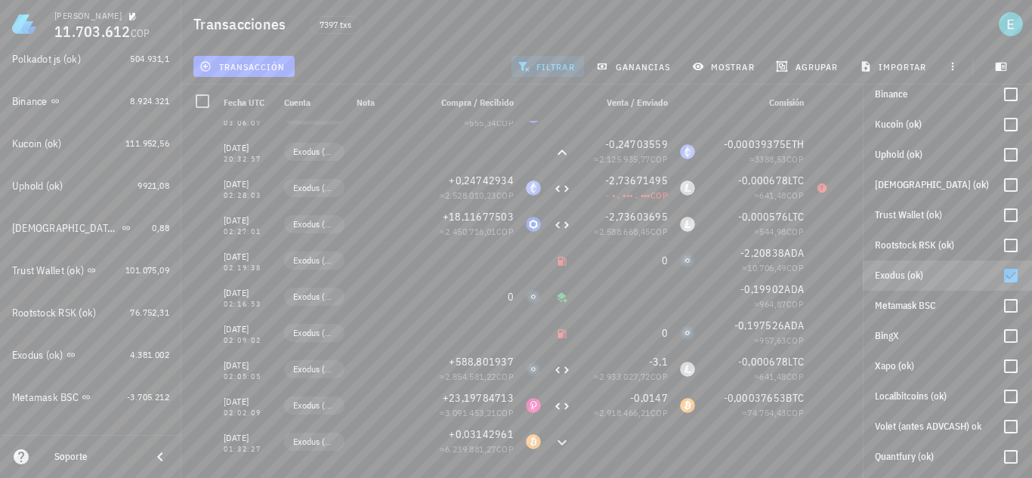
scroll to position [284, 0]
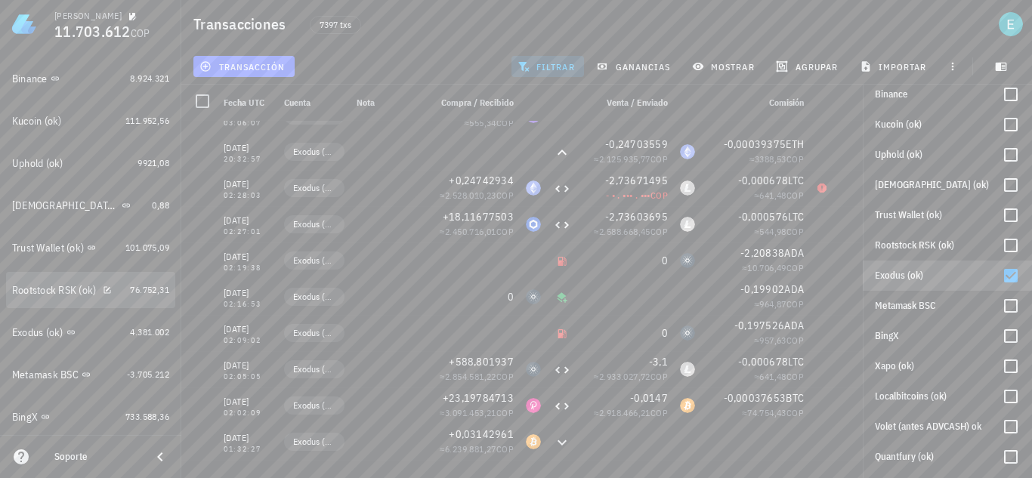
click at [69, 298] on div "Rootstock RSK (ok)" at bounding box center [68, 290] width 112 height 32
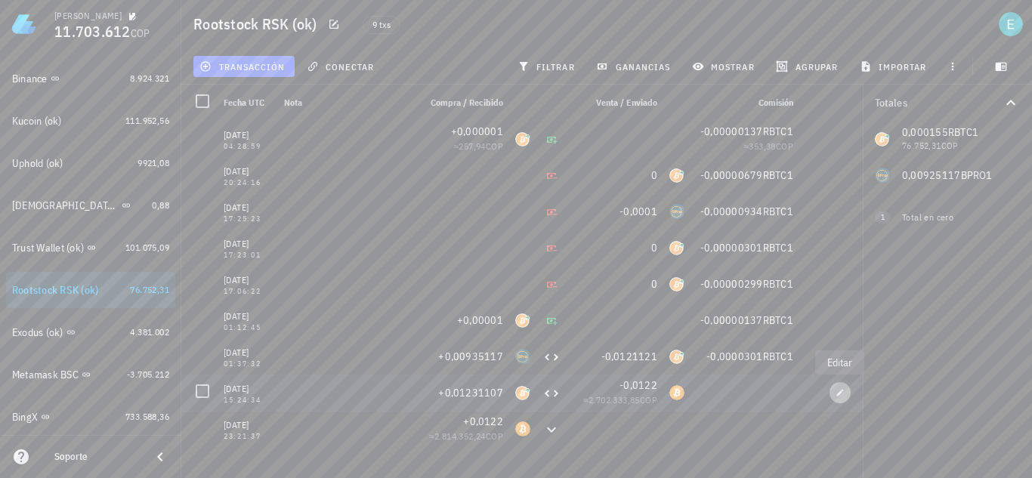
click at [848, 399] on button "button" at bounding box center [840, 392] width 21 height 21
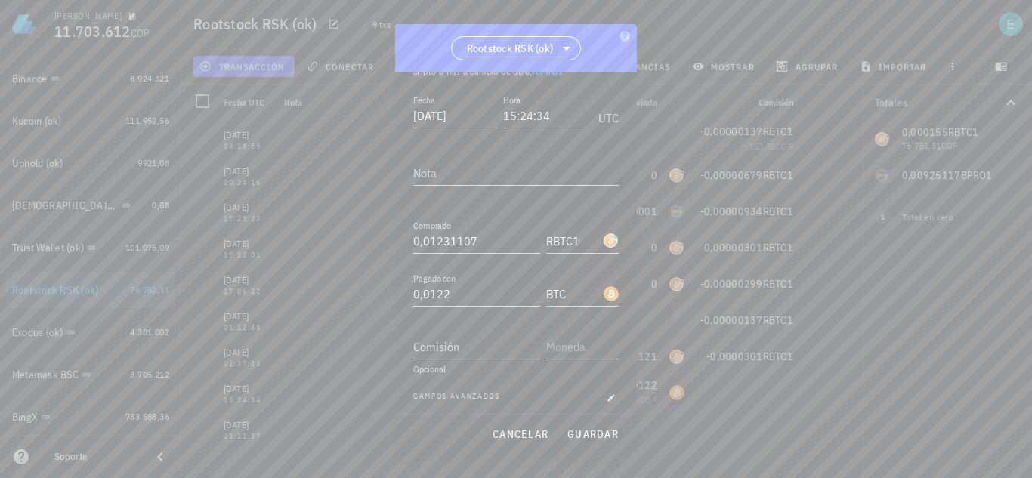
scroll to position [84, 0]
click at [518, 437] on span "cancelar" at bounding box center [520, 435] width 57 height 14
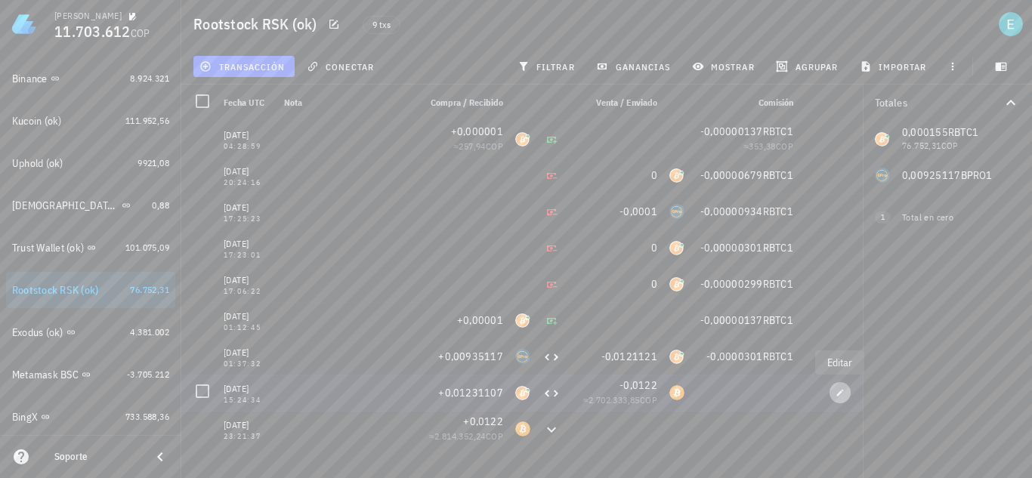
click at [844, 391] on icon "button" at bounding box center [840, 392] width 9 height 9
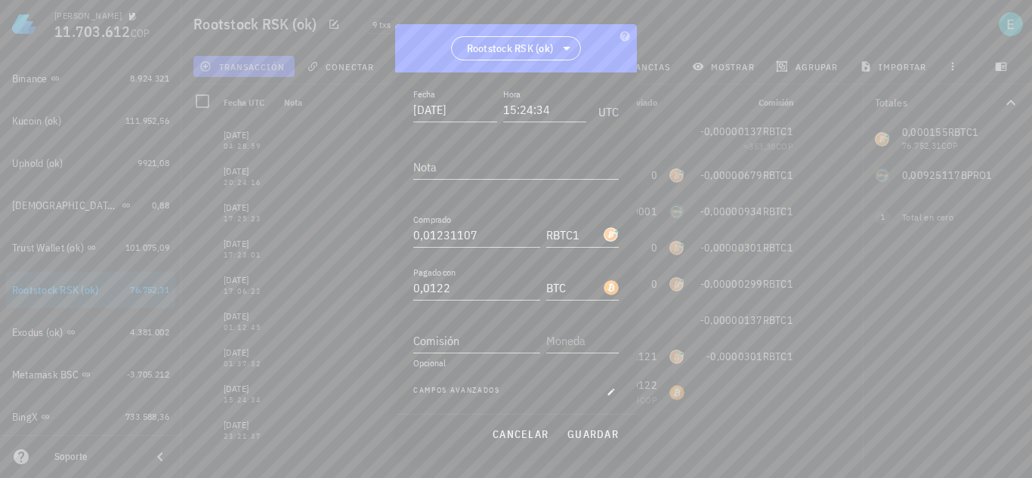
click at [610, 391] on div "Transacción Compra/Venta Compra/Venta : intercambias una moneda, ya sea cripto …" at bounding box center [516, 244] width 242 height 342
click at [607, 388] on icon "button" at bounding box center [611, 392] width 9 height 9
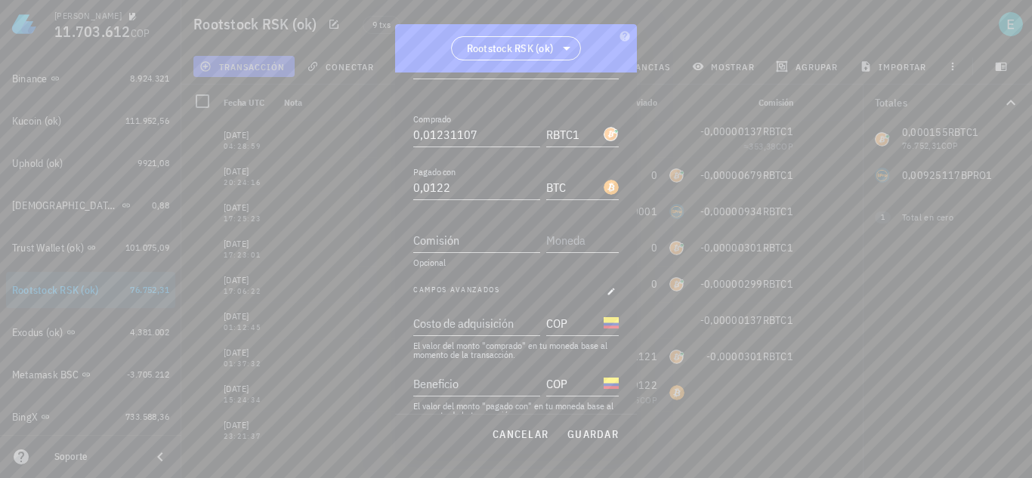
scroll to position [205, 0]
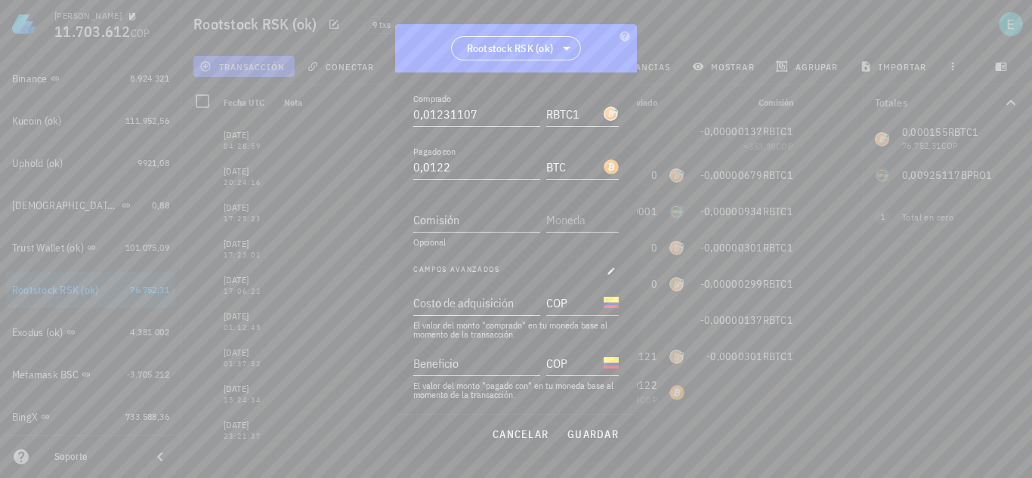
click at [468, 298] on div "Costo de adquisición" at bounding box center [475, 303] width 124 height 24
paste input "220701269"
type input "220.701.269"
click at [589, 436] on span "guardar" at bounding box center [593, 435] width 52 height 14
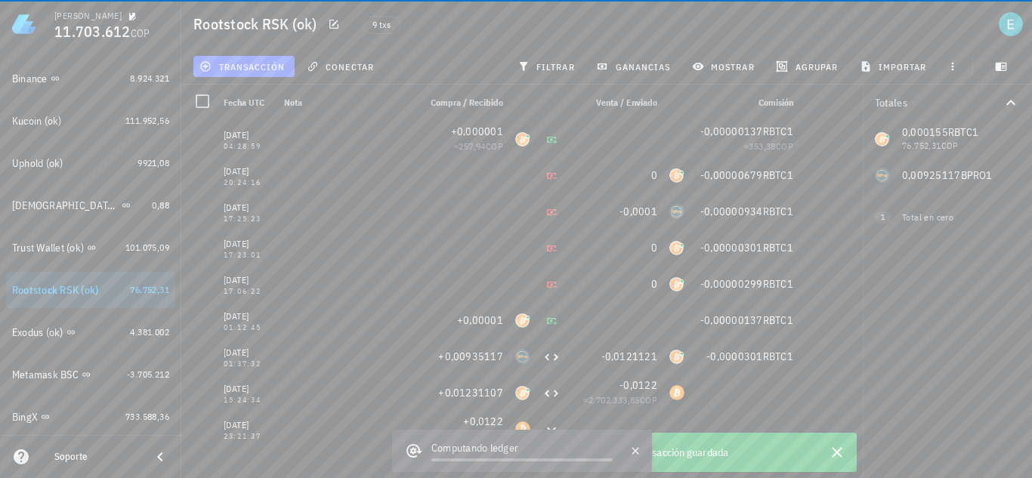
scroll to position [0, 0]
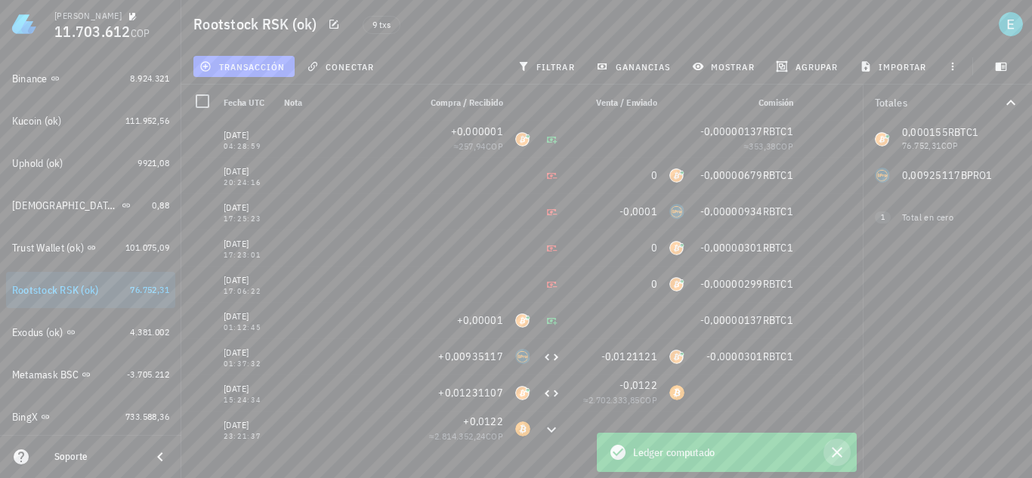
click at [839, 454] on icon "button" at bounding box center [837, 452] width 11 height 11
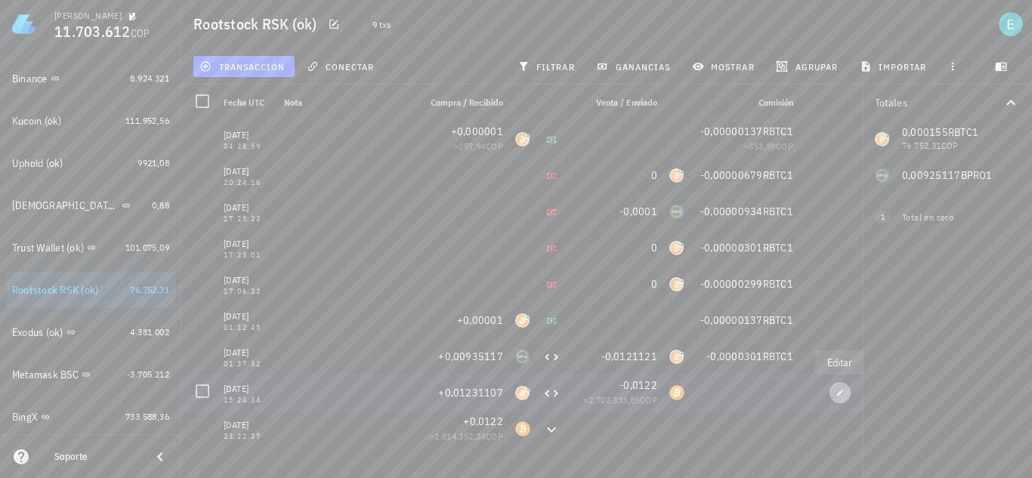
click at [842, 386] on button "button" at bounding box center [840, 392] width 21 height 21
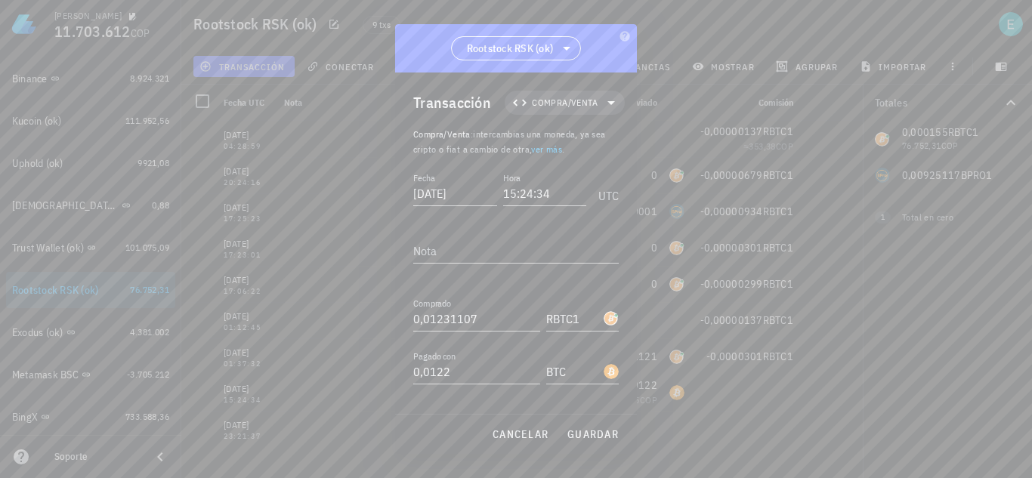
click at [608, 472] on icon "button" at bounding box center [611, 475] width 7 height 7
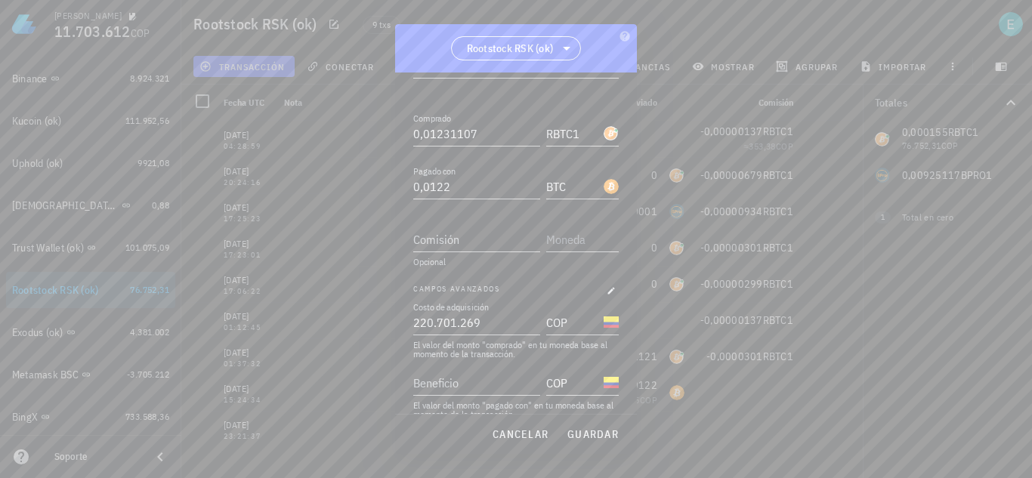
scroll to position [205, 0]
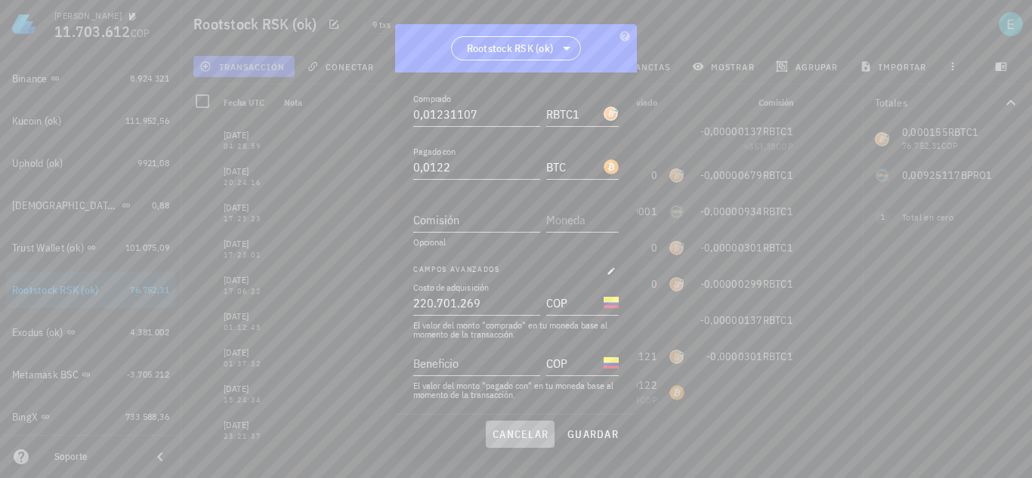
click at [530, 429] on span "cancelar" at bounding box center [520, 435] width 57 height 14
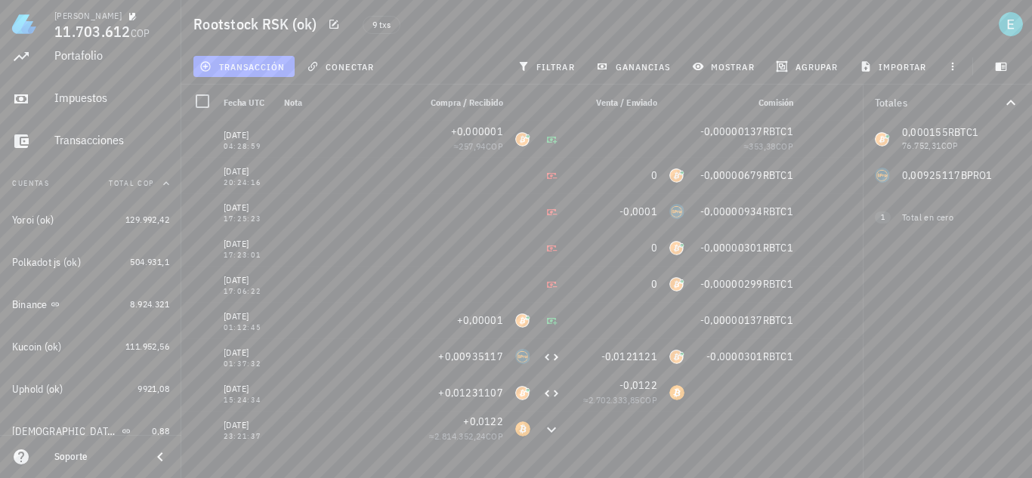
scroll to position [60, 0]
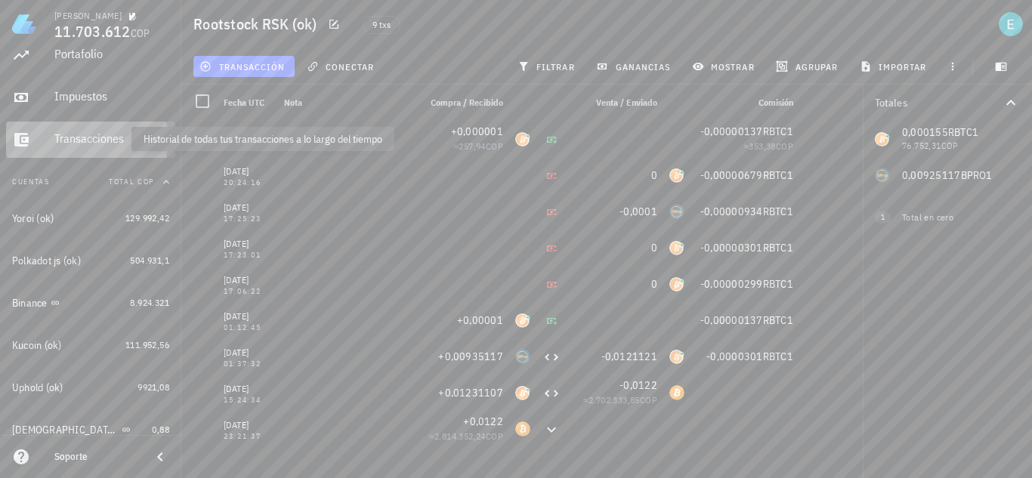
click at [108, 139] on div "Transacciones" at bounding box center [111, 138] width 115 height 14
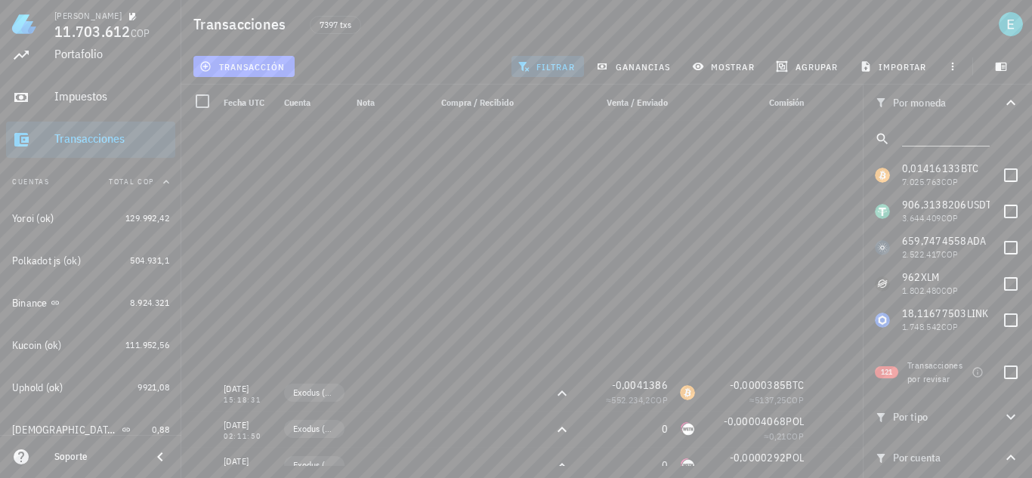
scroll to position [416, 0]
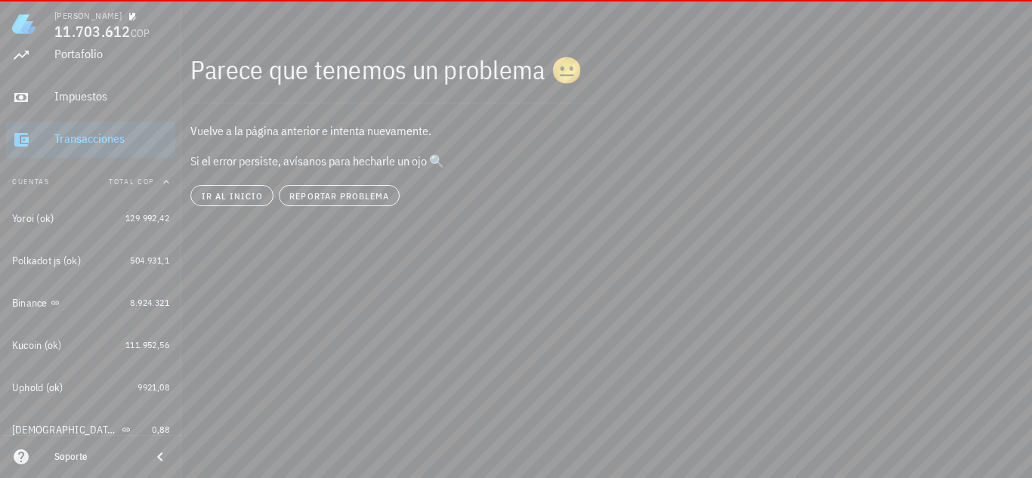
drag, startPoint x: 1027, startPoint y: 137, endPoint x: 1031, endPoint y: 341, distance: 204.0
click at [1031, 357] on html "[PERSON_NAME] 11.703.612 COP Inicio [GEOGRAPHIC_DATA] Impuestos [GEOGRAPHIC_DAT…" at bounding box center [516, 239] width 1032 height 478
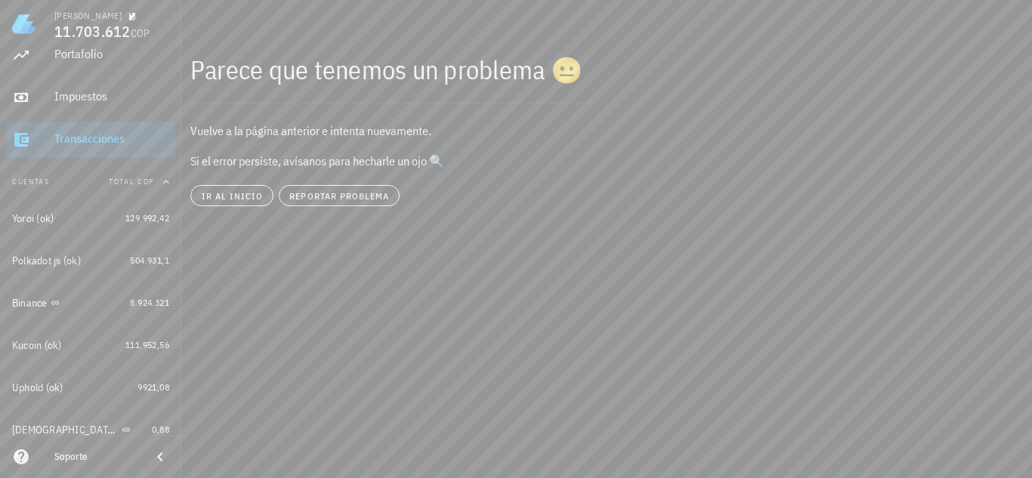
click at [133, 152] on div "Transacciones" at bounding box center [111, 139] width 115 height 34
click at [249, 202] on button "ir al inicio" at bounding box center [231, 195] width 83 height 21
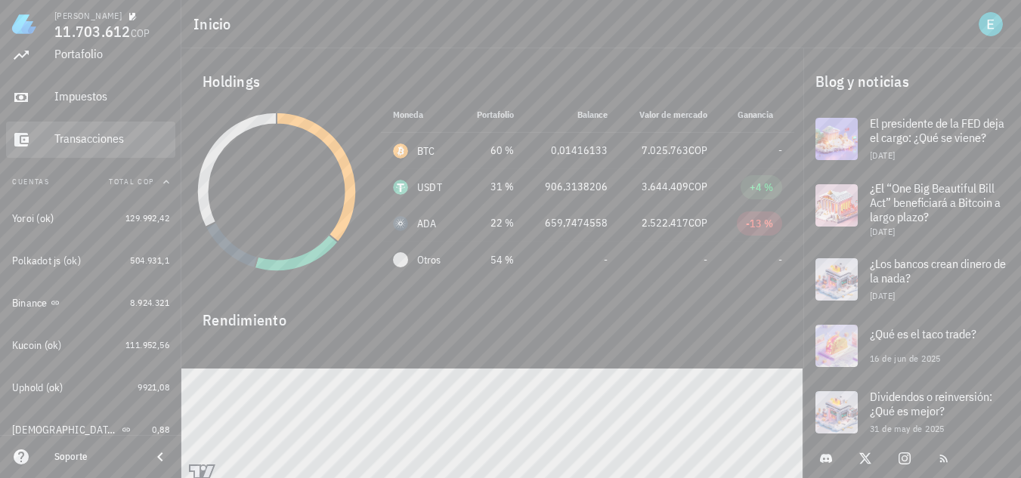
click at [111, 127] on div "Transacciones" at bounding box center [111, 139] width 115 height 34
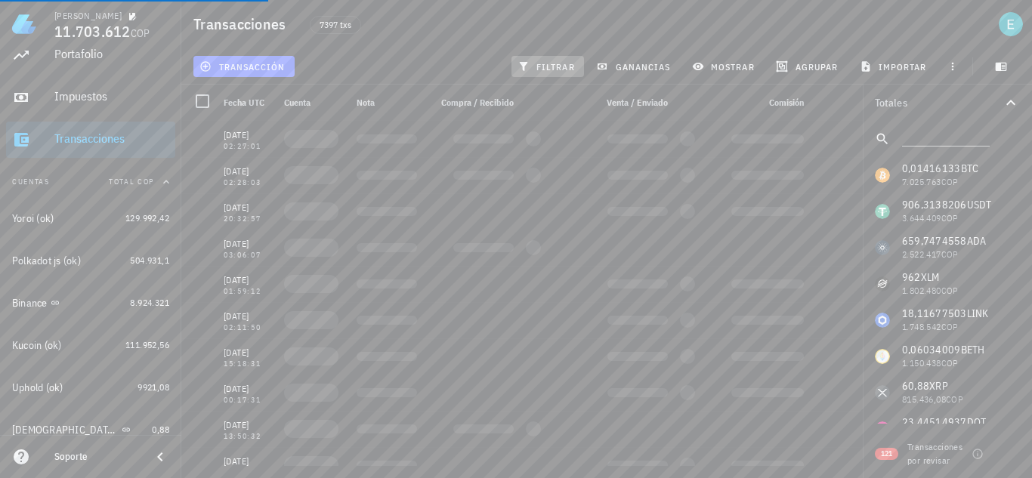
click at [558, 66] on span "filtrar" at bounding box center [548, 66] width 54 height 12
